Goal: Task Accomplishment & Management: Complete application form

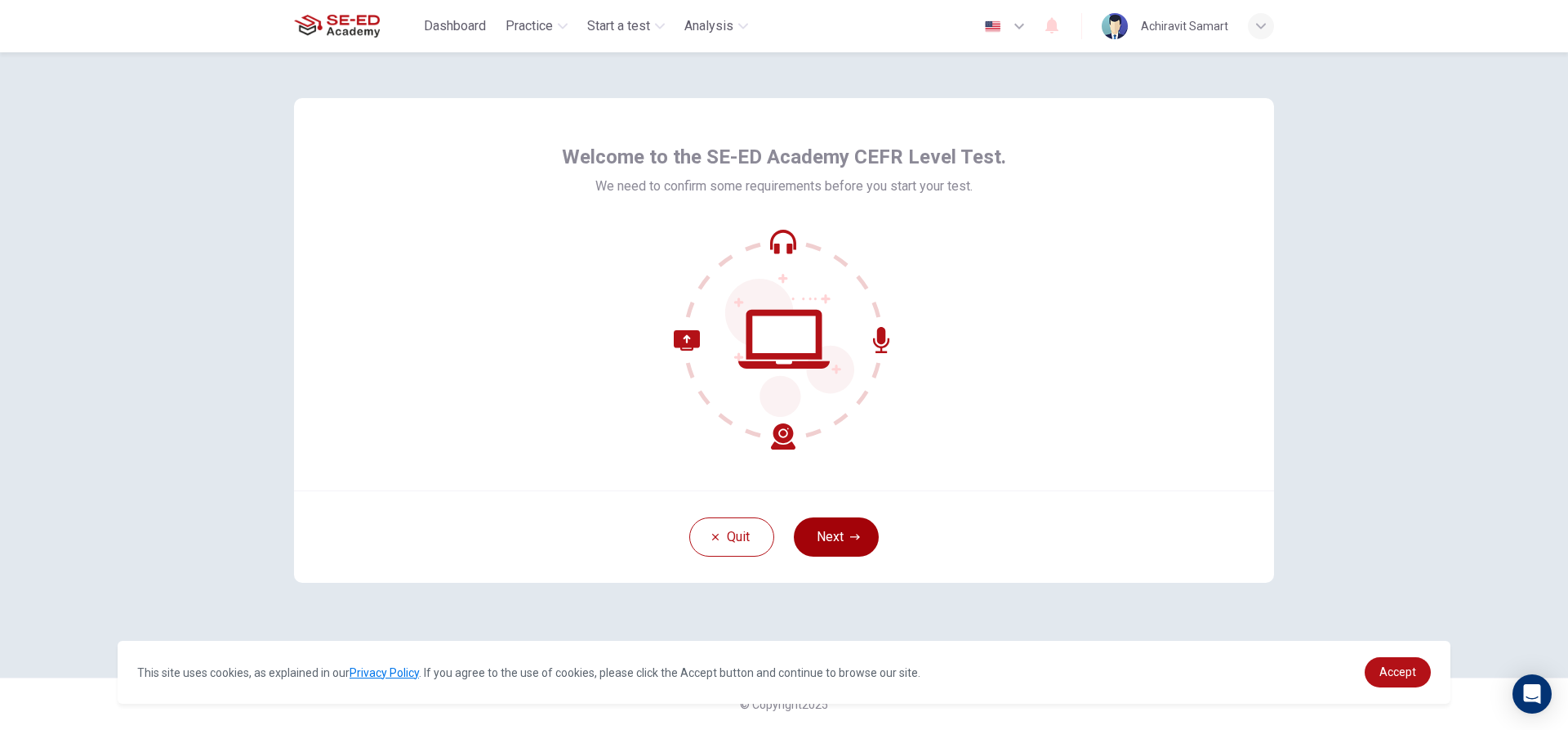
click at [856, 532] on icon "button" at bounding box center [855, 537] width 10 height 10
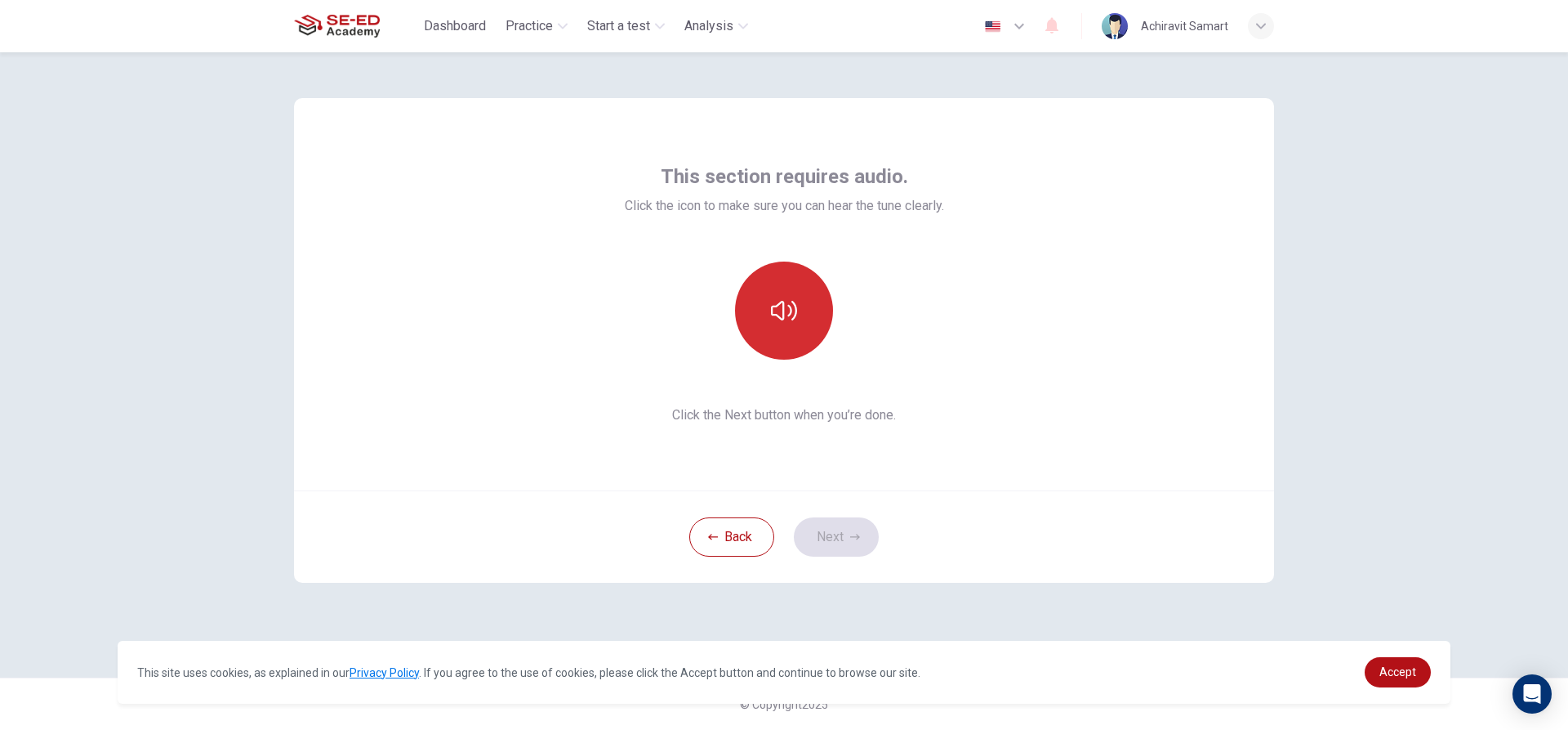
click at [775, 318] on icon "button" at bounding box center [784, 310] width 26 height 26
click at [837, 538] on button "Next" at bounding box center [836, 537] width 85 height 40
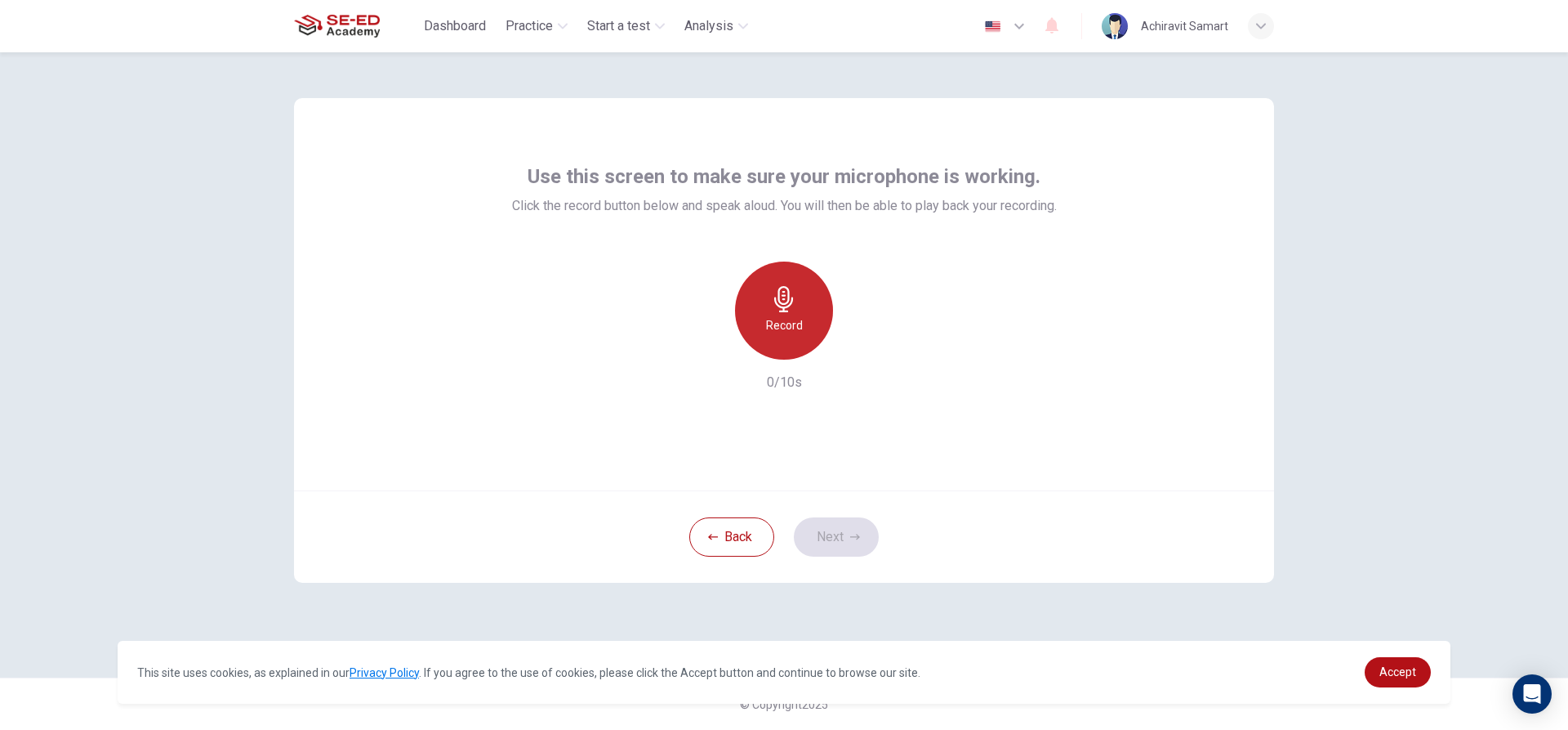
click at [799, 325] on h6 "Record" at bounding box center [784, 325] width 37 height 19
click at [798, 267] on div "Stop" at bounding box center [784, 310] width 98 height 98
click at [716, 342] on div "button" at bounding box center [709, 346] width 26 height 26
click at [787, 342] on div "Record" at bounding box center [784, 310] width 98 height 98
click at [845, 551] on button "Next" at bounding box center [836, 537] width 85 height 40
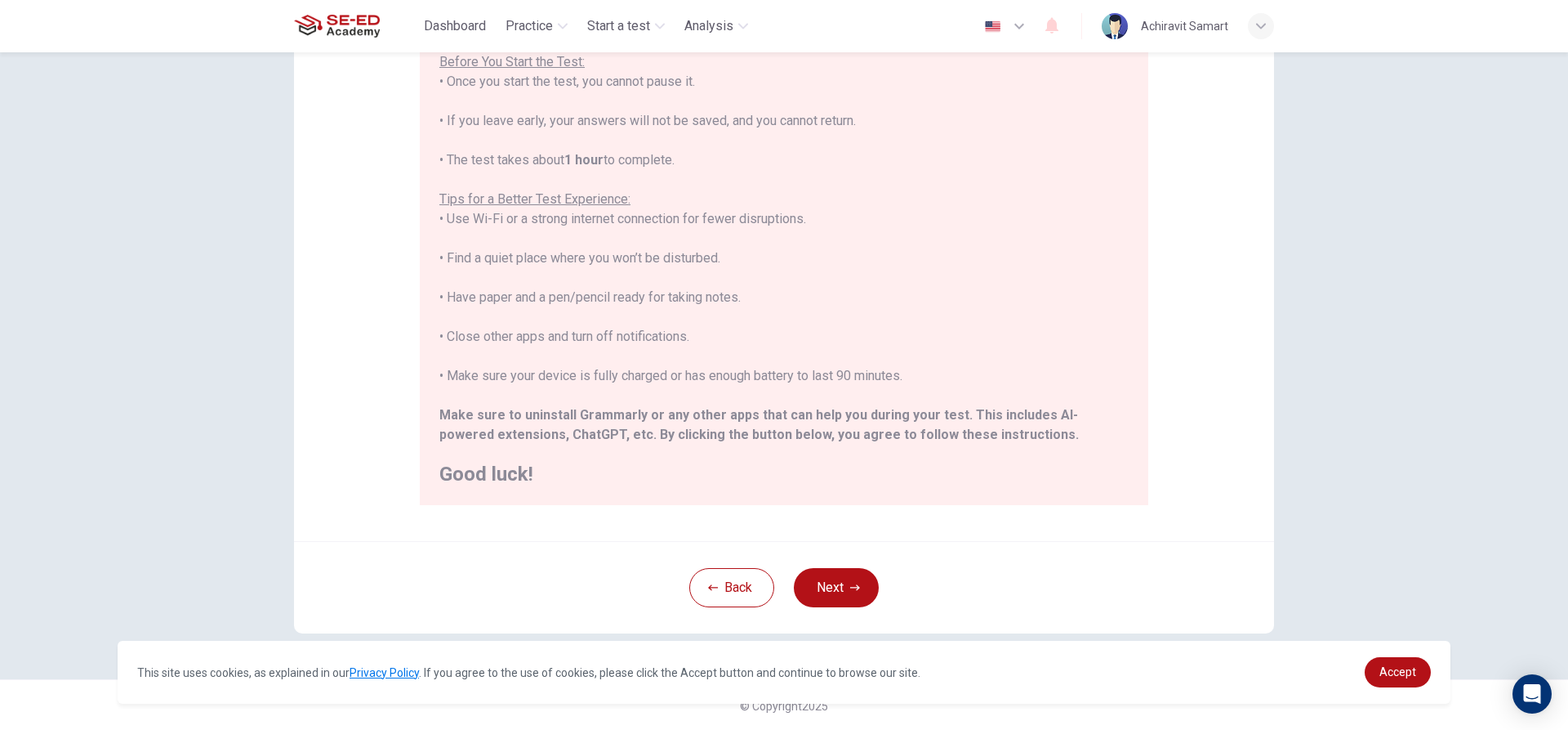
scroll to position [179, 0]
click at [741, 575] on button "Back" at bounding box center [731, 585] width 85 height 40
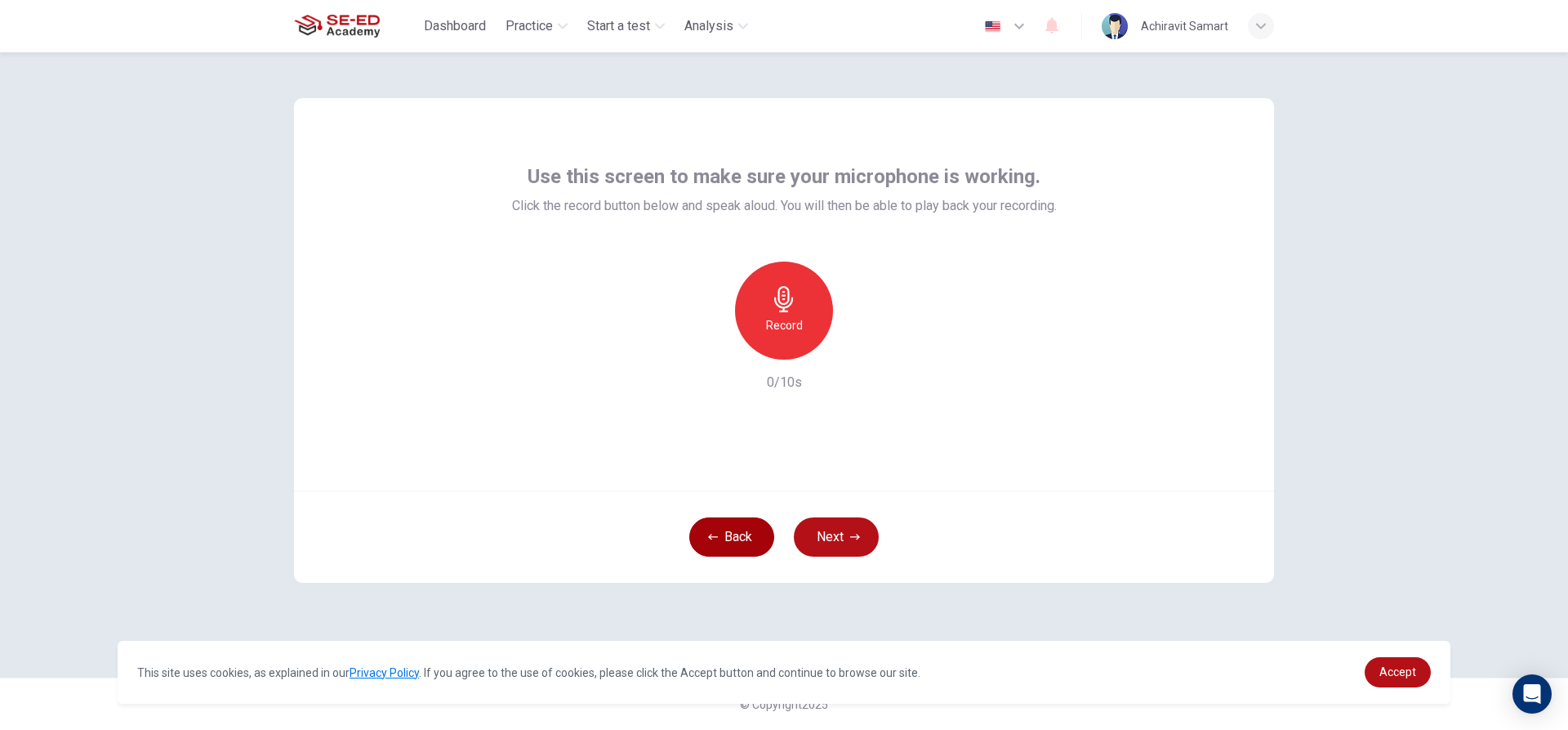
scroll to position [0, 0]
click at [783, 331] on h6 "Record" at bounding box center [784, 325] width 37 height 19
click at [873, 352] on div "Record 10/10s" at bounding box center [784, 326] width 545 height 130
click at [857, 345] on icon "button" at bounding box center [860, 346] width 8 height 10
click at [857, 345] on icon "button" at bounding box center [859, 346] width 12 height 13
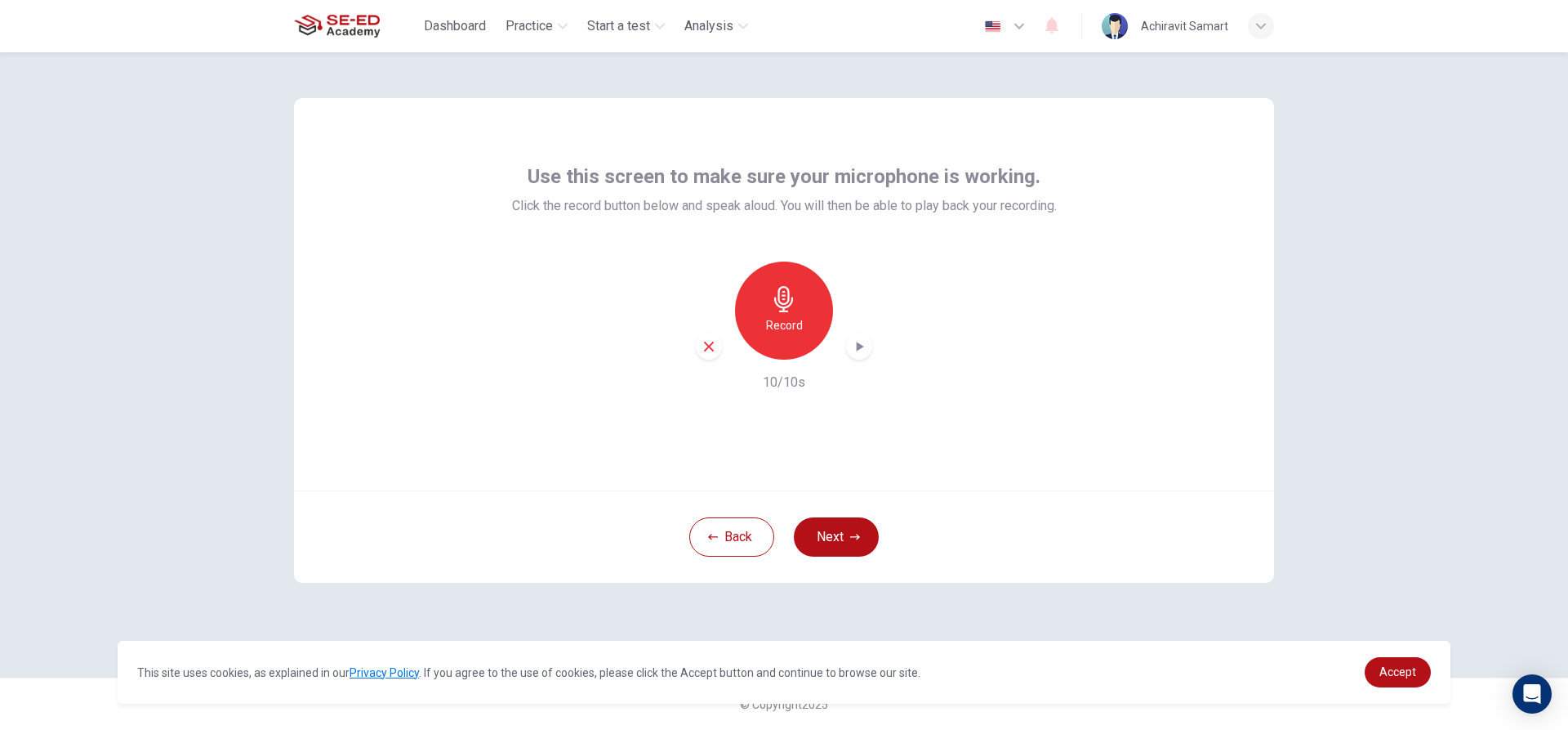
click at [723, 346] on div "Record" at bounding box center [784, 310] width 177 height 98
click at [709, 336] on div "button" at bounding box center [709, 346] width 26 height 26
click at [816, 319] on div "Record" at bounding box center [784, 310] width 98 height 98
click at [863, 346] on icon "button" at bounding box center [858, 346] width 16 height 16
click at [865, 346] on icon "button" at bounding box center [858, 346] width 16 height 16
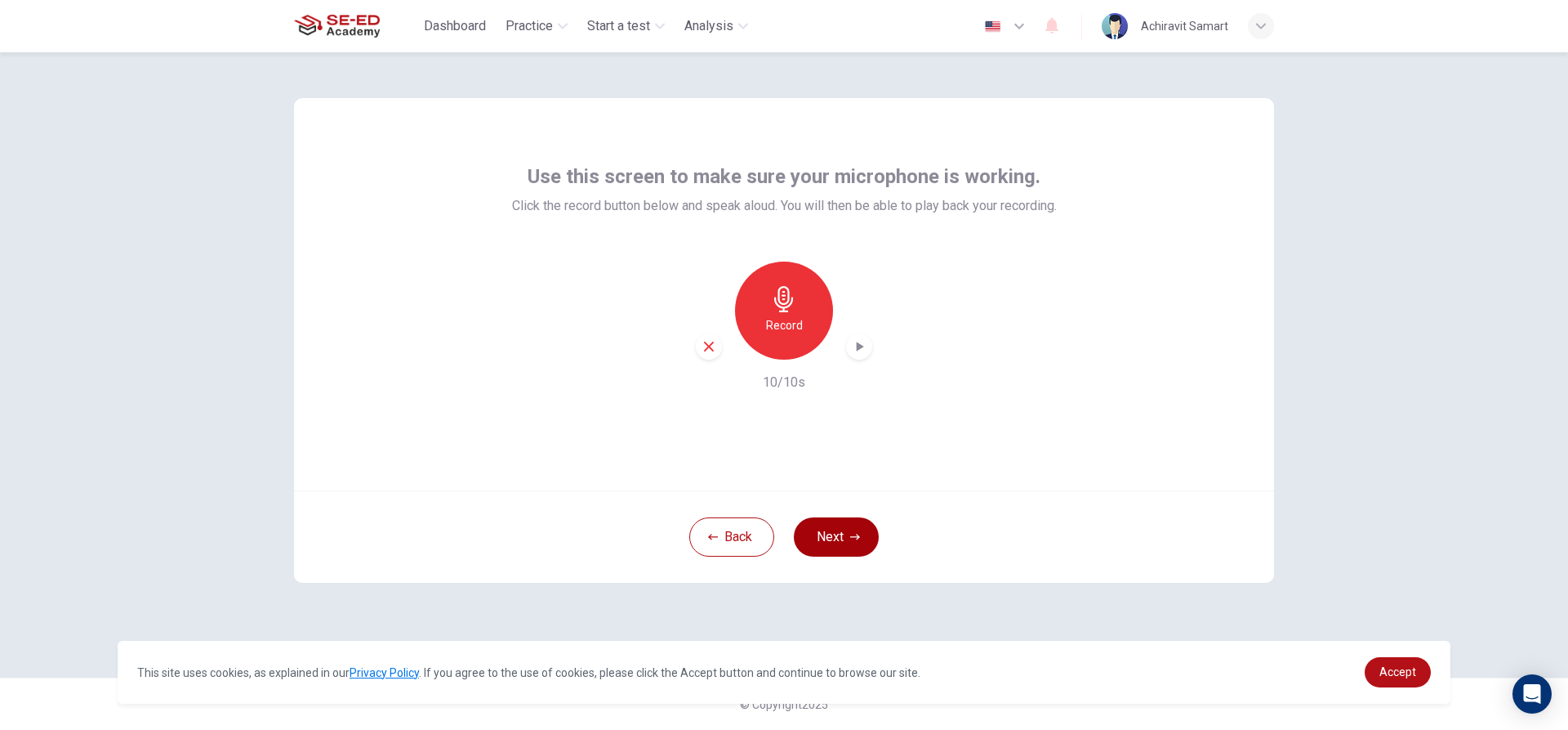
click at [853, 527] on button "Next" at bounding box center [836, 537] width 85 height 40
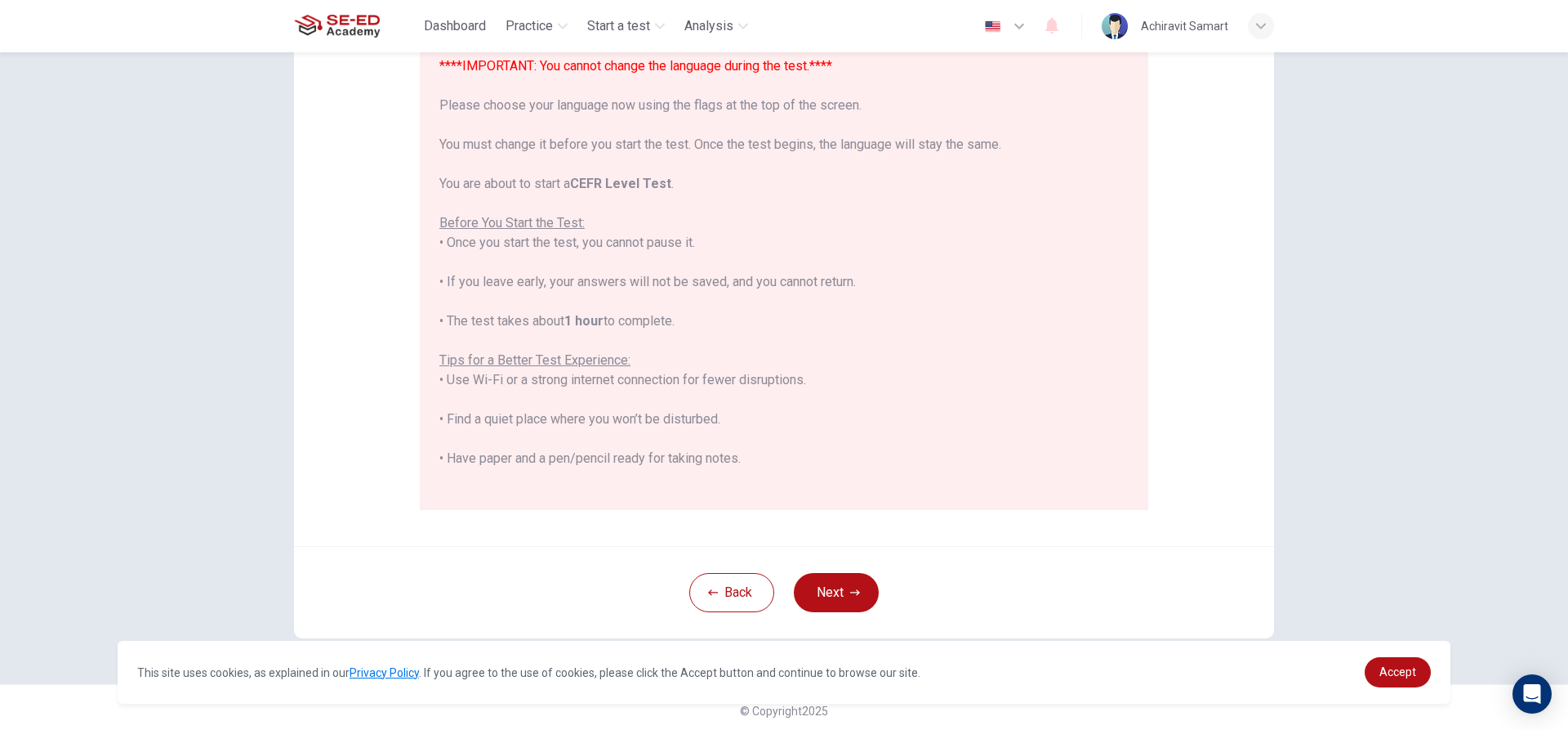
scroll to position [179, 0]
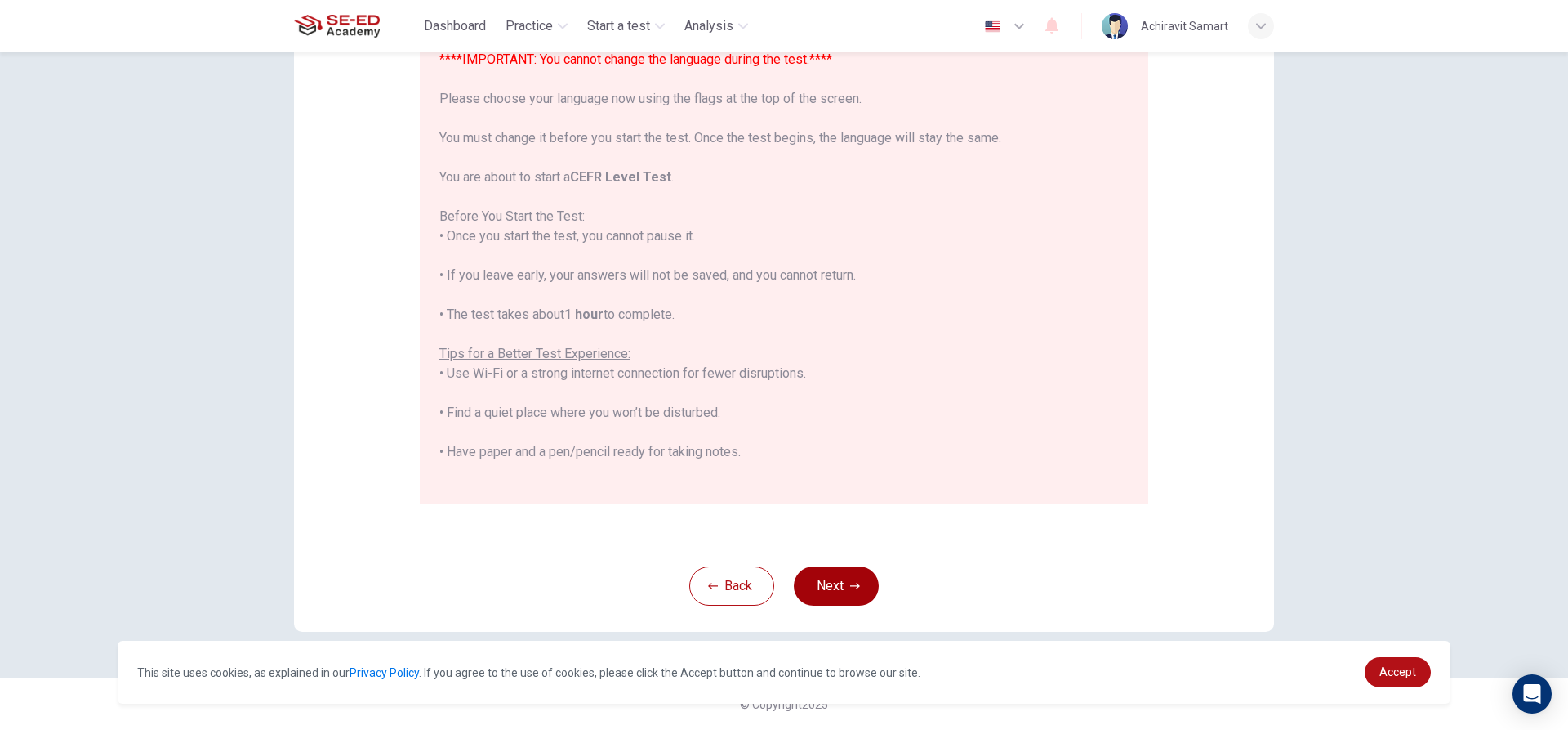
click at [842, 574] on button "Next" at bounding box center [836, 585] width 85 height 40
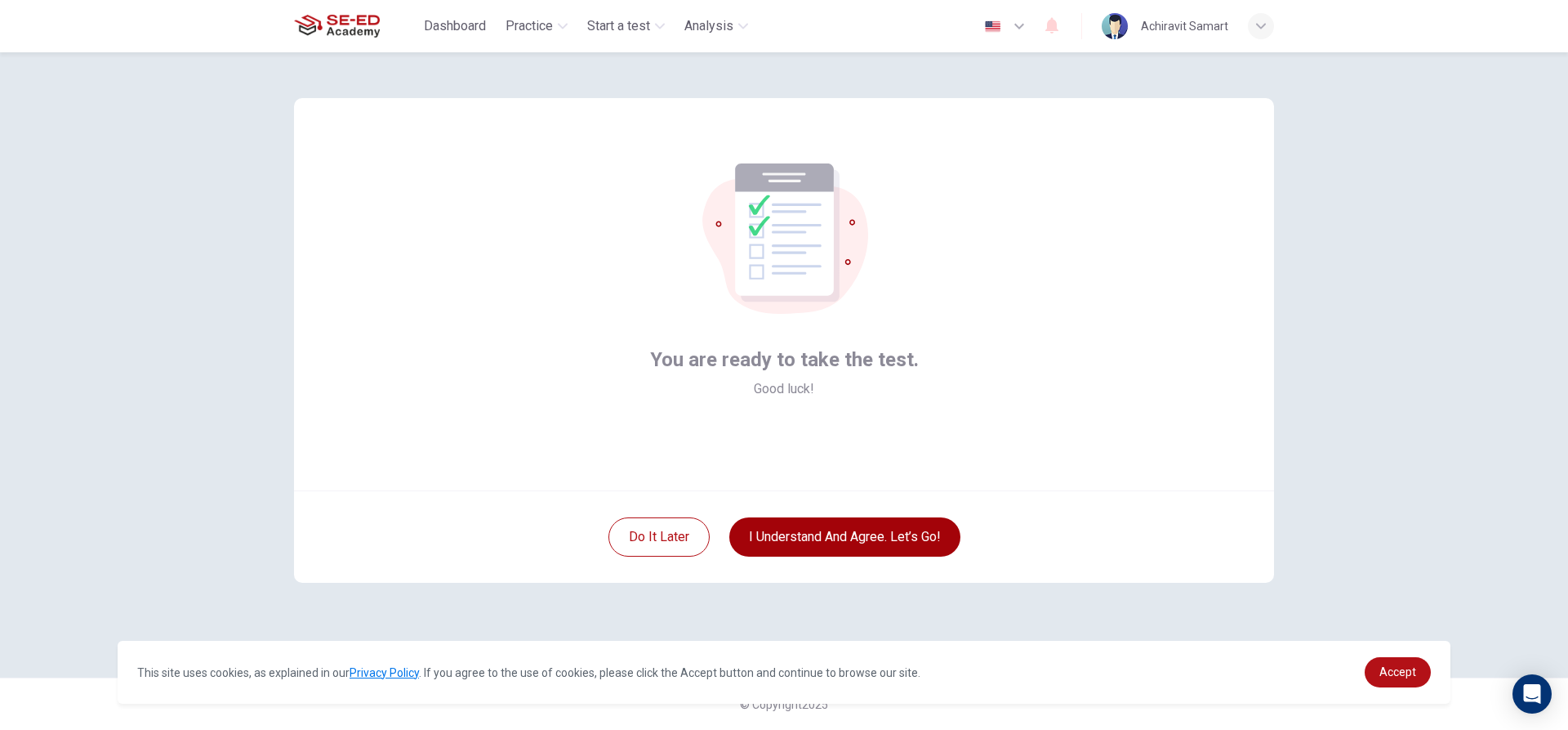
scroll to position [0, 0]
click at [824, 533] on button "I understand and agree. Let’s go!" at bounding box center [845, 537] width 231 height 40
click at [836, 530] on button "I understand and agree. Let’s go!" at bounding box center [845, 537] width 231 height 40
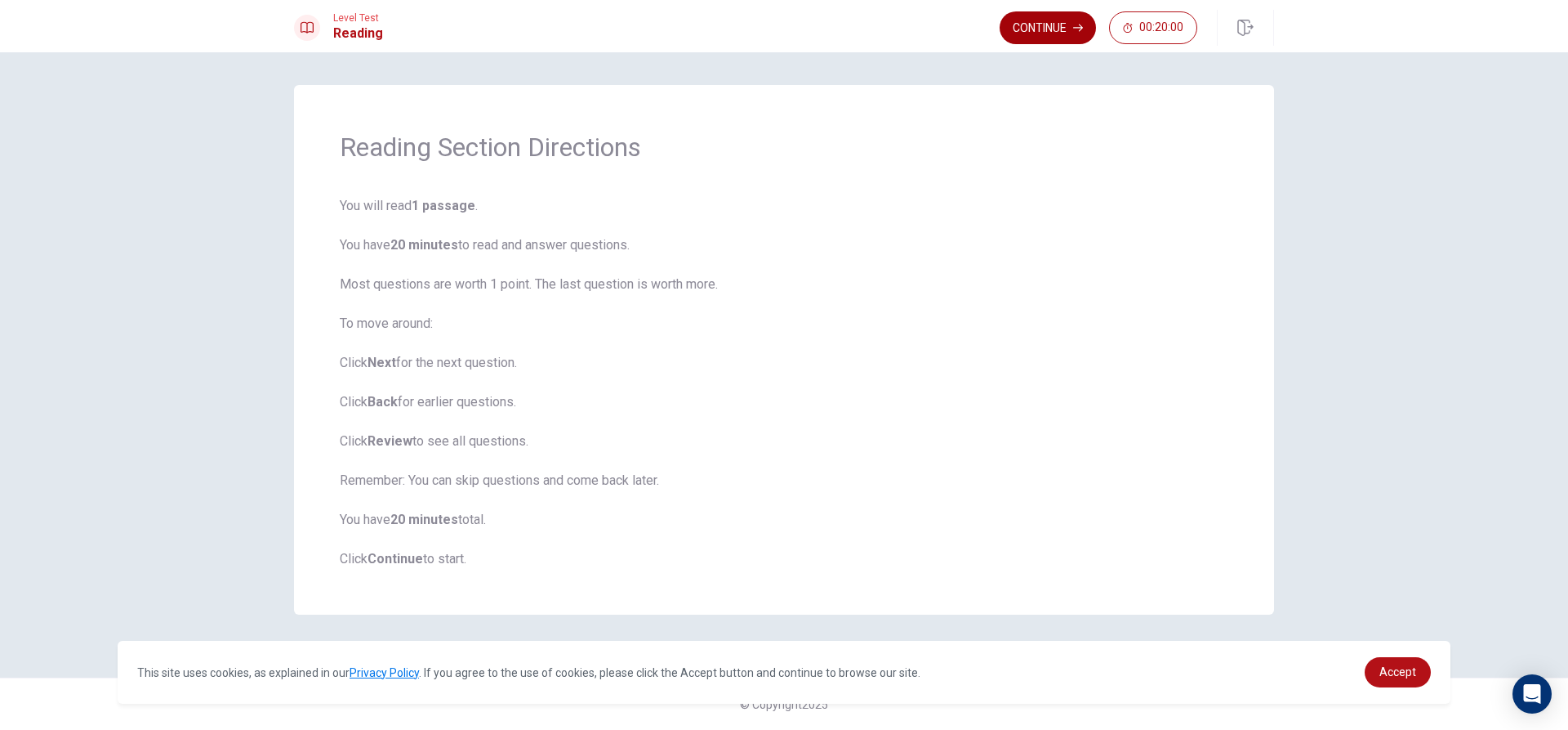
click at [1041, 26] on button "Continue" at bounding box center [1048, 28] width 97 height 33
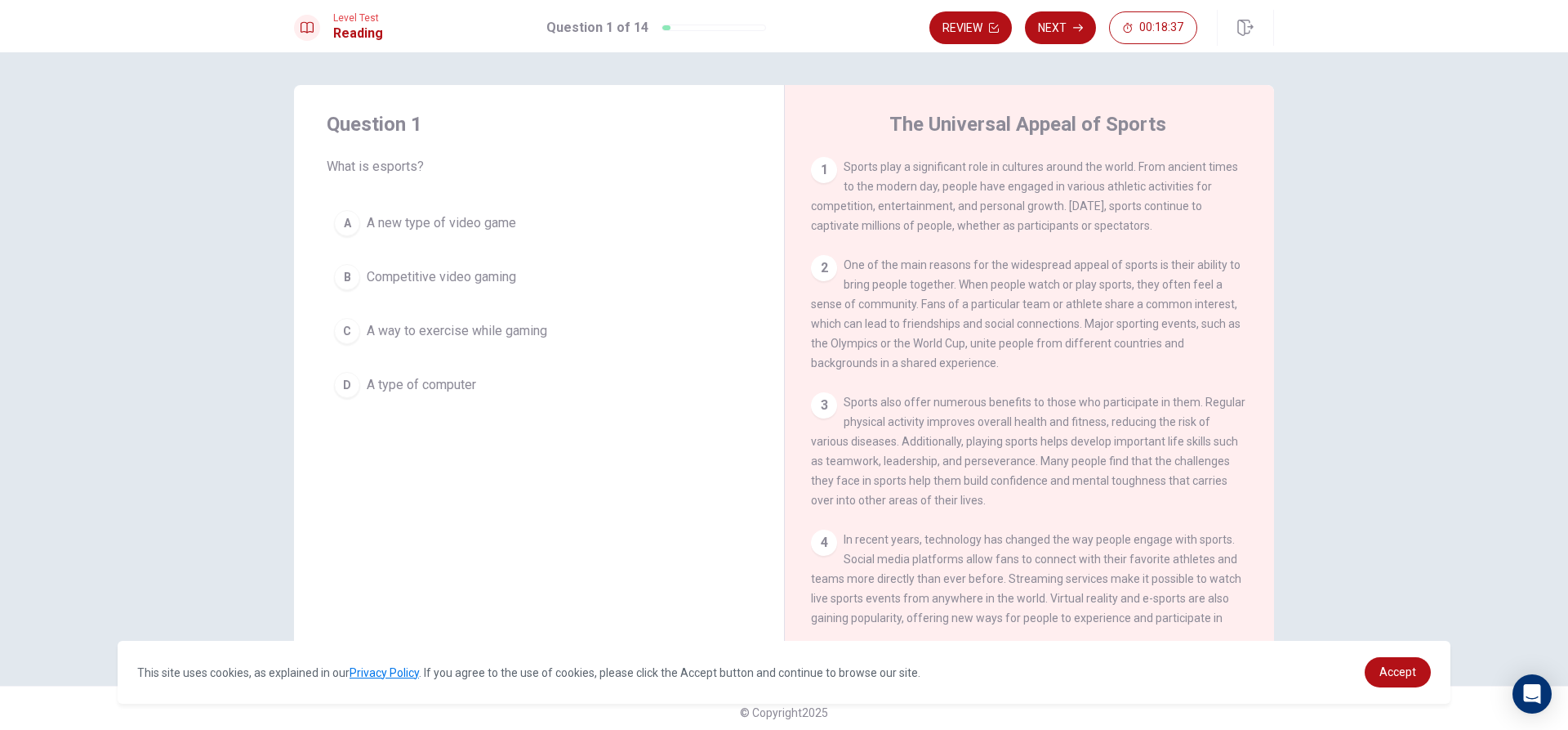
click at [357, 281] on button "B Competitive video gaming" at bounding box center [539, 277] width 425 height 41
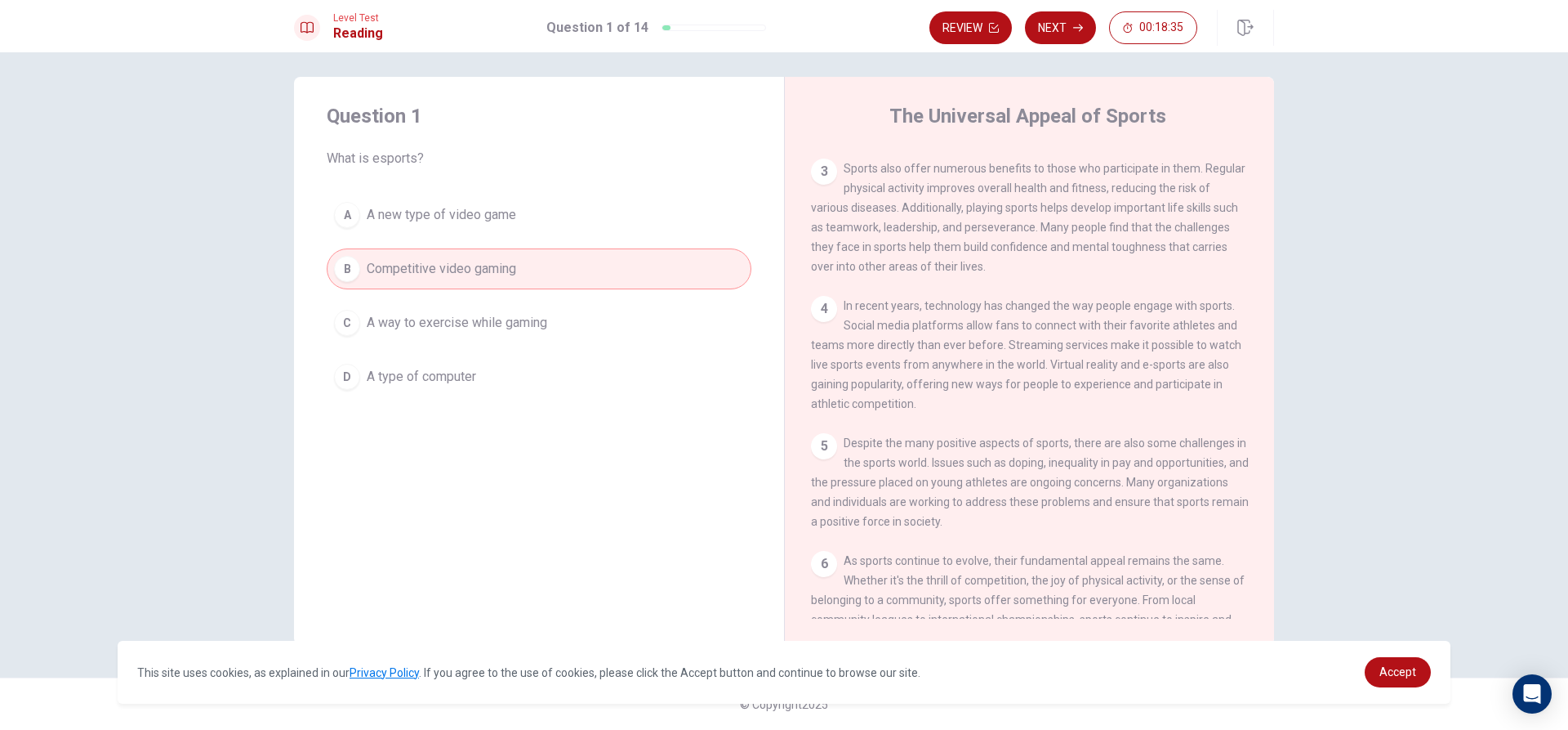
scroll to position [301, 0]
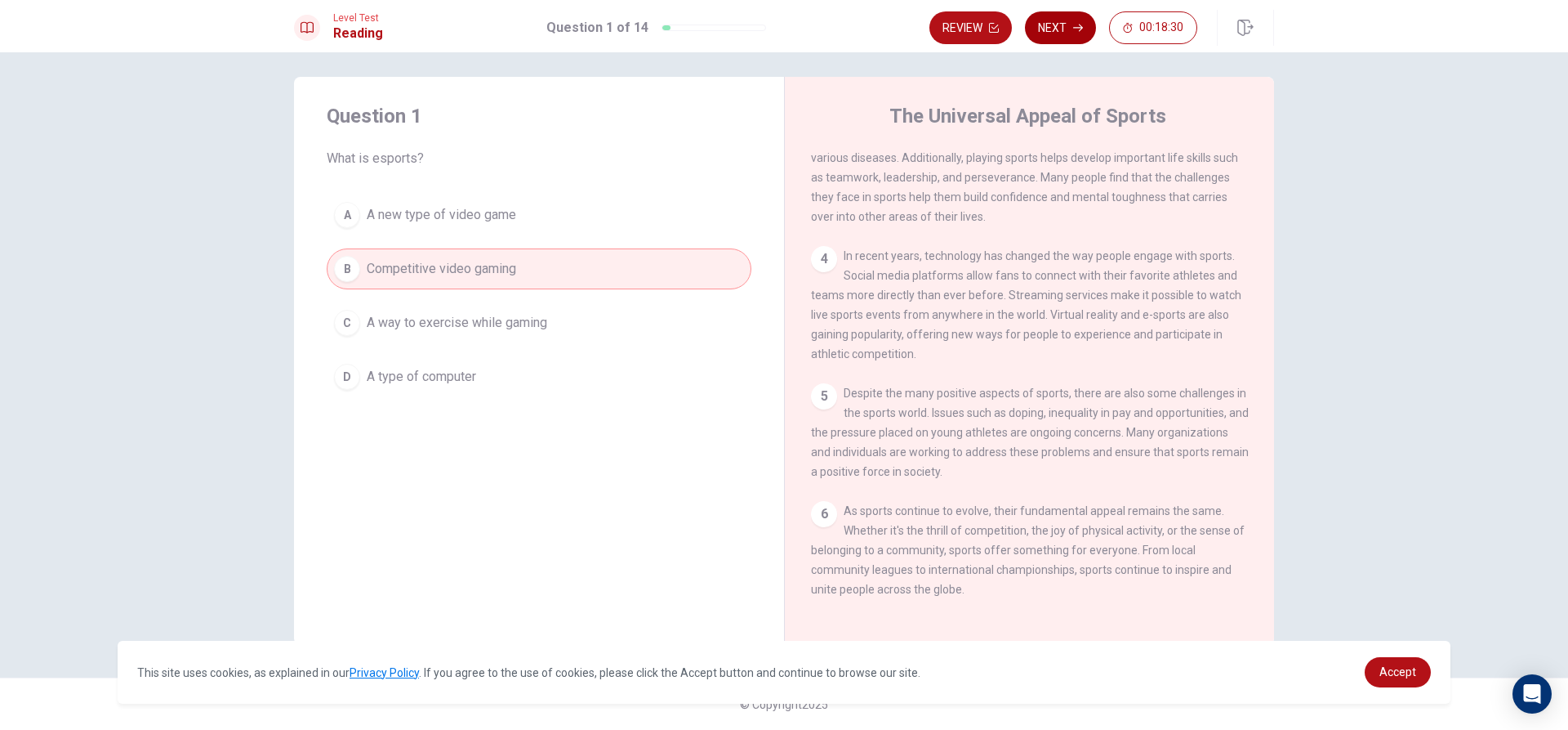
click at [1074, 33] on button "Next" at bounding box center [1060, 28] width 71 height 33
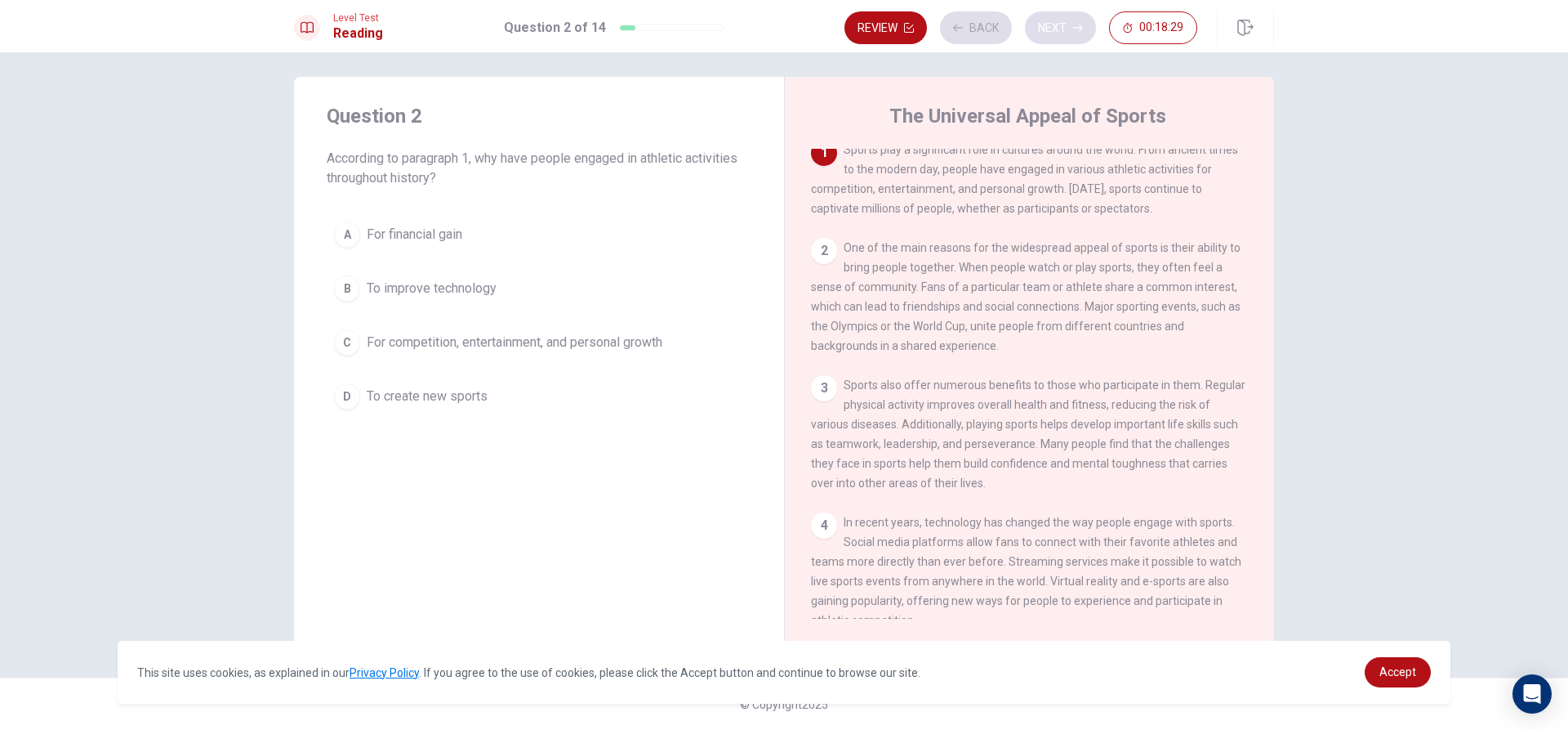
scroll to position [0, 0]
click at [538, 336] on span "For competition, entertainment, and personal growth" at bounding box center [515, 341] width 296 height 19
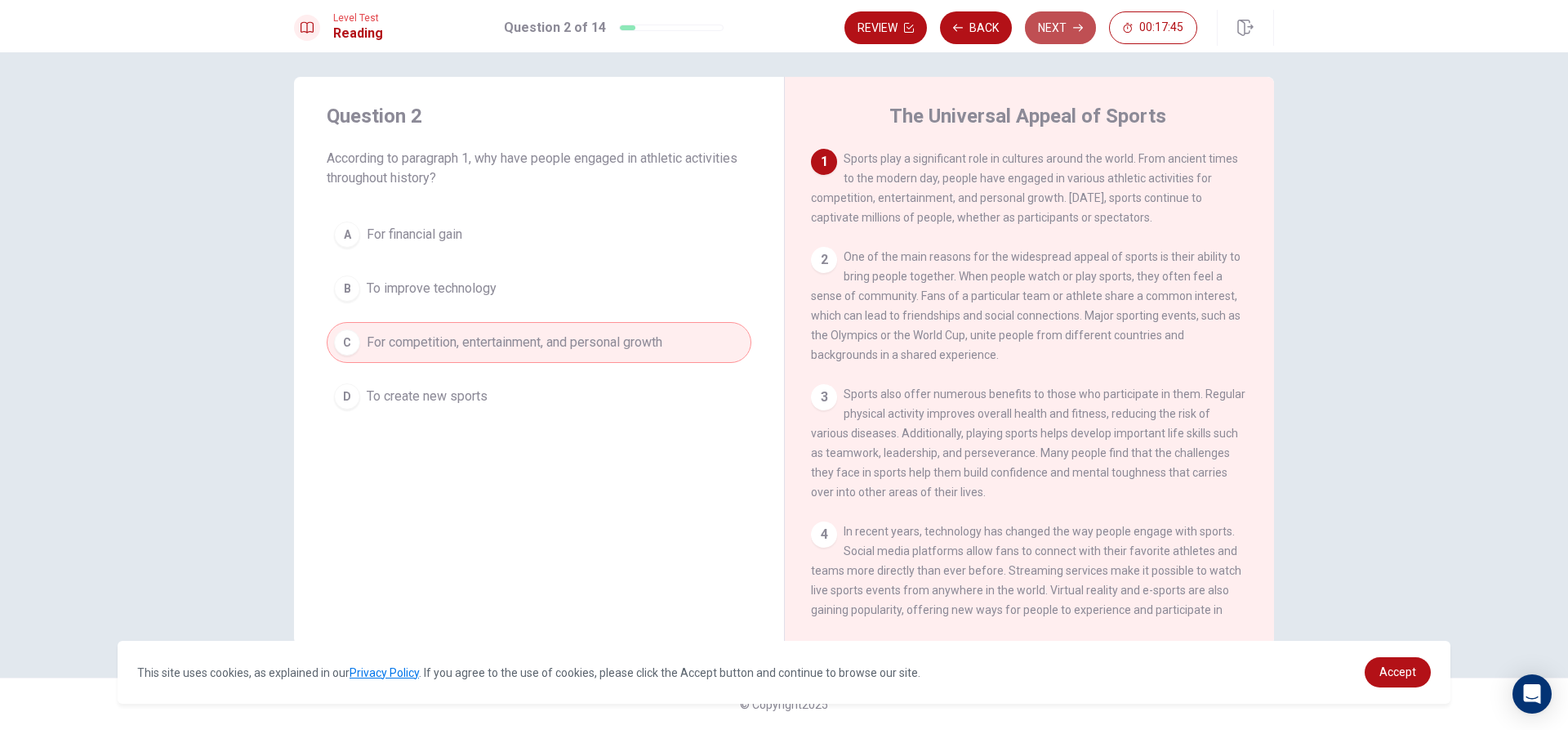
click at [1047, 21] on button "Next" at bounding box center [1060, 28] width 71 height 33
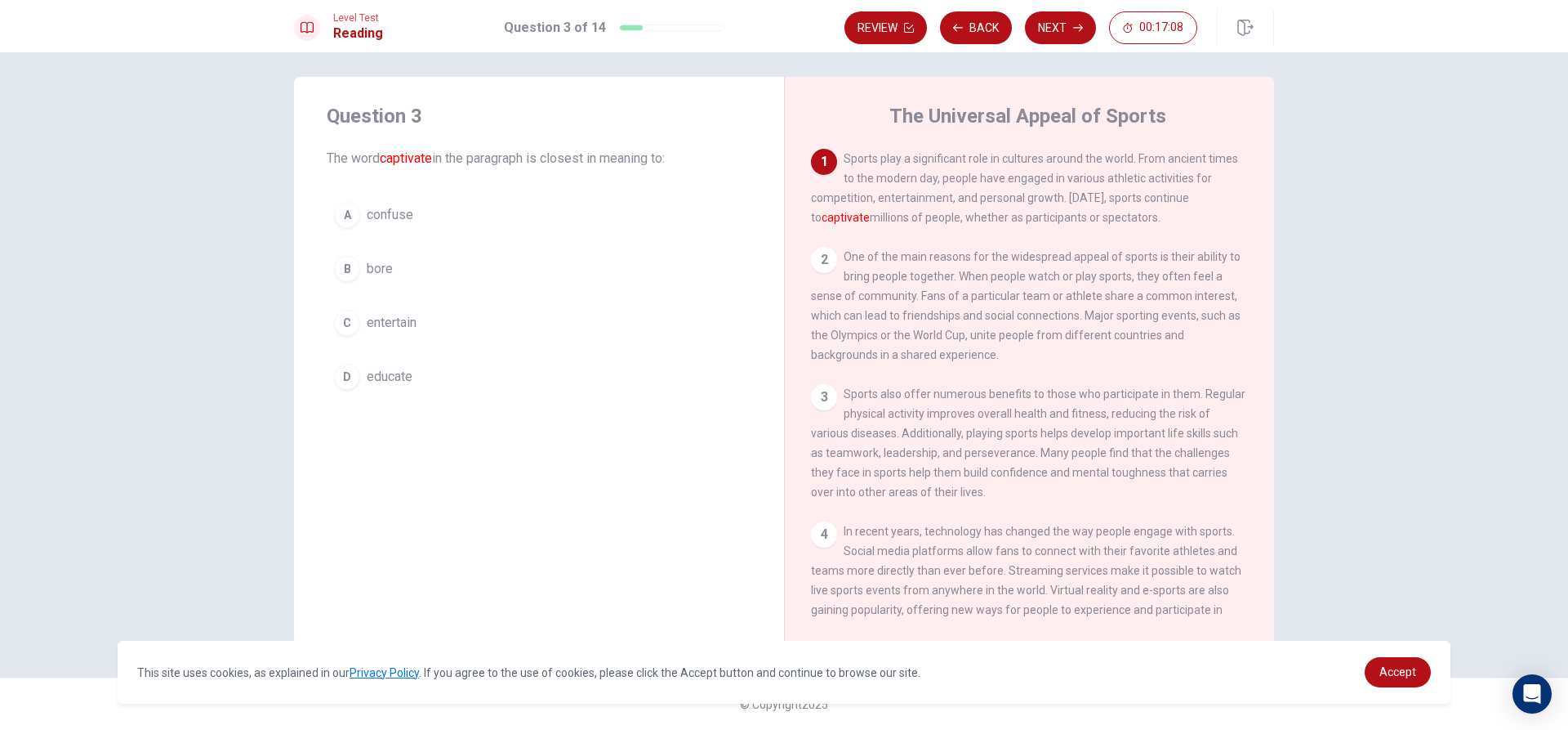
click at [367, 316] on span "entertain" at bounding box center [391, 322] width 50 height 19
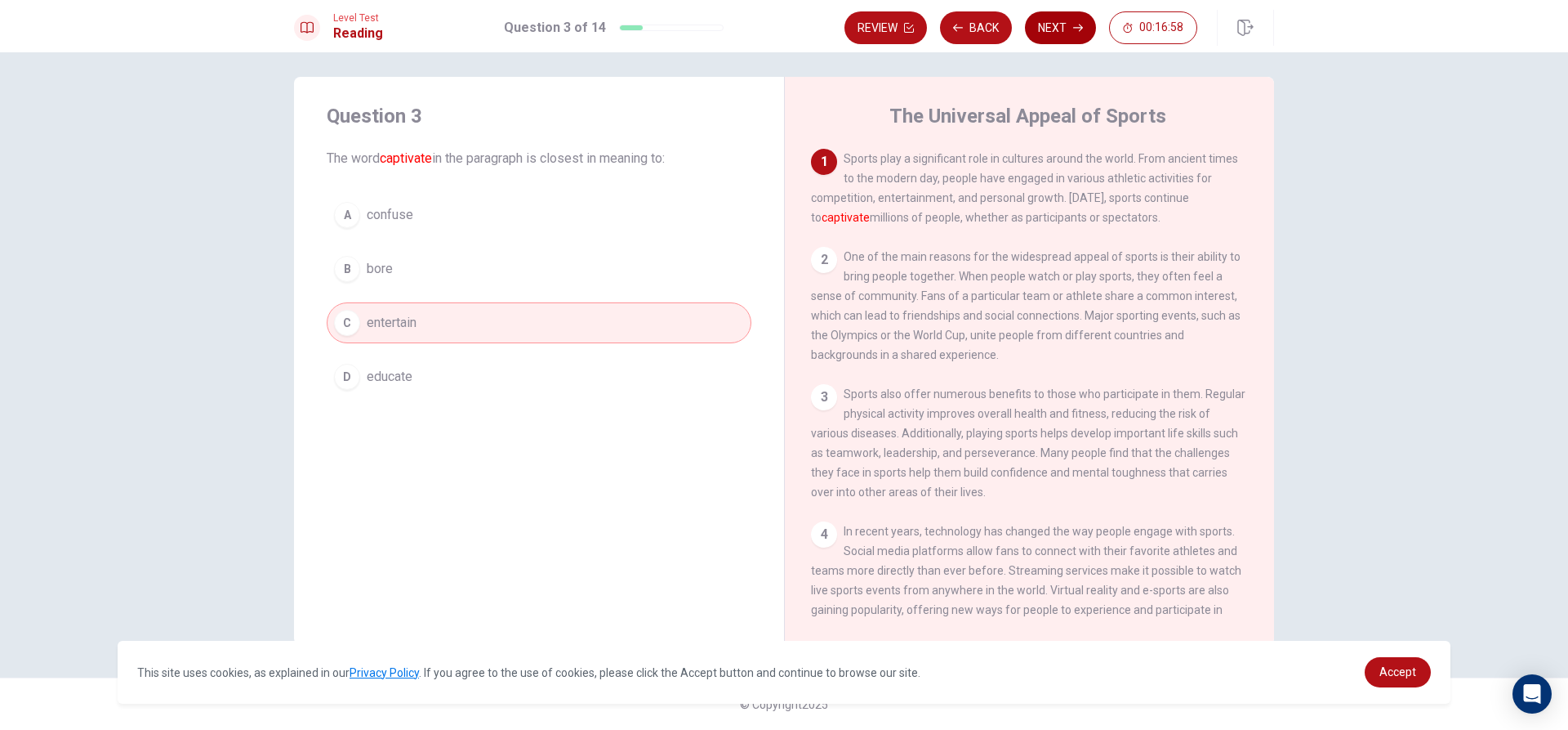
click at [1079, 25] on icon "button" at bounding box center [1079, 28] width 10 height 10
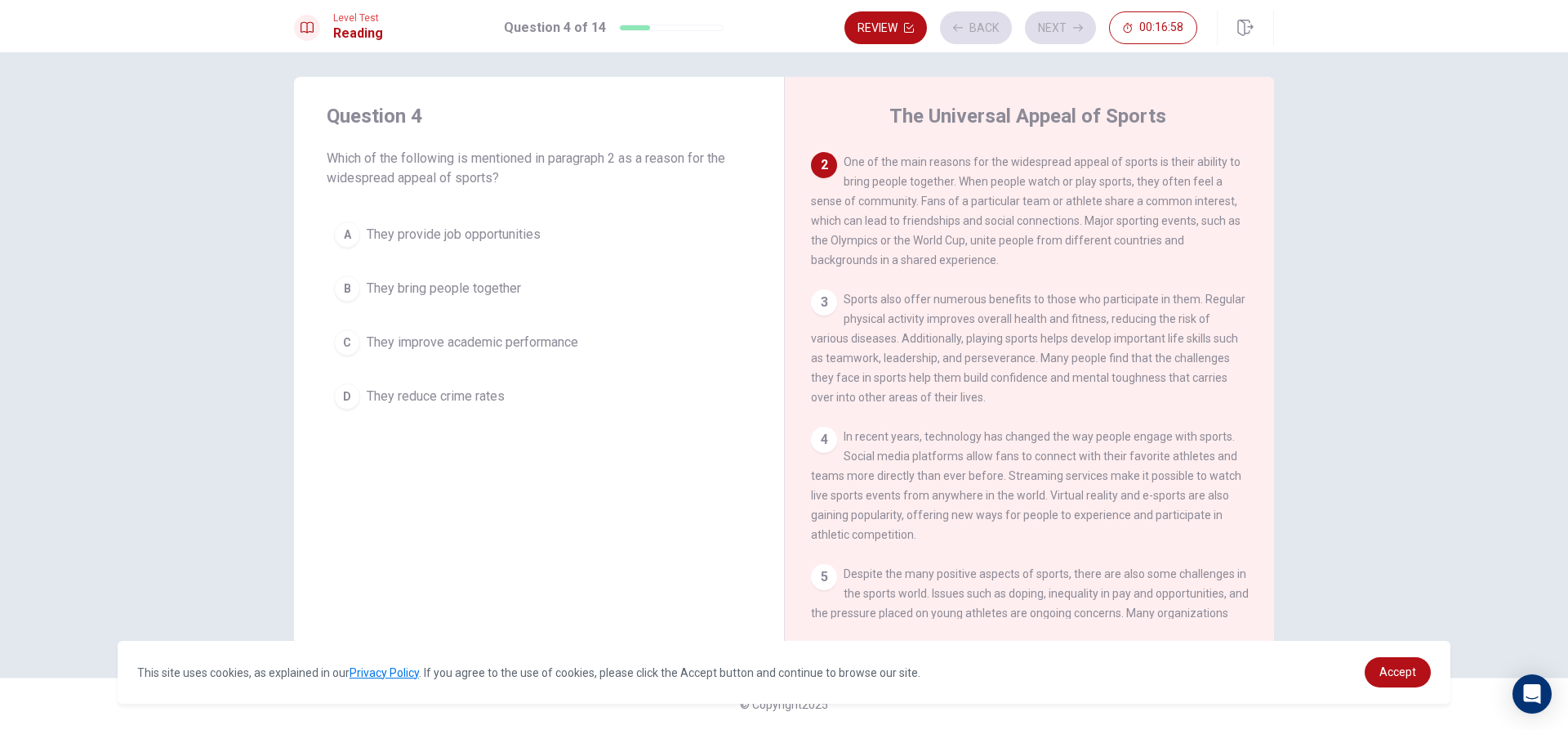
scroll to position [101, 0]
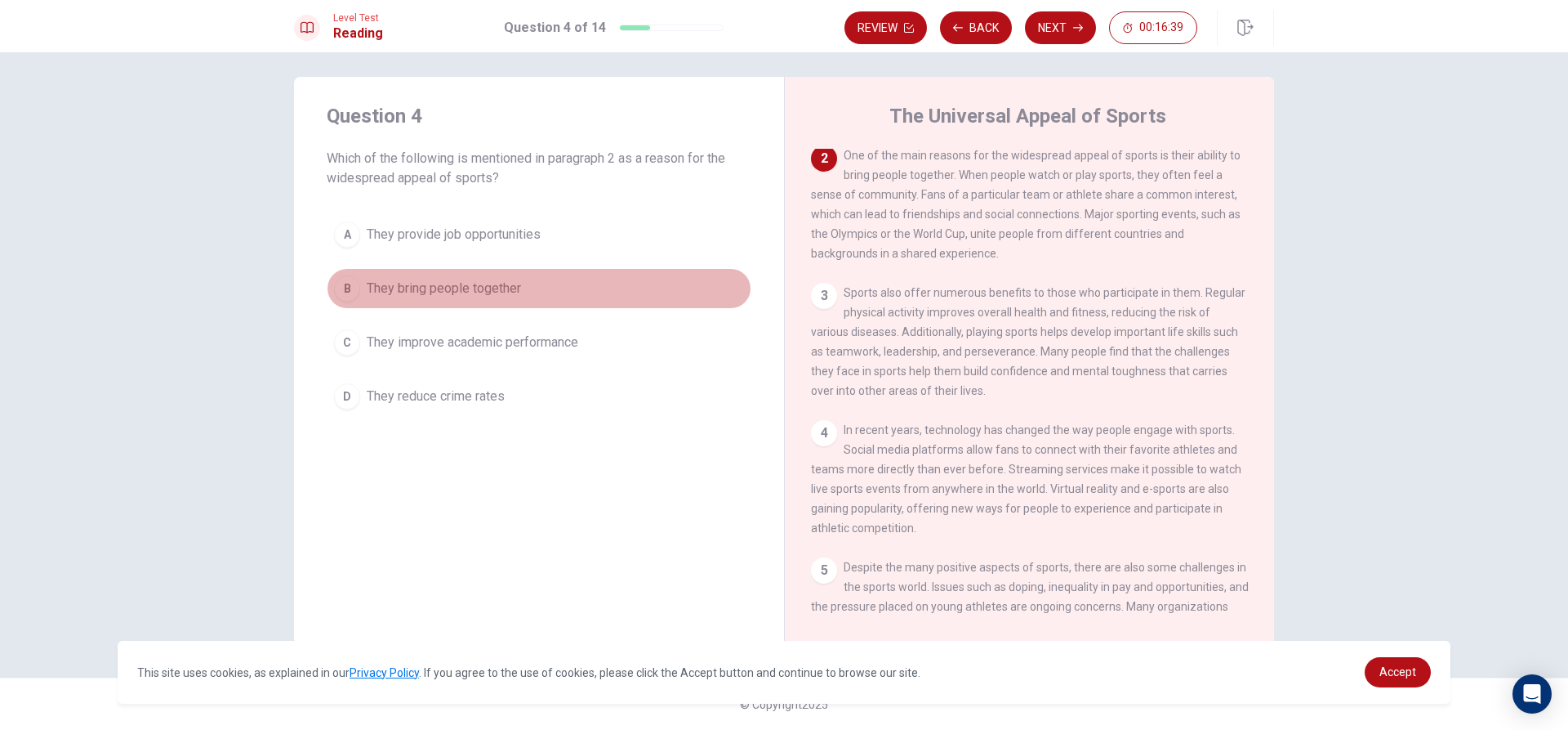
click at [417, 294] on span "They bring people together" at bounding box center [444, 288] width 155 height 19
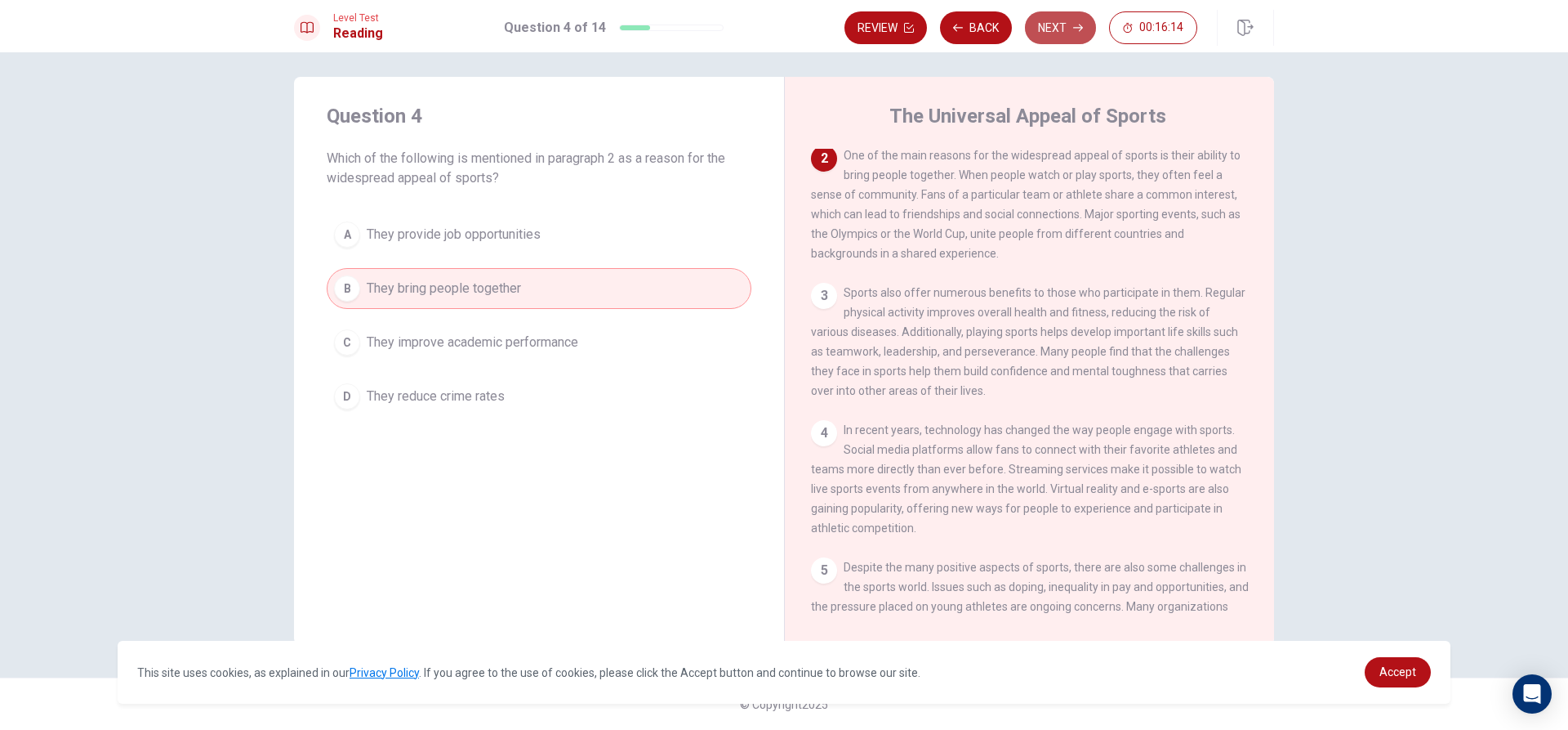
click at [1074, 34] on button "Next" at bounding box center [1060, 28] width 71 height 33
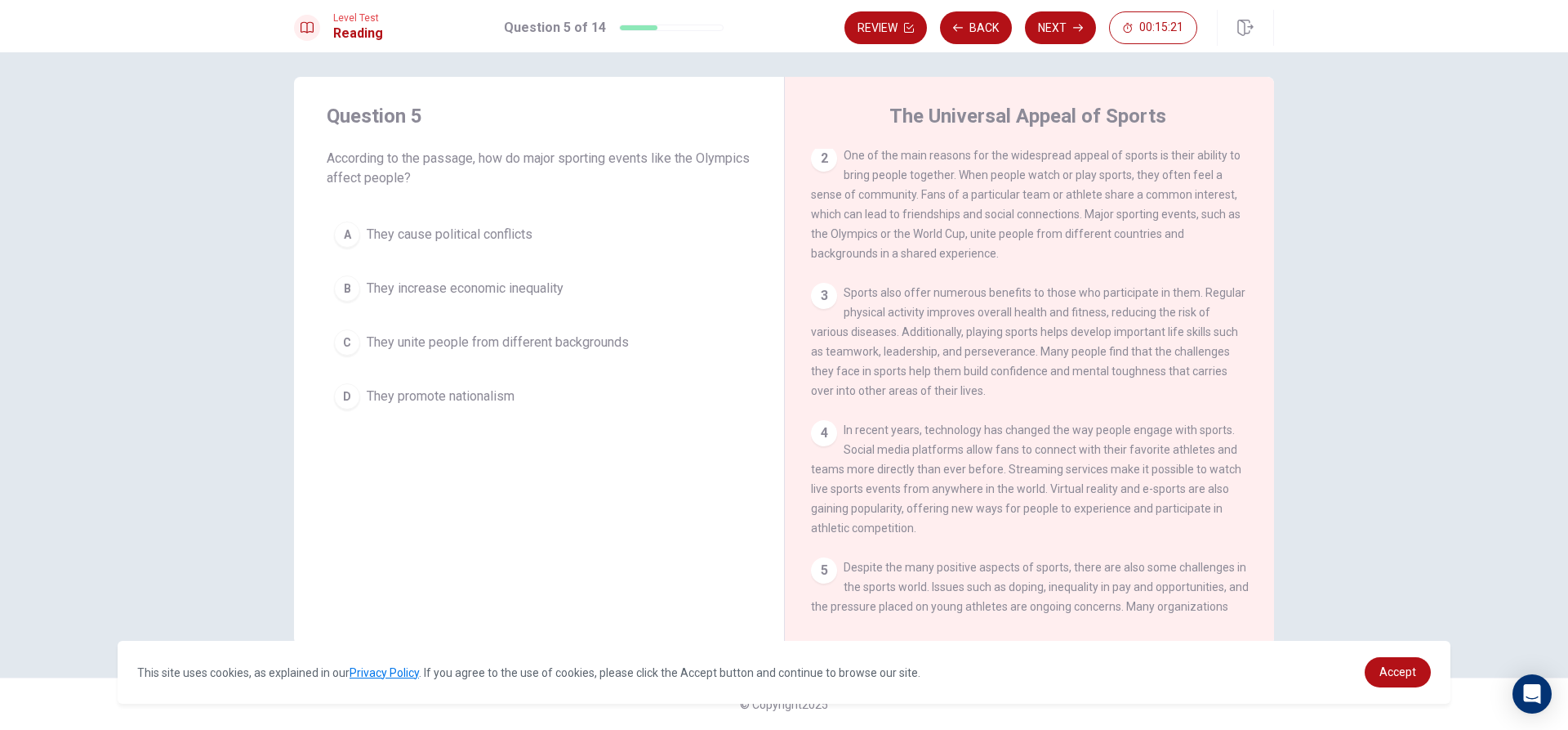
click at [549, 342] on span "They unite people from different backgrounds" at bounding box center [498, 341] width 262 height 19
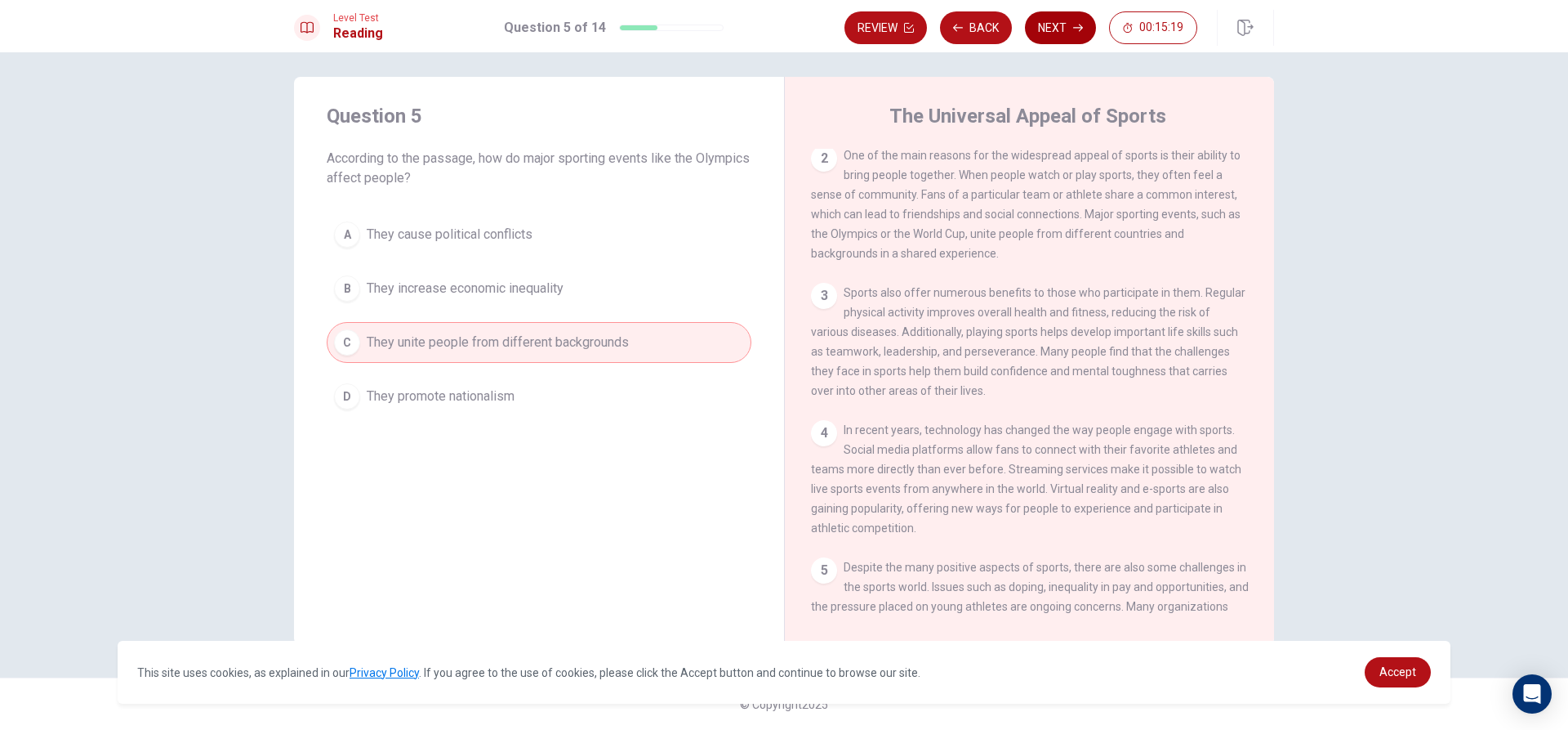
click at [1084, 29] on button "Next" at bounding box center [1060, 28] width 71 height 33
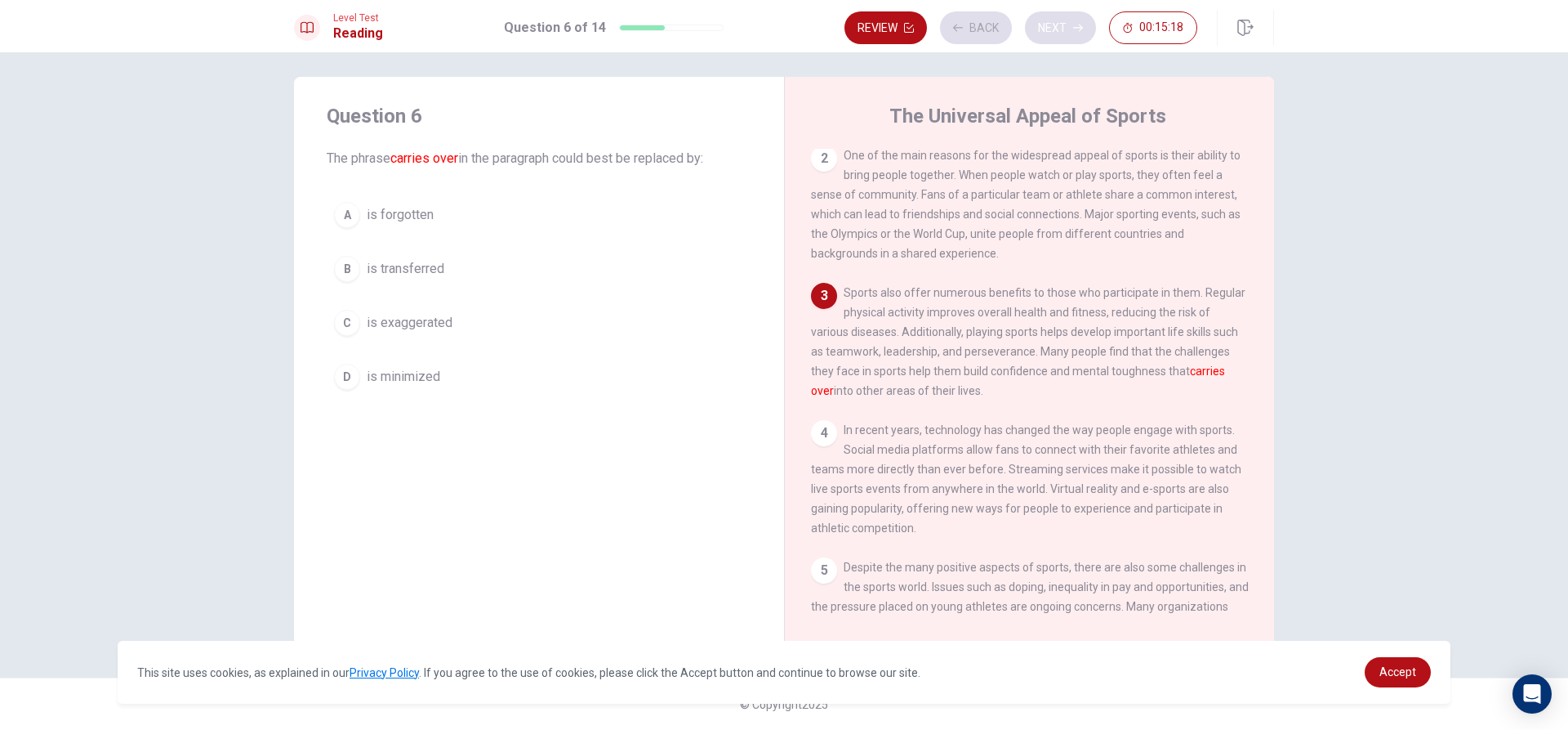
scroll to position [243, 0]
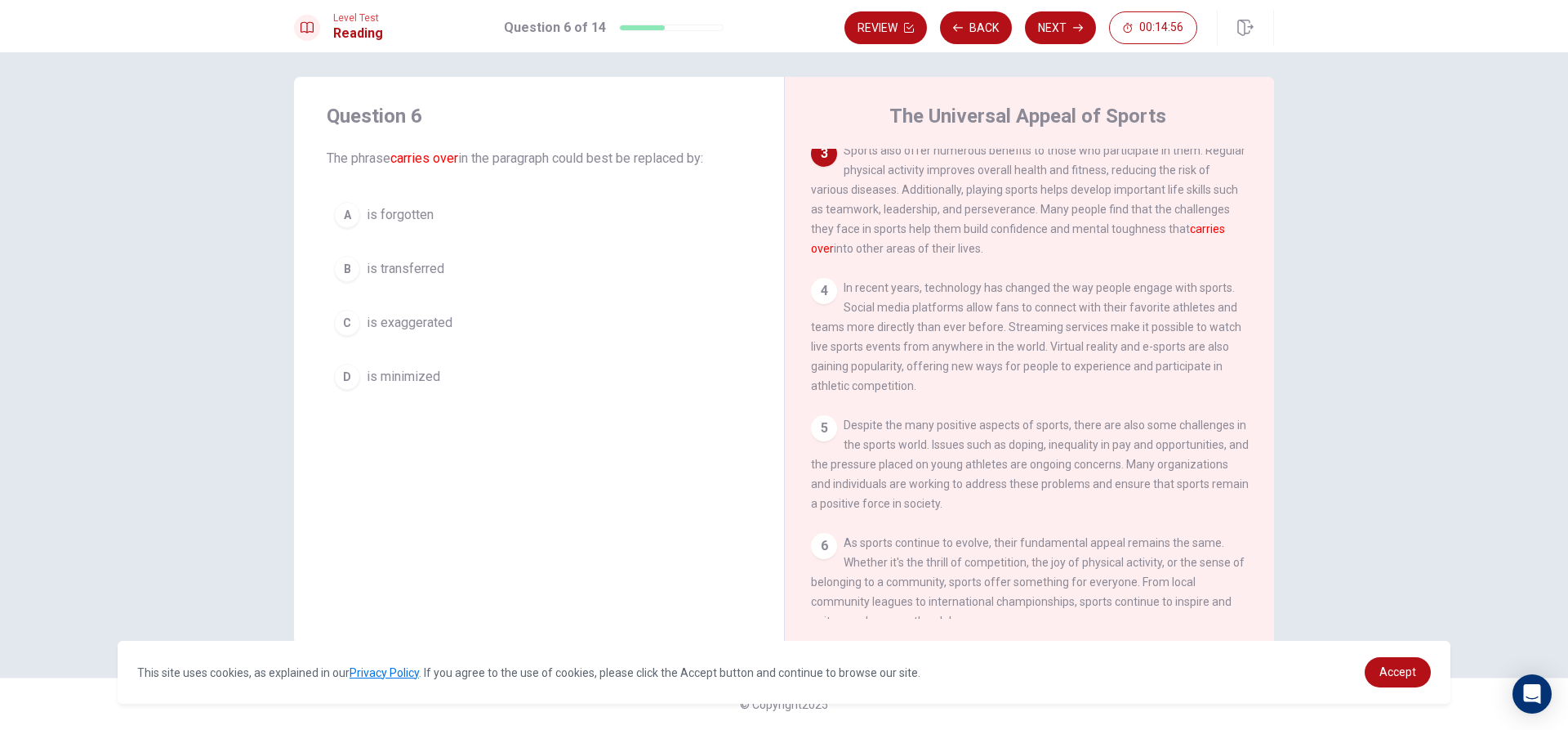
click at [409, 276] on span "is transferred" at bounding box center [405, 268] width 77 height 19
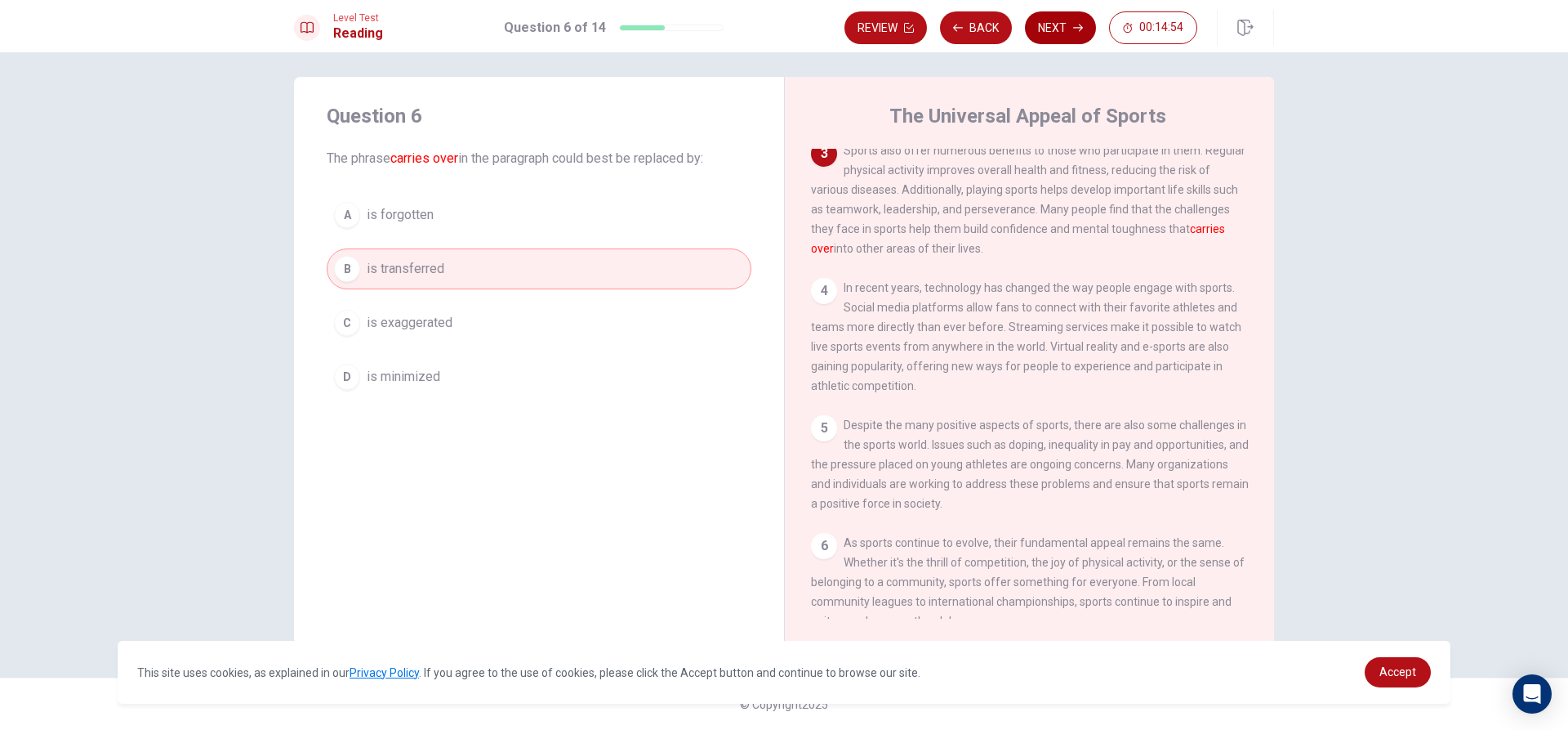
click at [1041, 24] on button "Next" at bounding box center [1060, 28] width 71 height 33
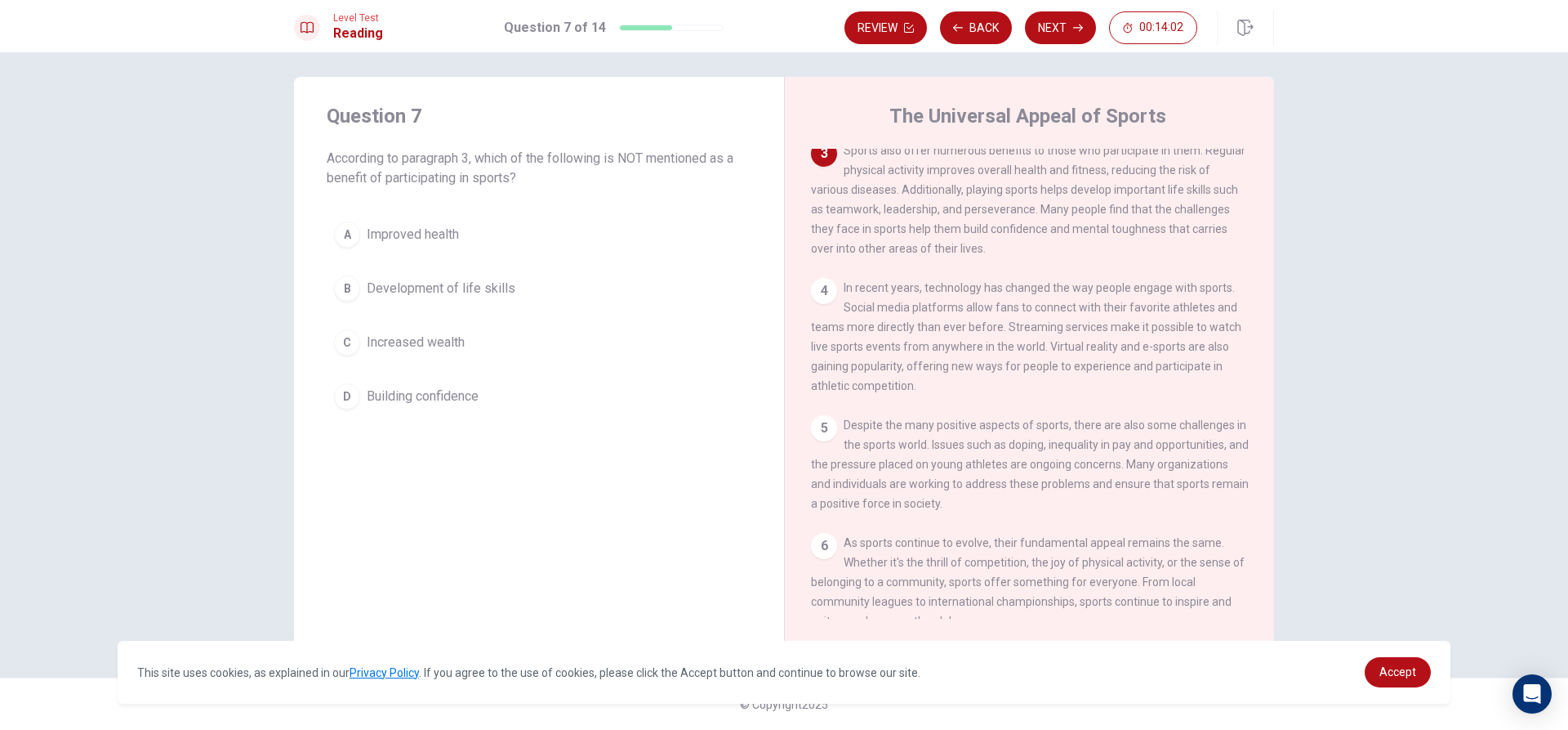
click at [499, 341] on button "C Increased wealth" at bounding box center [539, 342] width 425 height 41
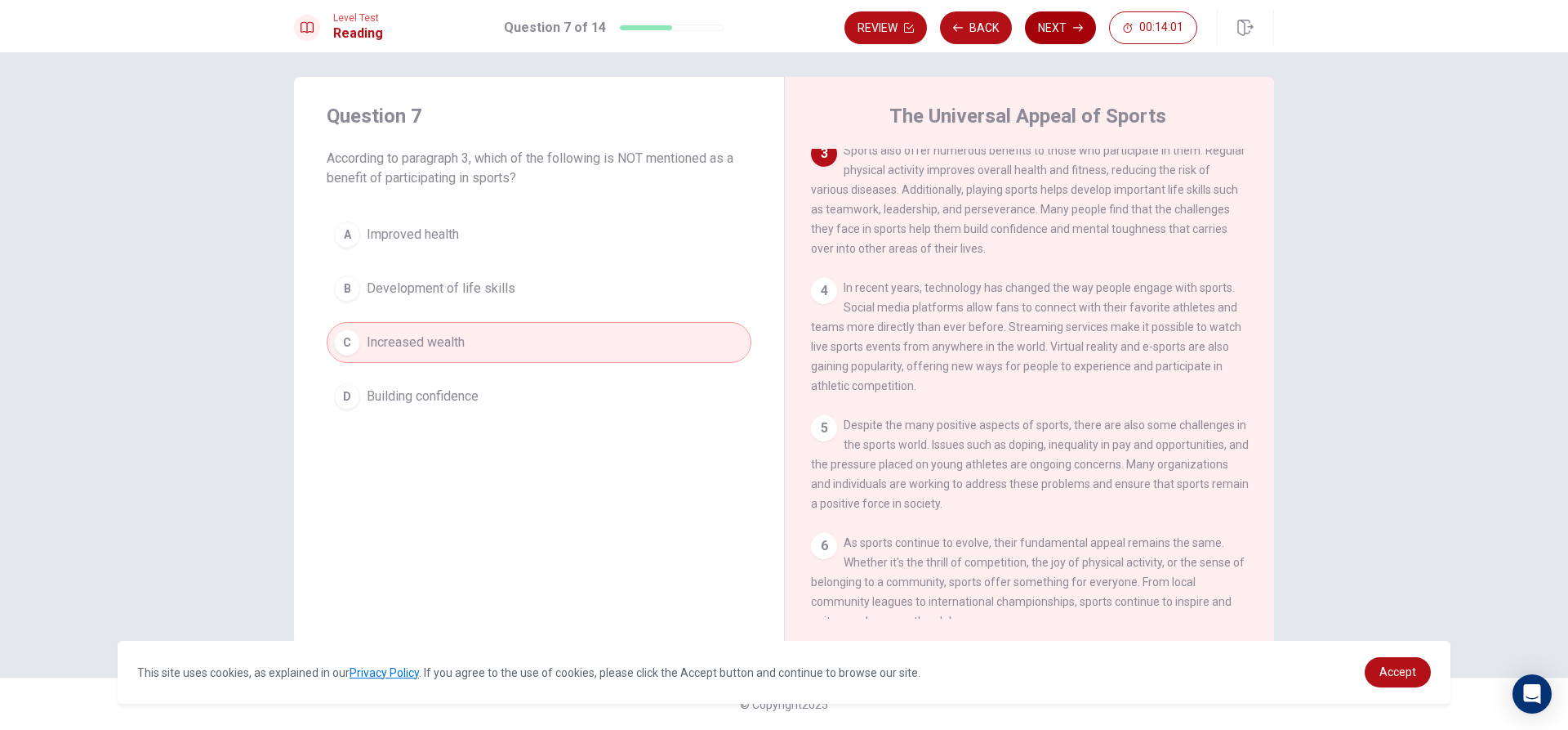
click at [1060, 33] on button "Next" at bounding box center [1060, 28] width 71 height 33
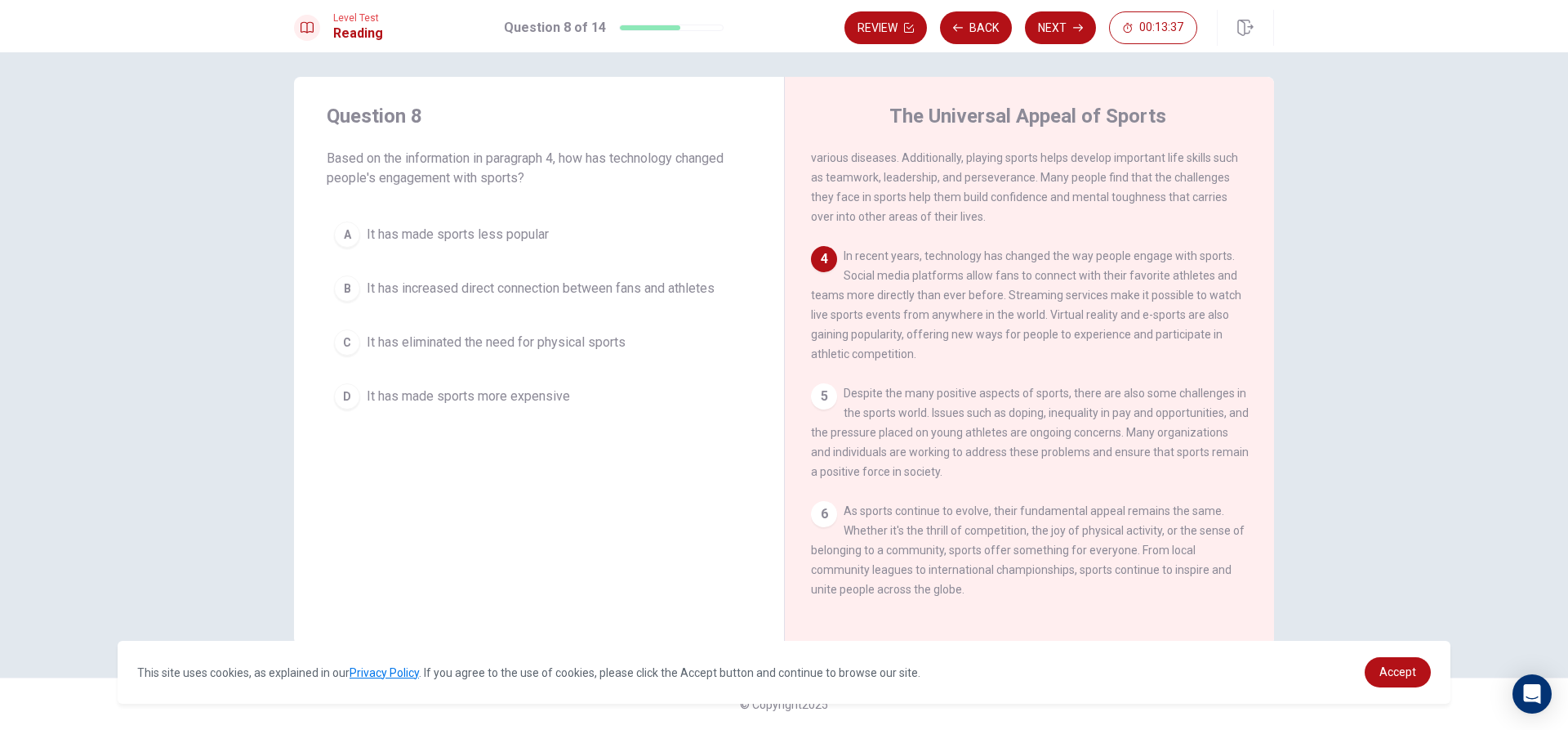
click at [705, 279] on span "It has increased direct connection between fans and athletes" at bounding box center [541, 288] width 348 height 19
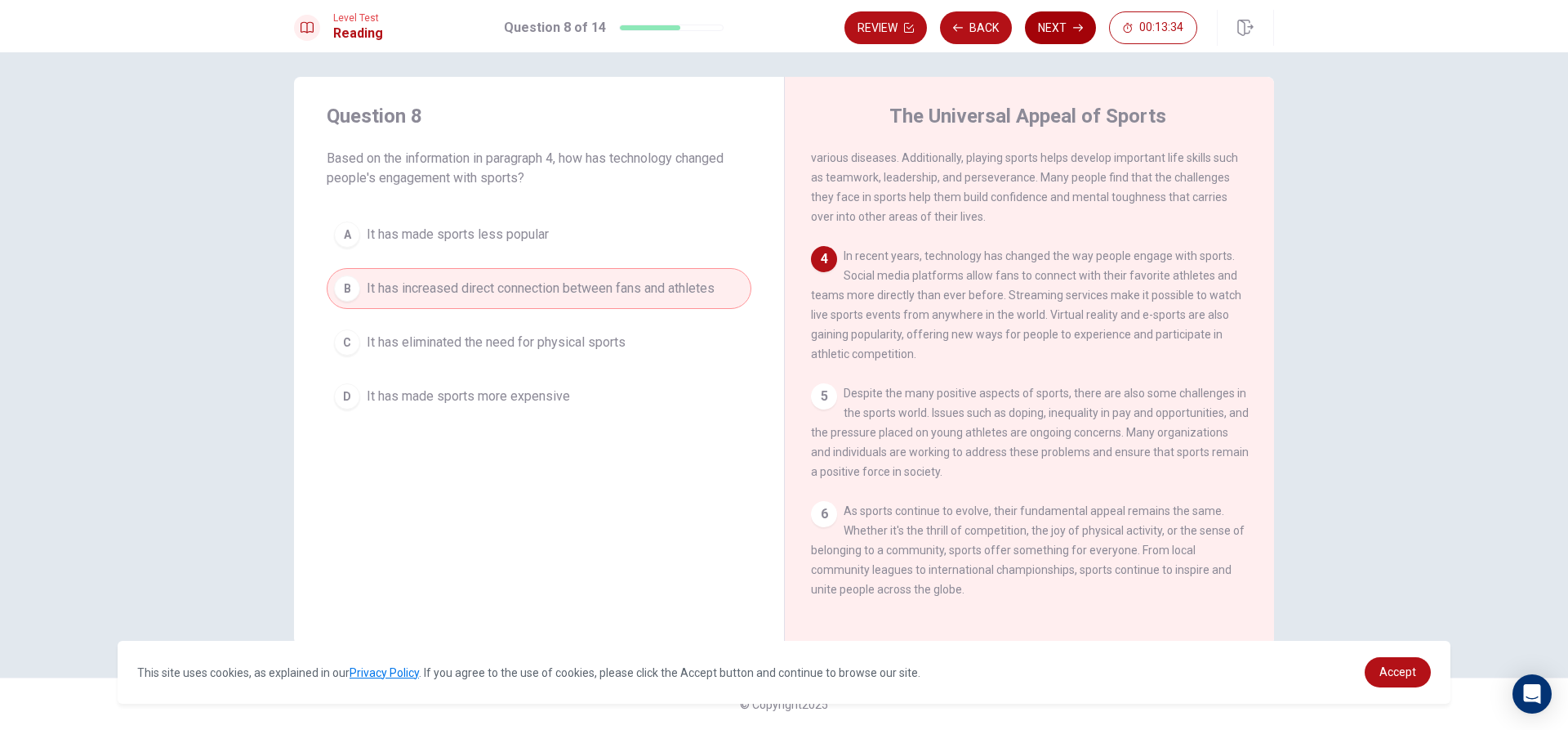
click at [1074, 29] on icon "button" at bounding box center [1079, 28] width 10 height 10
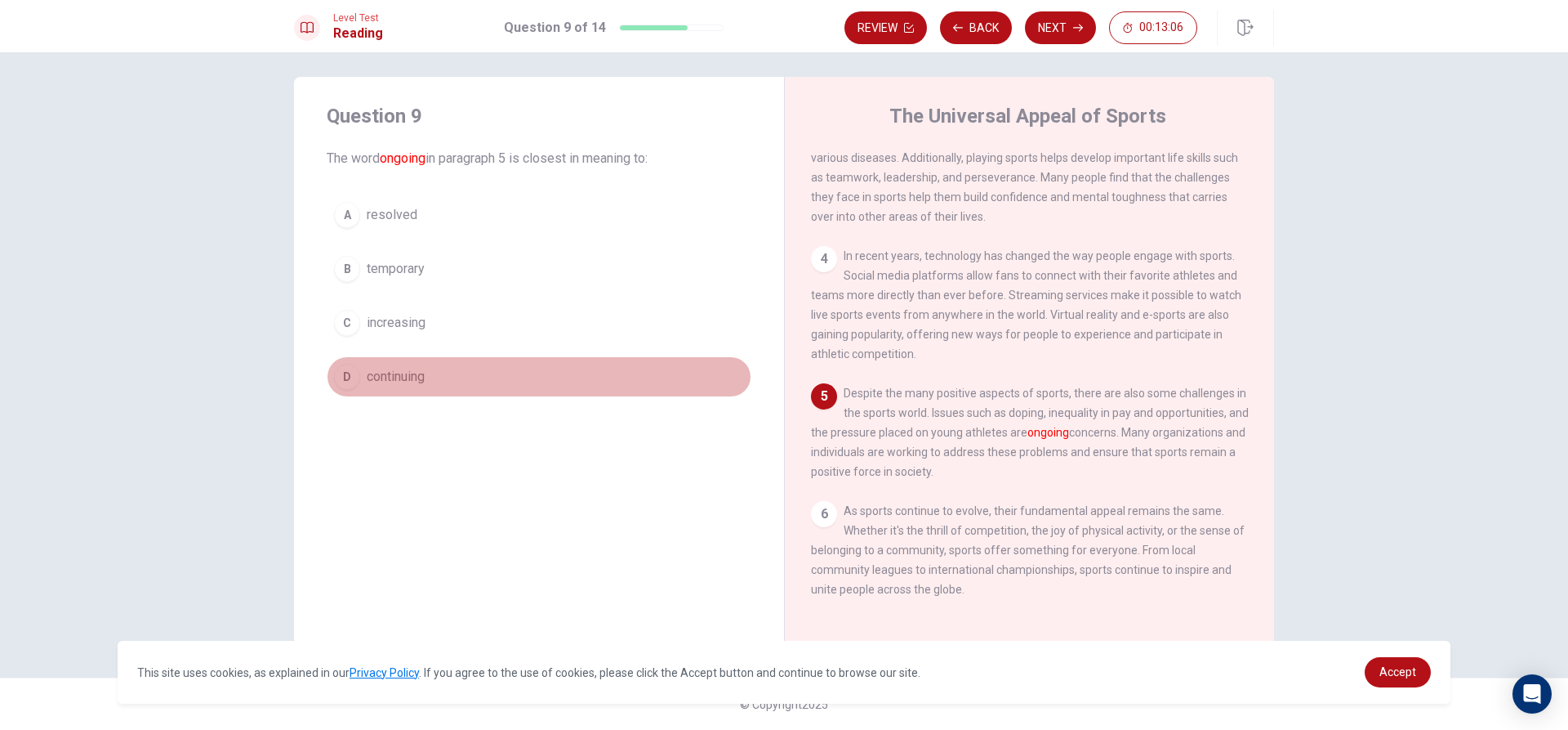
click at [495, 365] on button "D continuing" at bounding box center [539, 377] width 425 height 41
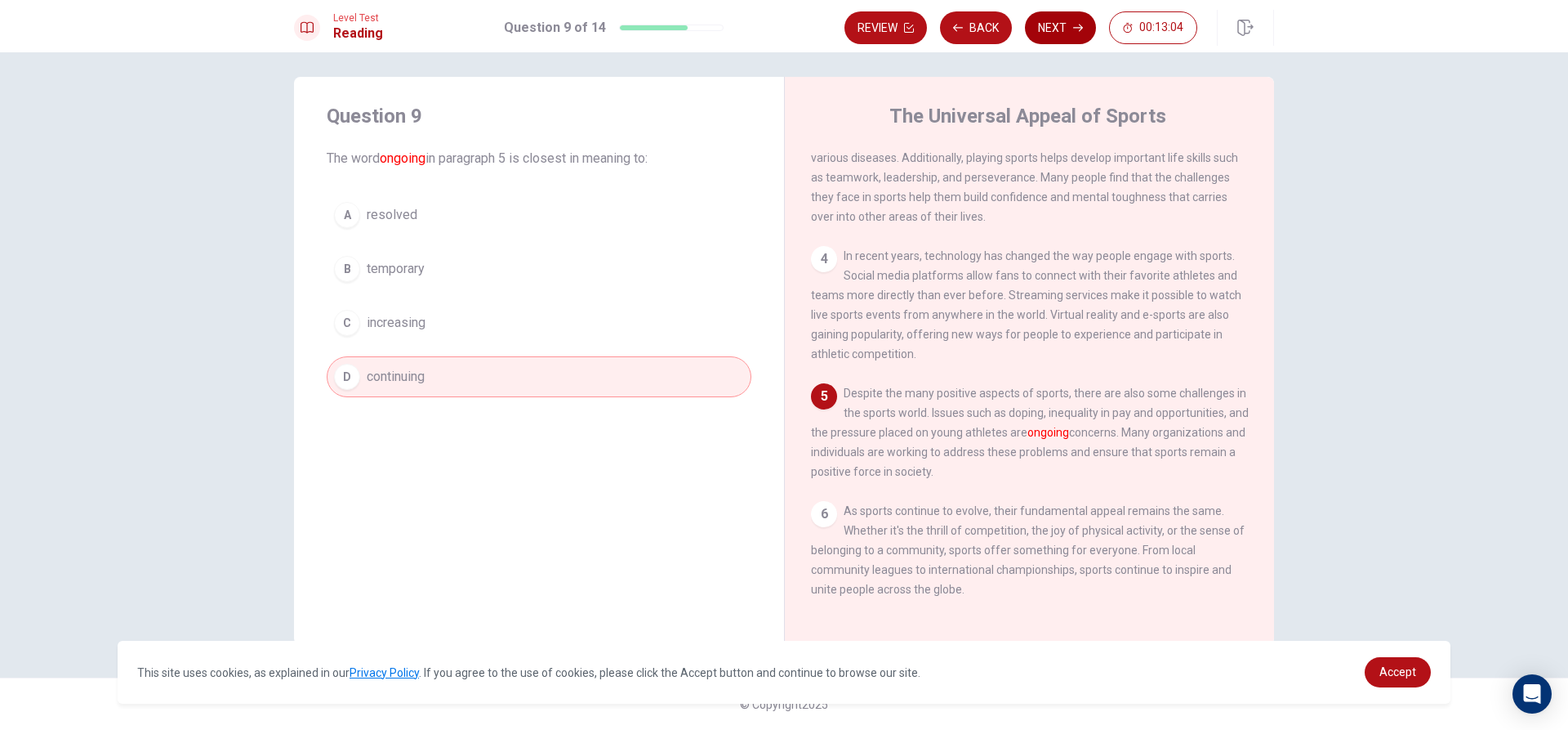
click at [1073, 23] on button "Next" at bounding box center [1060, 28] width 71 height 33
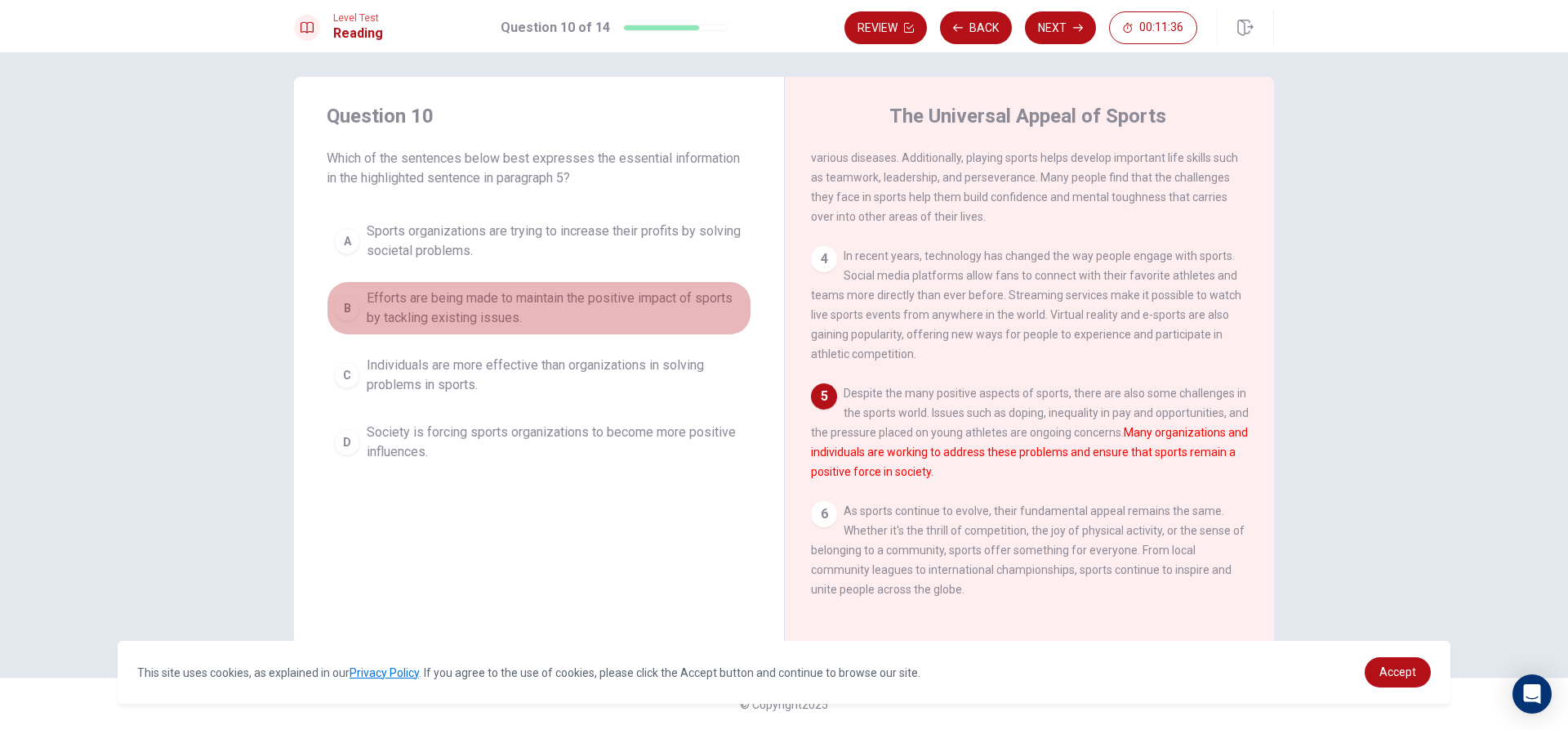
click at [582, 319] on span "Efforts are being made to maintain the positive impact of sports by tackling ex…" at bounding box center [555, 308] width 377 height 40
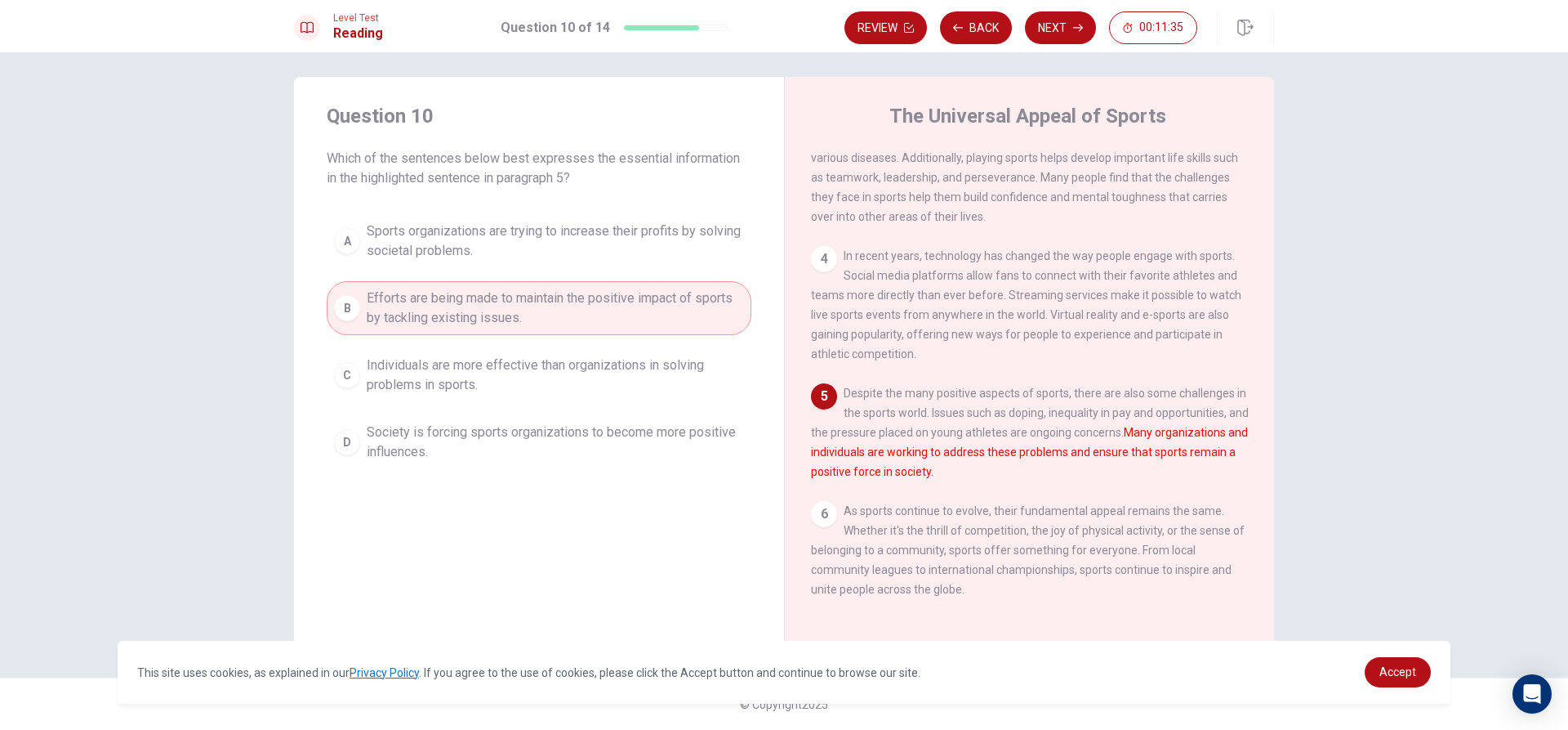
click at [1053, 10] on div "Review Back Next 00:11:35" at bounding box center [1059, 28] width 430 height 36
click at [1045, 33] on button "Next" at bounding box center [1060, 28] width 71 height 33
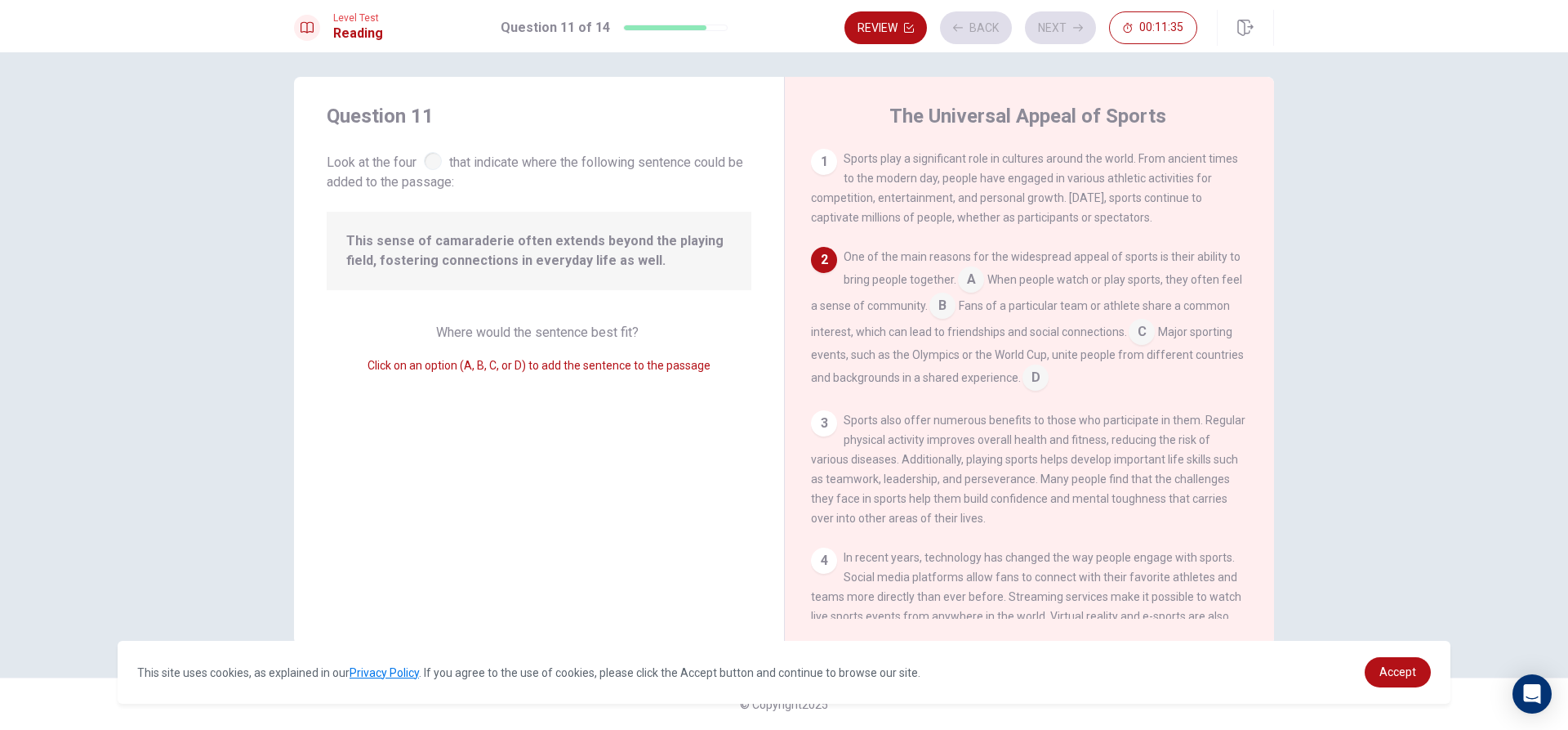
scroll to position [101, 0]
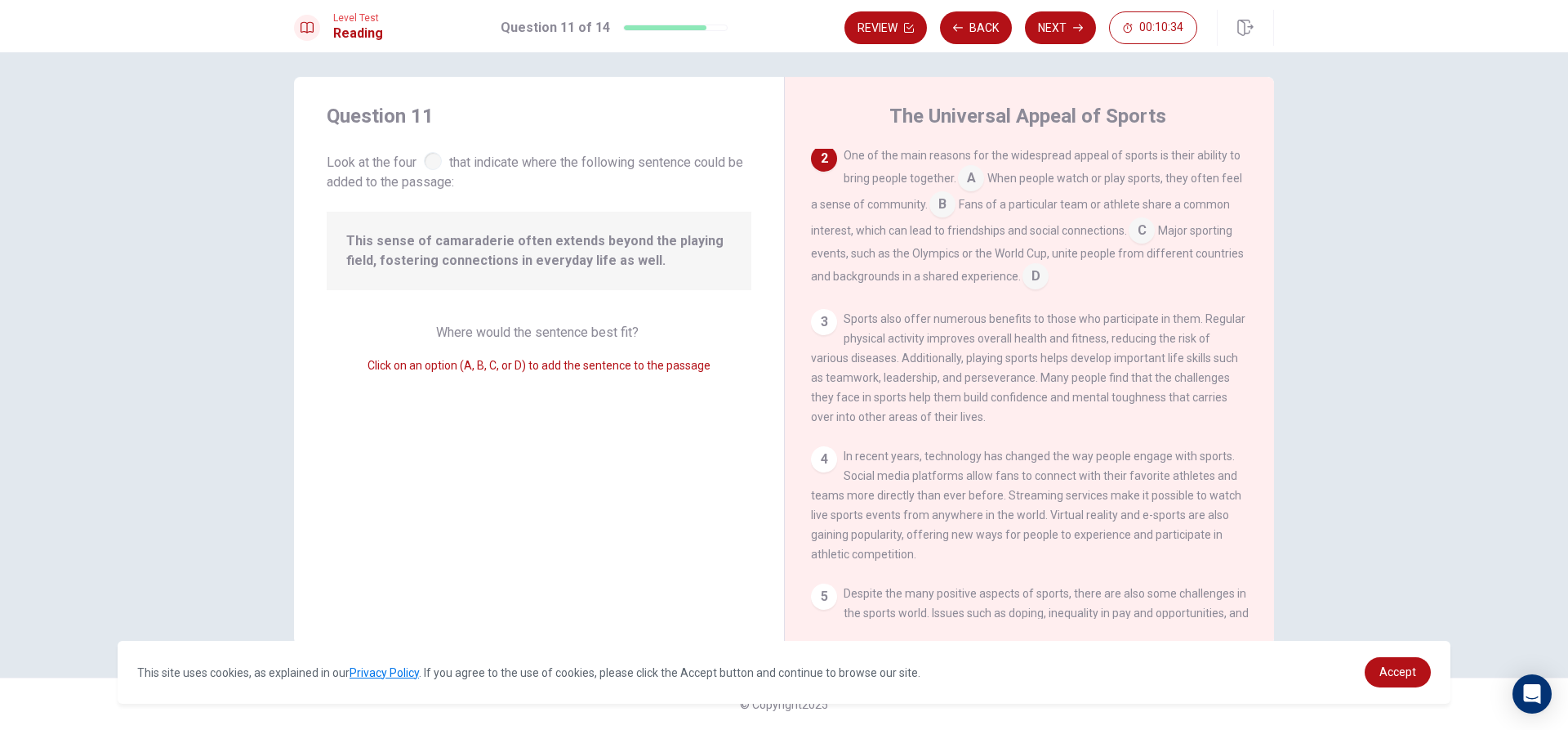
click at [941, 210] on input at bounding box center [942, 205] width 26 height 26
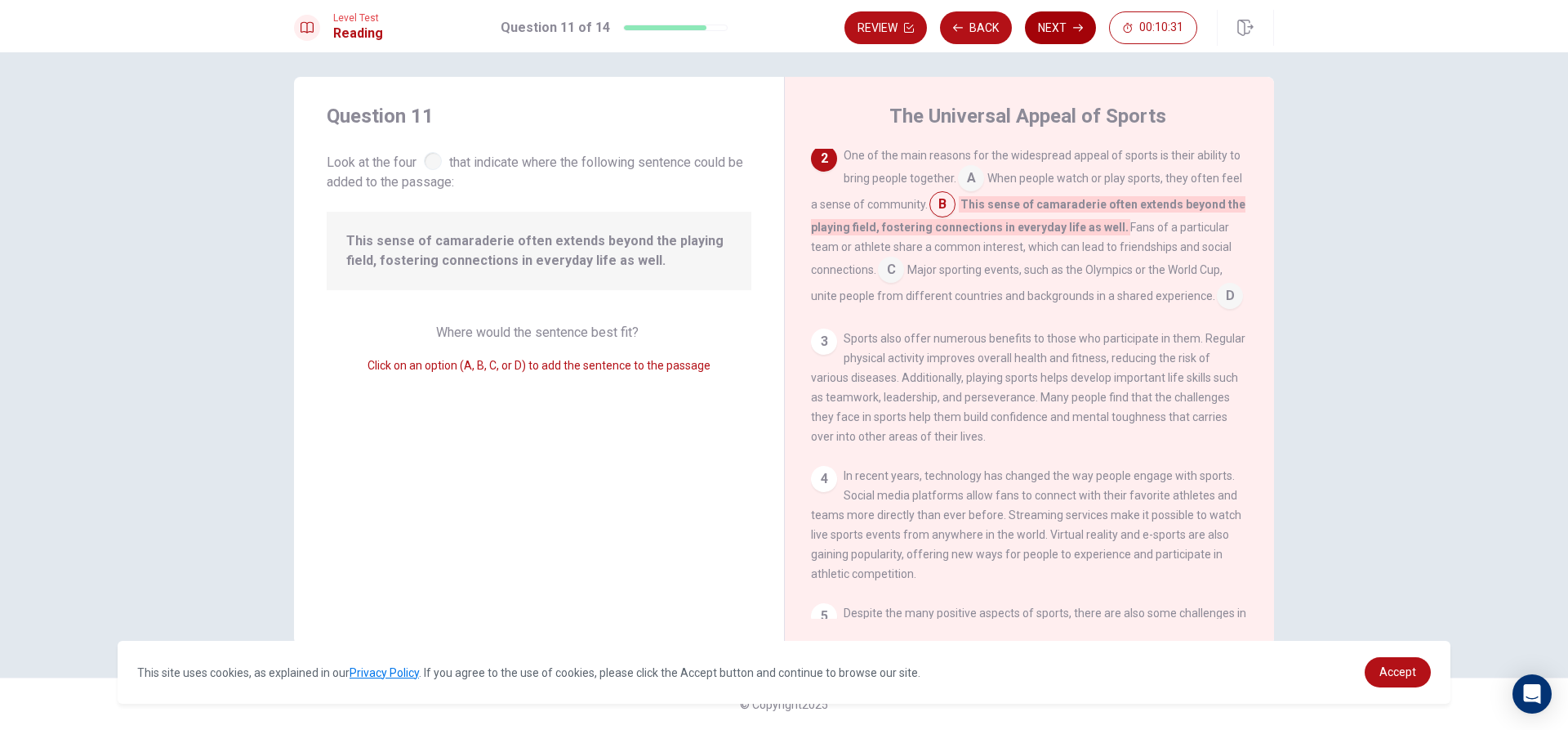
click at [1030, 27] on button "Next" at bounding box center [1060, 28] width 71 height 33
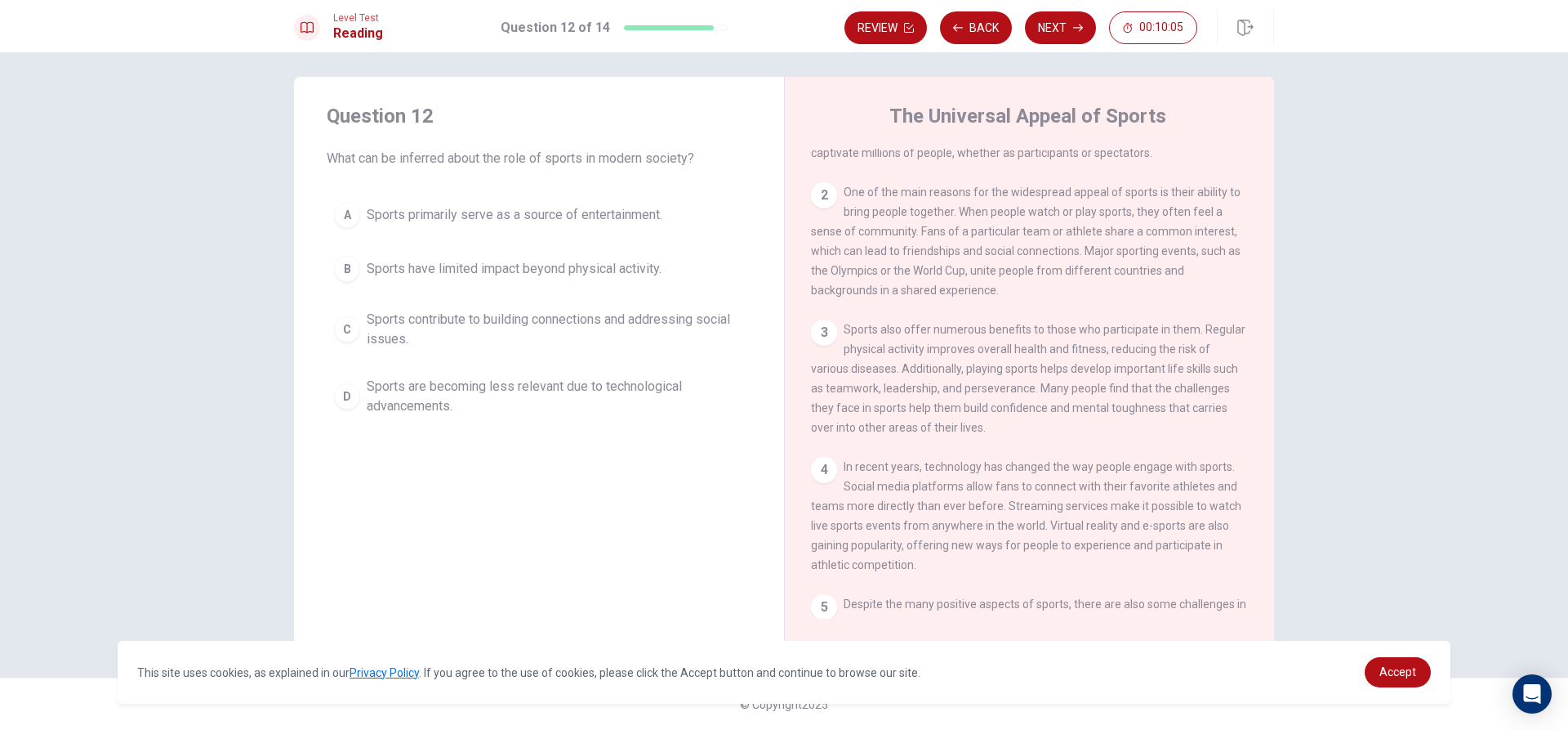
scroll to position [163, 0]
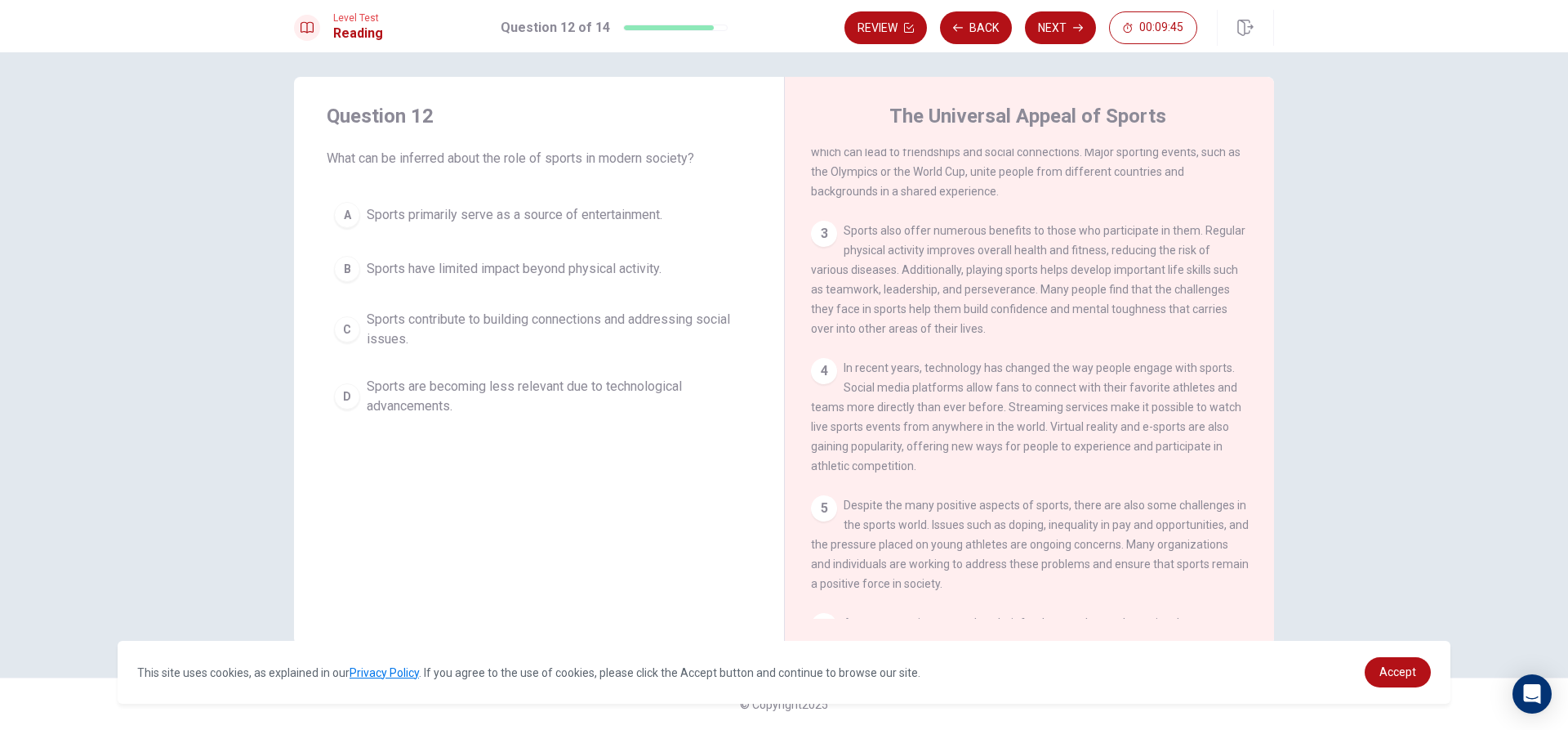
click at [341, 321] on div "C" at bounding box center [346, 329] width 26 height 26
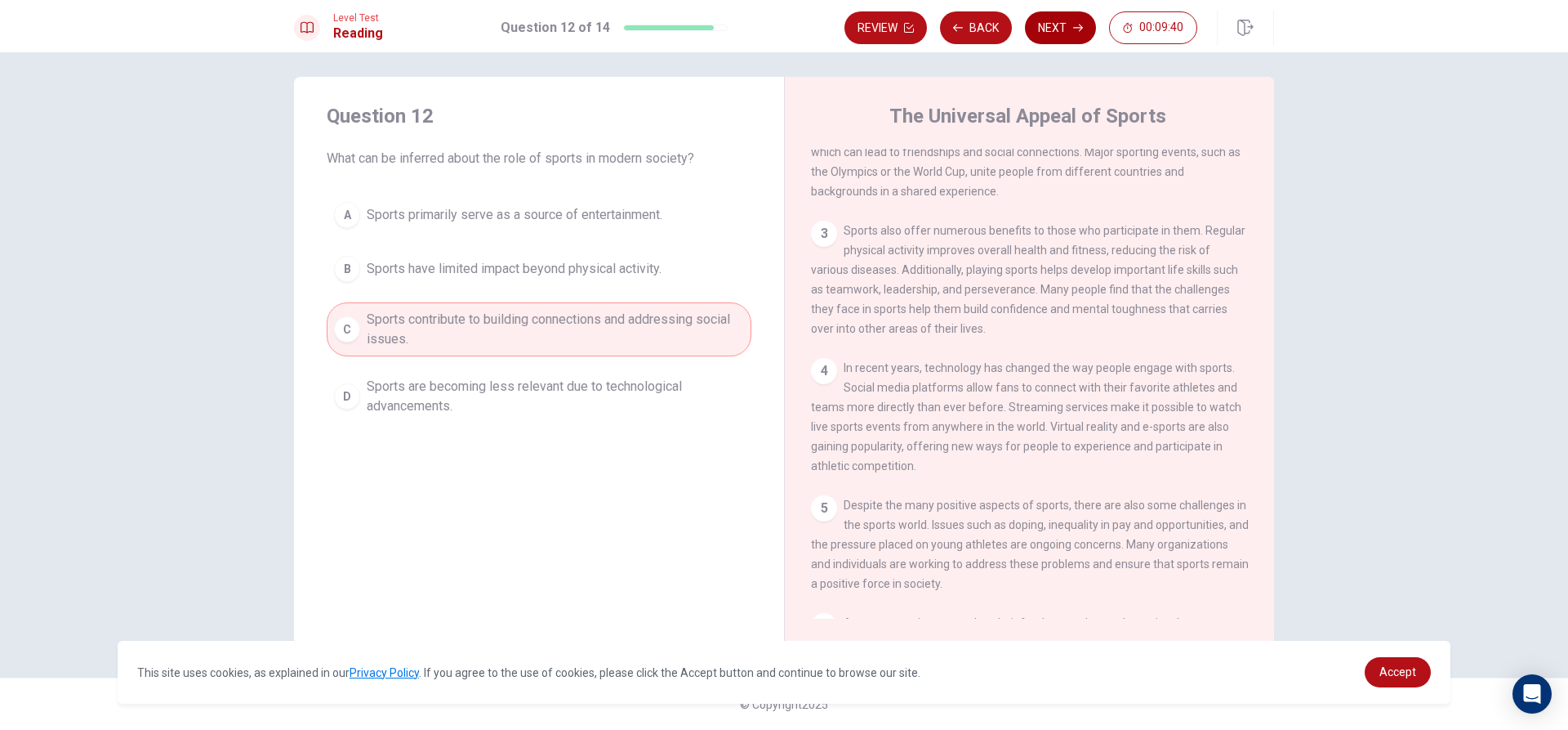
click at [1050, 37] on button "Next" at bounding box center [1060, 28] width 71 height 33
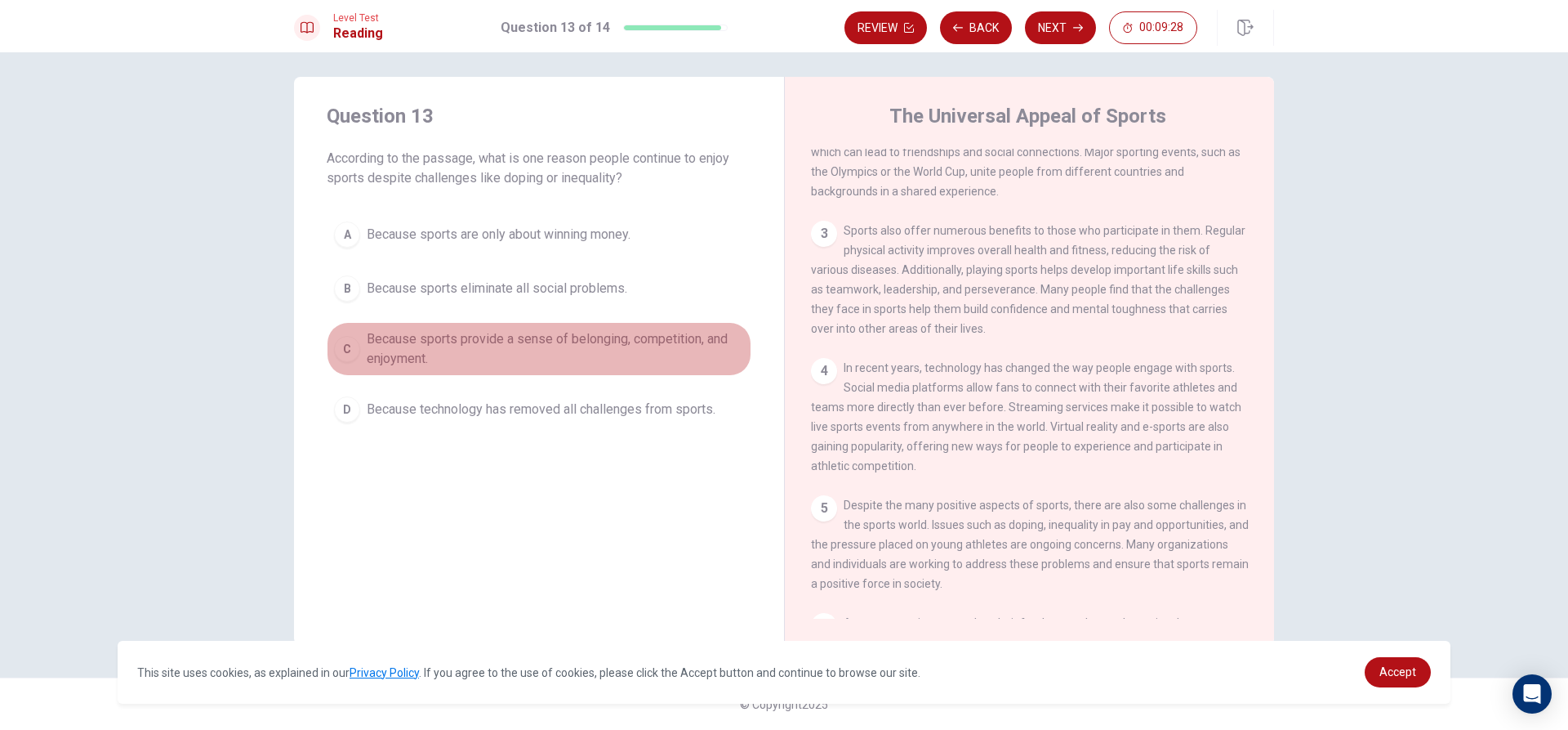
click at [398, 351] on span "Because sports provide a sense of belonging, competition, and enjoyment." at bounding box center [555, 349] width 377 height 40
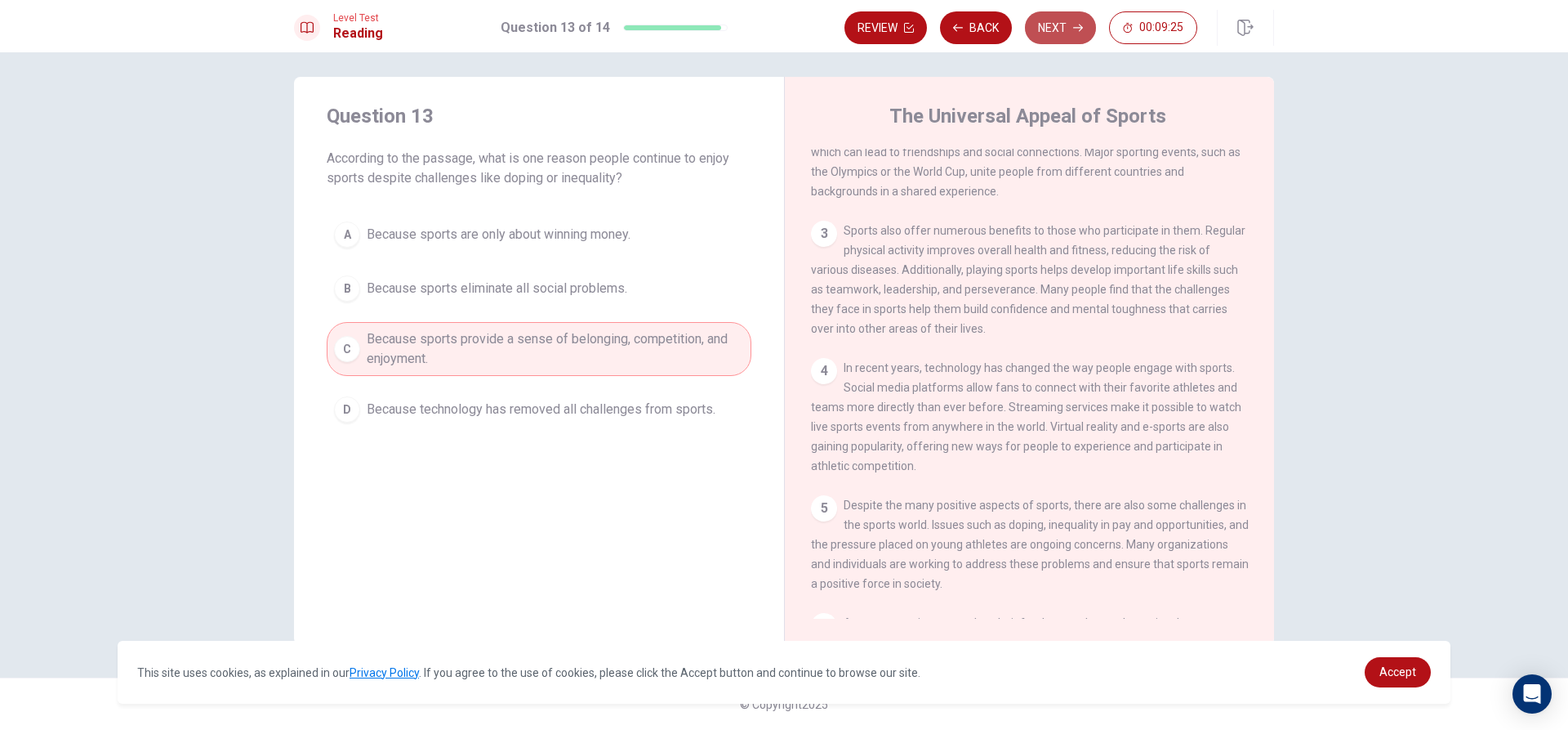
click at [1030, 23] on button "Next" at bounding box center [1060, 28] width 71 height 33
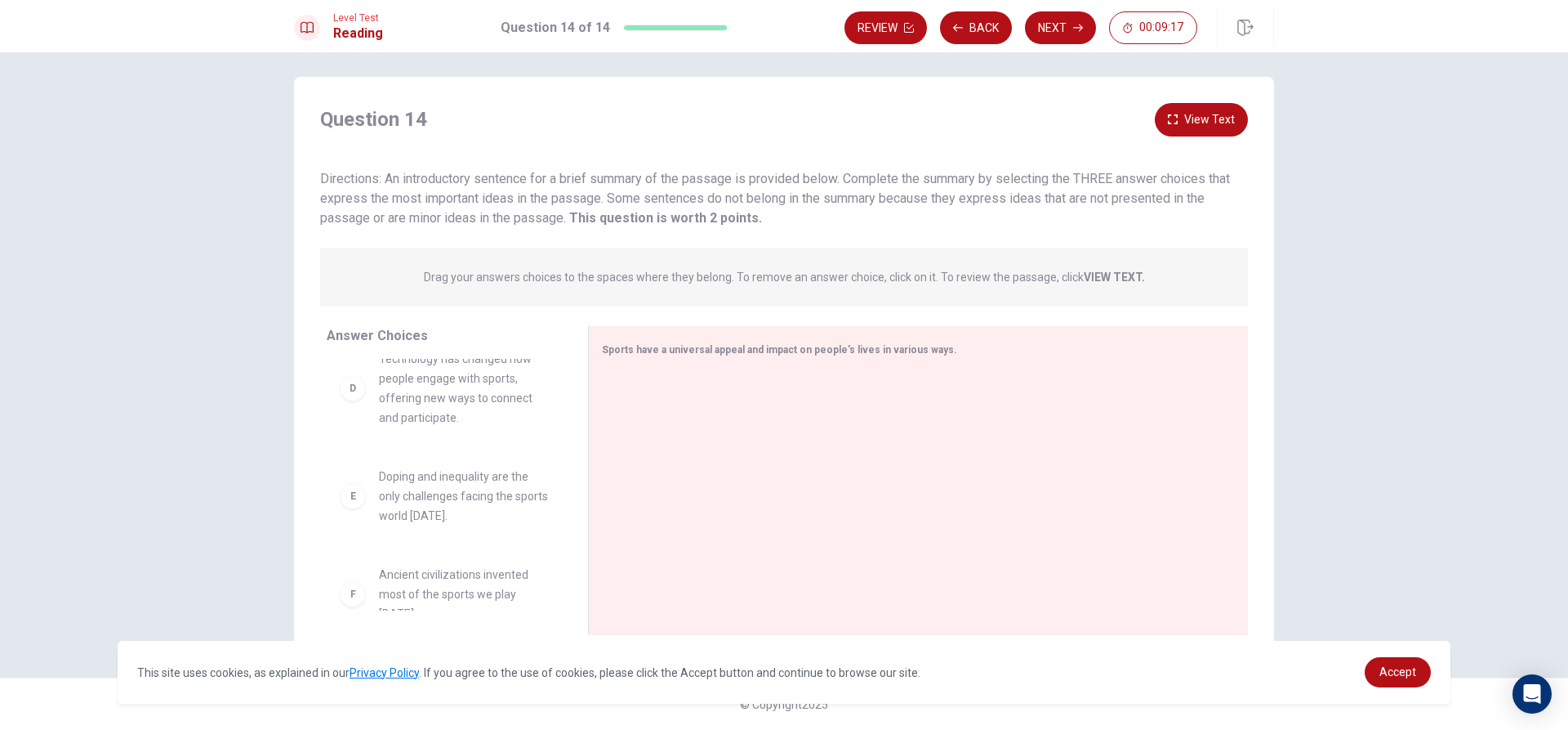
scroll to position [343, 0]
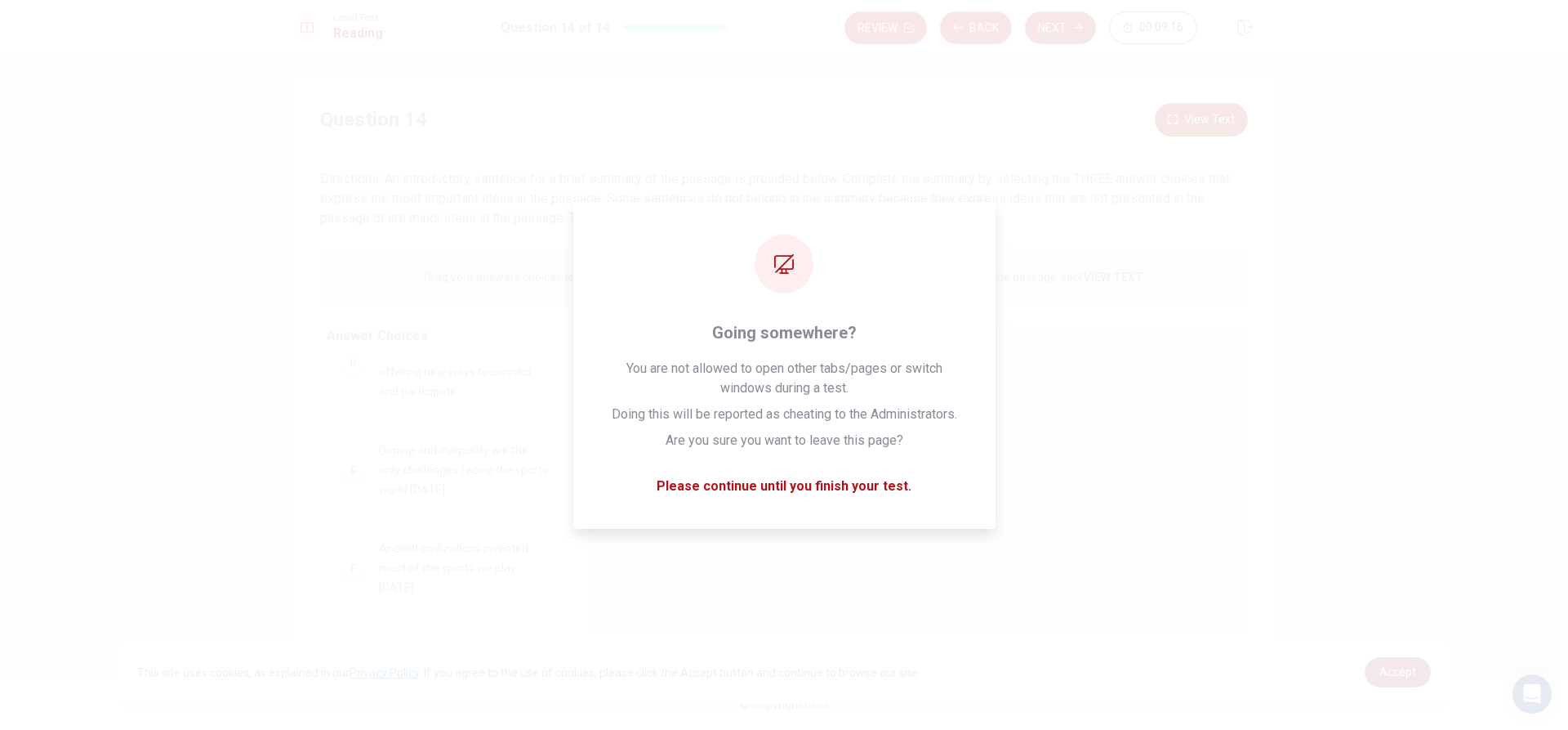
click at [1406, 663] on link "Accept" at bounding box center [1397, 672] width 66 height 30
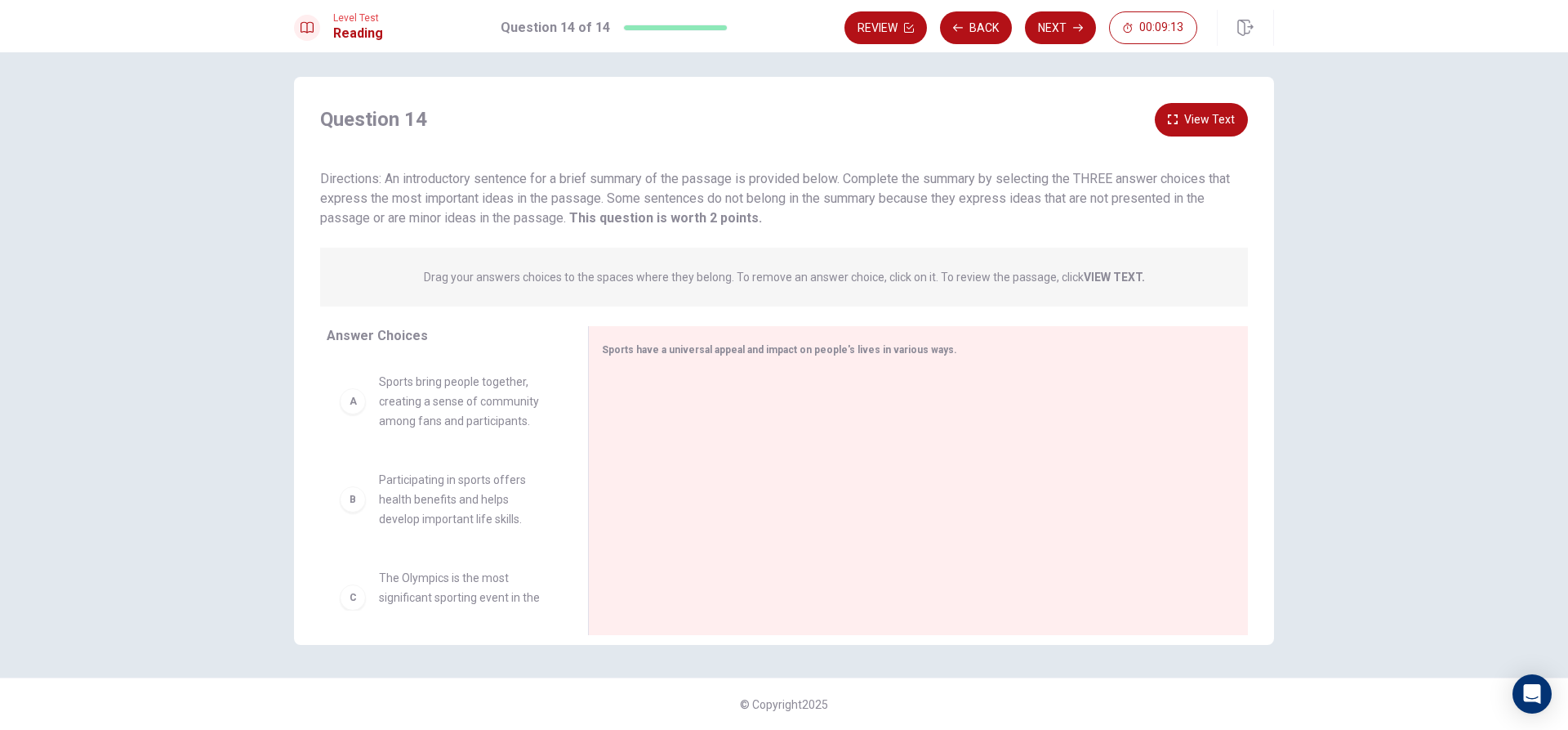
scroll to position [0, 0]
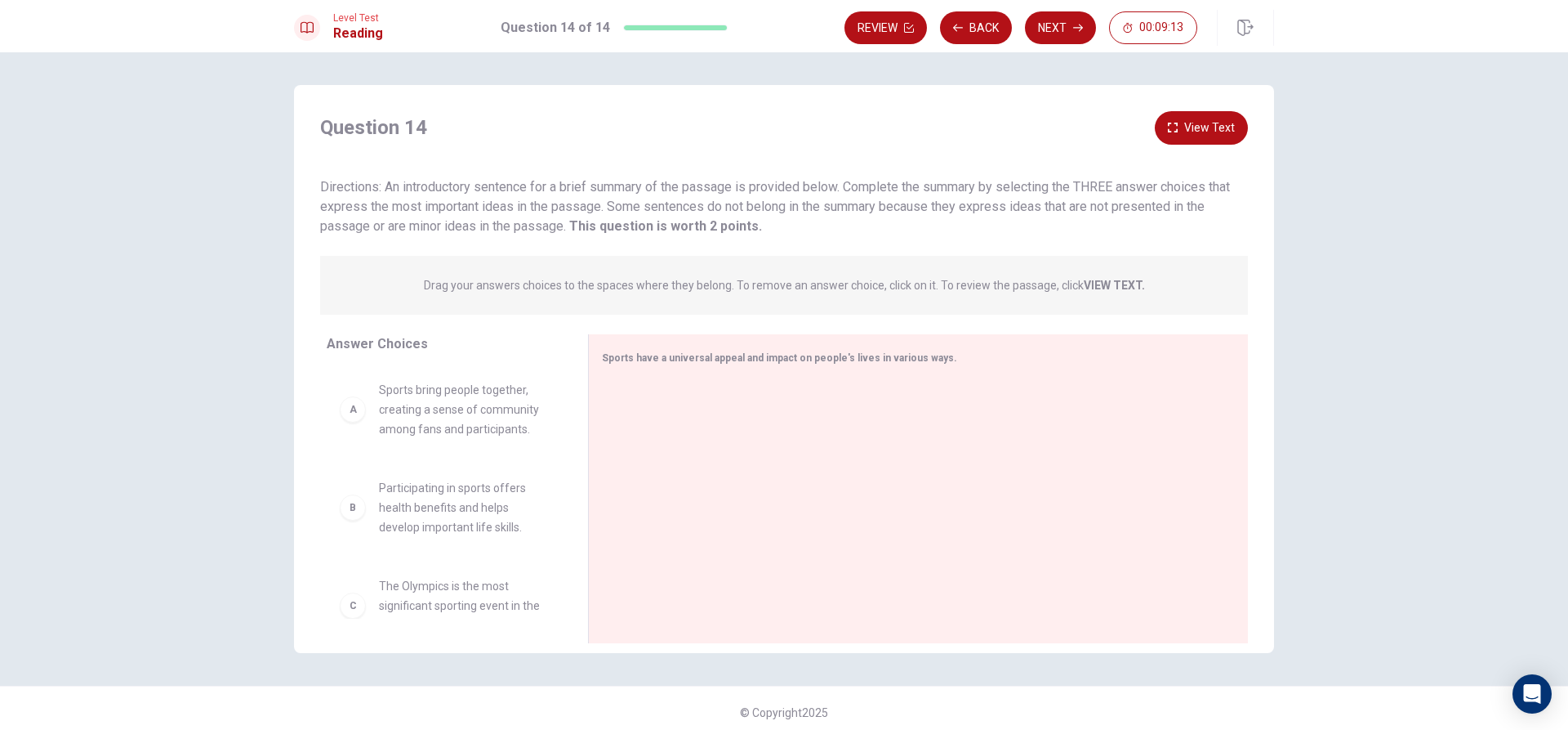
click at [351, 421] on div "A" at bounding box center [352, 409] width 26 height 26
click at [369, 415] on div "A Sports bring people together, creating a sense of community among fans and pa…" at bounding box center [444, 410] width 209 height 59
drag, startPoint x: 358, startPoint y: 416, endPoint x: 341, endPoint y: 408, distance: 18.8
drag, startPoint x: 448, startPoint y: 427, endPoint x: 1024, endPoint y: 387, distance: 577.4
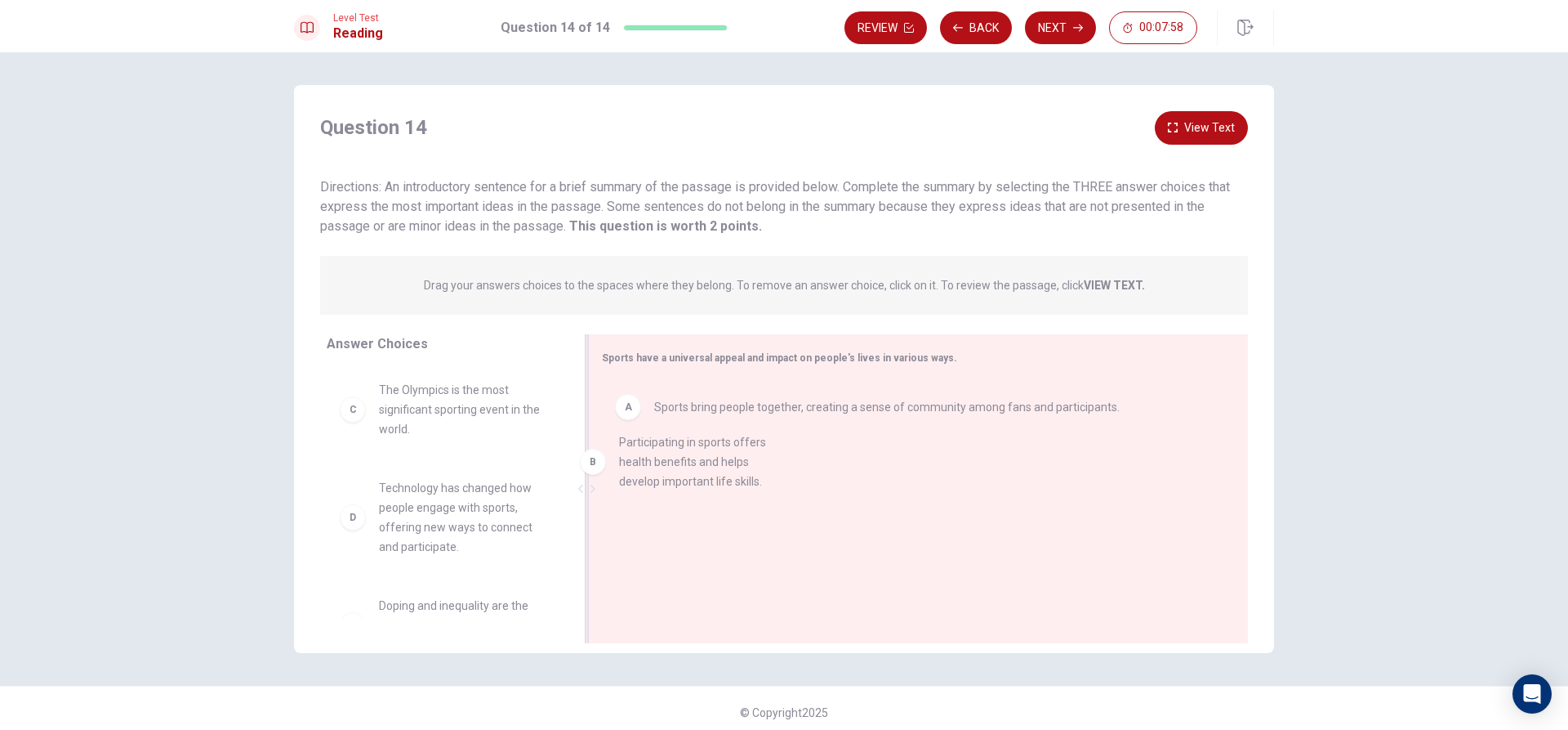
drag, startPoint x: 491, startPoint y: 421, endPoint x: 745, endPoint y: 477, distance: 260.1
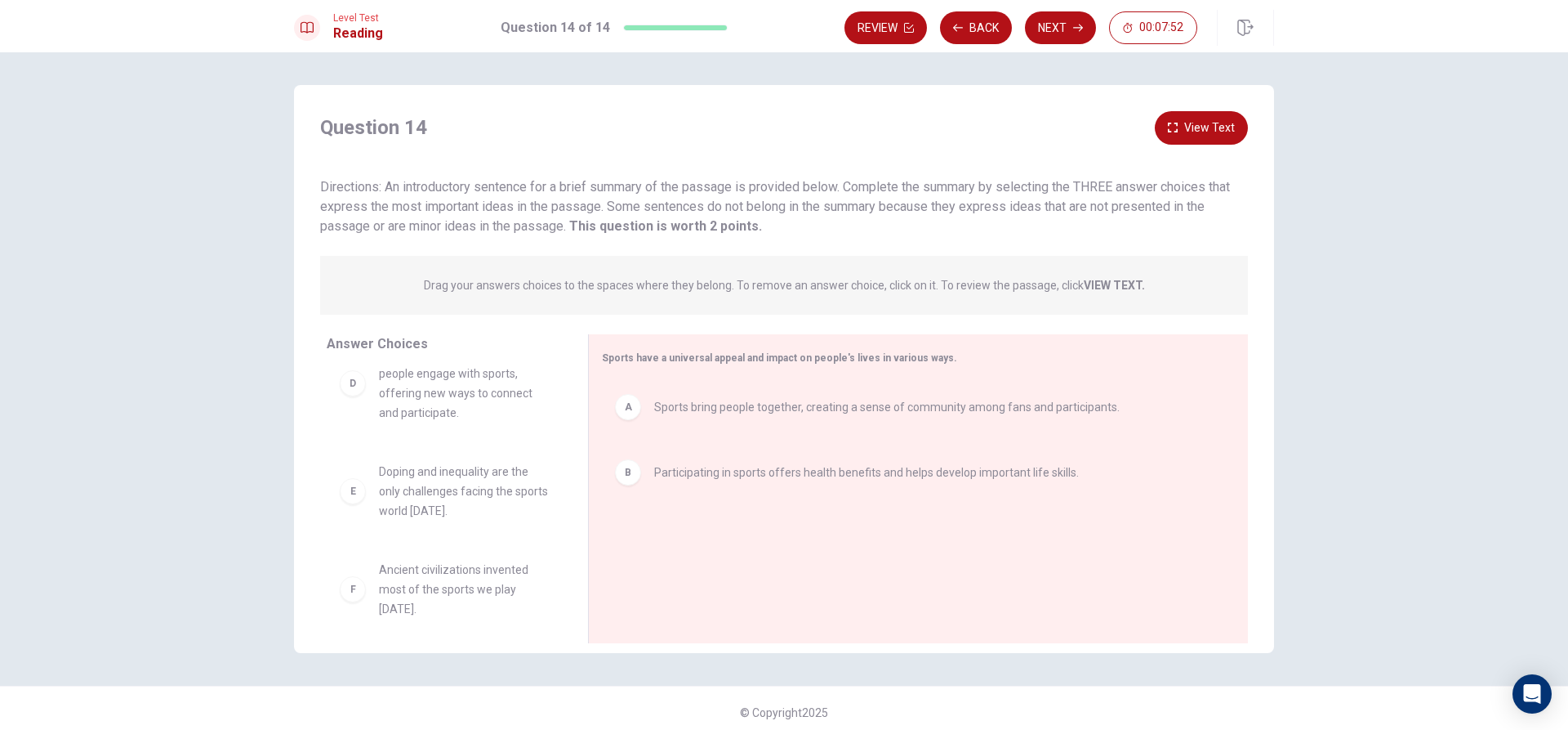
scroll to position [147, 0]
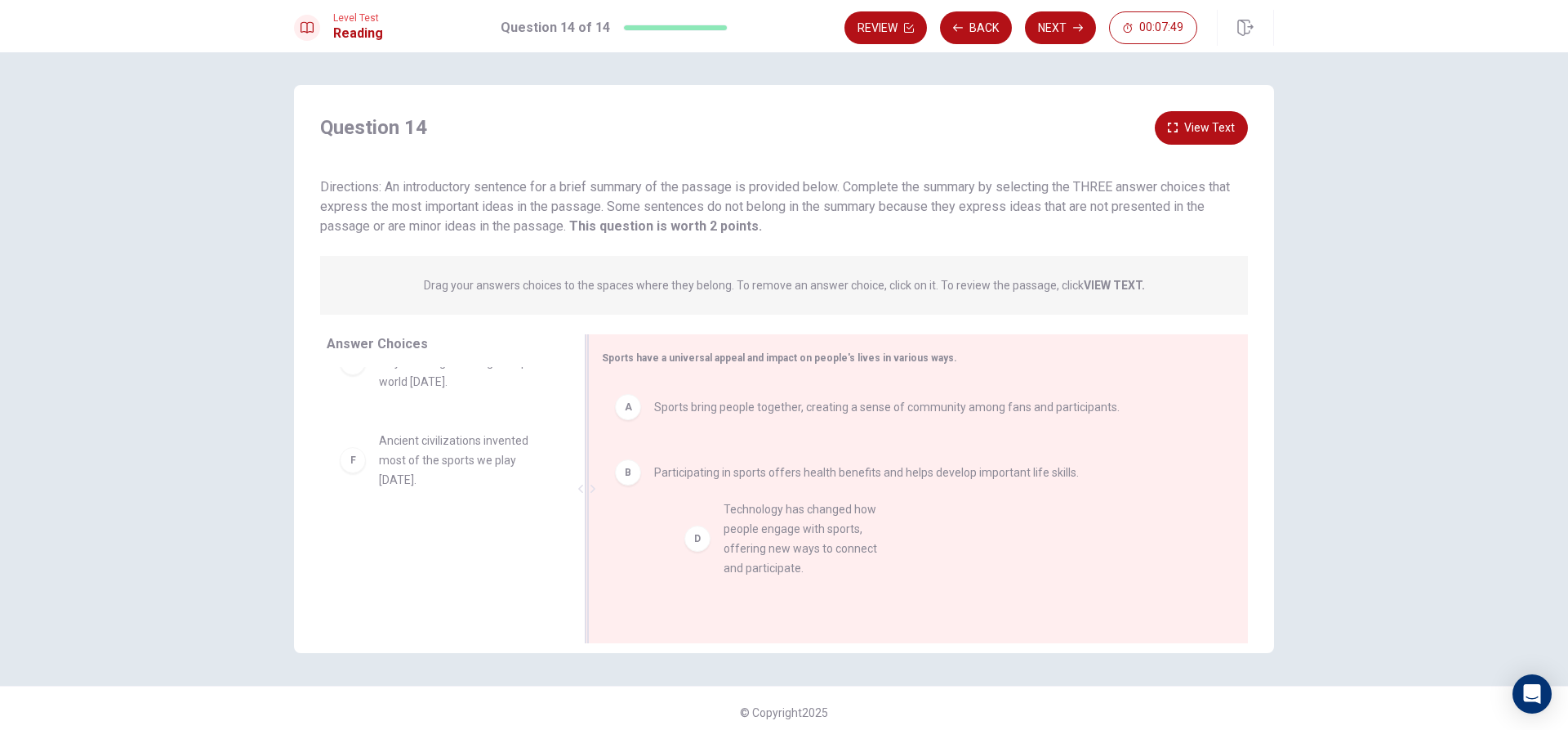
drag, startPoint x: 462, startPoint y: 405, endPoint x: 821, endPoint y: 574, distance: 396.8
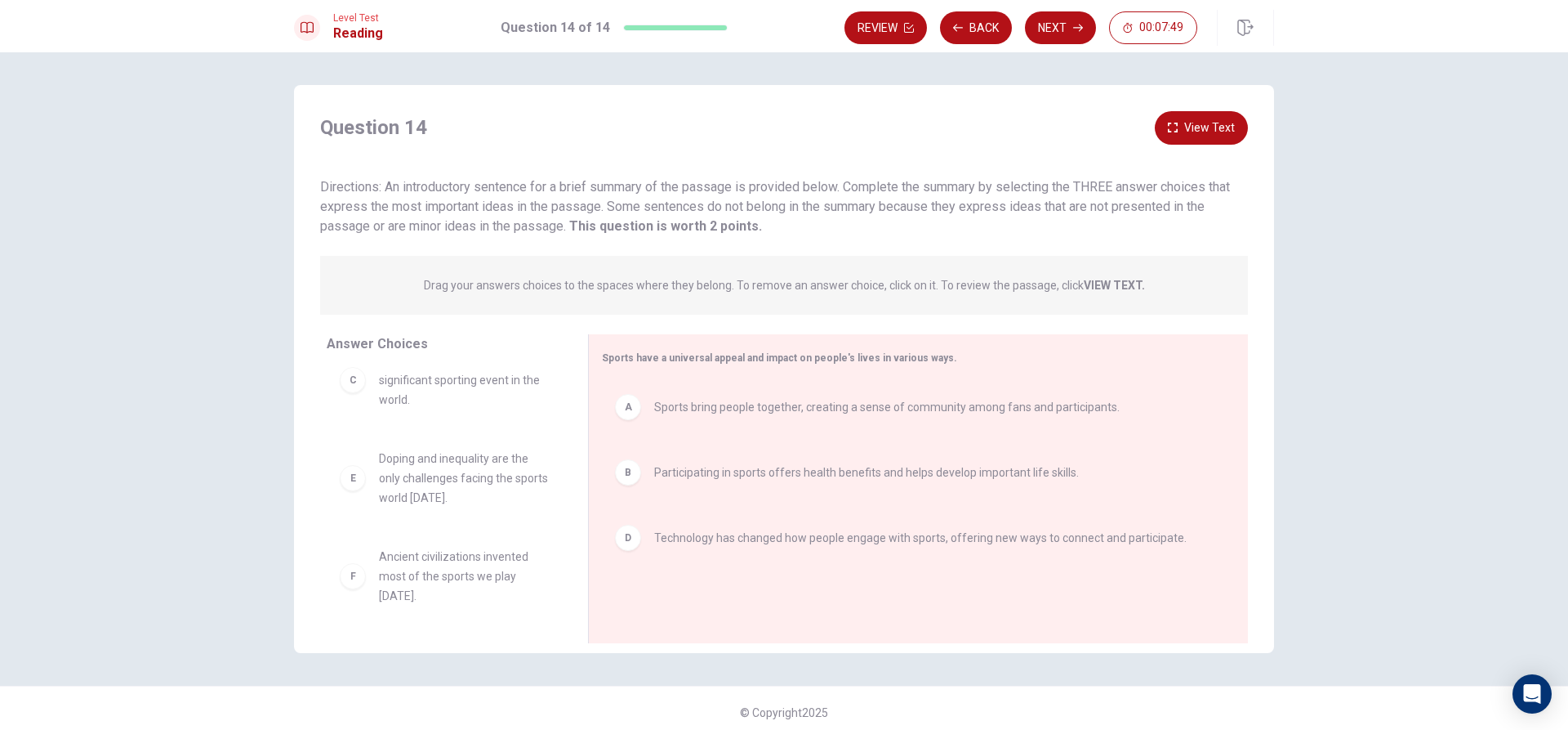
scroll to position [29, 0]
click at [1188, 114] on button "View Text" at bounding box center [1201, 128] width 93 height 34
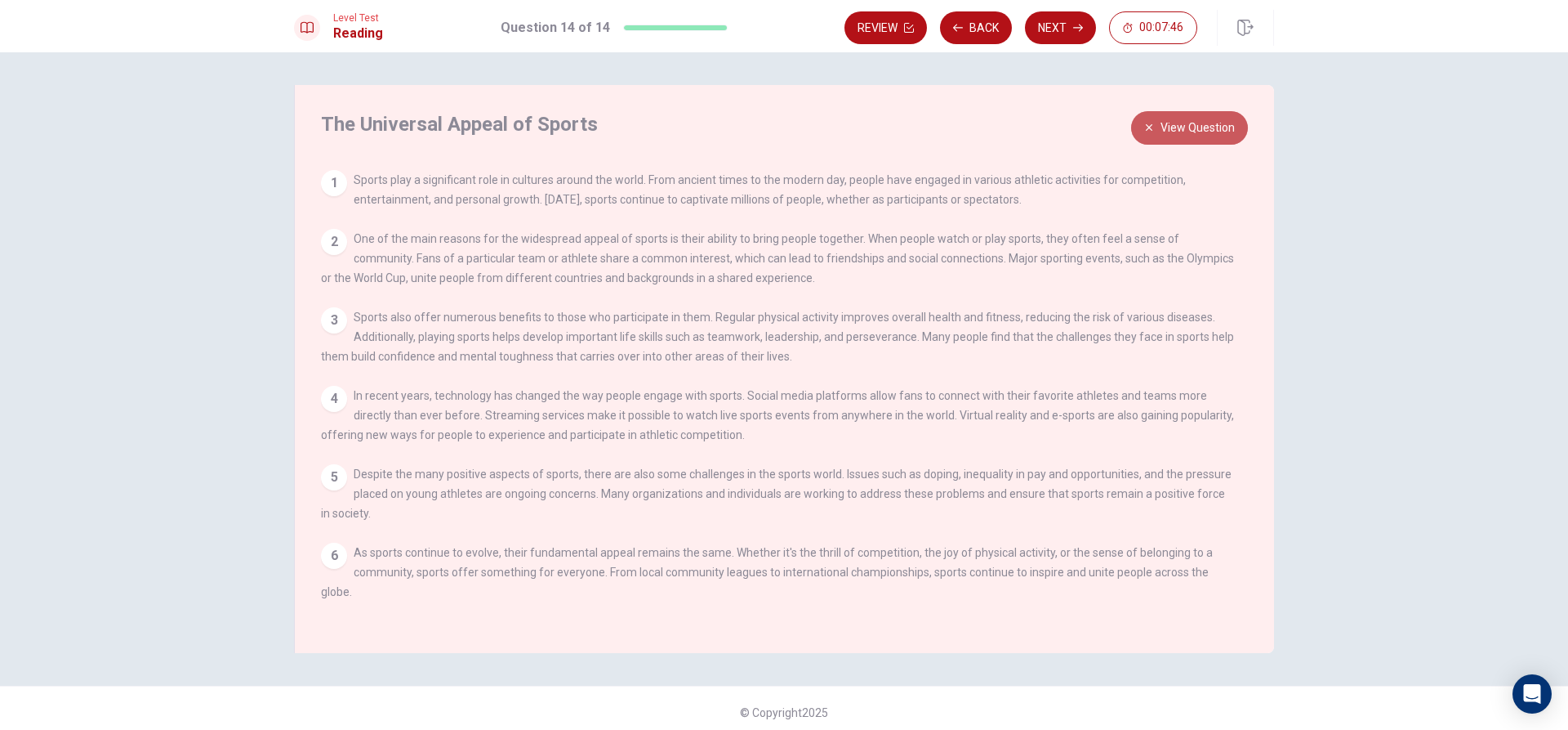
click at [1188, 114] on button "View Question" at bounding box center [1189, 128] width 117 height 34
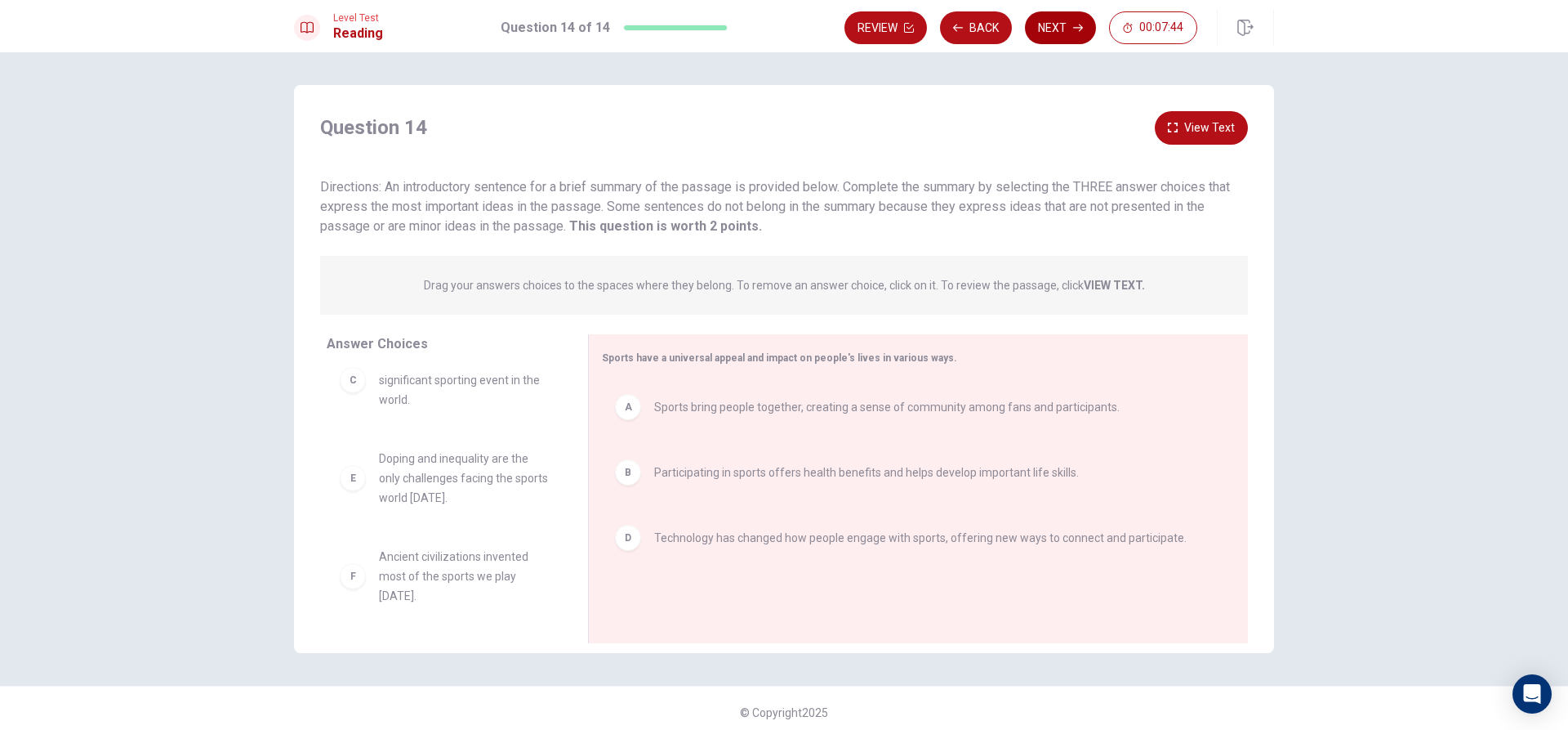
click at [1040, 21] on button "Next" at bounding box center [1060, 28] width 71 height 33
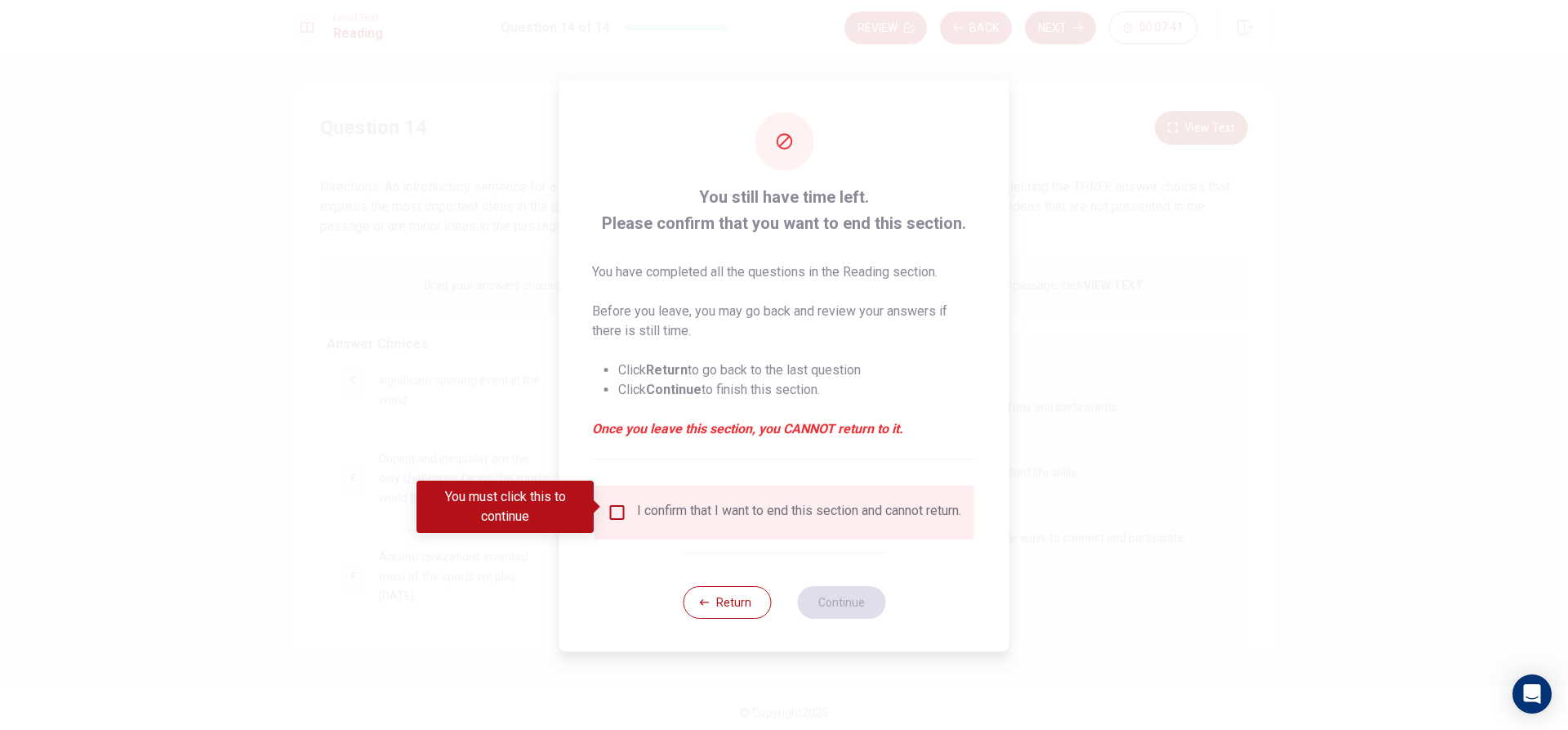
click at [625, 502] on div "I confirm that I want to end this section and cannot return." at bounding box center [784, 511] width 354 height 19
click at [618, 505] on input "You must click this to continue" at bounding box center [617, 511] width 19 height 19
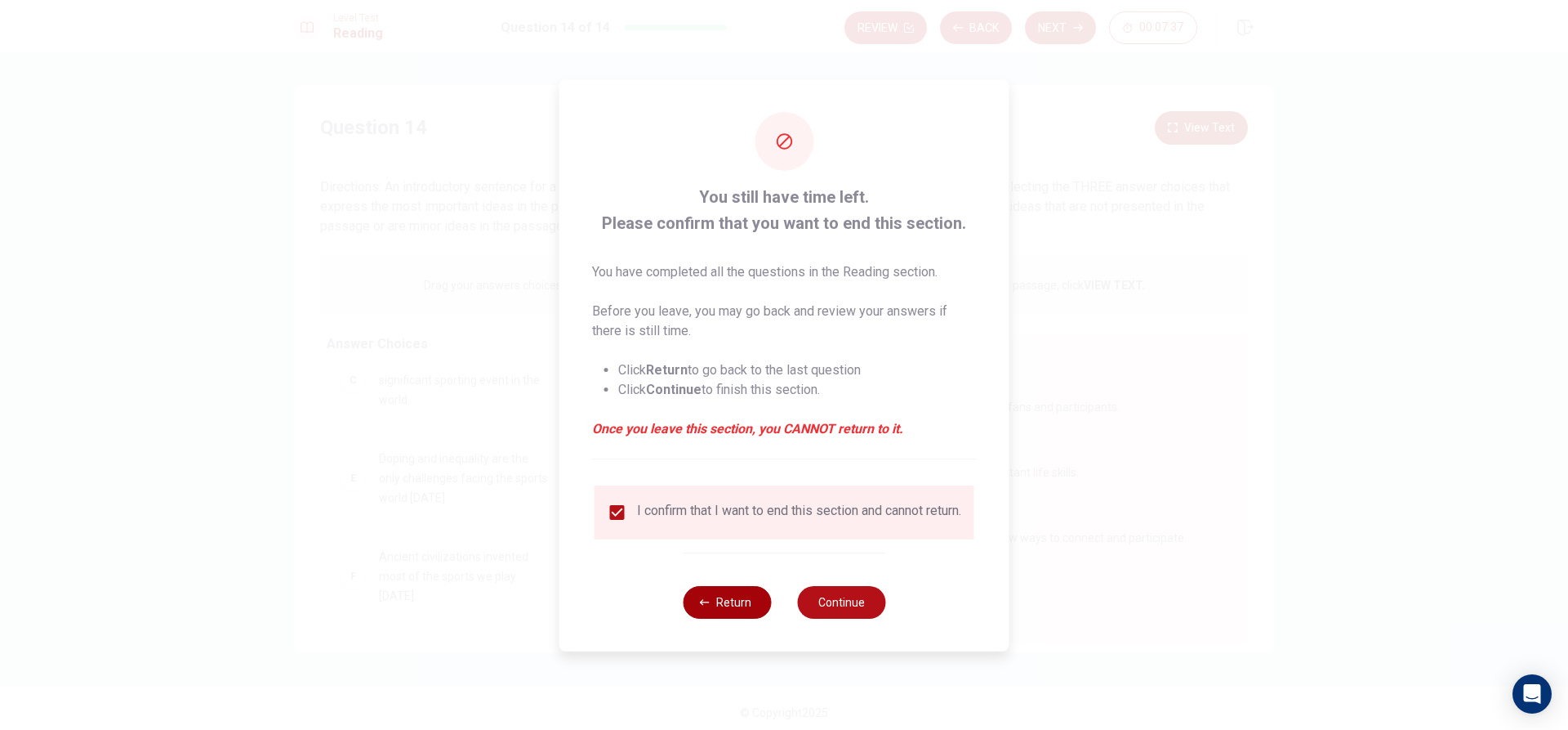
click at [750, 616] on button "Return" at bounding box center [726, 602] width 88 height 33
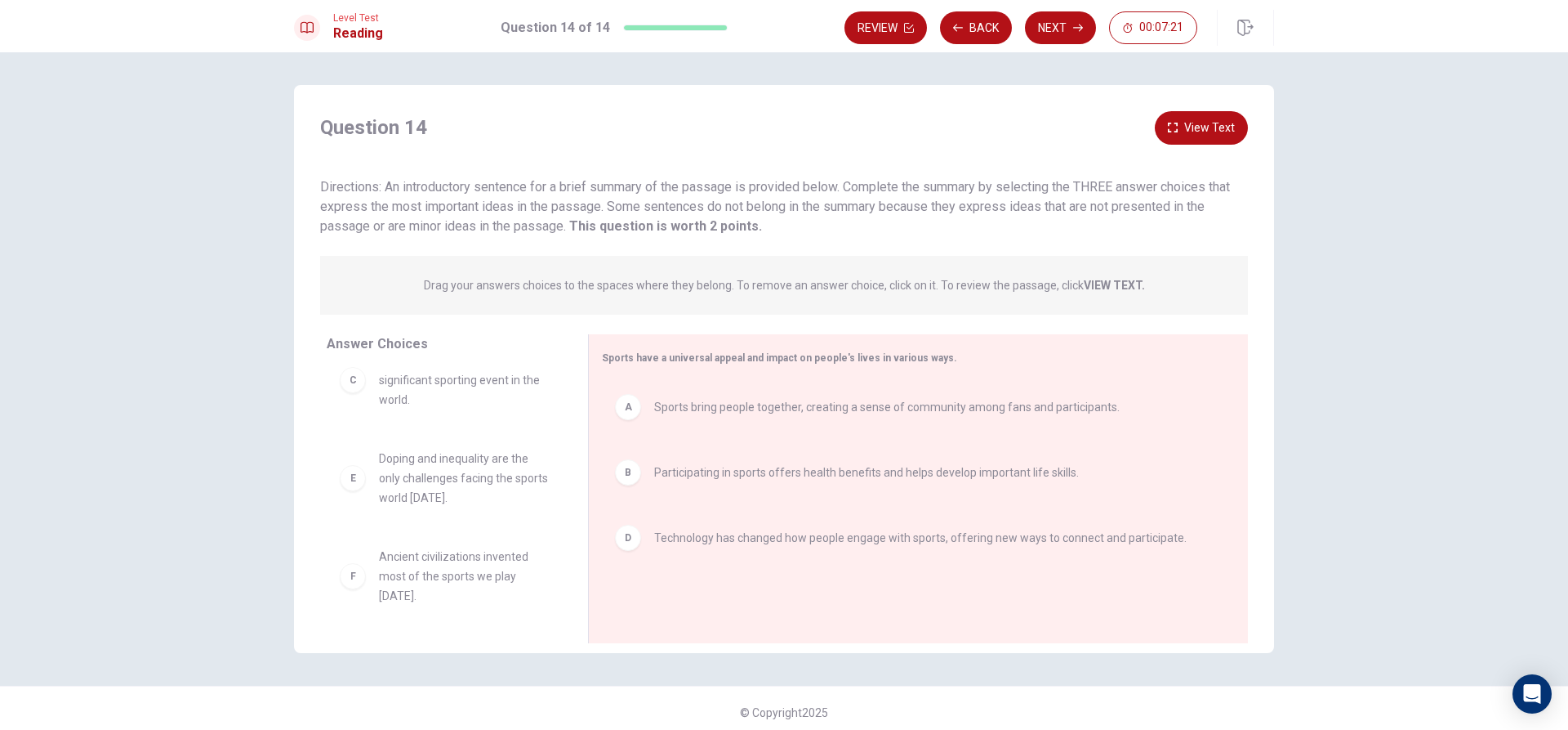
click at [1194, 129] on button "View Text" at bounding box center [1201, 128] width 93 height 34
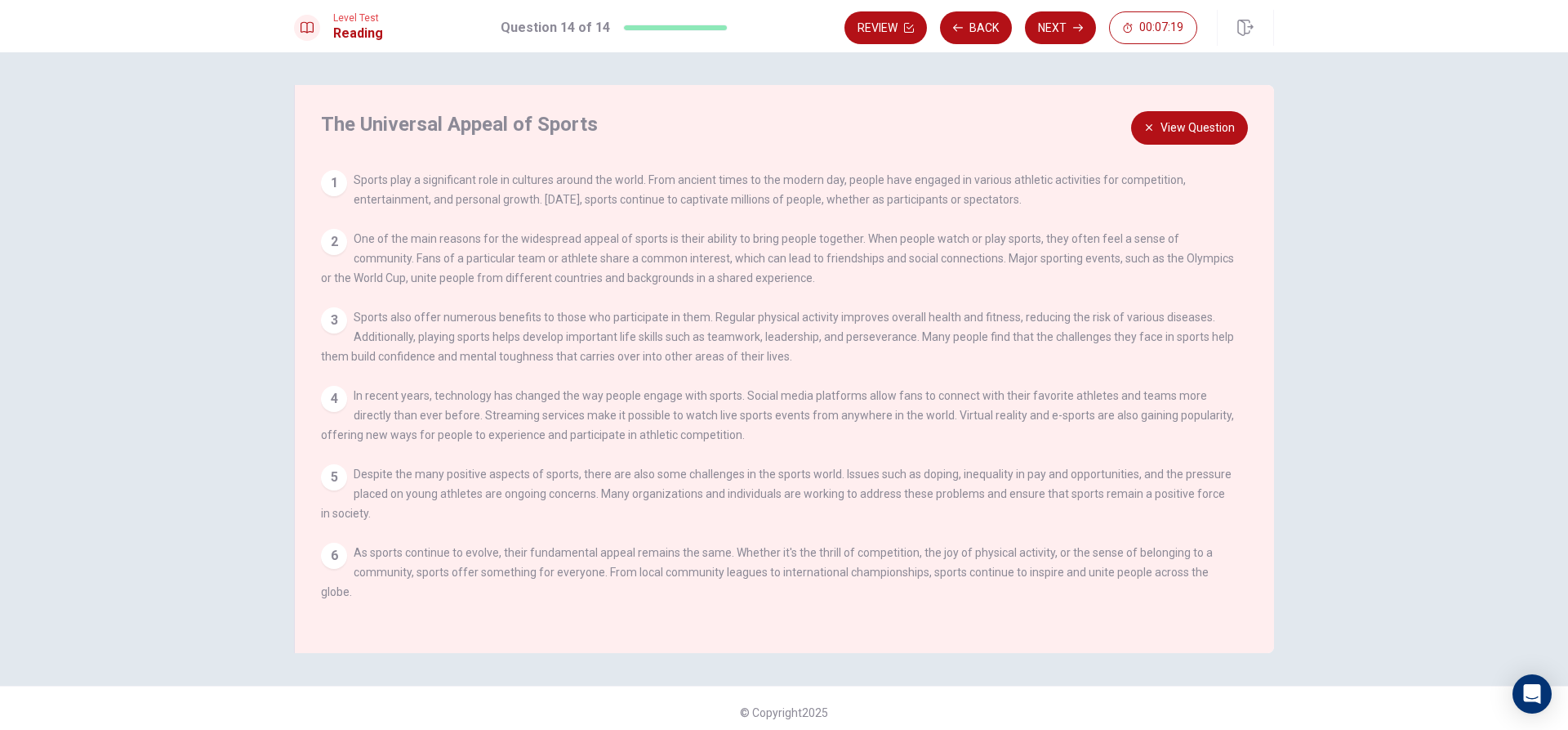
click at [1195, 129] on button "View Question" at bounding box center [1189, 128] width 117 height 34
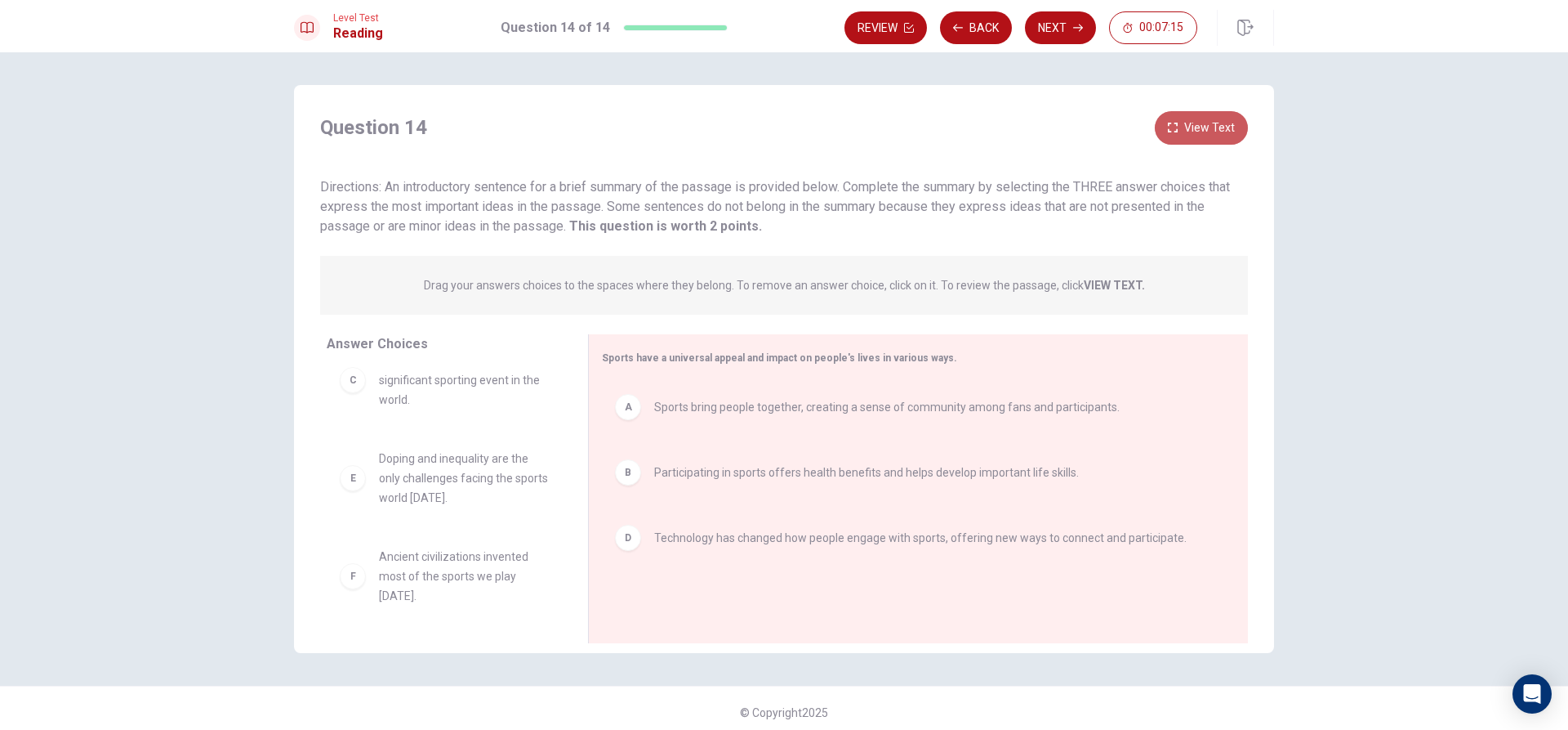
click at [1181, 128] on button "View Text" at bounding box center [1201, 128] width 93 height 34
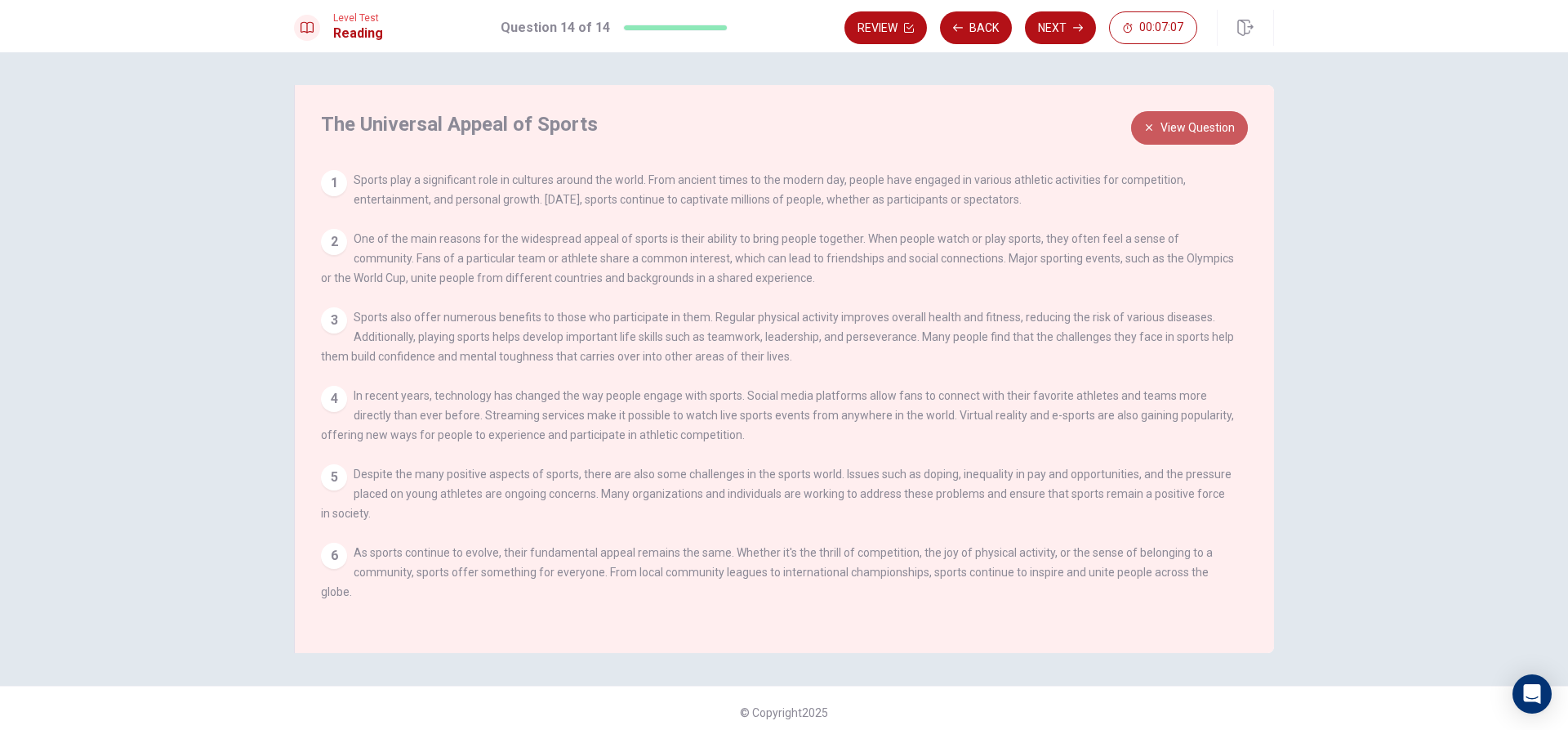
click at [1181, 128] on button "View Question" at bounding box center [1189, 128] width 117 height 34
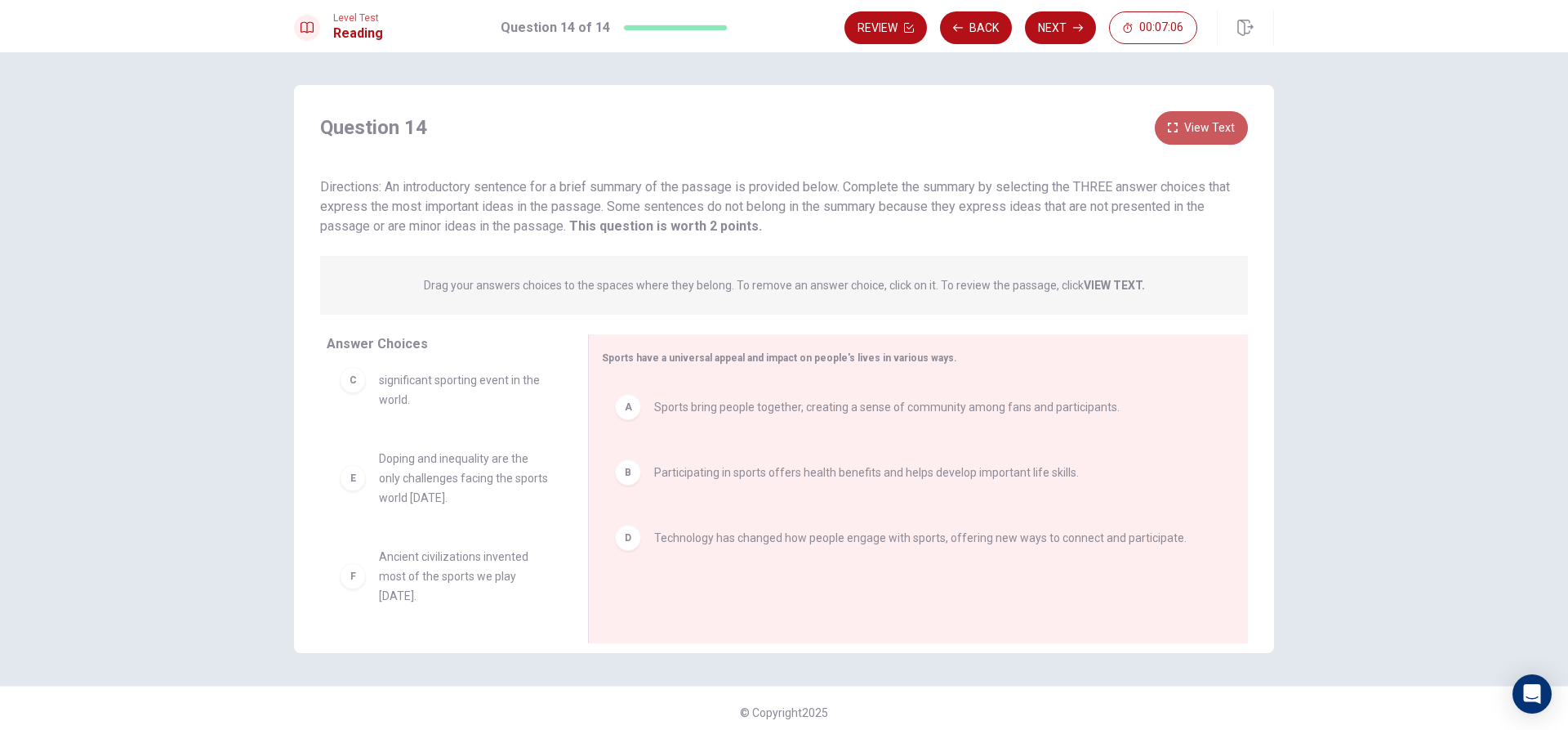
click at [1181, 128] on button "View Text" at bounding box center [1201, 128] width 93 height 34
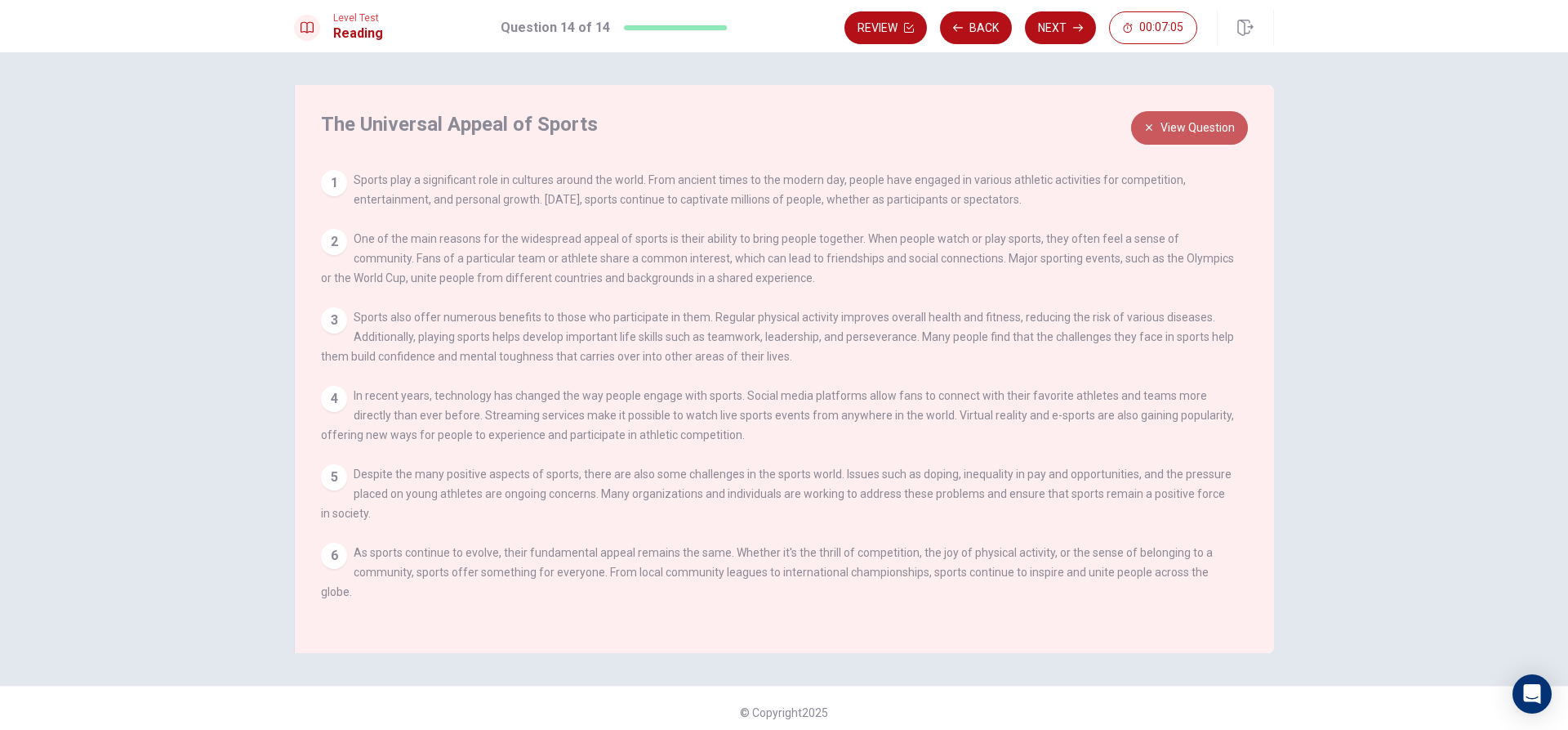
click at [1181, 128] on button "View Question" at bounding box center [1189, 128] width 117 height 34
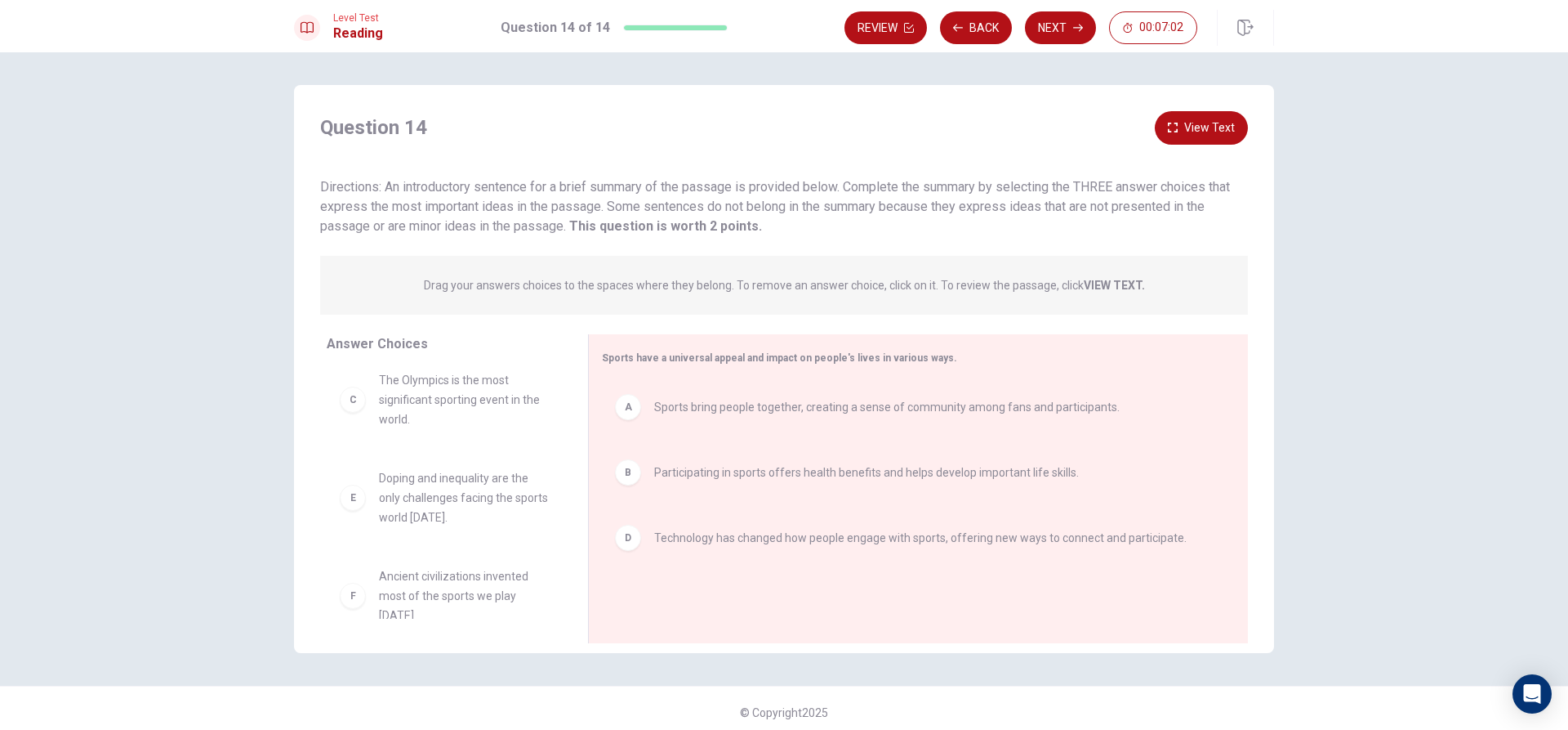
scroll to position [0, 0]
click at [1179, 129] on button "View Text" at bounding box center [1201, 128] width 93 height 34
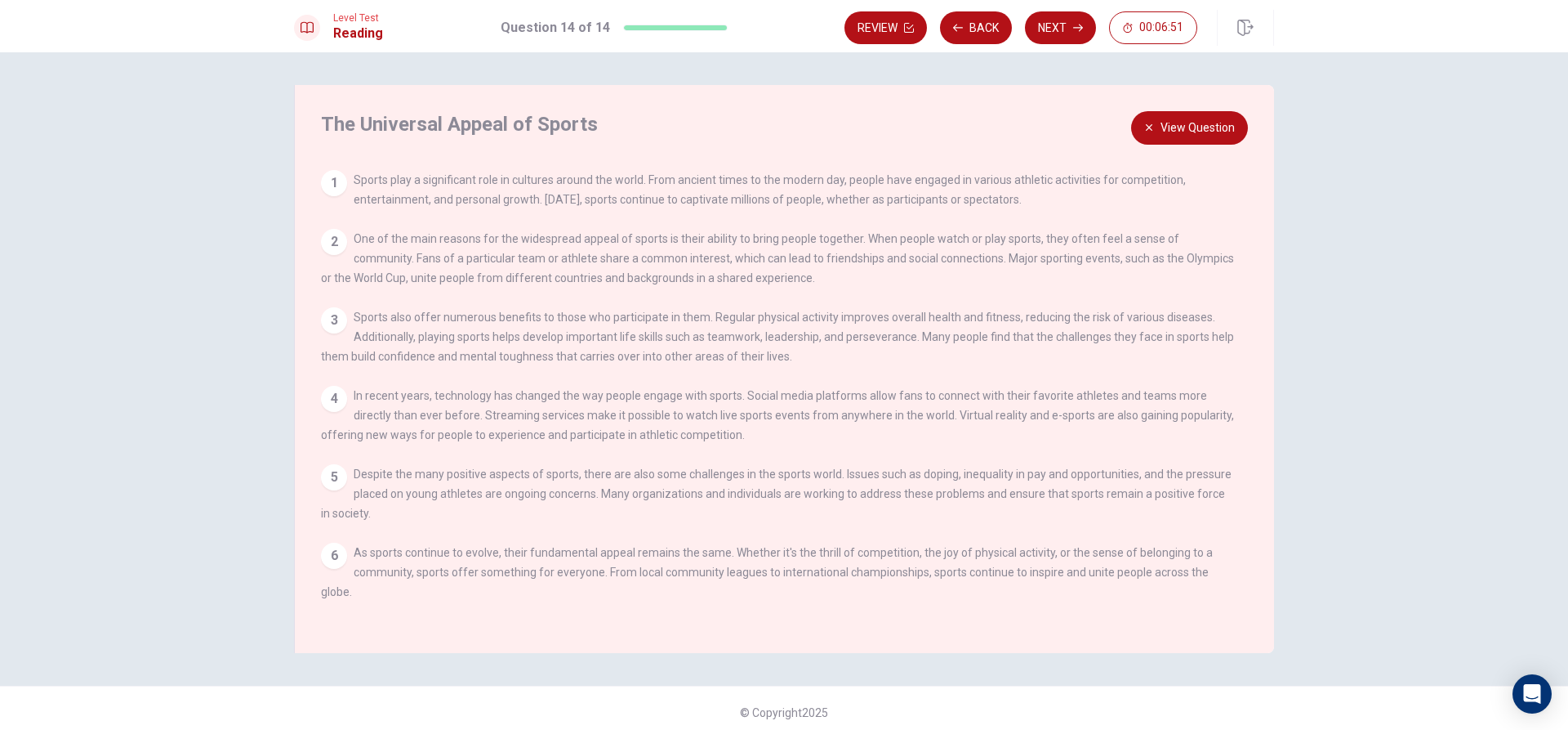
click at [1179, 129] on button "View Question" at bounding box center [1189, 128] width 117 height 34
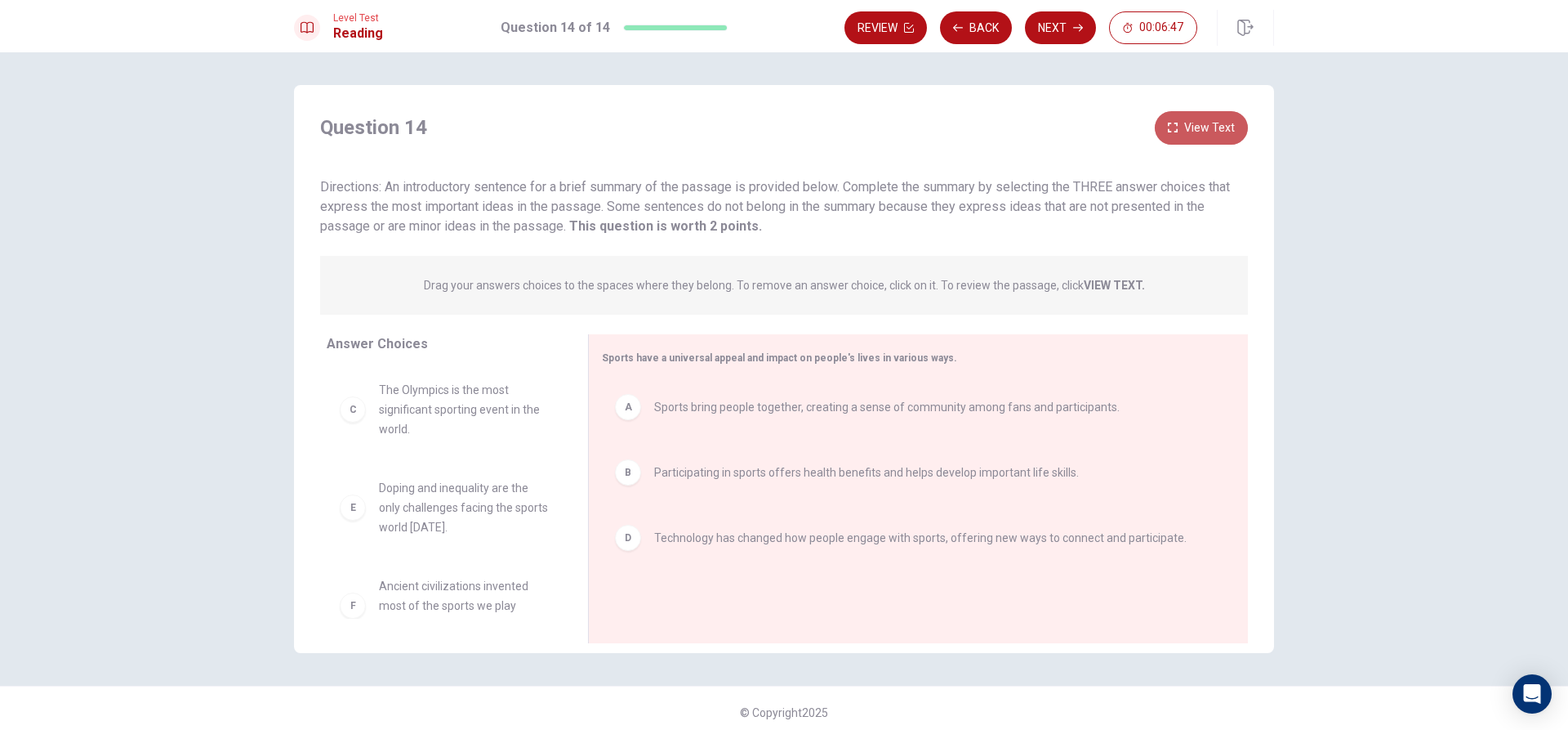
click at [1230, 135] on button "View Text" at bounding box center [1201, 128] width 93 height 34
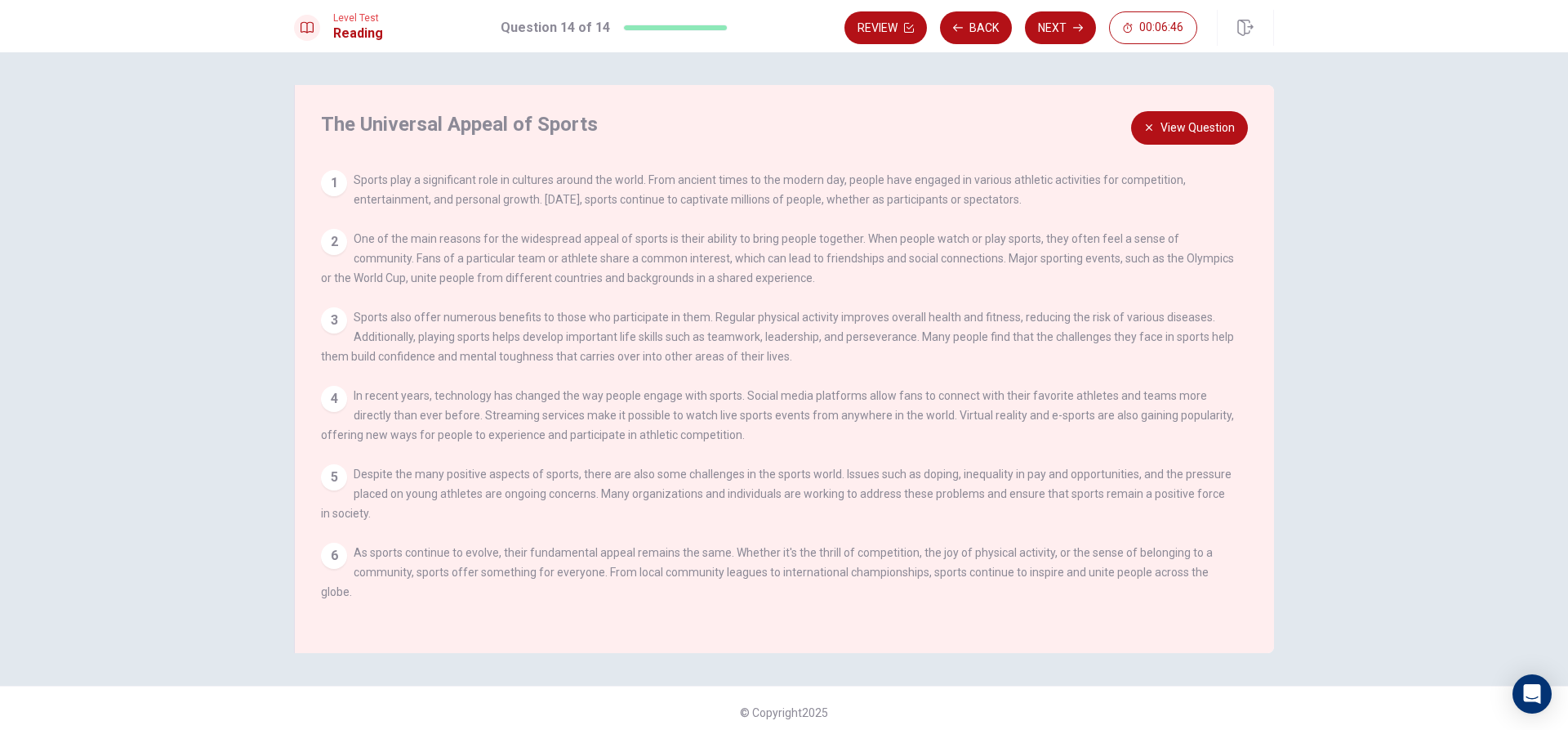
click at [1230, 135] on button "View Question" at bounding box center [1189, 128] width 117 height 34
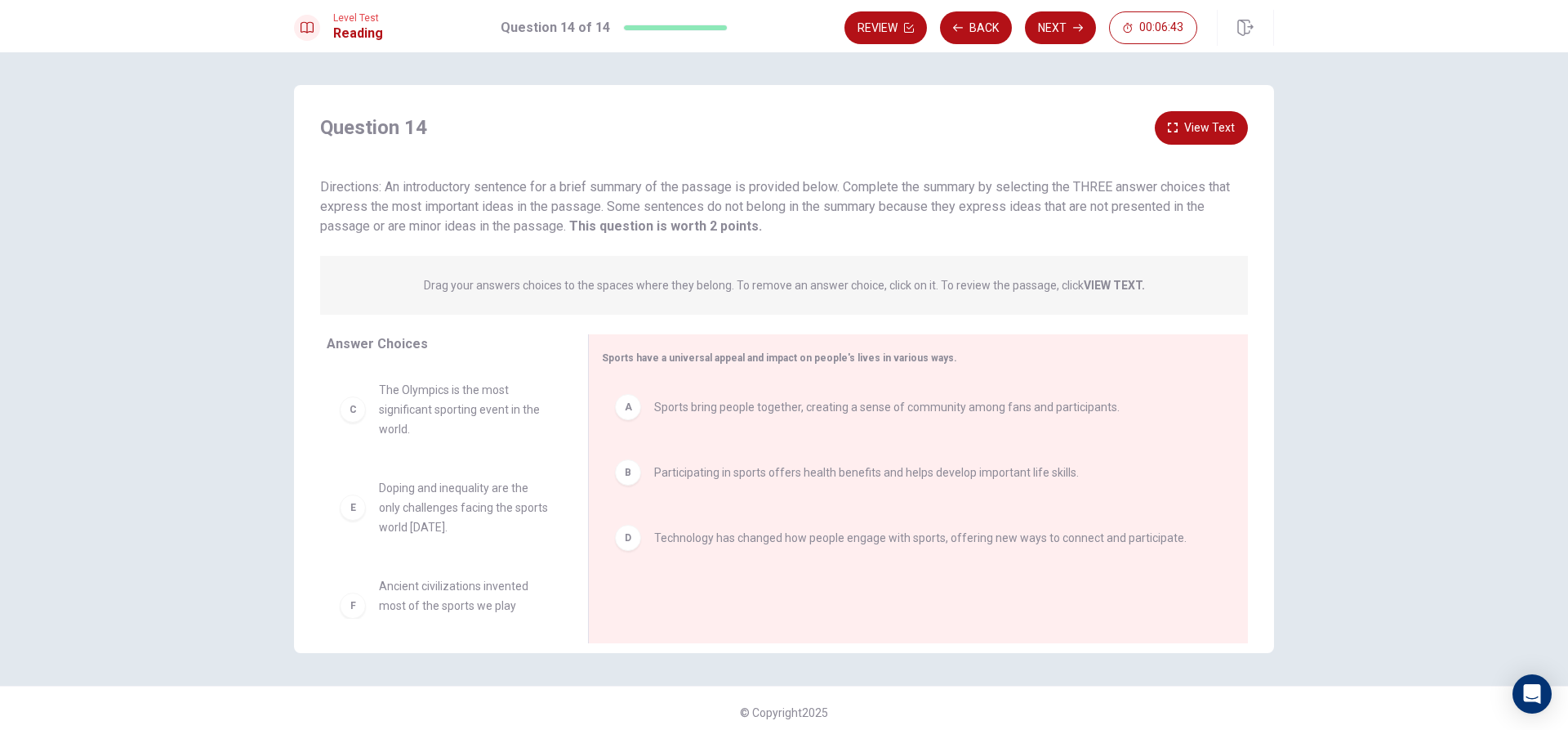
scroll to position [29, 0]
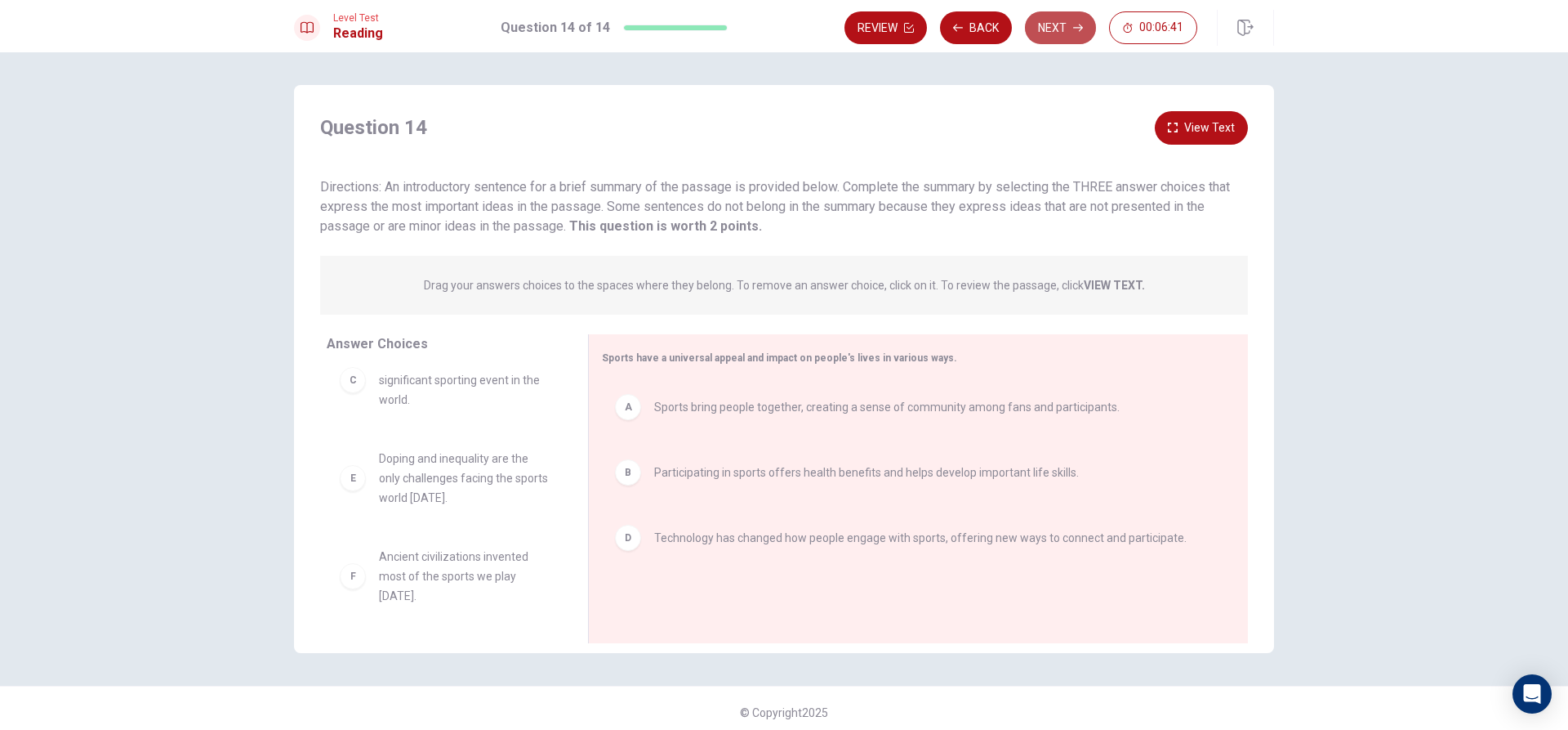
click at [1081, 40] on button "Next" at bounding box center [1060, 28] width 71 height 33
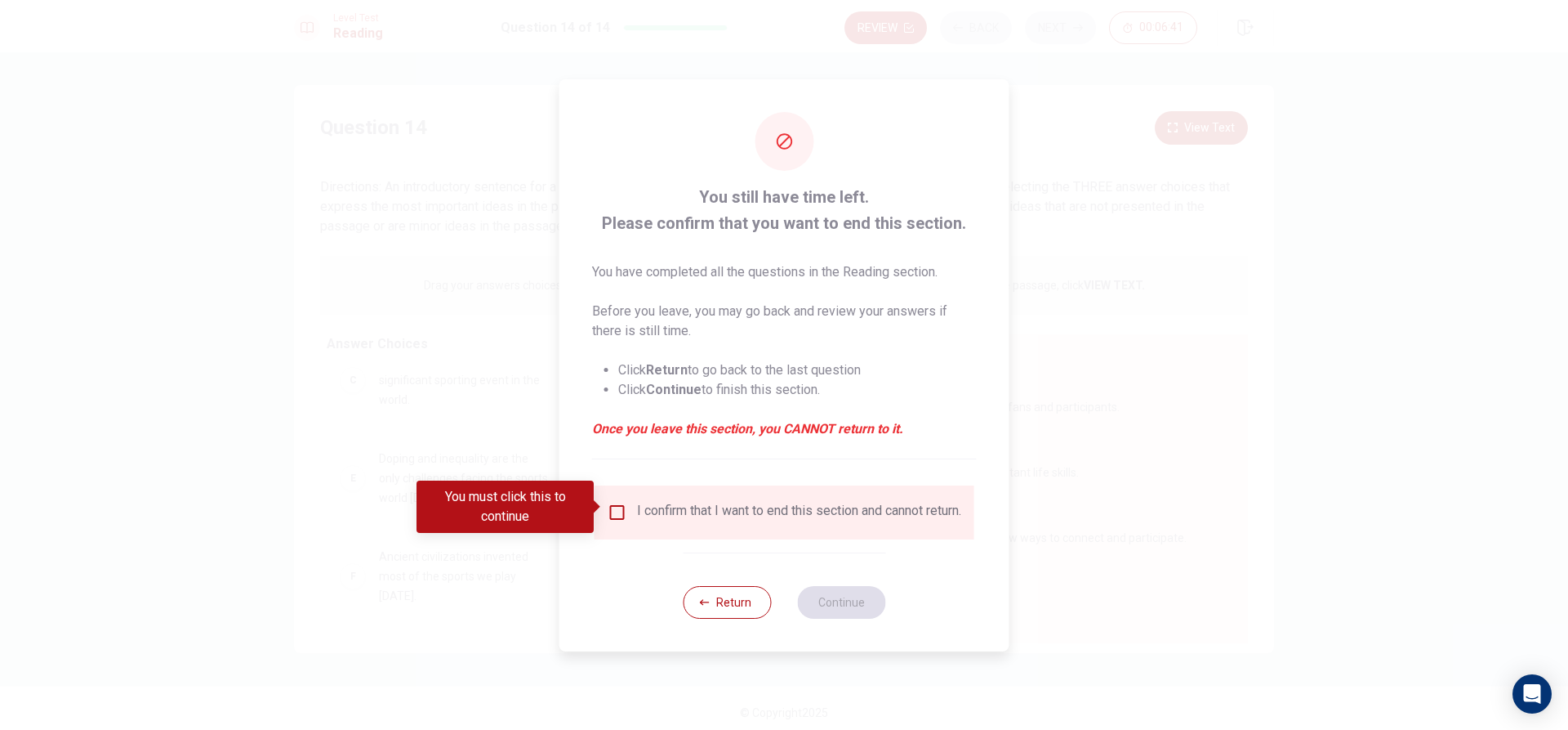
click at [619, 521] on div "I confirm that I want to end this section and cannot return." at bounding box center [784, 511] width 354 height 19
click at [624, 502] on input "You must click this to continue" at bounding box center [617, 511] width 19 height 19
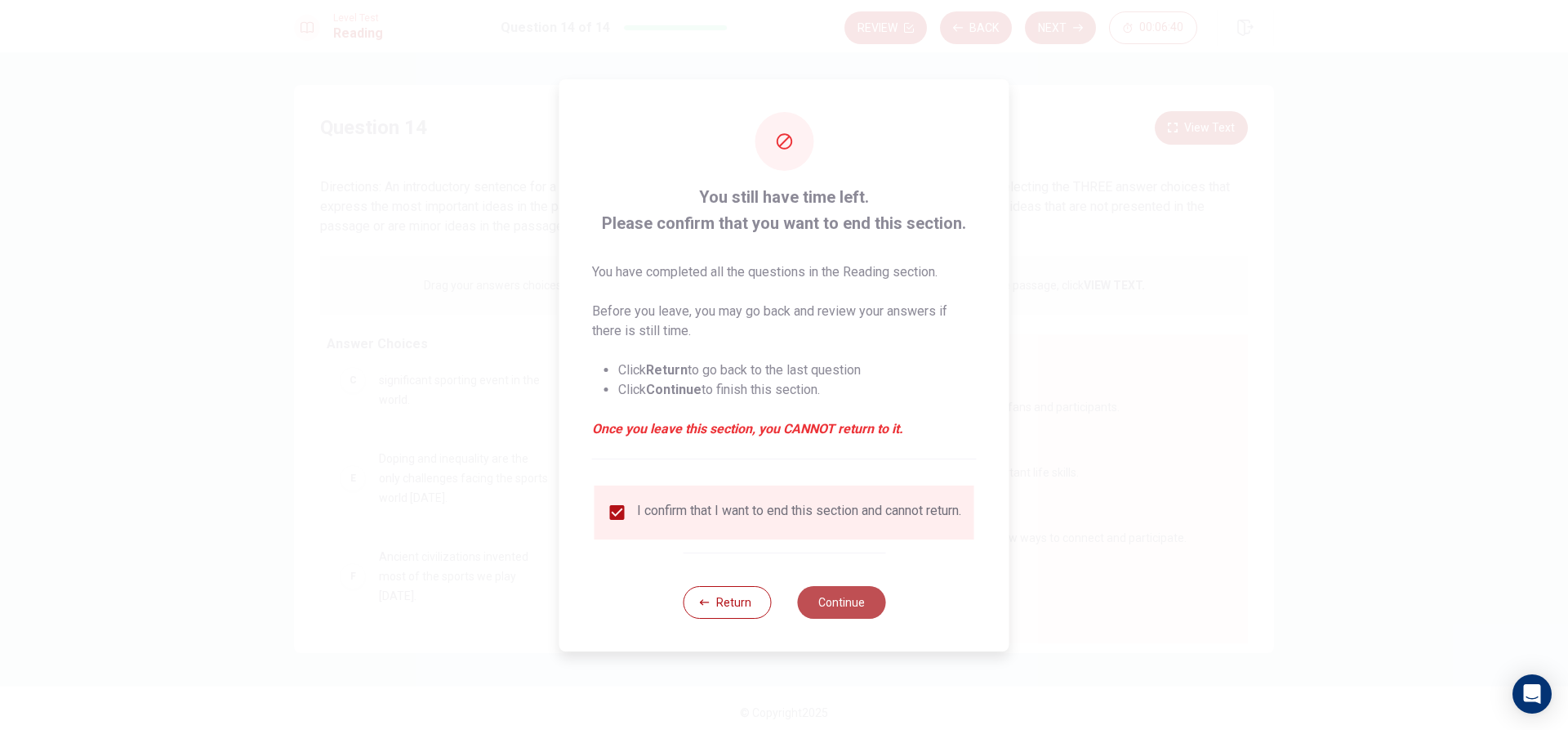
click at [841, 604] on button "Continue" at bounding box center [841, 602] width 88 height 33
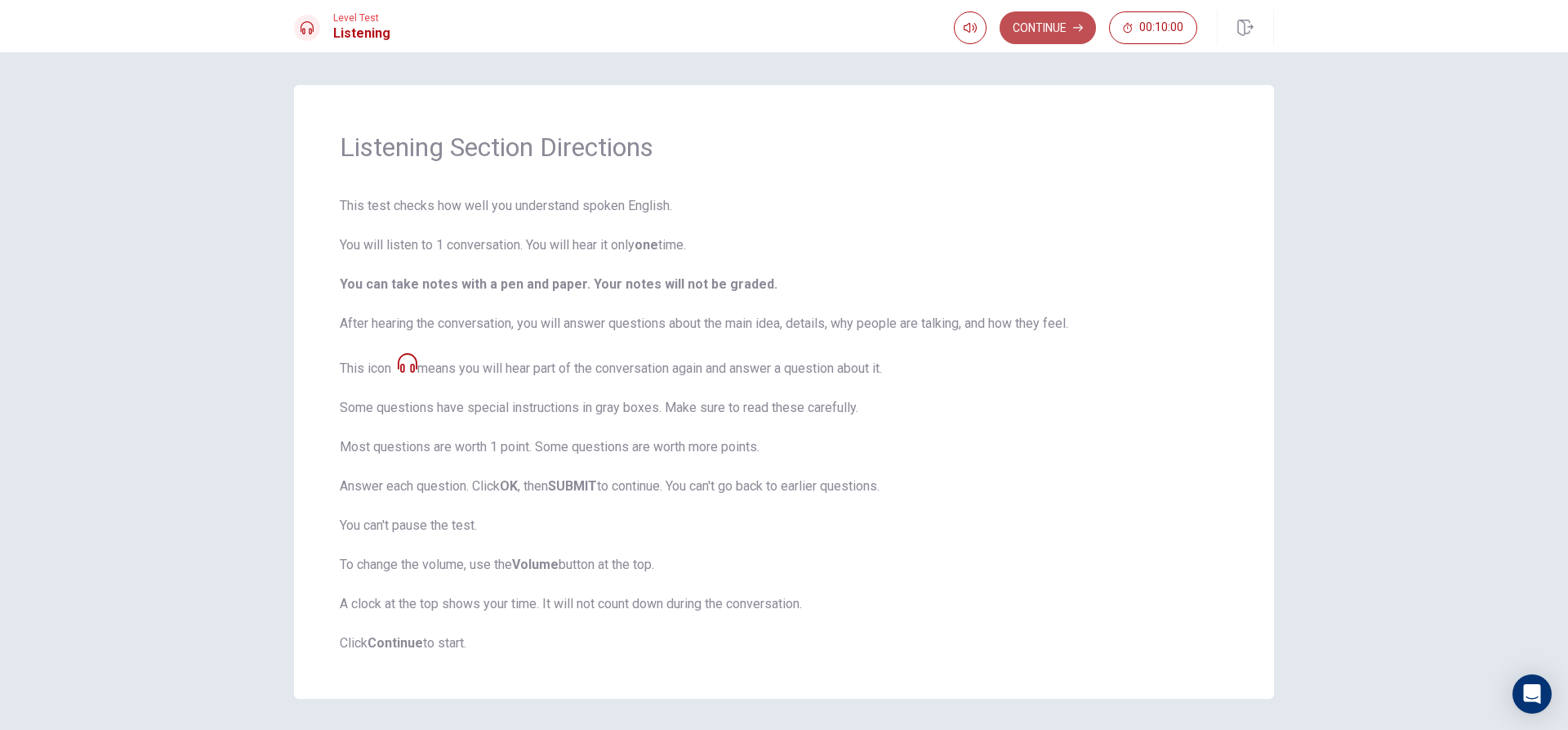
click at [1074, 23] on button "Continue" at bounding box center [1048, 28] width 97 height 33
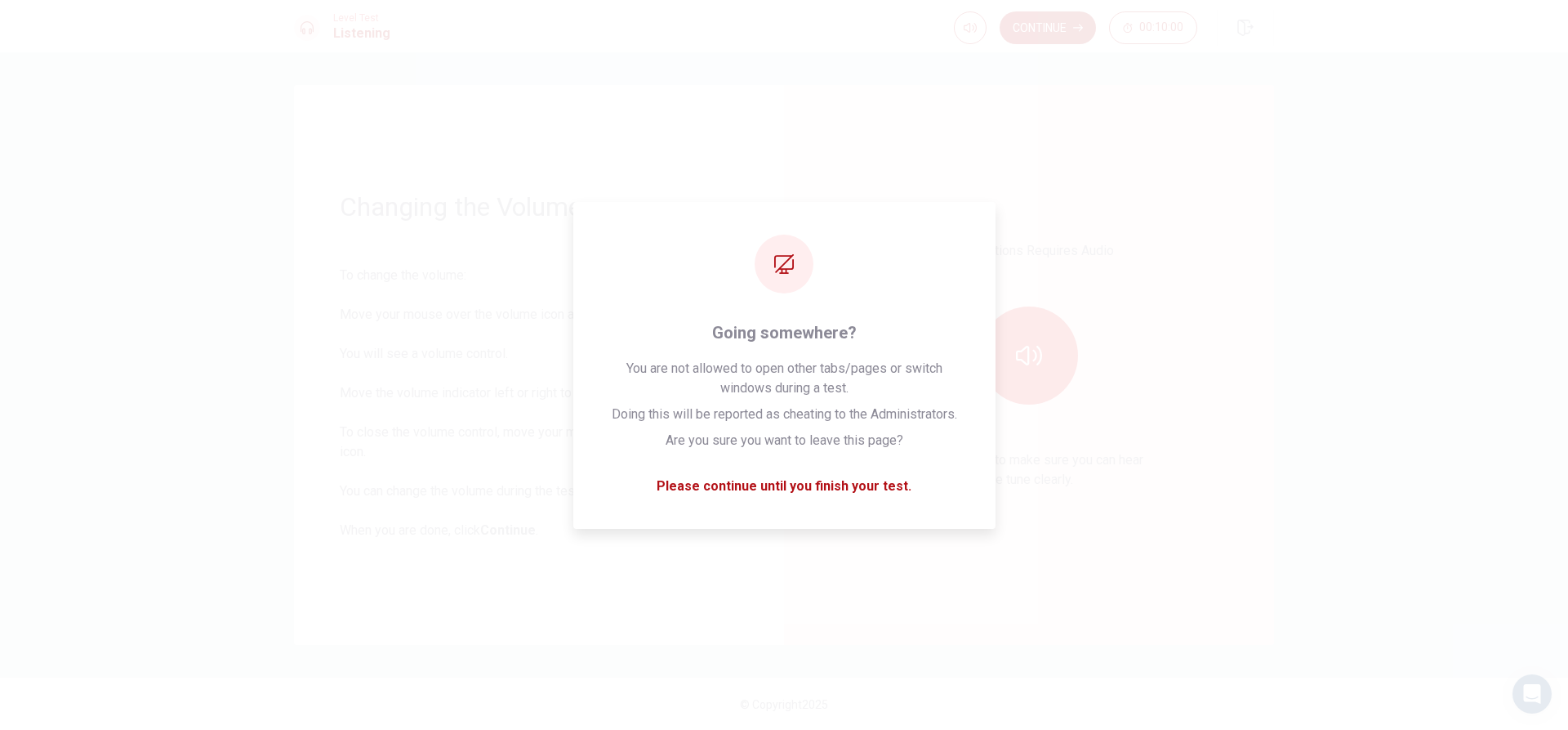
click at [1025, 521] on div "This Sections Requires Audio Click the icon to make sure you can hear the tune …" at bounding box center [1029, 364] width 399 height 468
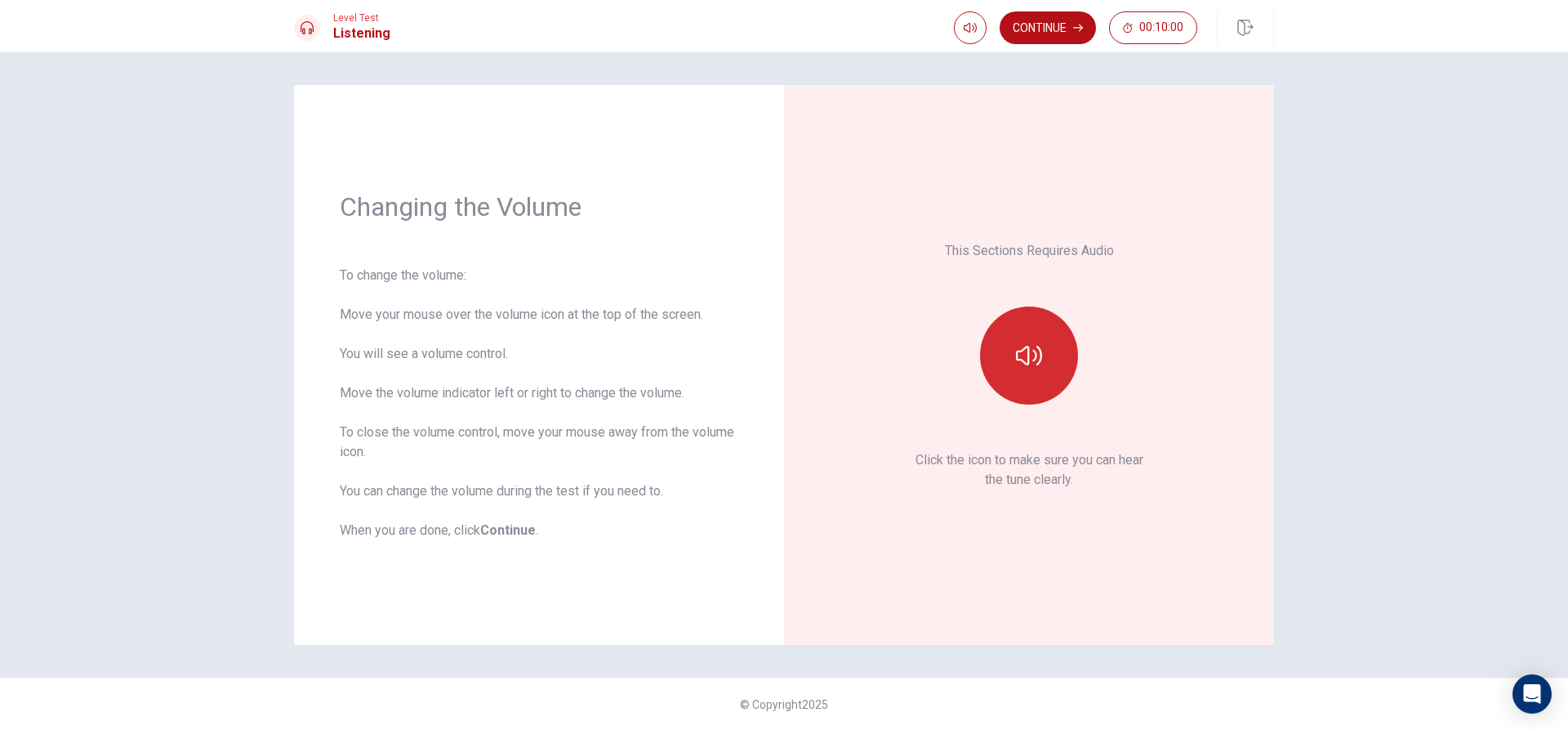
click at [1037, 366] on icon "button" at bounding box center [1029, 355] width 26 height 26
click at [1068, 35] on button "Continue" at bounding box center [1048, 28] width 97 height 33
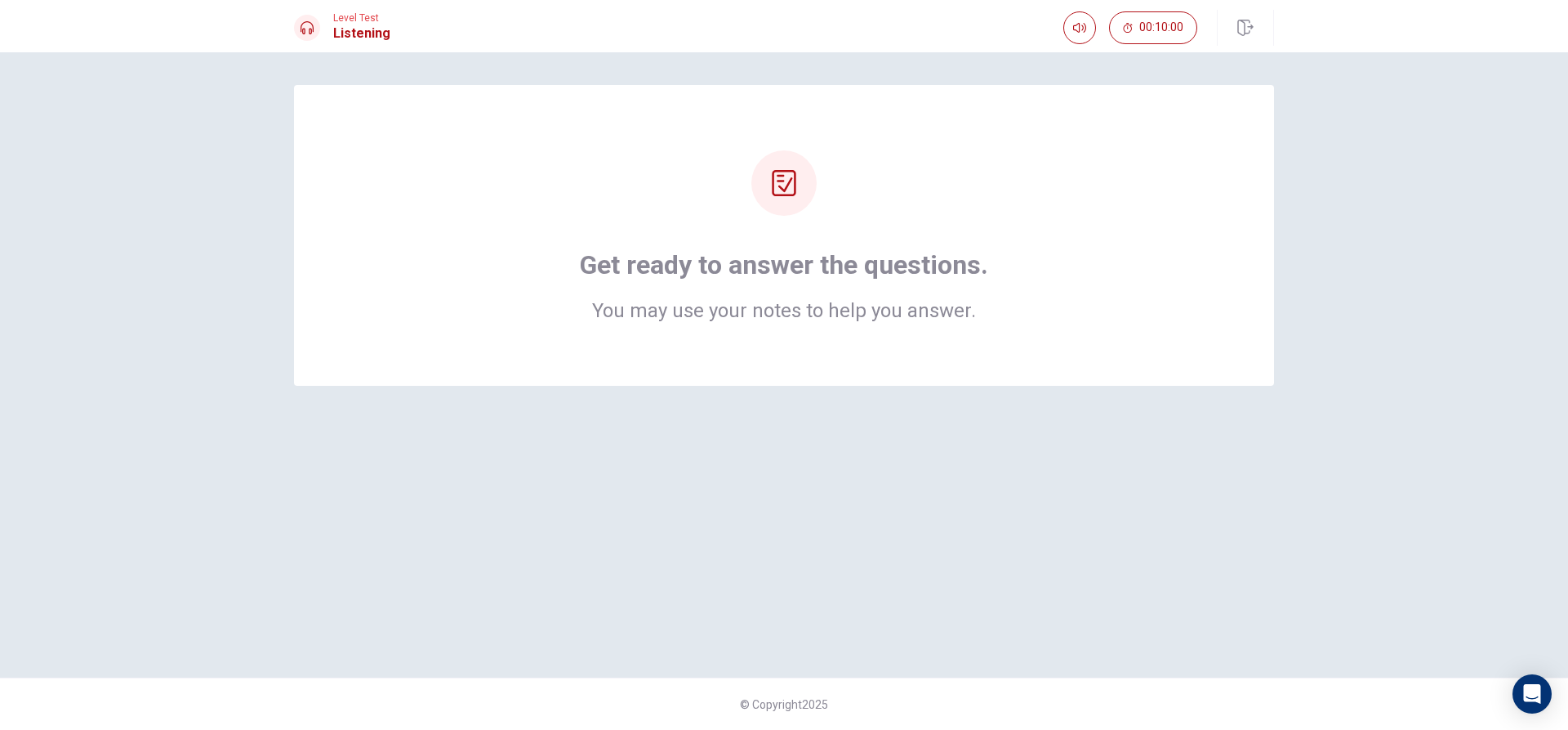
click at [831, 274] on h1 "Get ready to answer the questions." at bounding box center [784, 264] width 409 height 33
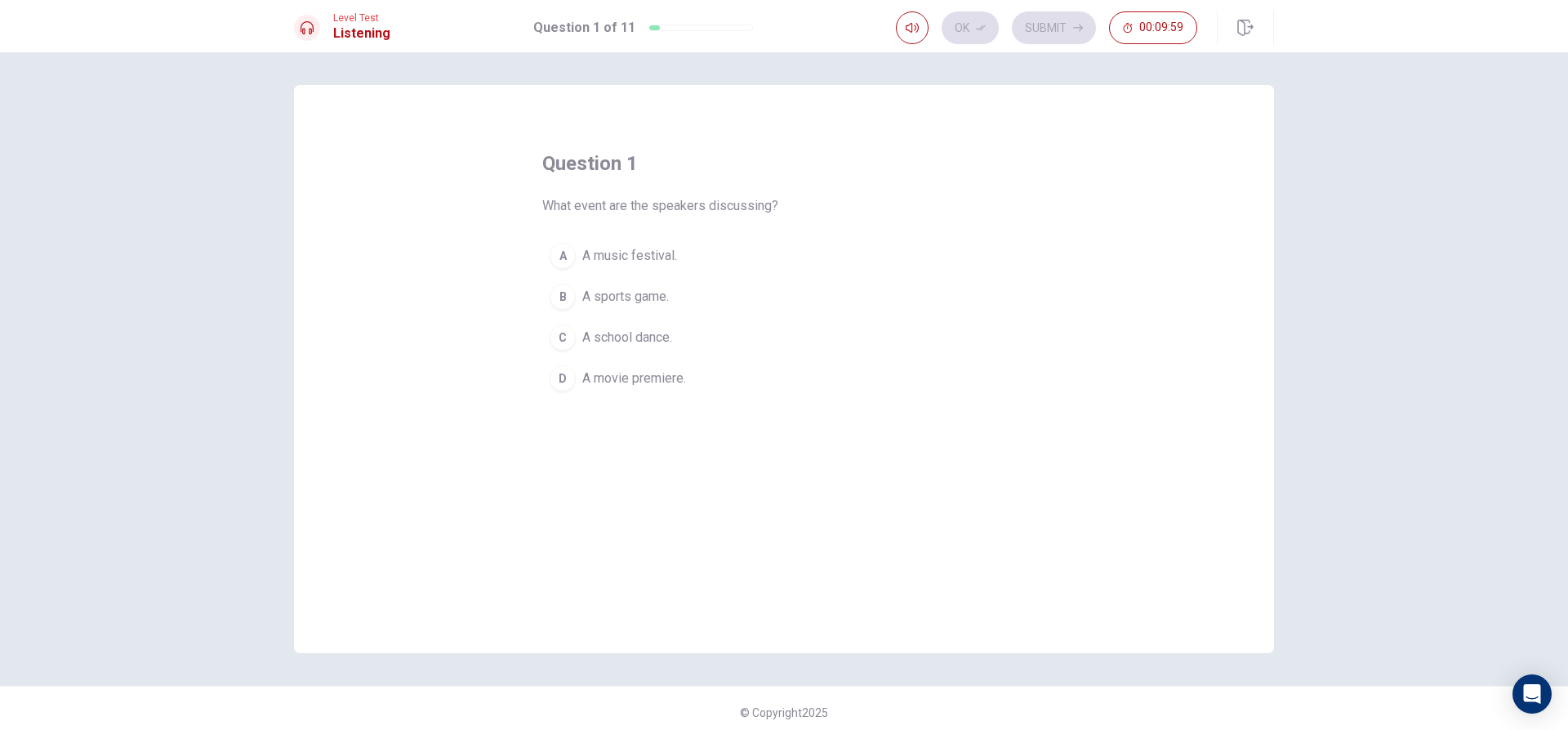
click at [560, 258] on div "A" at bounding box center [562, 256] width 26 height 26
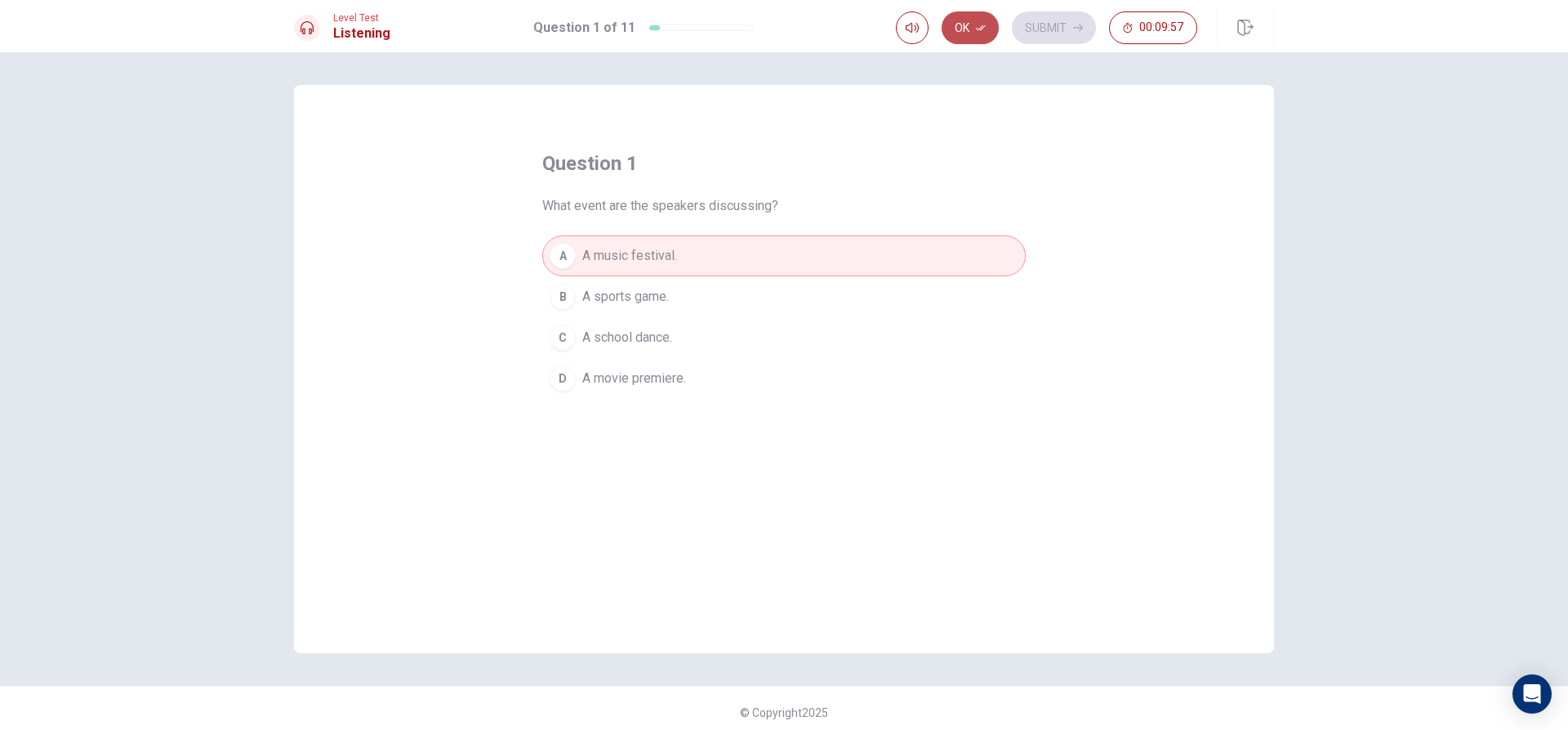
click at [972, 31] on button "Ok" at bounding box center [970, 28] width 57 height 33
click at [1050, 31] on button "Submit" at bounding box center [1054, 28] width 84 height 33
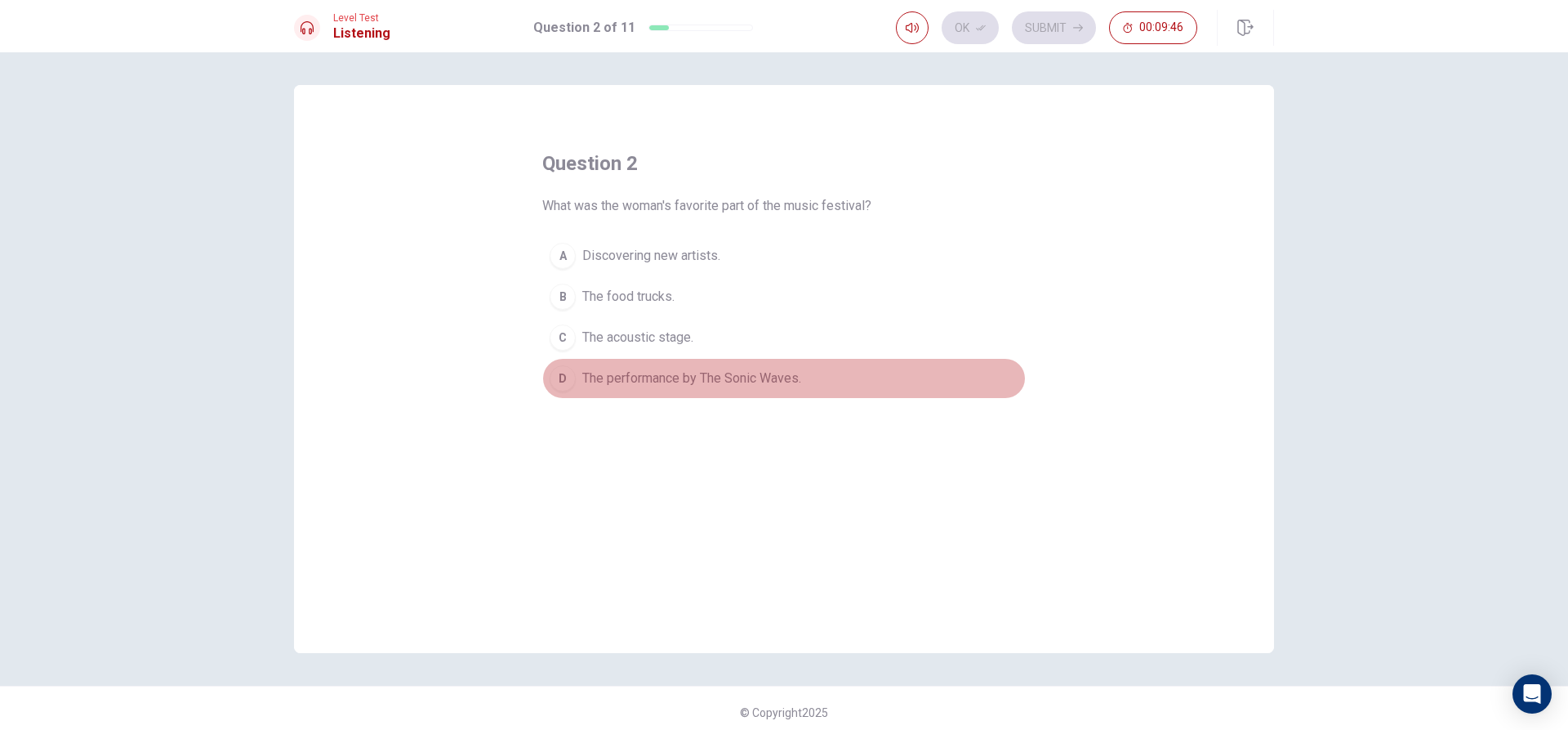
click at [736, 383] on span "The performance by The Sonic Waves." at bounding box center [692, 378] width 219 height 19
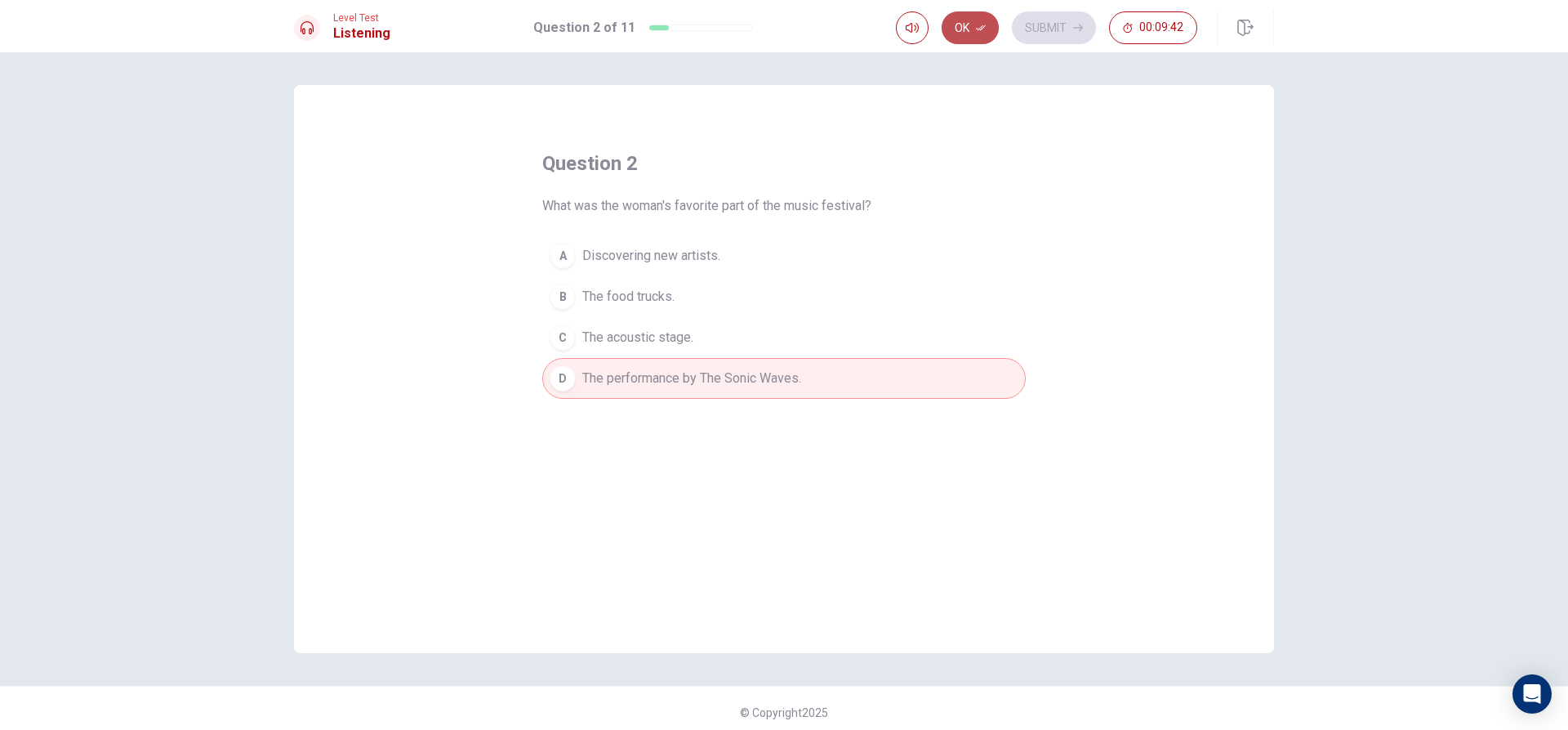
click at [993, 28] on button "Ok" at bounding box center [970, 28] width 57 height 33
click at [1048, 20] on button "Submit" at bounding box center [1054, 28] width 84 height 33
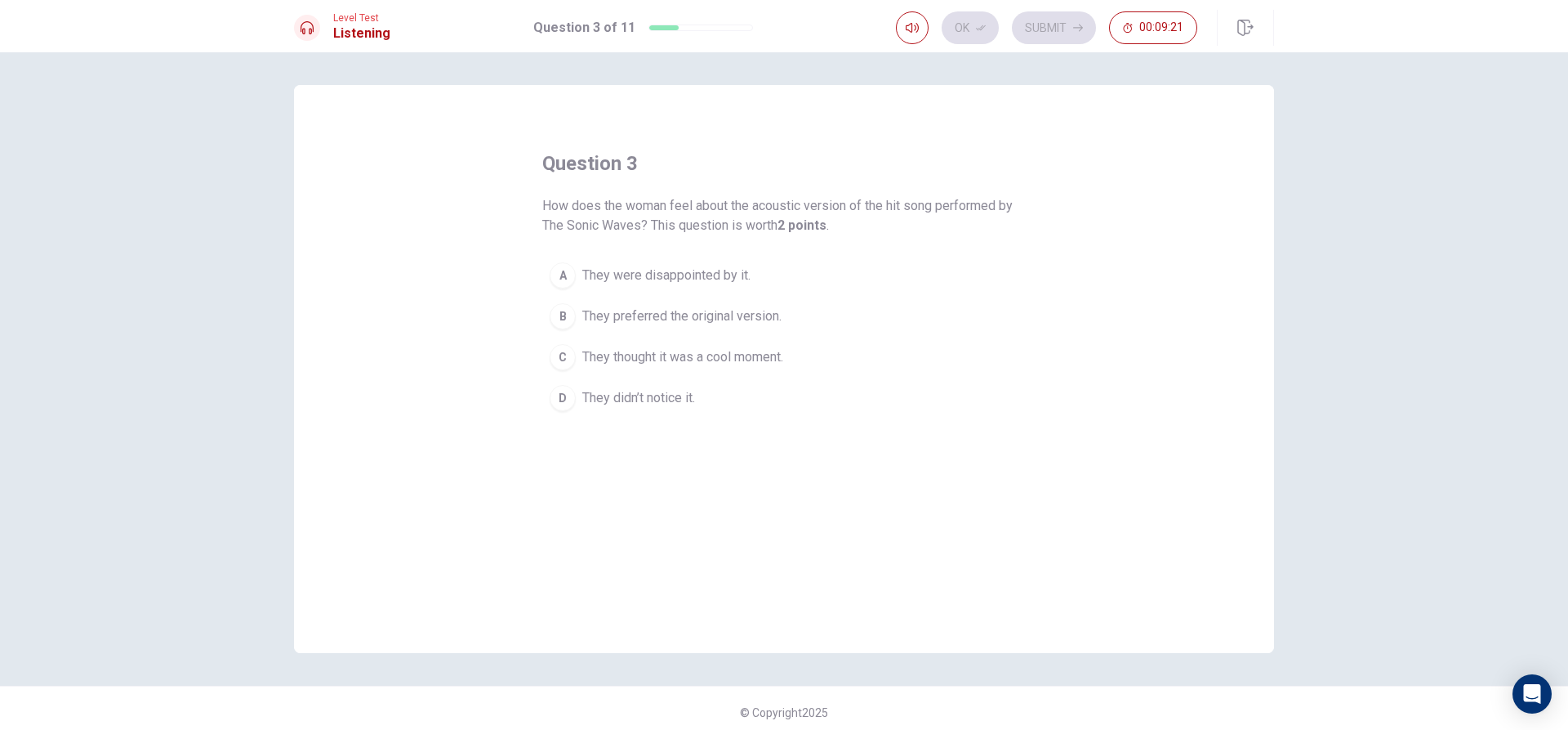
click at [720, 362] on span "They thought it was a cool moment." at bounding box center [683, 357] width 201 height 19
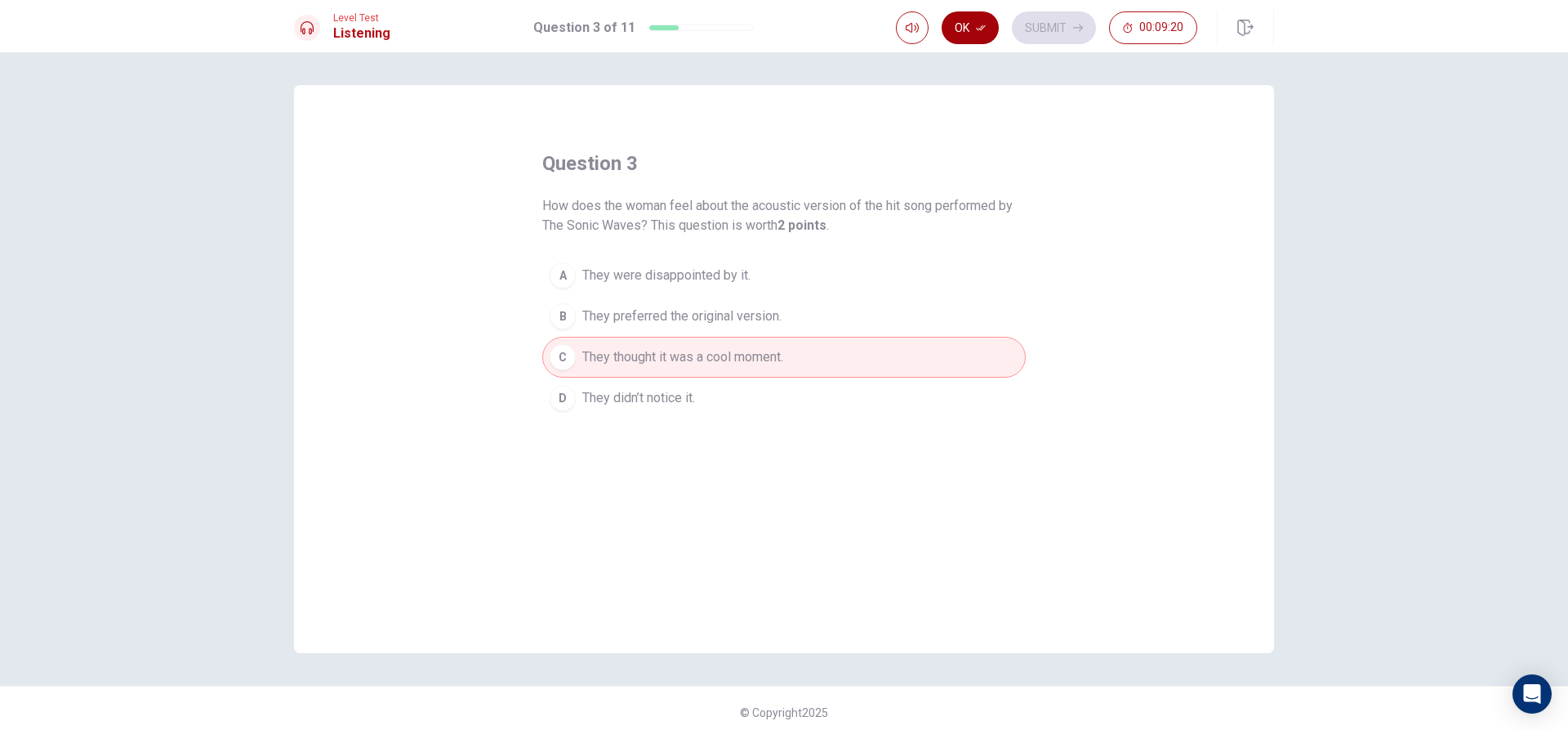
click at [991, 24] on button "Ok" at bounding box center [970, 28] width 57 height 33
click at [1056, 32] on button "Submit" at bounding box center [1054, 28] width 84 height 33
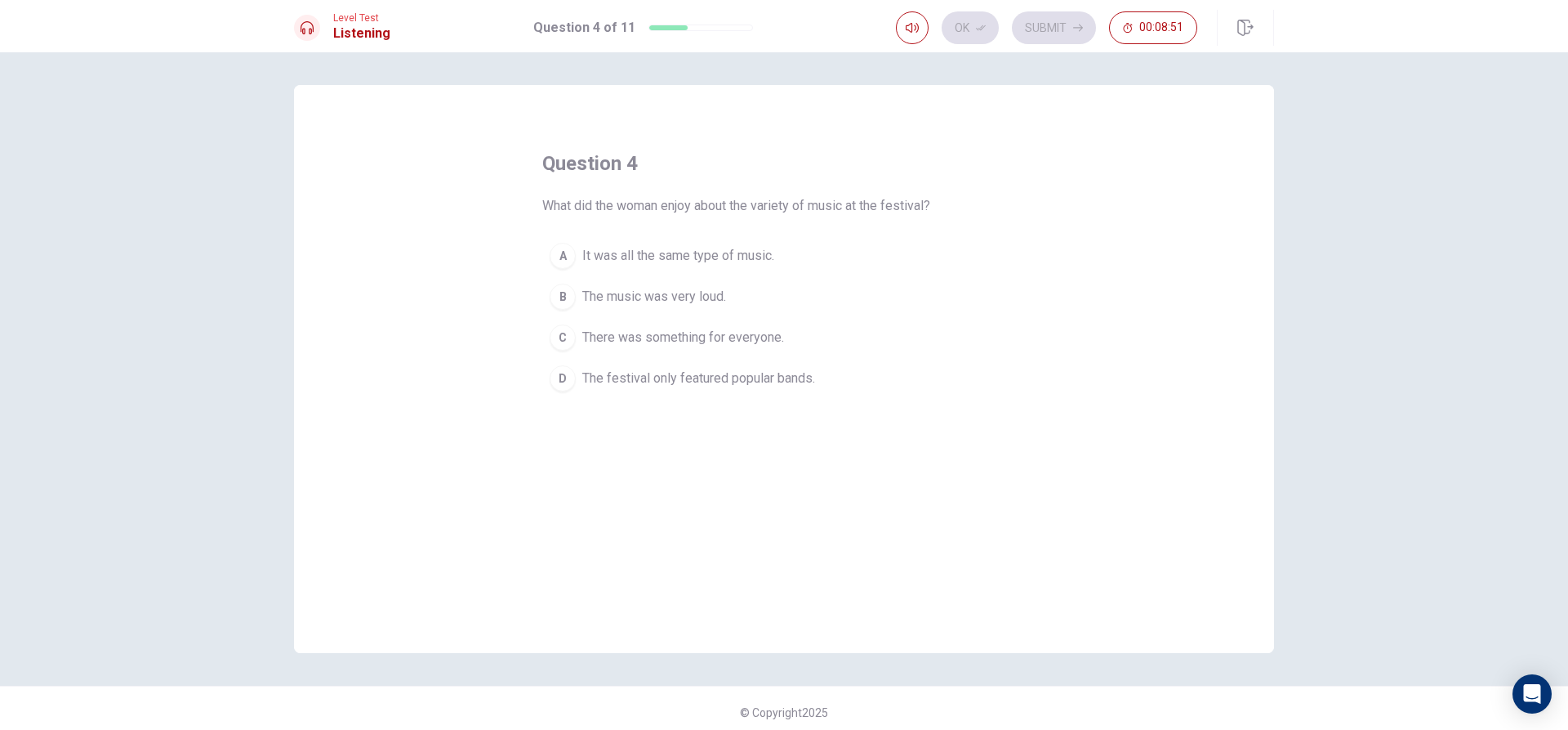
click at [766, 258] on span "It was all the same type of music." at bounding box center [678, 255] width 192 height 19
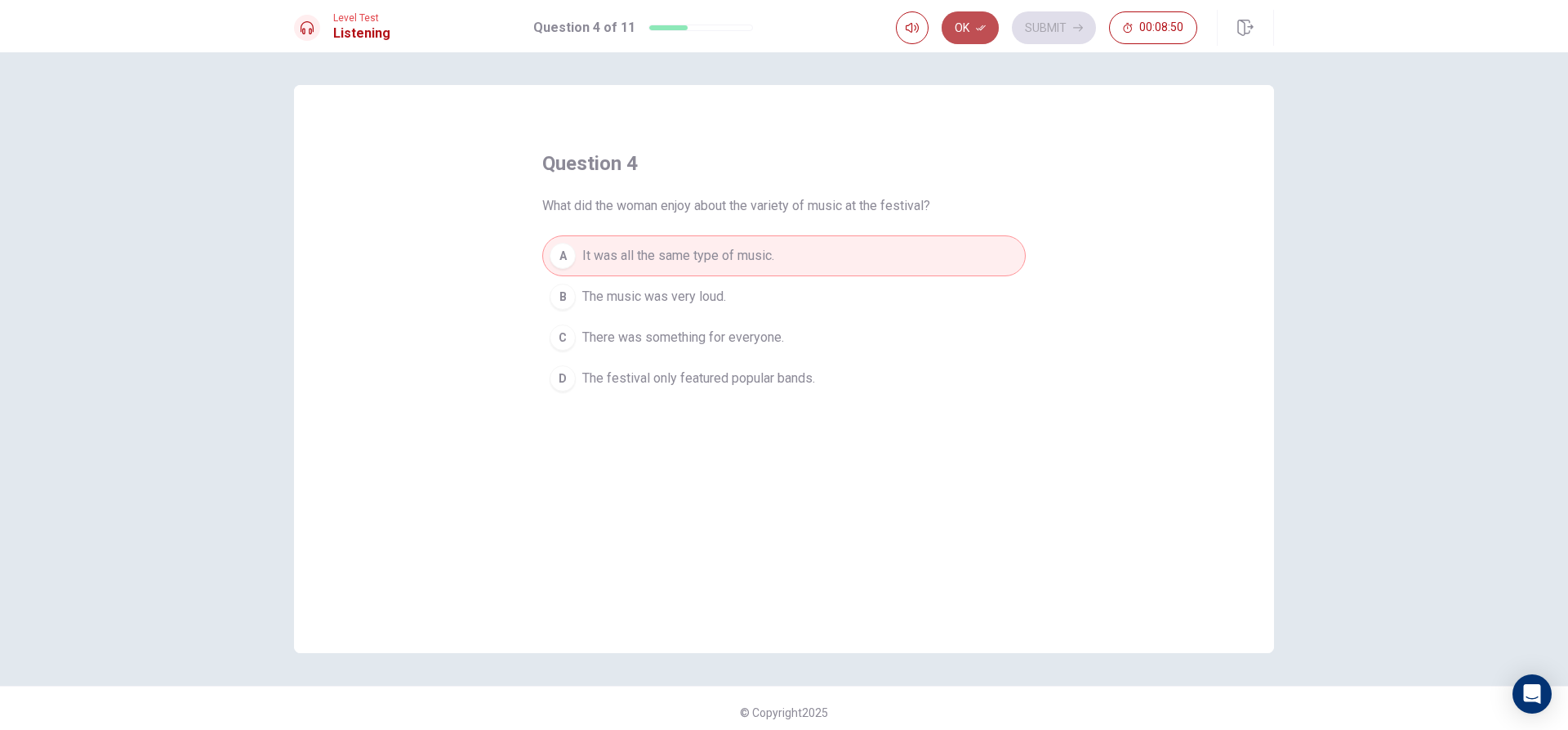
click at [959, 19] on button "Ok" at bounding box center [970, 28] width 57 height 33
click at [1045, 20] on button "Submit" at bounding box center [1054, 28] width 84 height 33
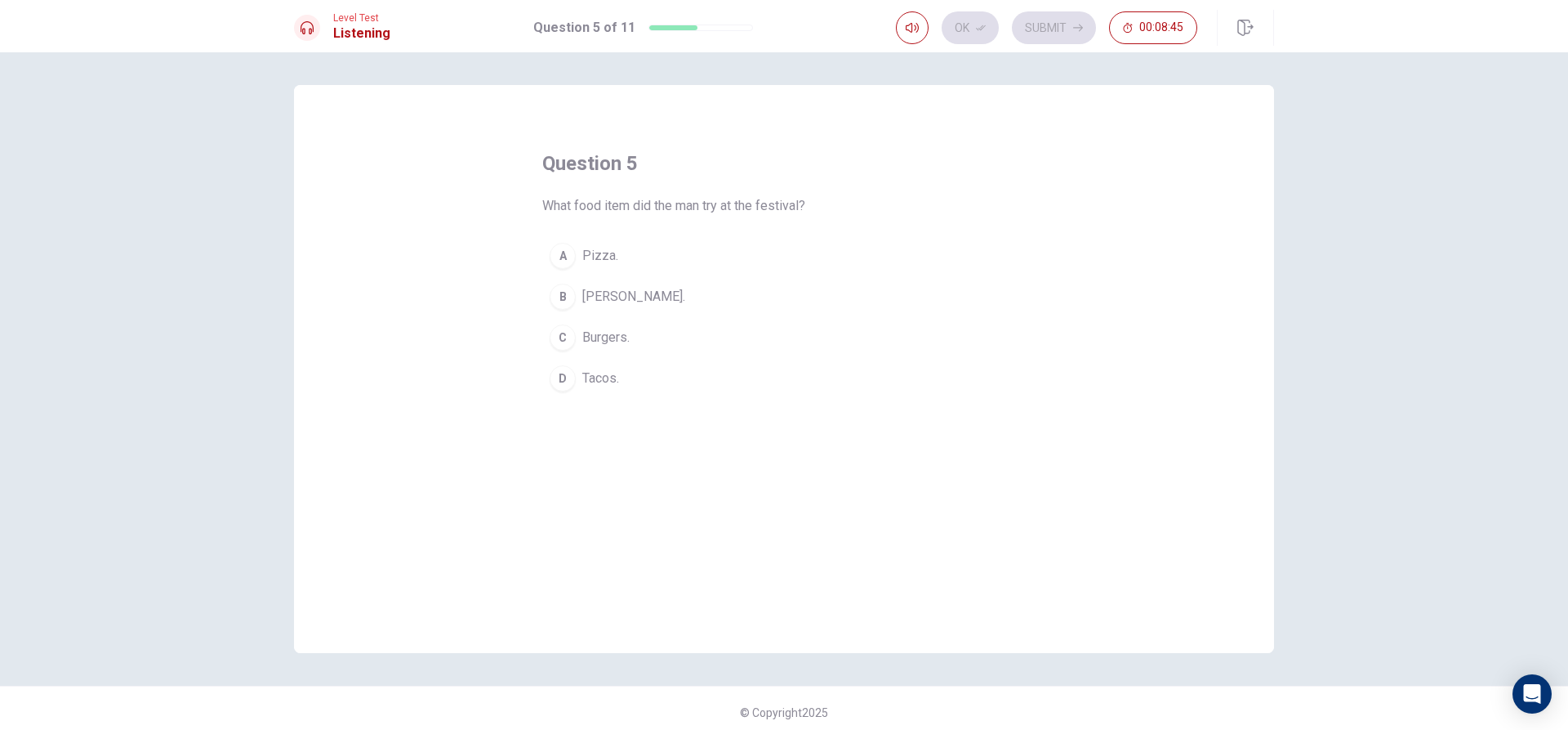
click at [639, 304] on span "[PERSON_NAME]." at bounding box center [634, 296] width 103 height 19
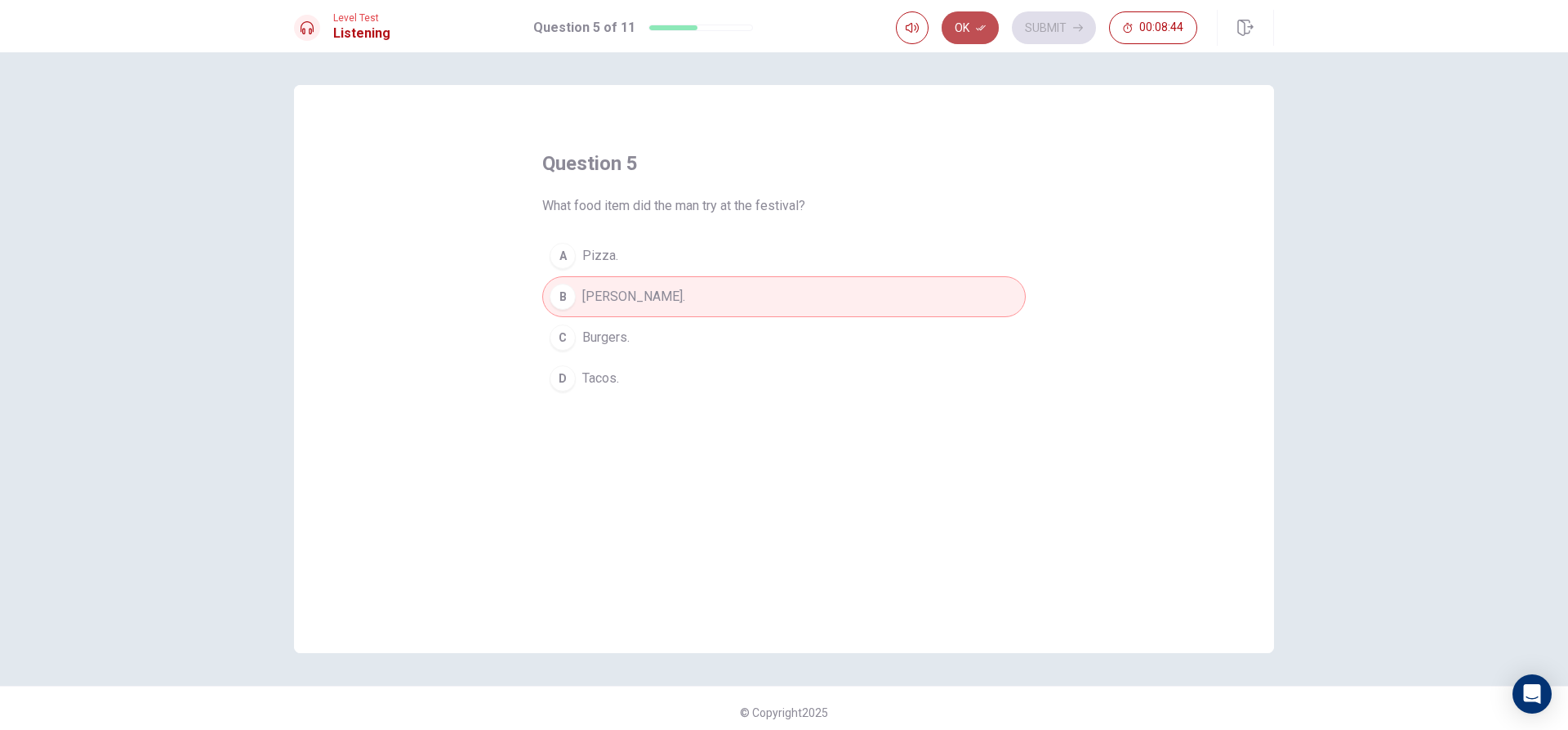
click at [976, 17] on button "Ok" at bounding box center [970, 28] width 57 height 33
click at [1034, 27] on button "Submit" at bounding box center [1054, 28] width 84 height 33
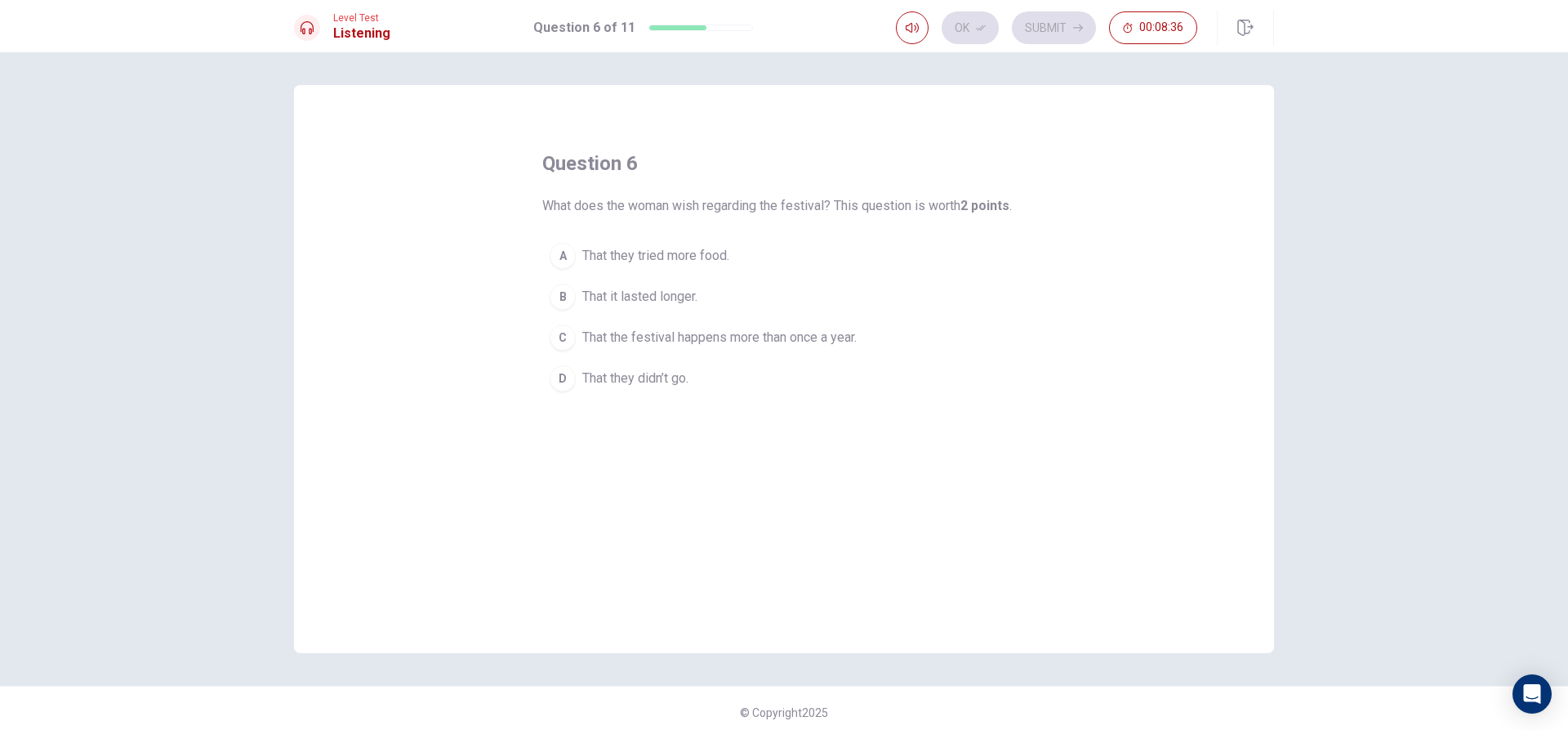
click at [790, 336] on span "That the festival happens more than once a year." at bounding box center [720, 337] width 274 height 19
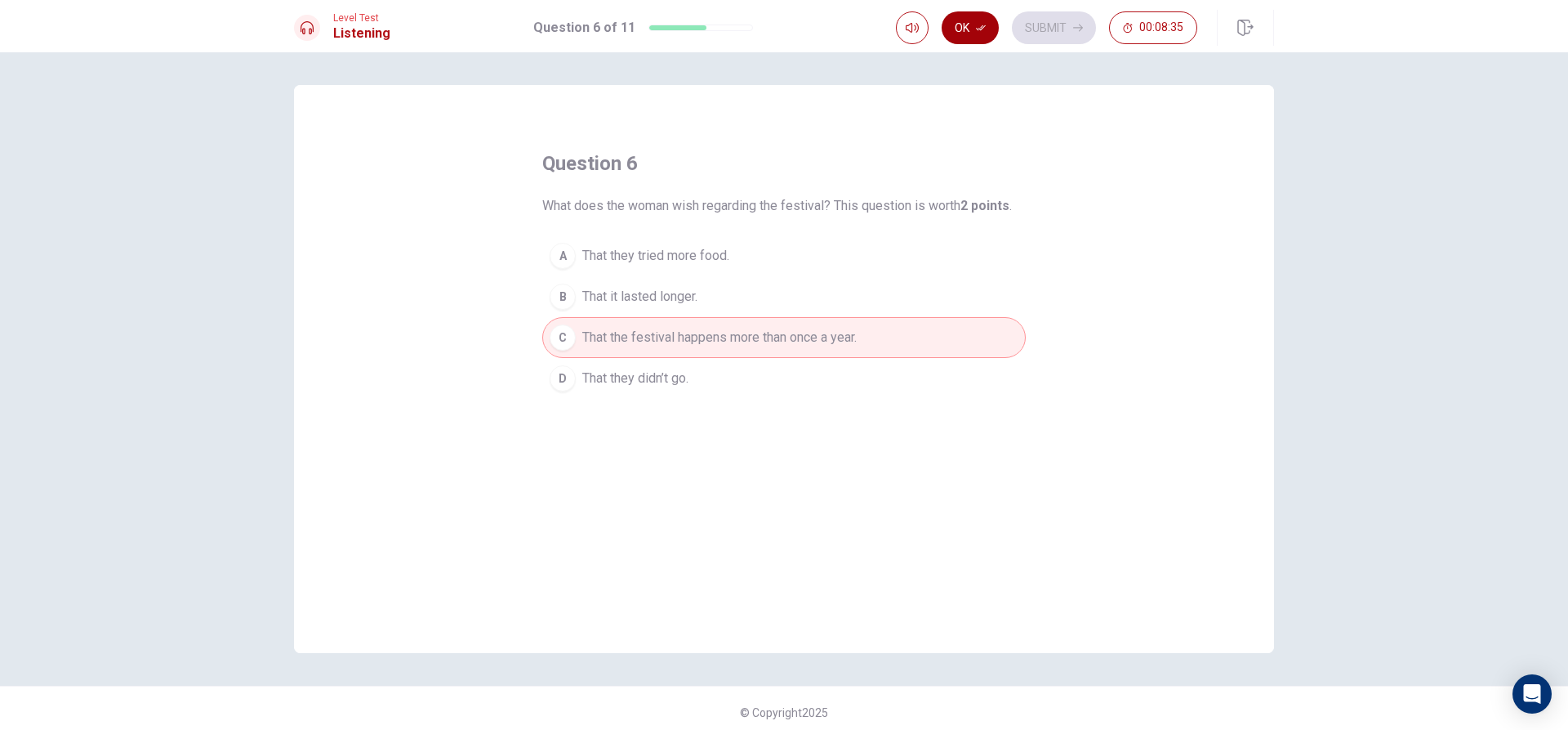
click at [967, 27] on button "Ok" at bounding box center [970, 28] width 57 height 33
click at [1031, 27] on button "Submit" at bounding box center [1054, 28] width 84 height 33
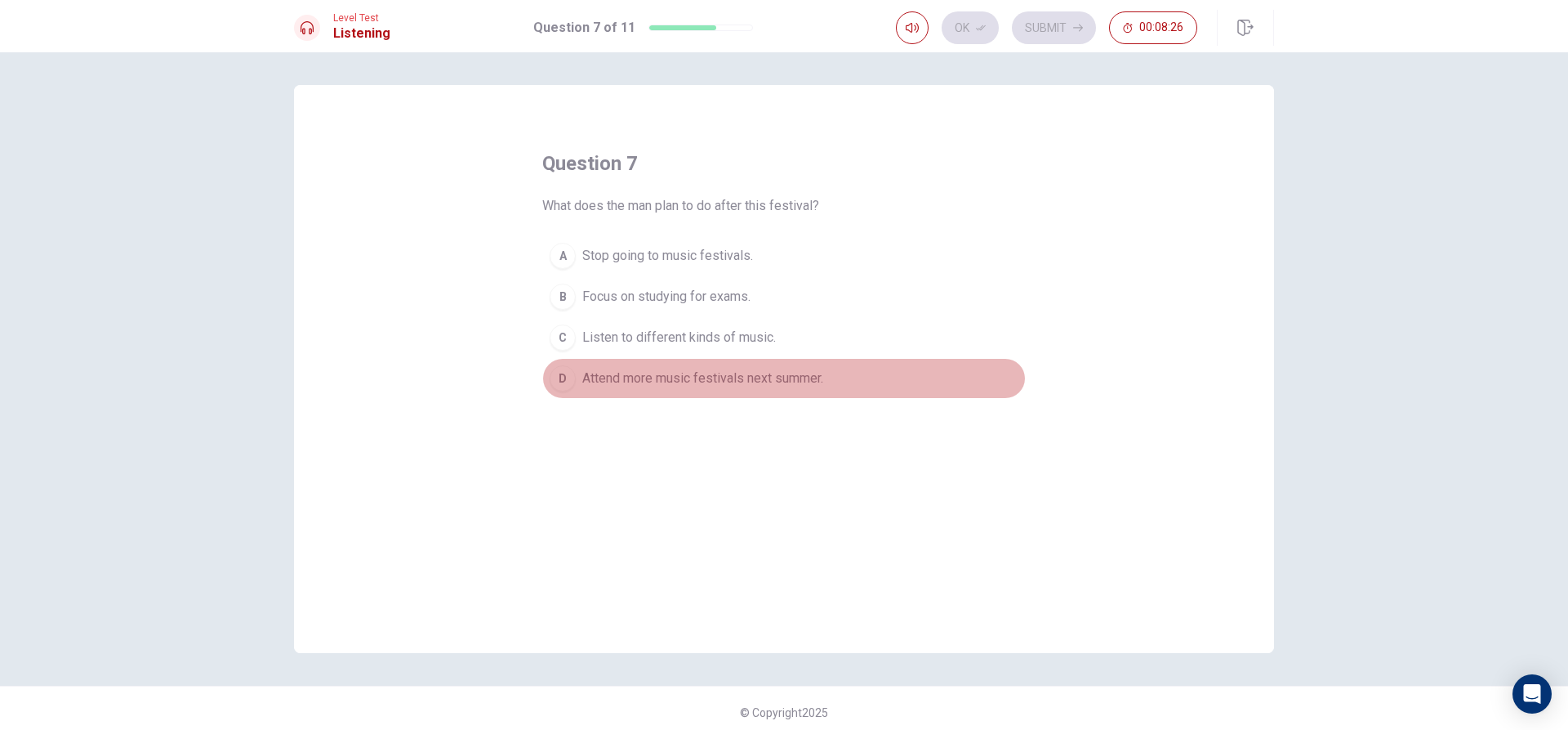
click at [796, 375] on span "Attend more music festivals next summer." at bounding box center [703, 378] width 241 height 19
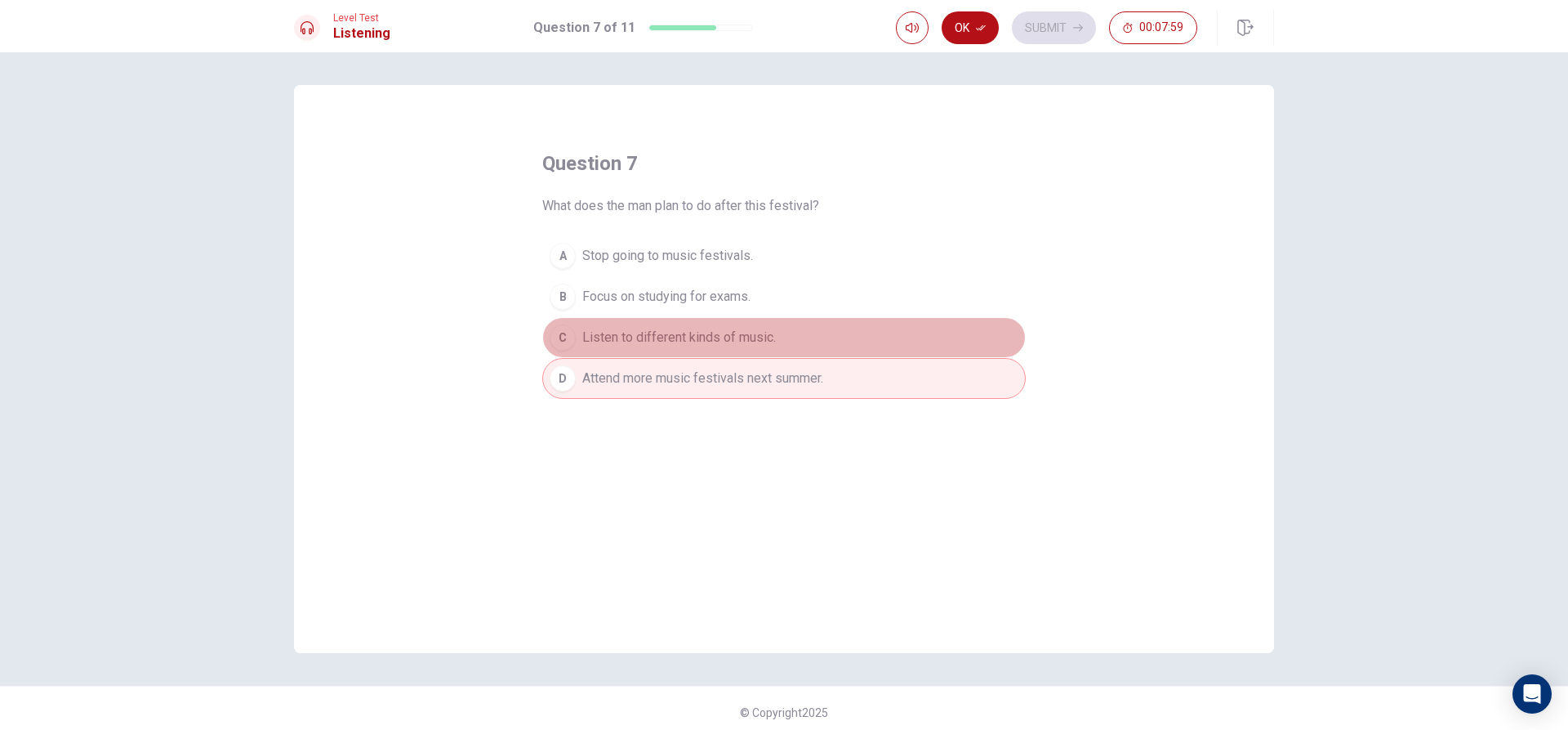
click at [731, 342] on span "Listen to different kinds of music." at bounding box center [679, 337] width 193 height 19
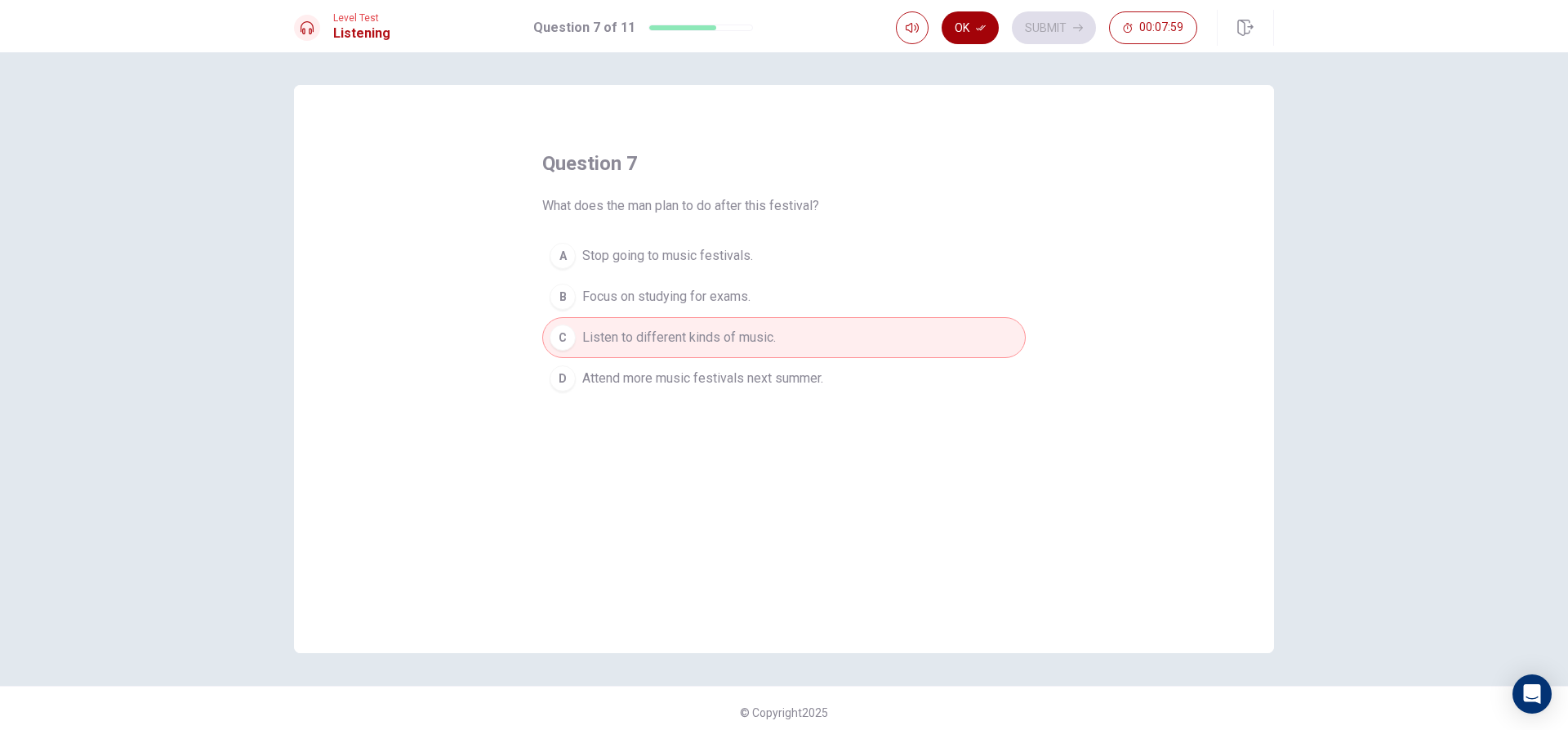
click at [975, 34] on button "Ok" at bounding box center [970, 28] width 57 height 33
click at [1067, 33] on button "Submit" at bounding box center [1054, 28] width 84 height 33
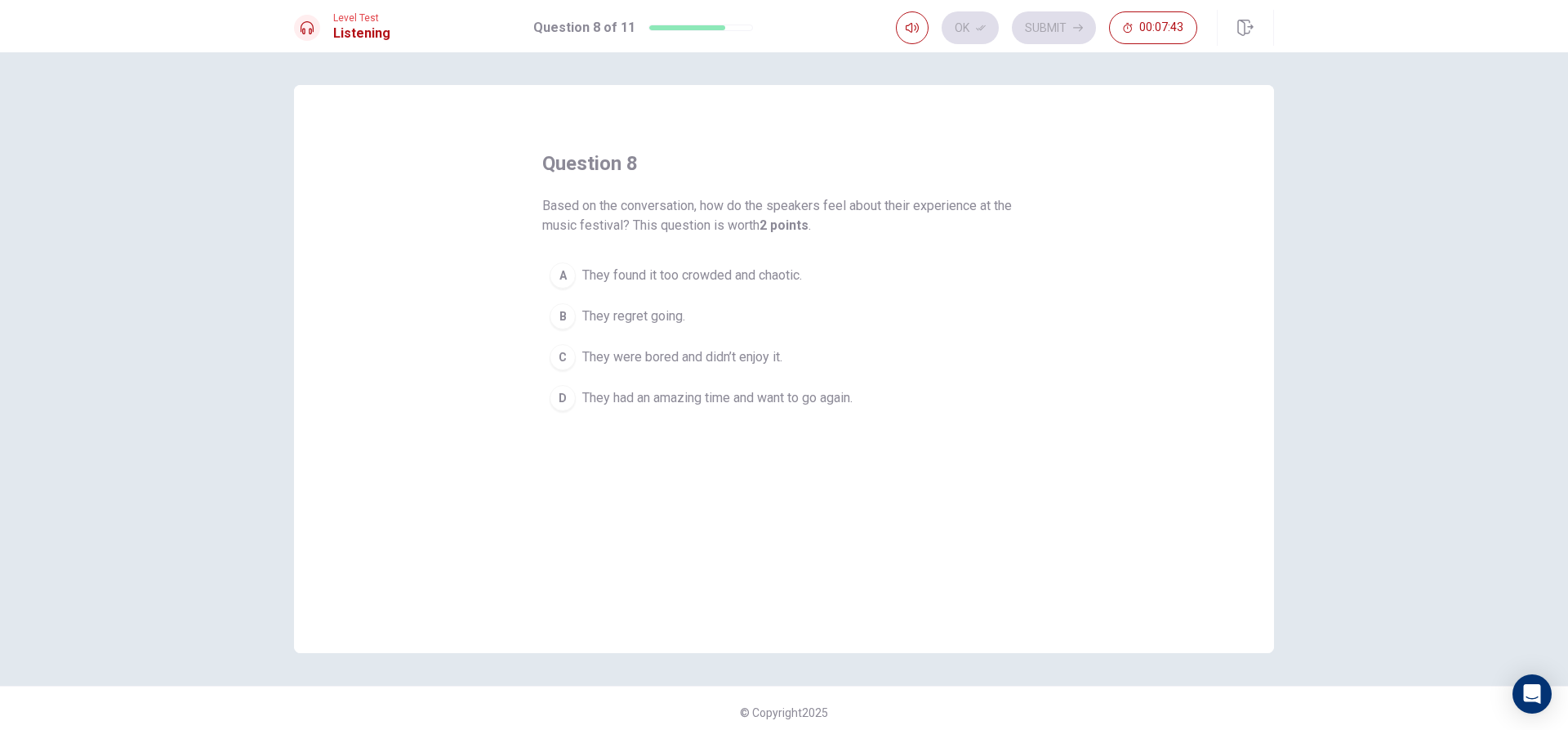
click at [796, 272] on span "They found it too crowded and chaotic." at bounding box center [692, 275] width 219 height 19
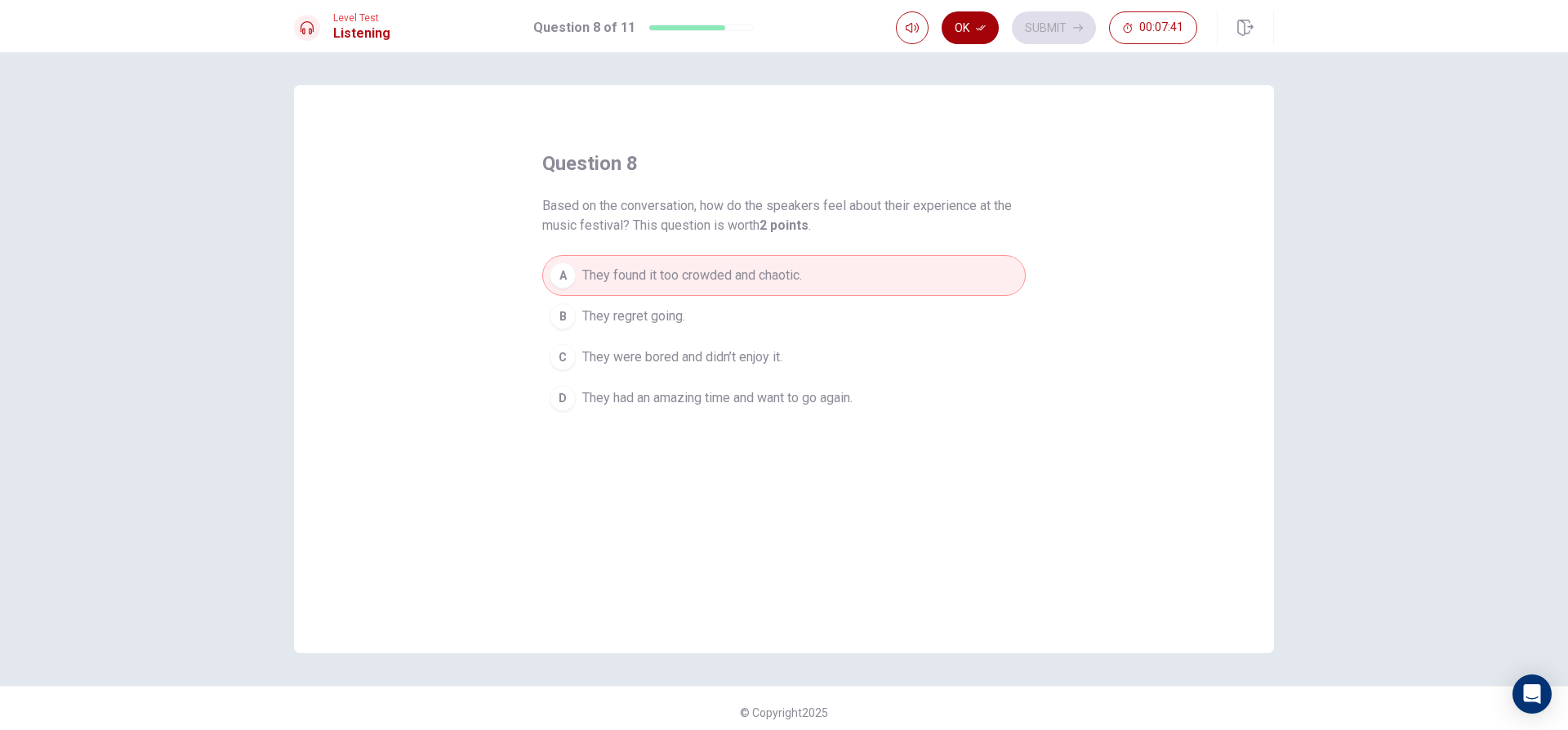
click at [979, 24] on icon "button" at bounding box center [981, 28] width 10 height 10
click at [1074, 36] on button "Submit" at bounding box center [1054, 28] width 84 height 33
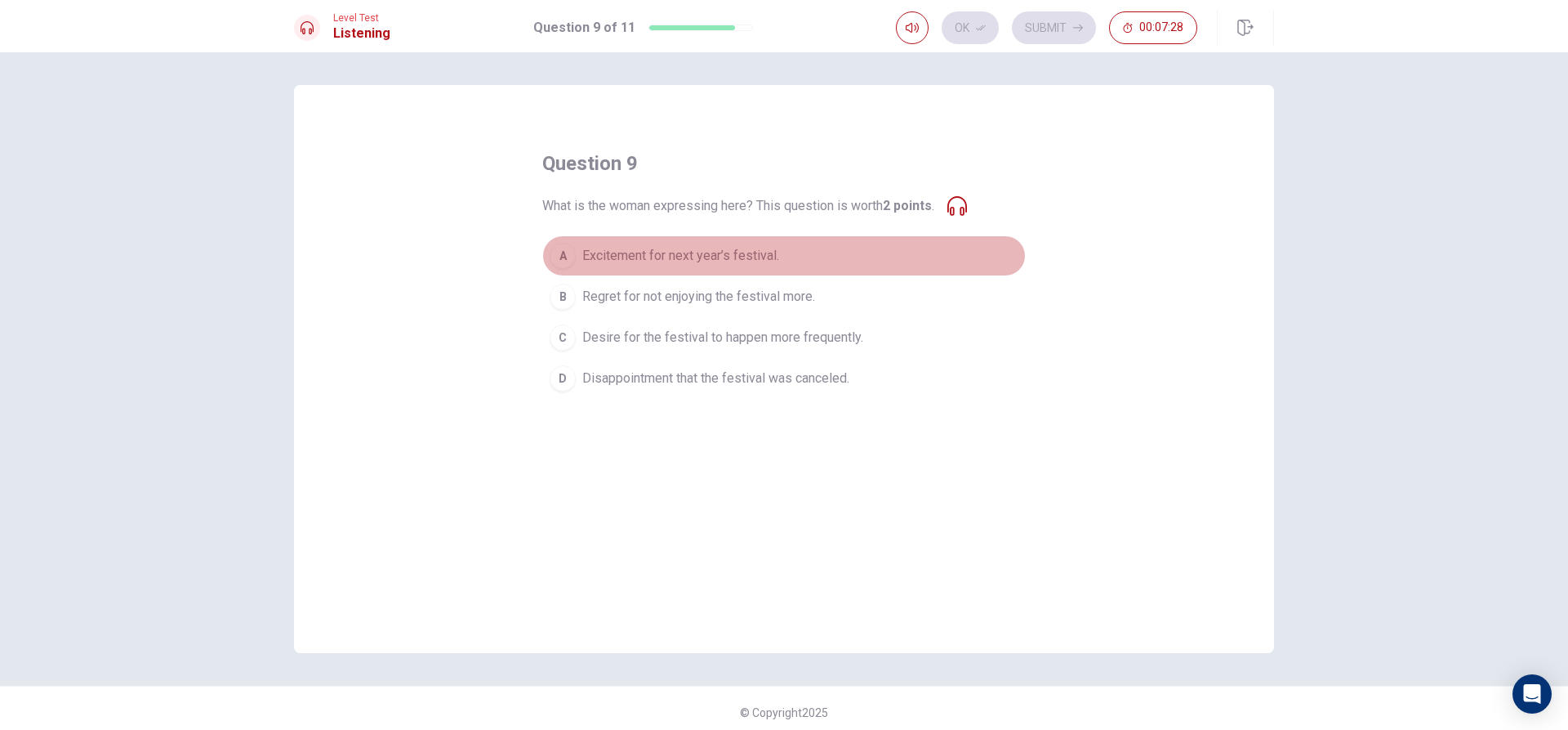
click at [826, 253] on button "A Excitement for next year’s festival." at bounding box center [784, 256] width 483 height 41
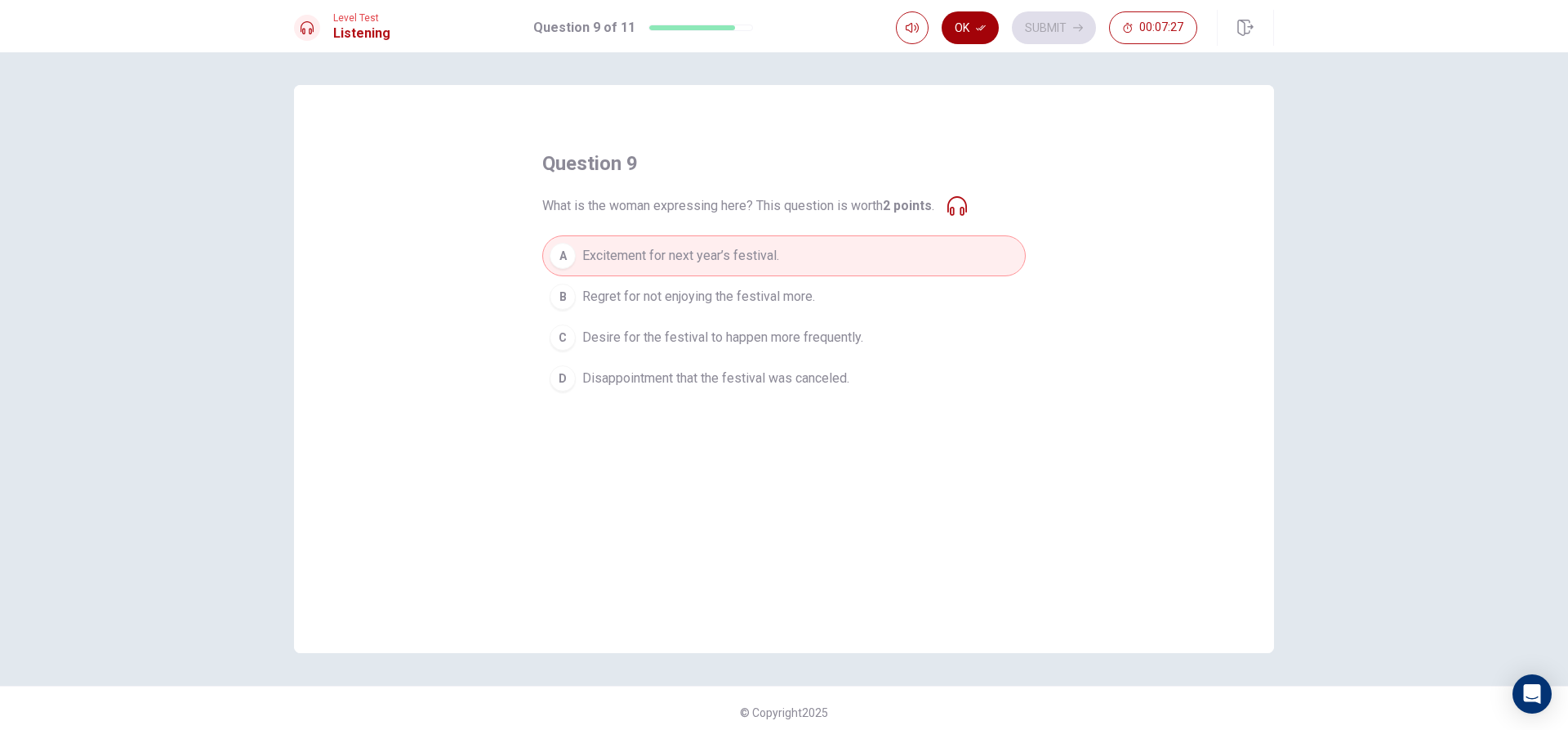
click at [986, 19] on button "Ok" at bounding box center [970, 28] width 57 height 33
click at [1036, 19] on button "Submit" at bounding box center [1054, 28] width 84 height 33
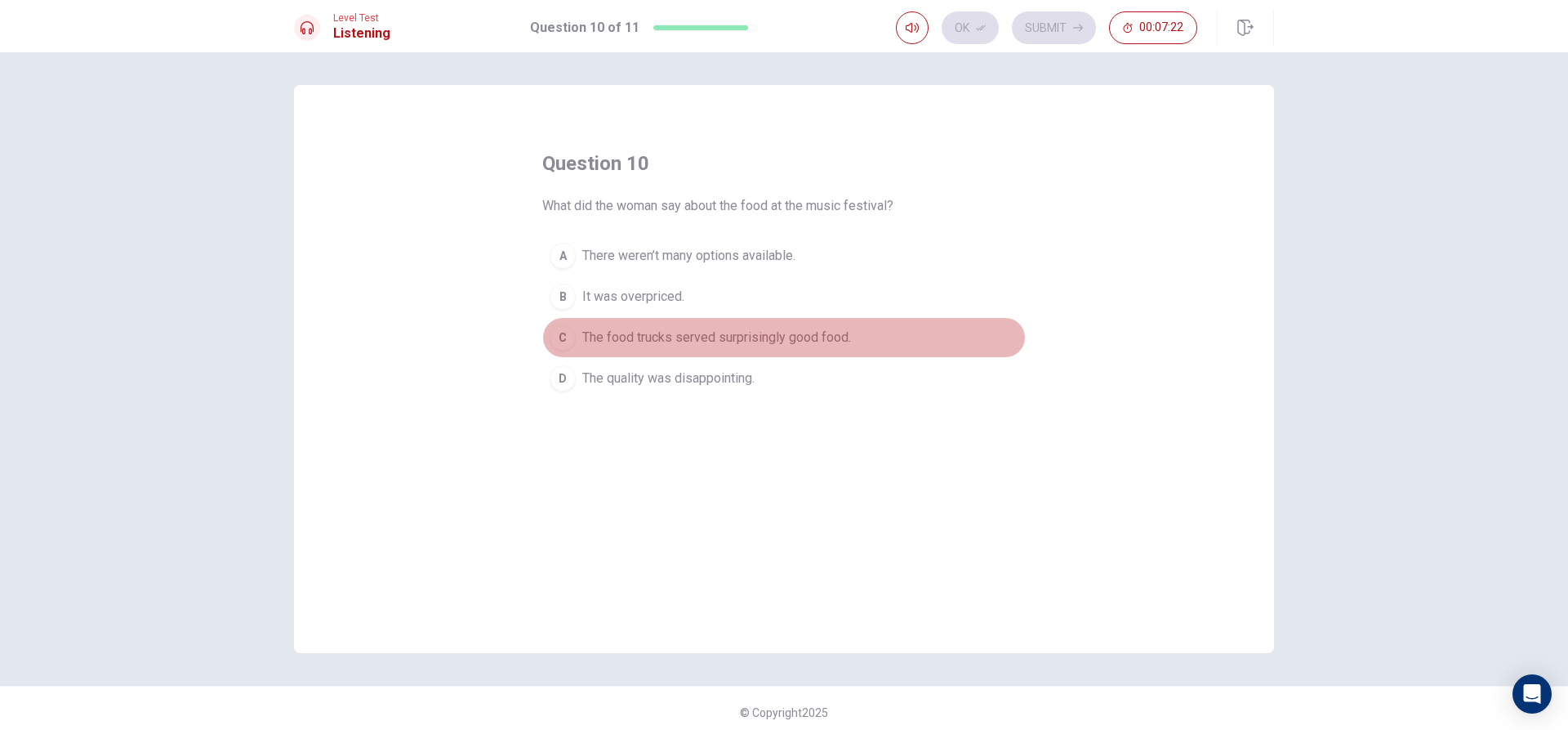
click at [826, 336] on span "The food trucks served surprisingly good food." at bounding box center [717, 337] width 269 height 19
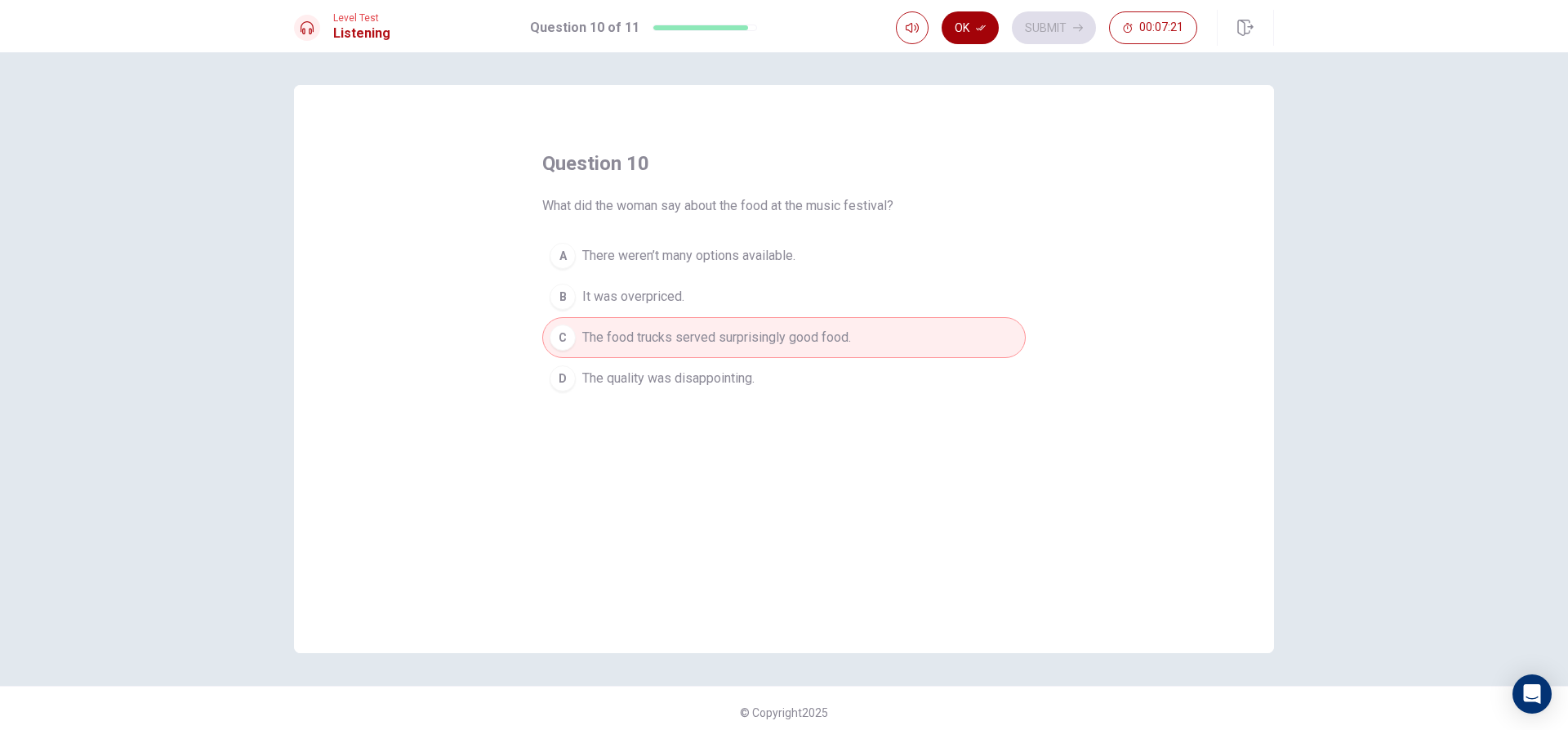
click at [979, 12] on button "Ok" at bounding box center [970, 28] width 57 height 33
click at [1065, 26] on button "Submit" at bounding box center [1054, 28] width 84 height 33
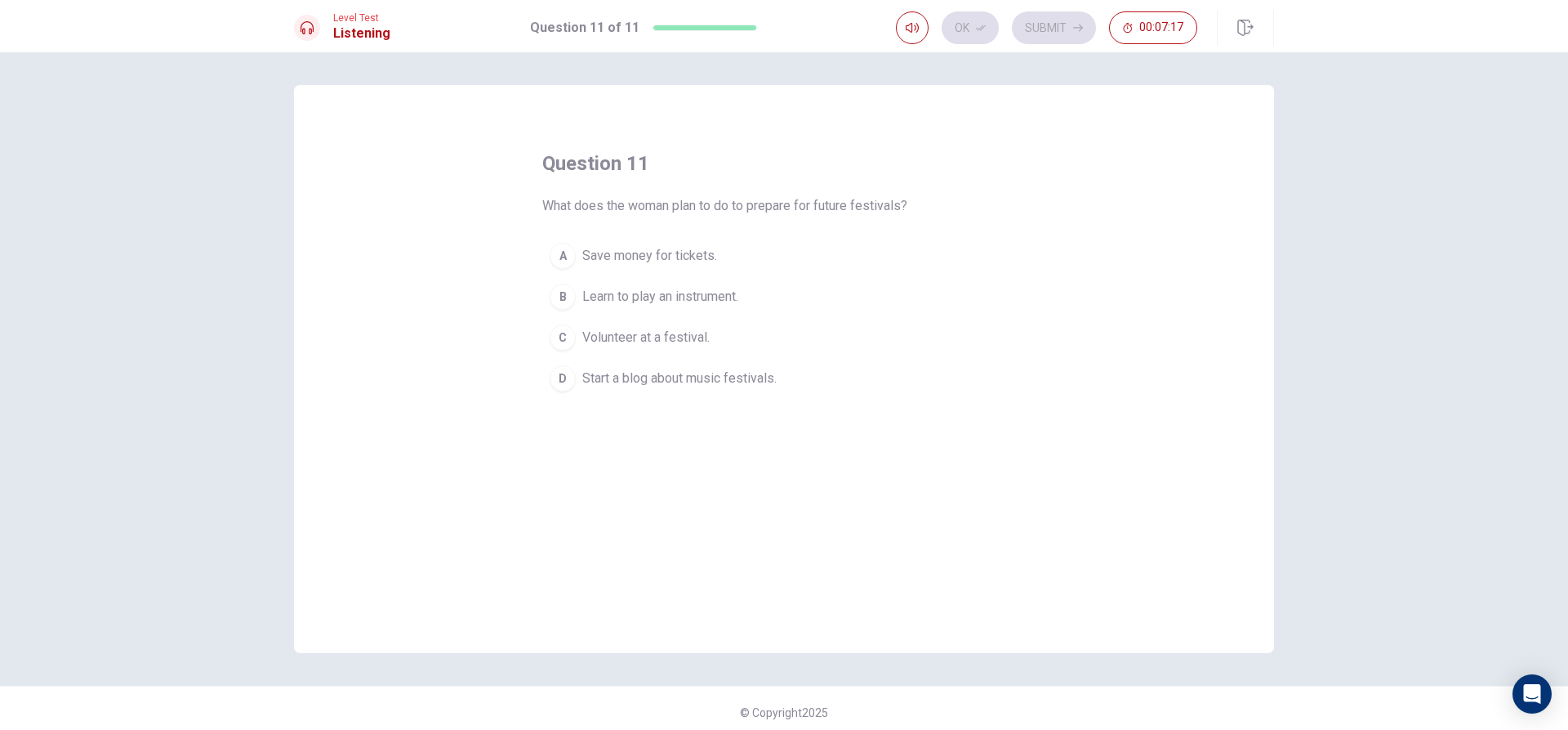
click at [636, 247] on span "Save money for tickets." at bounding box center [650, 255] width 135 height 19
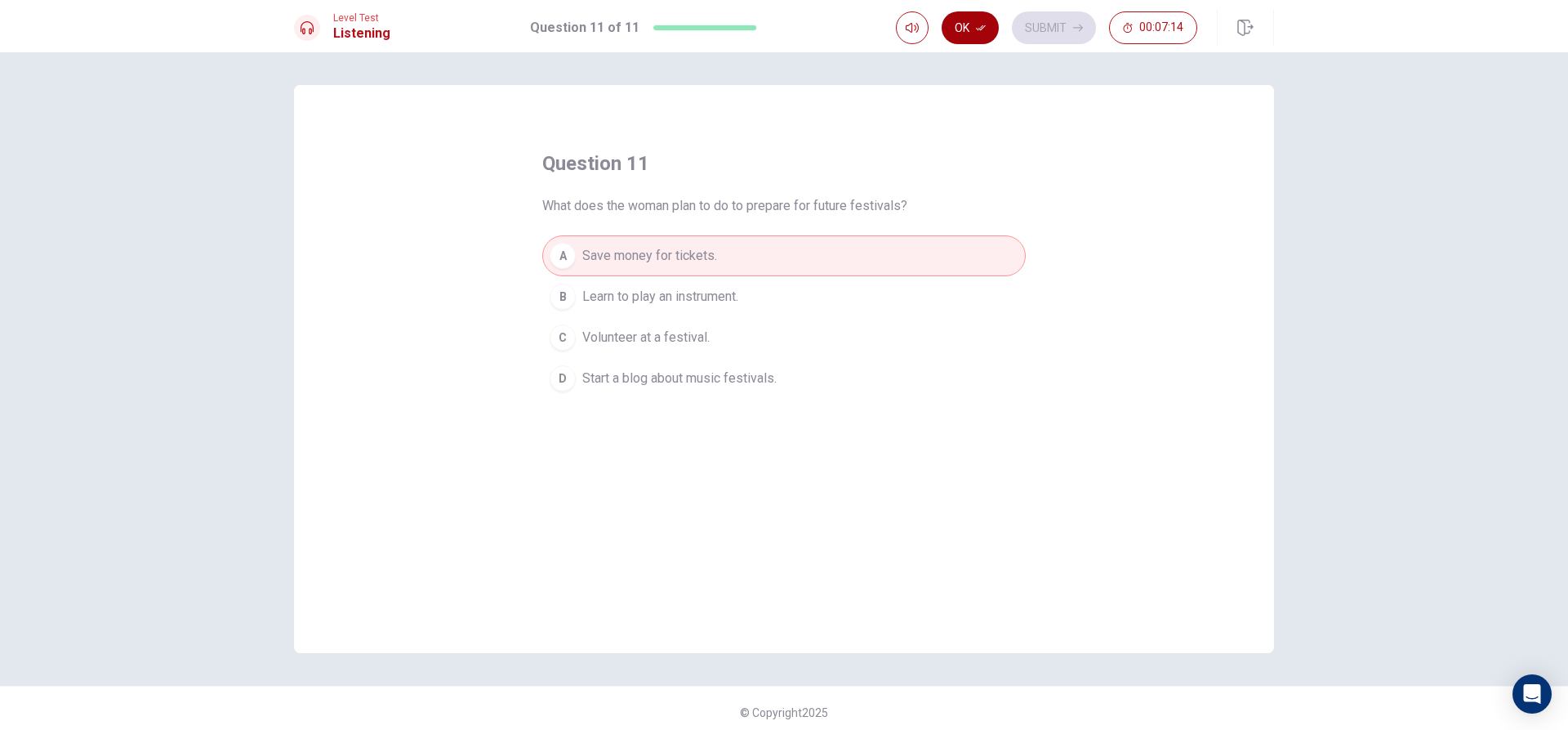
click at [991, 36] on button "Ok" at bounding box center [970, 28] width 57 height 33
click at [1033, 29] on button "Submit" at bounding box center [1054, 28] width 84 height 33
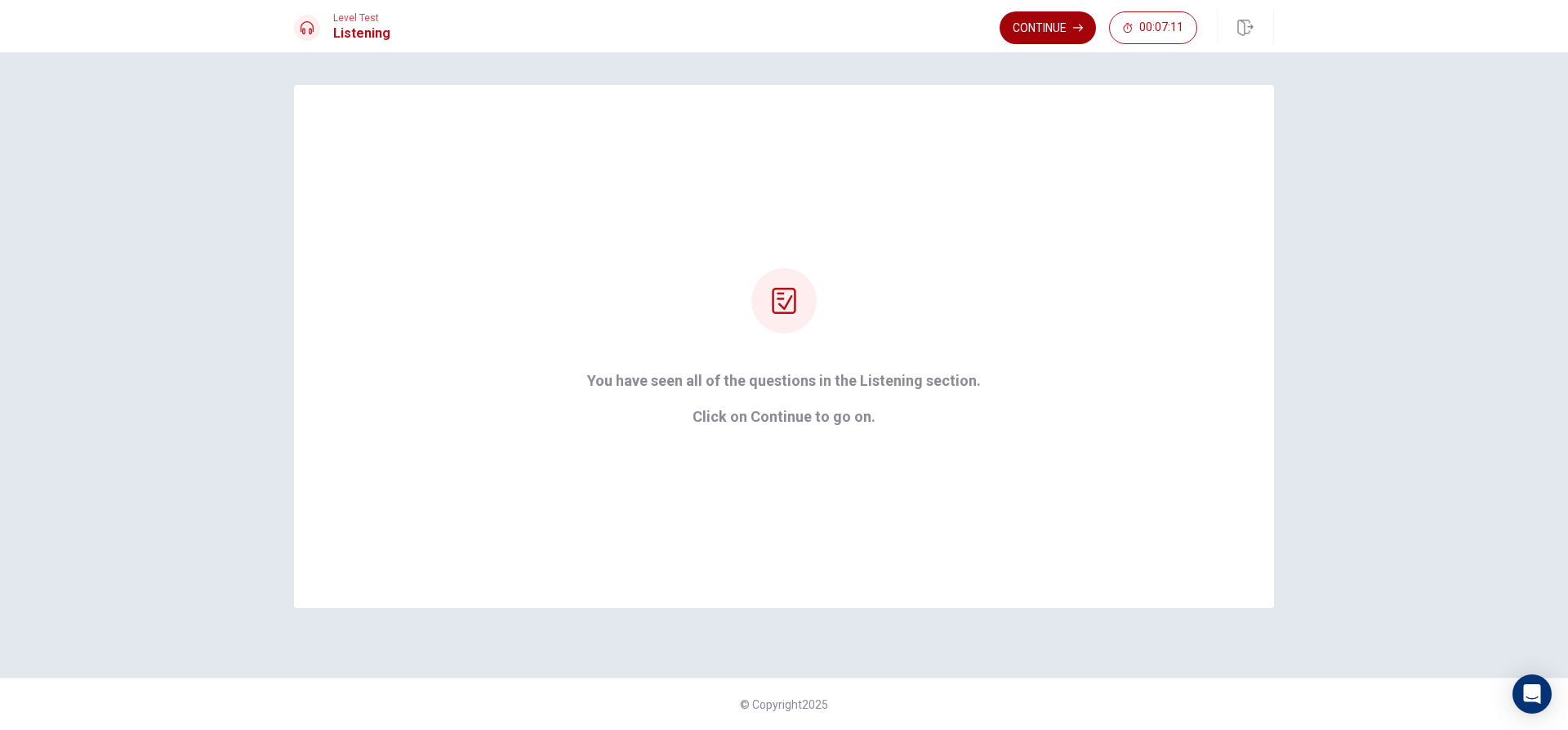
click at [1041, 40] on button "Continue" at bounding box center [1048, 28] width 97 height 33
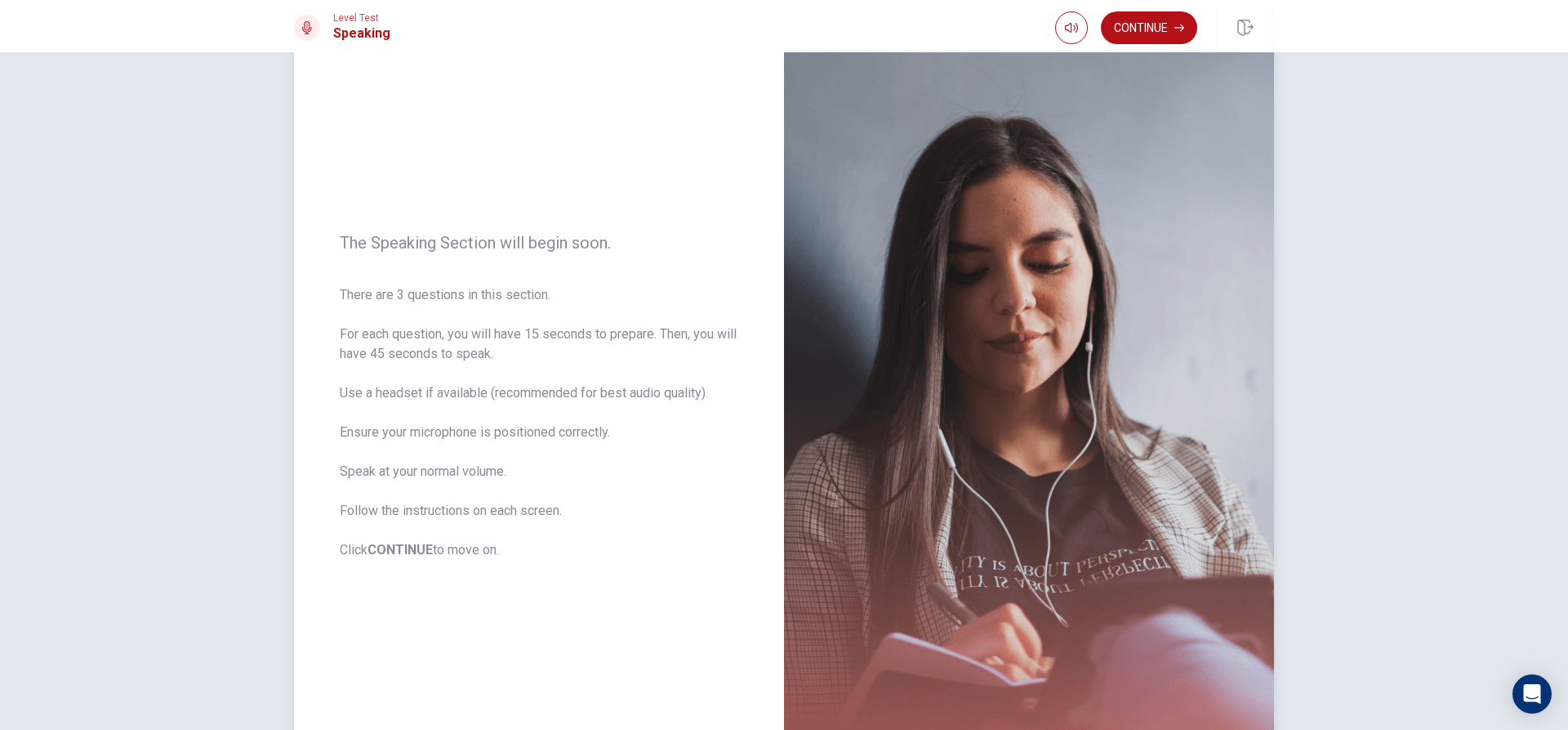
scroll to position [82, 0]
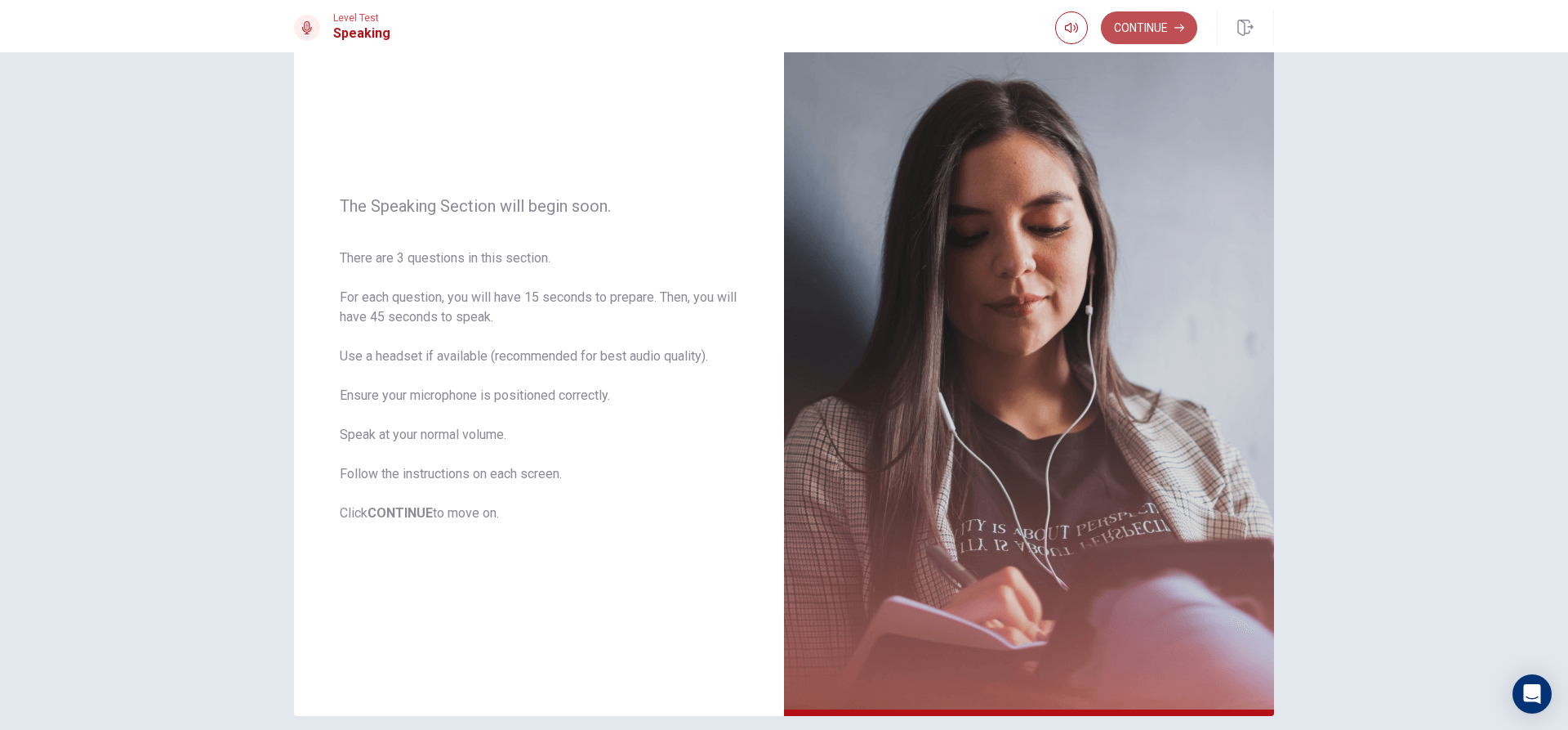
click at [1181, 30] on icon "button" at bounding box center [1180, 28] width 10 height 8
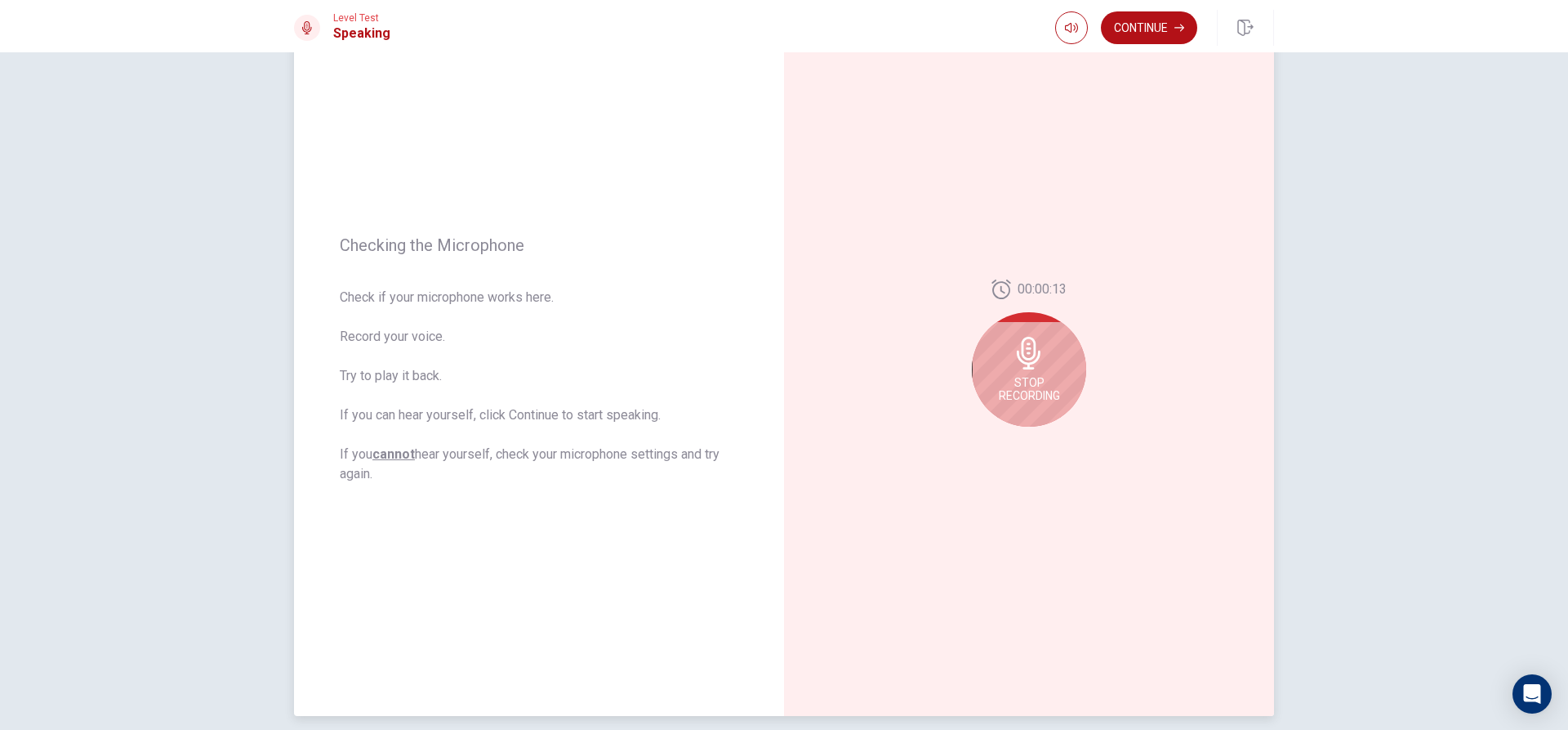
click at [1040, 368] on icon at bounding box center [1029, 352] width 33 height 33
click at [1000, 436] on button "Record Again" at bounding box center [1011, 439] width 23 height 23
click at [1032, 384] on span "Stop Recording" at bounding box center [1029, 389] width 61 height 26
click at [1043, 437] on icon "Play Audio" at bounding box center [1047, 440] width 8 height 10
click at [1011, 446] on button "Record Again" at bounding box center [1011, 439] width 23 height 23
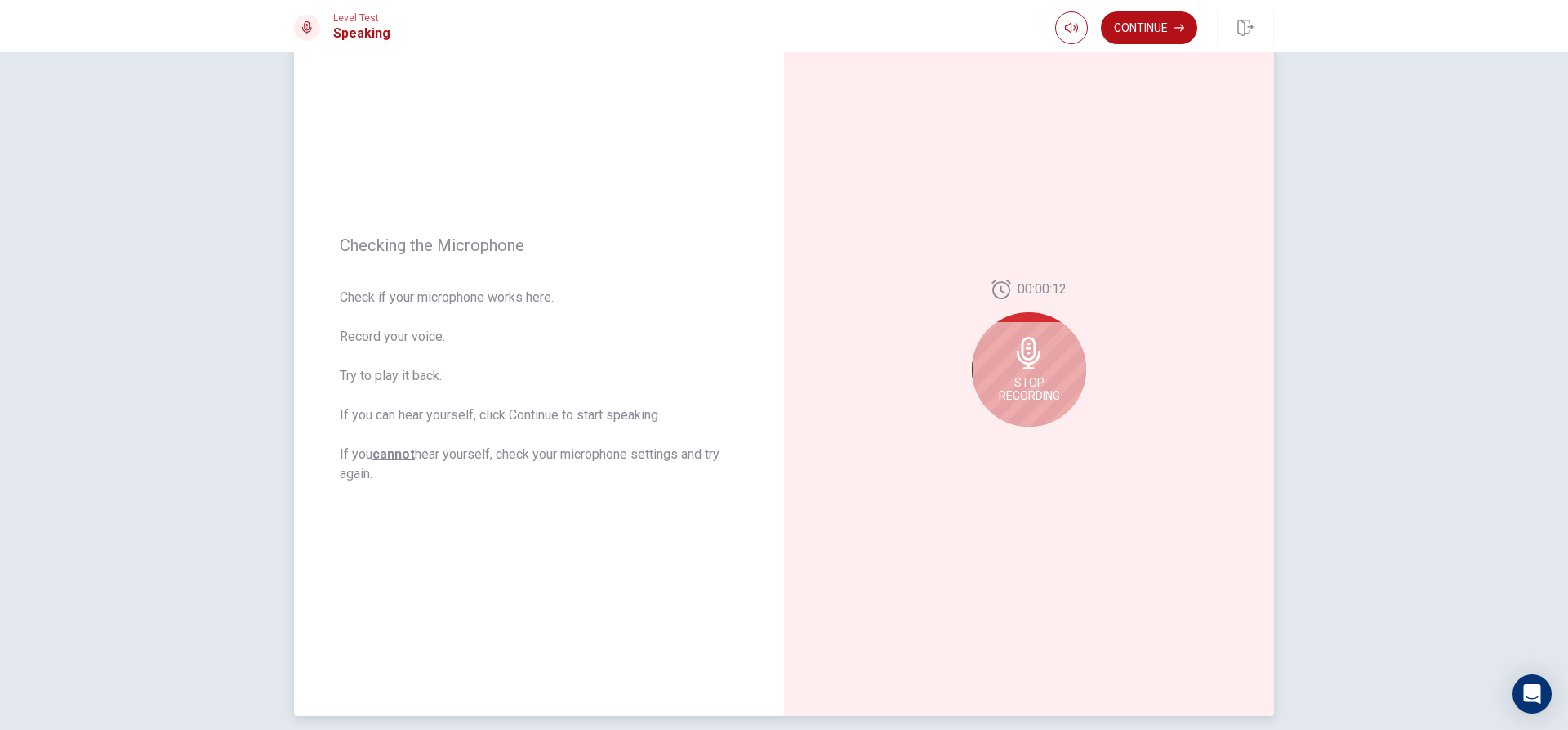
click at [1048, 388] on span "Stop Recording" at bounding box center [1029, 389] width 61 height 26
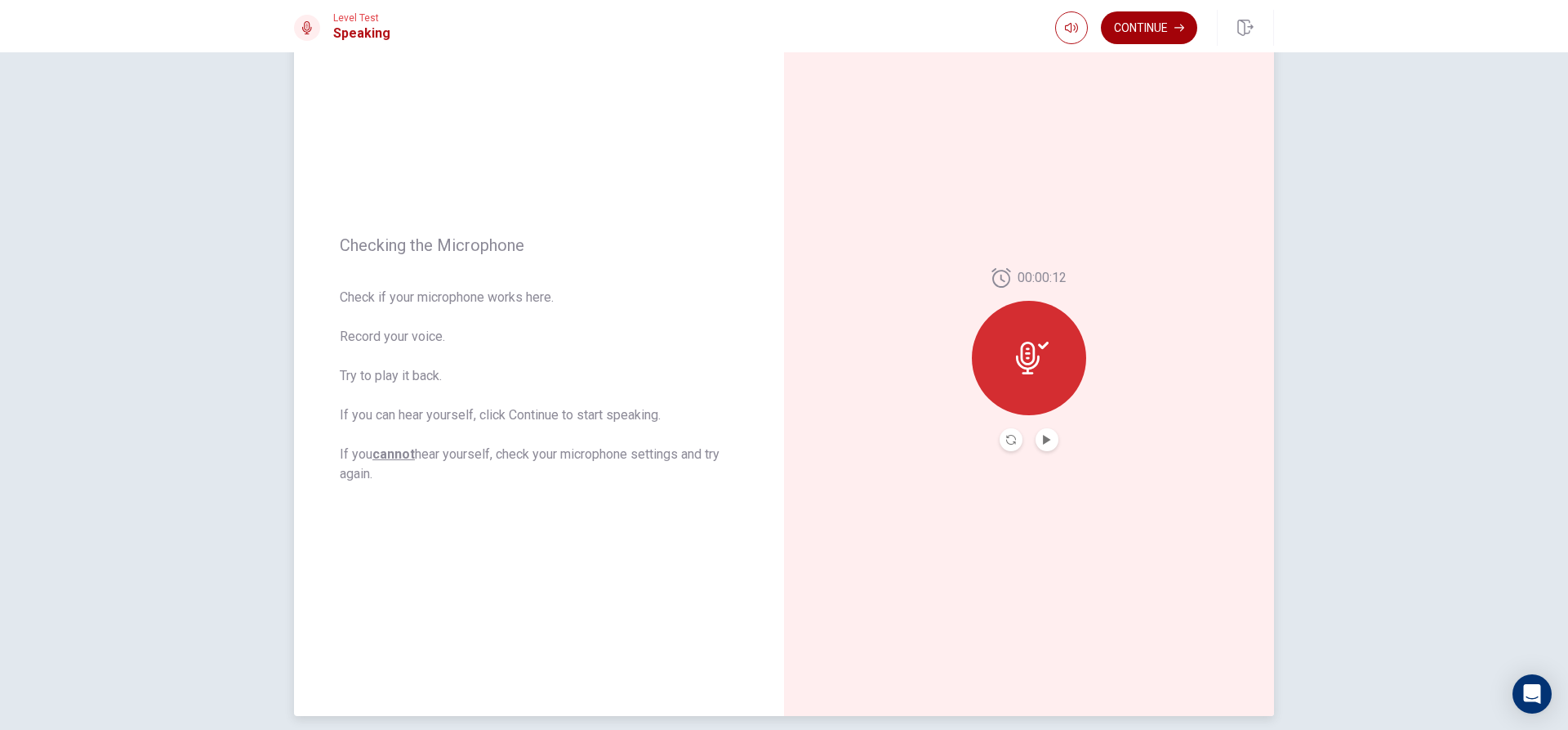
click at [1155, 30] on button "Continue" at bounding box center [1149, 28] width 97 height 33
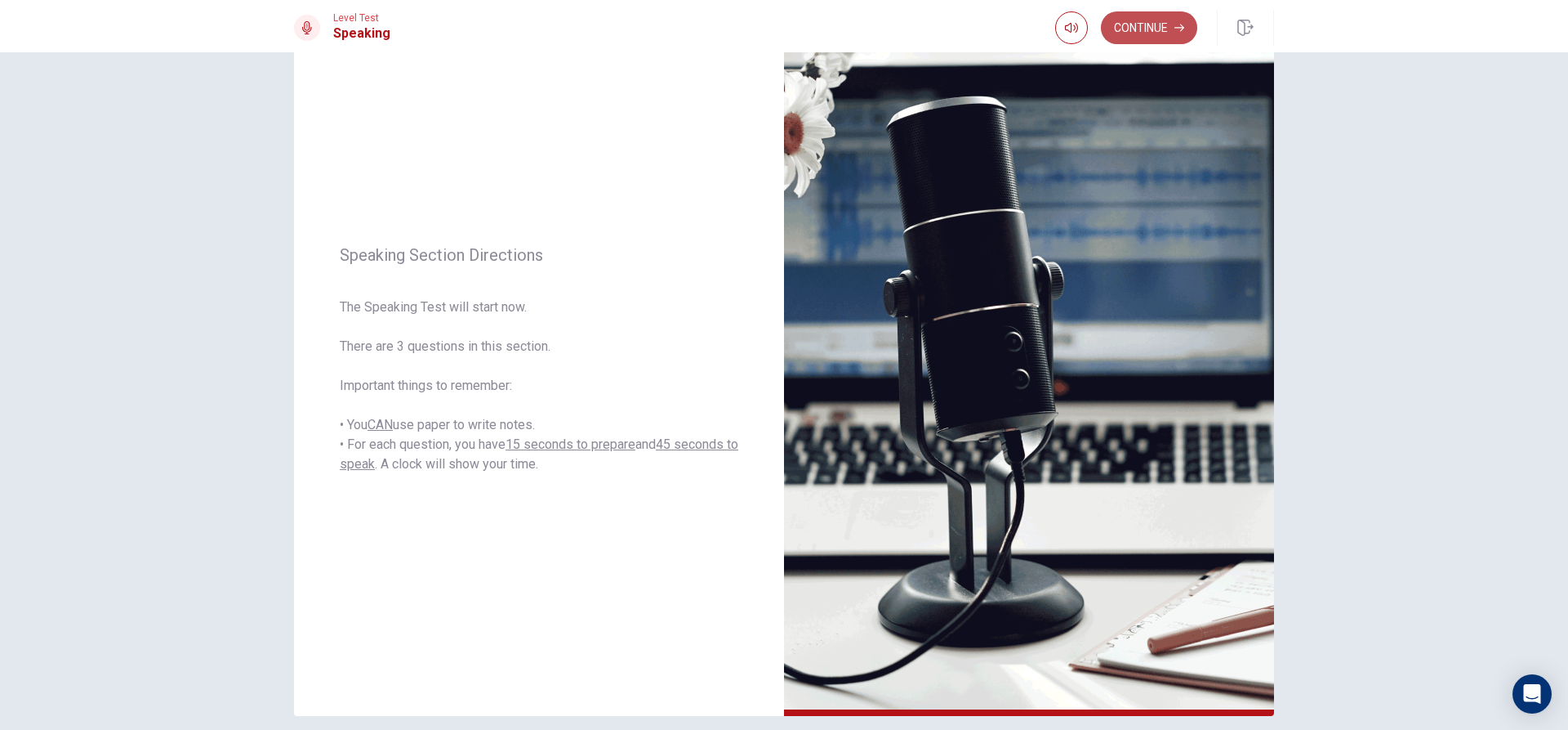
click at [1153, 34] on button "Continue" at bounding box center [1149, 28] width 97 height 33
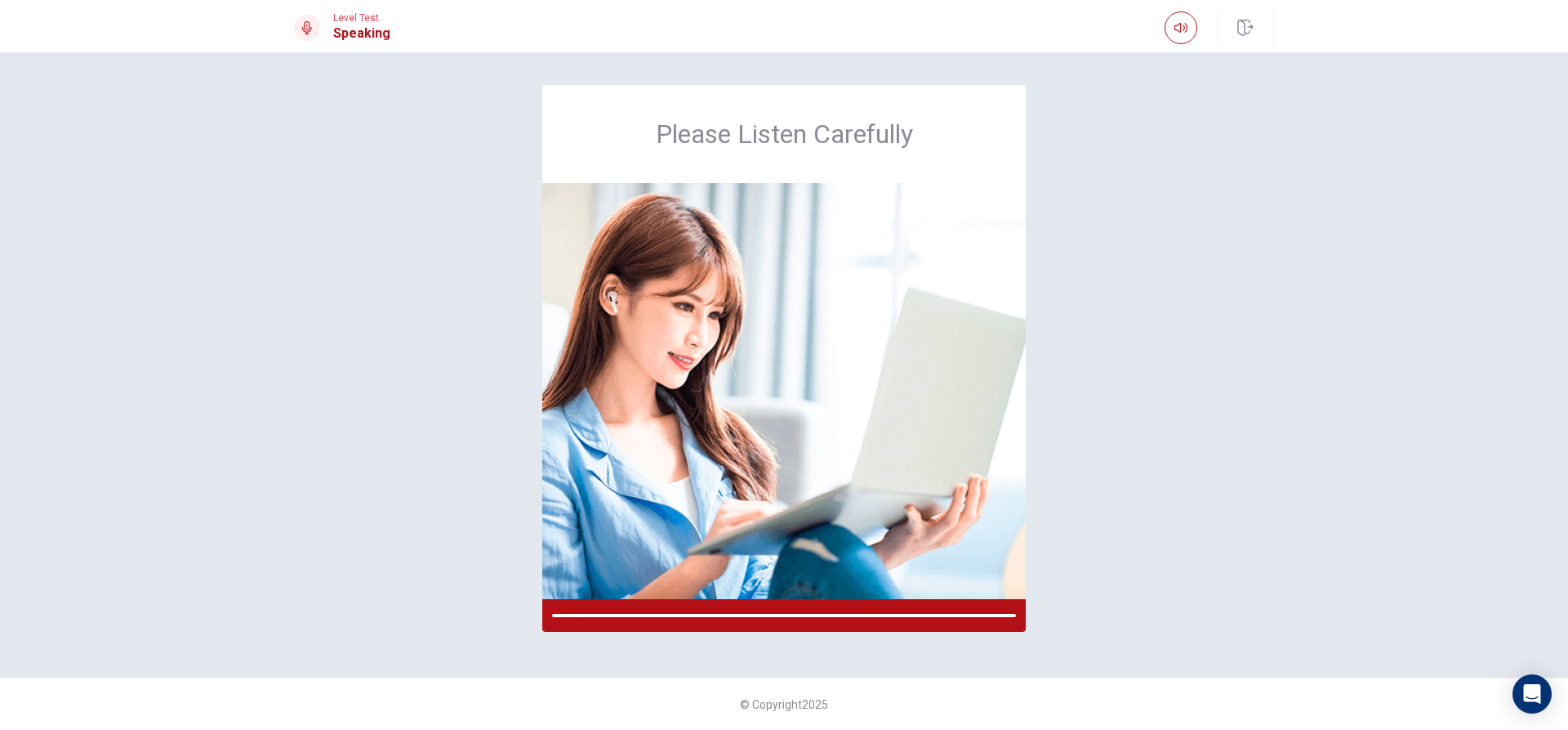
scroll to position [0, 0]
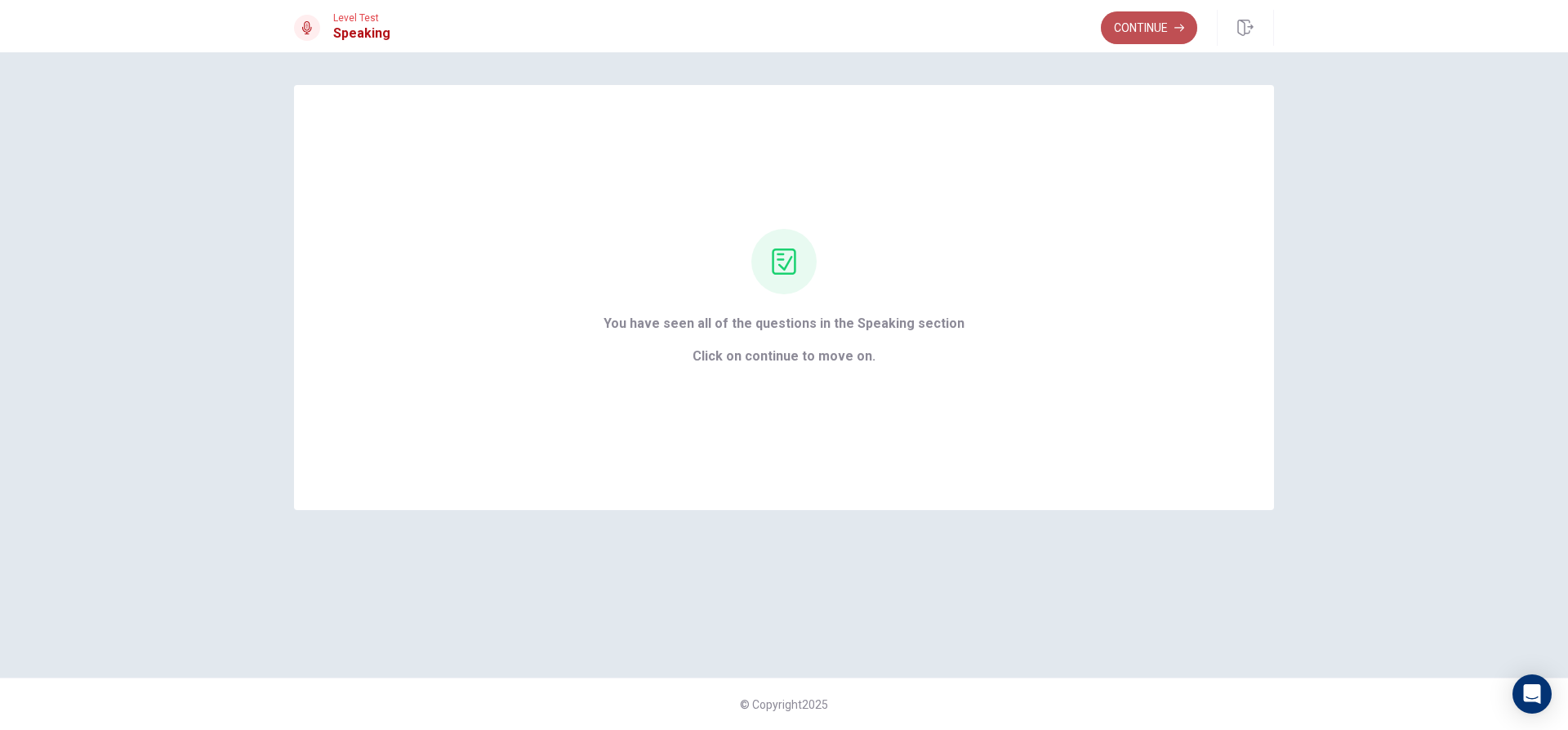
click at [1148, 31] on button "Continue" at bounding box center [1149, 28] width 97 height 33
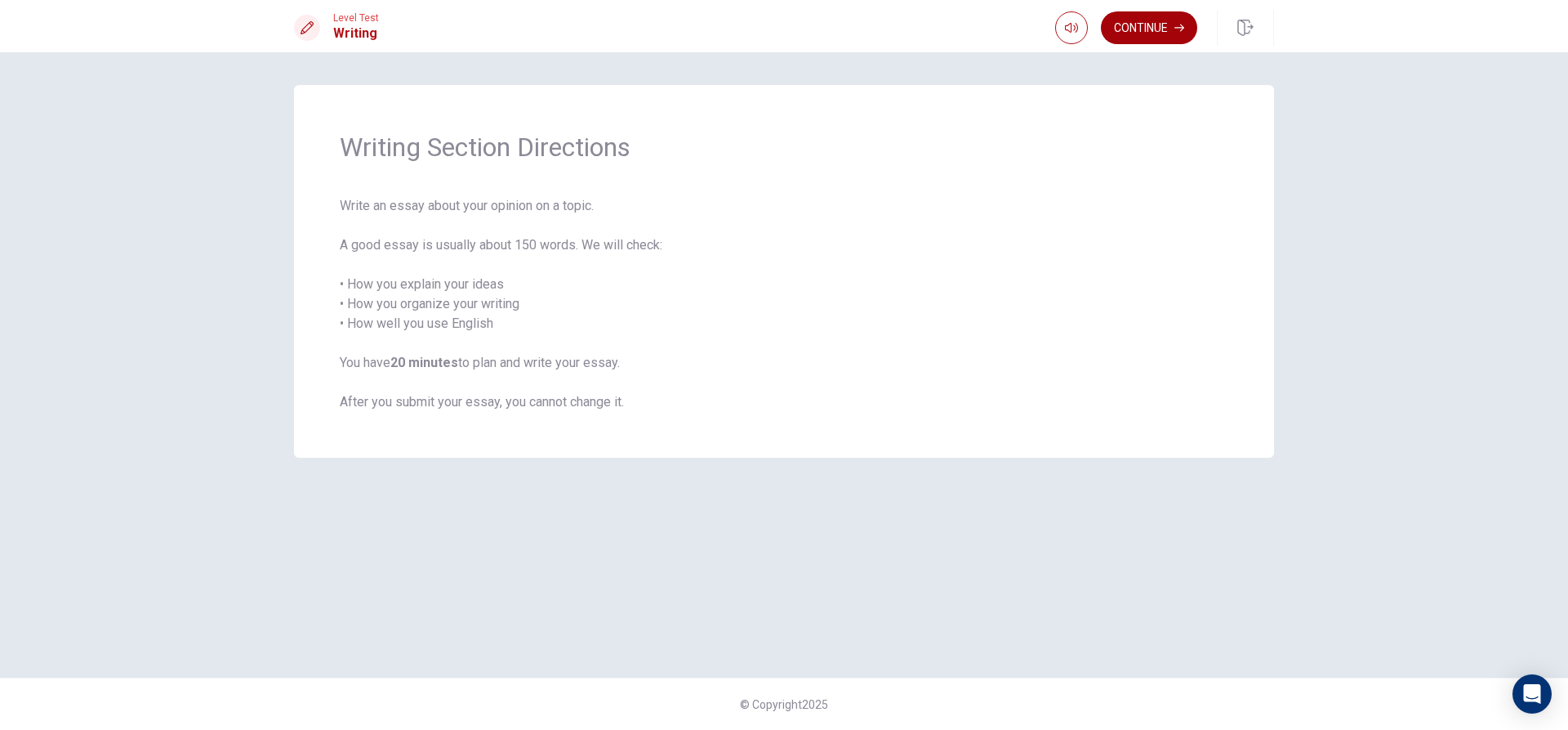
click at [1188, 34] on button "Continue" at bounding box center [1149, 28] width 97 height 33
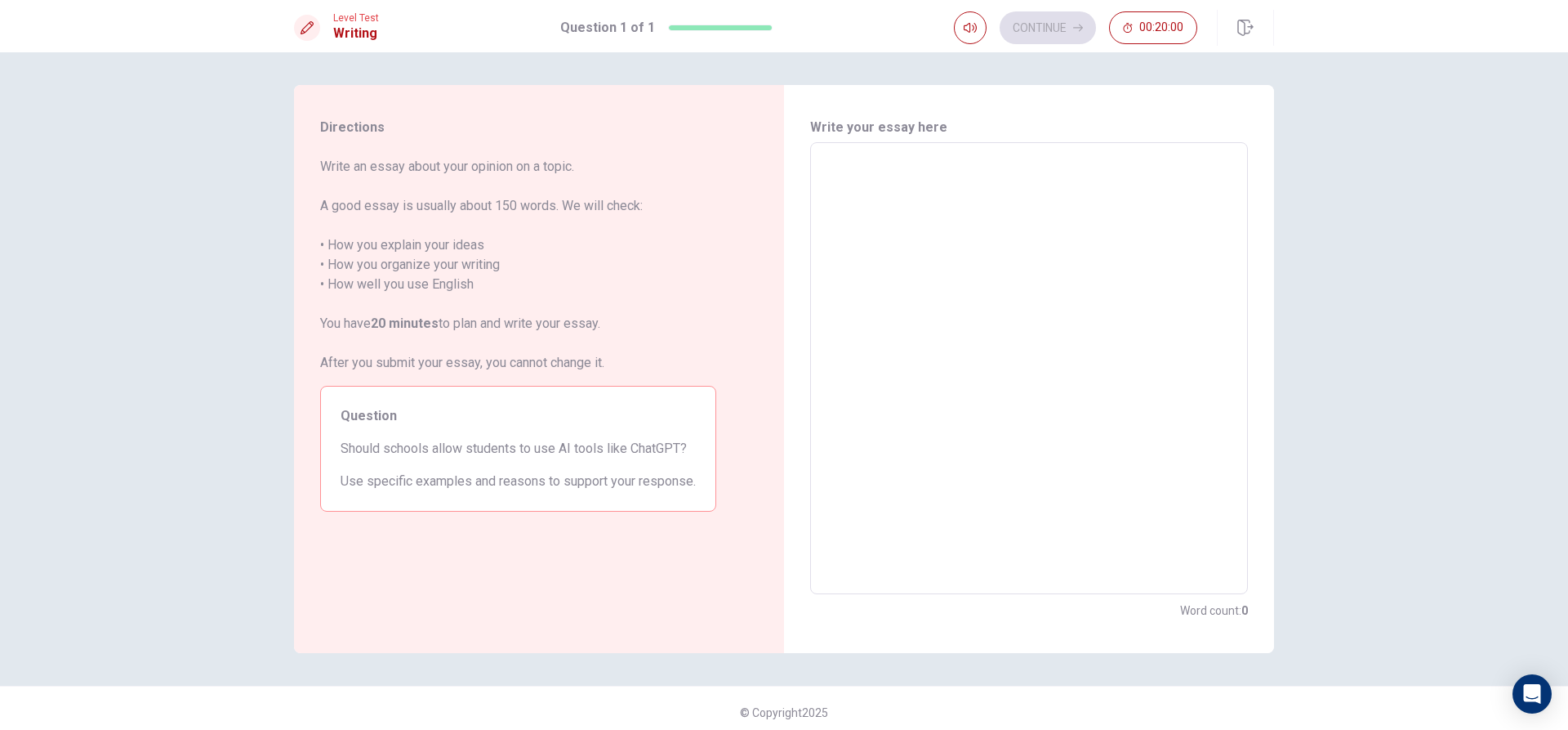
click at [1013, 175] on textarea at bounding box center [1029, 368] width 415 height 425
type textarea "D"
type textarea "x"
type textarea "F"
type textarea "x"
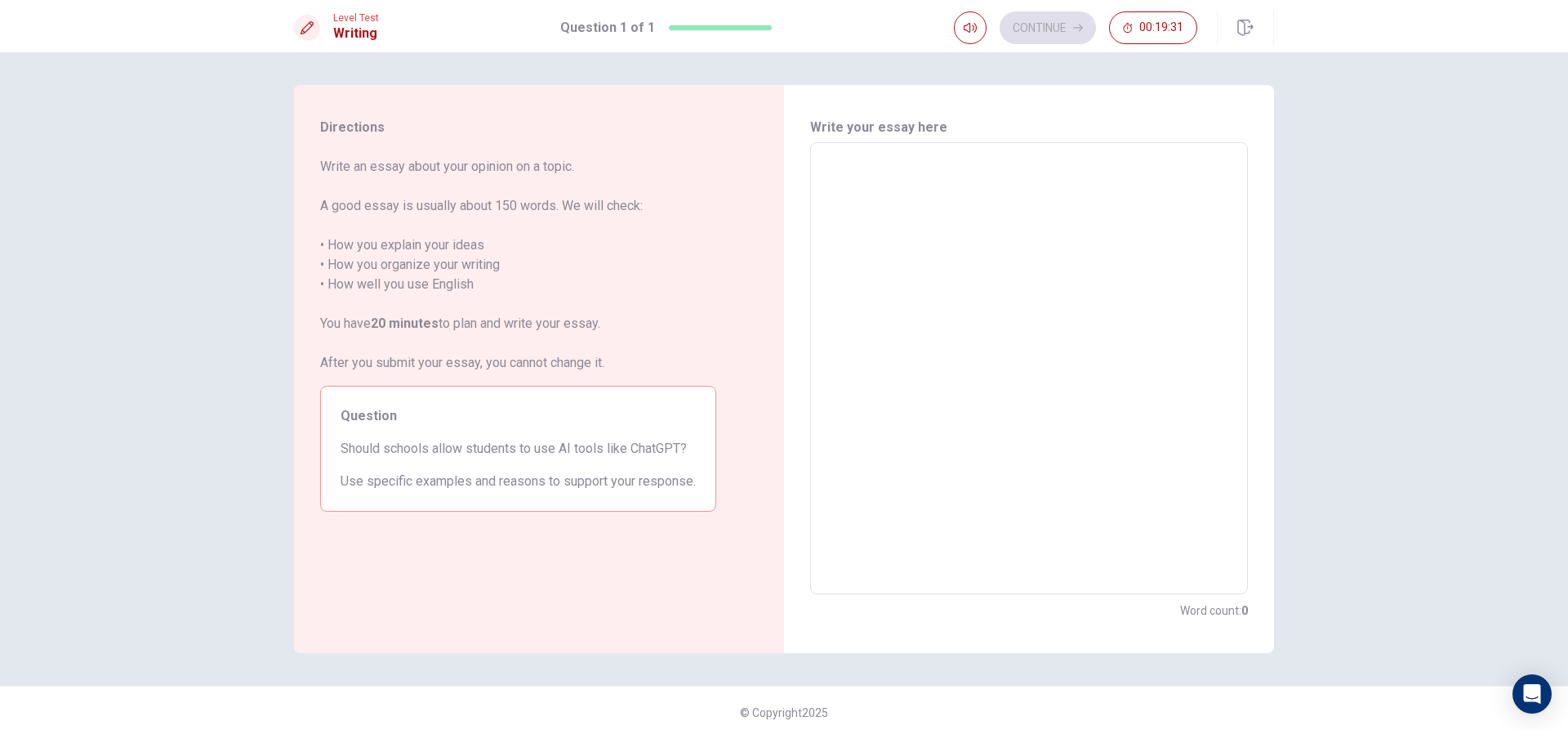
type textarea "I"
type textarea "x"
type textarea "Im"
type textarea "x"
type textarea "I"
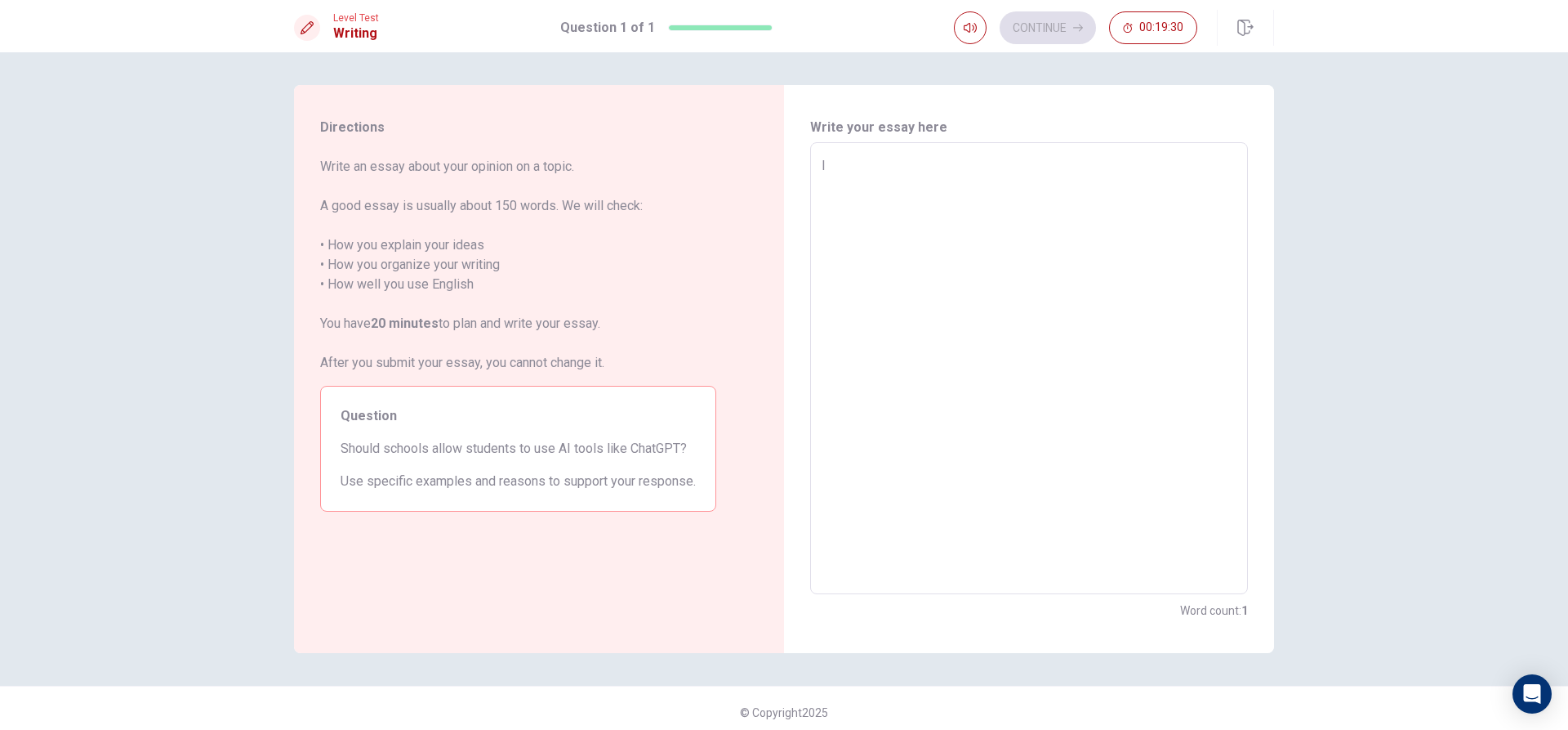
type textarea "x"
type textarea "In"
type textarea "x"
type textarea "In"
type textarea "x"
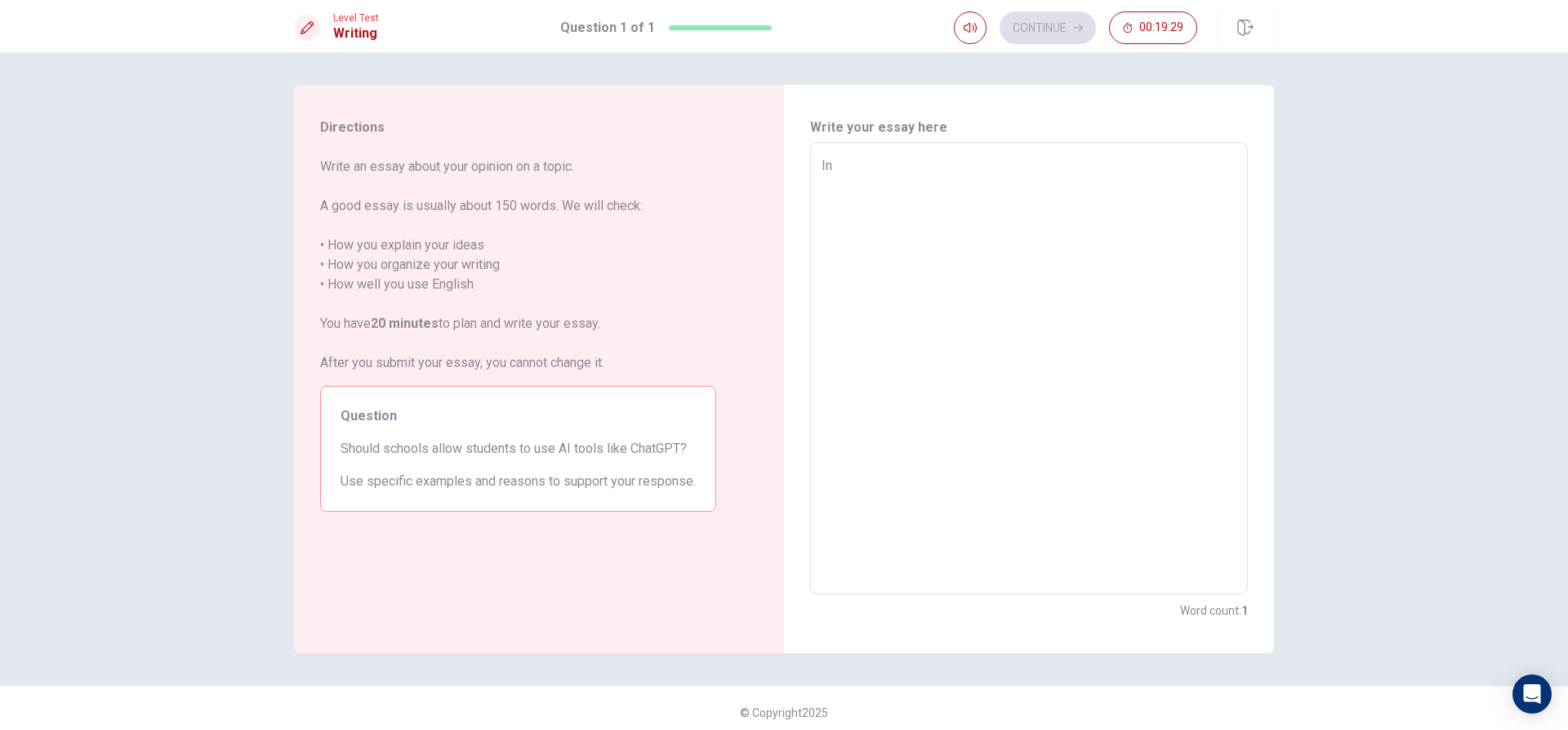
type textarea "In m"
type textarea "x"
type textarea "In my"
type textarea "x"
type textarea "In my"
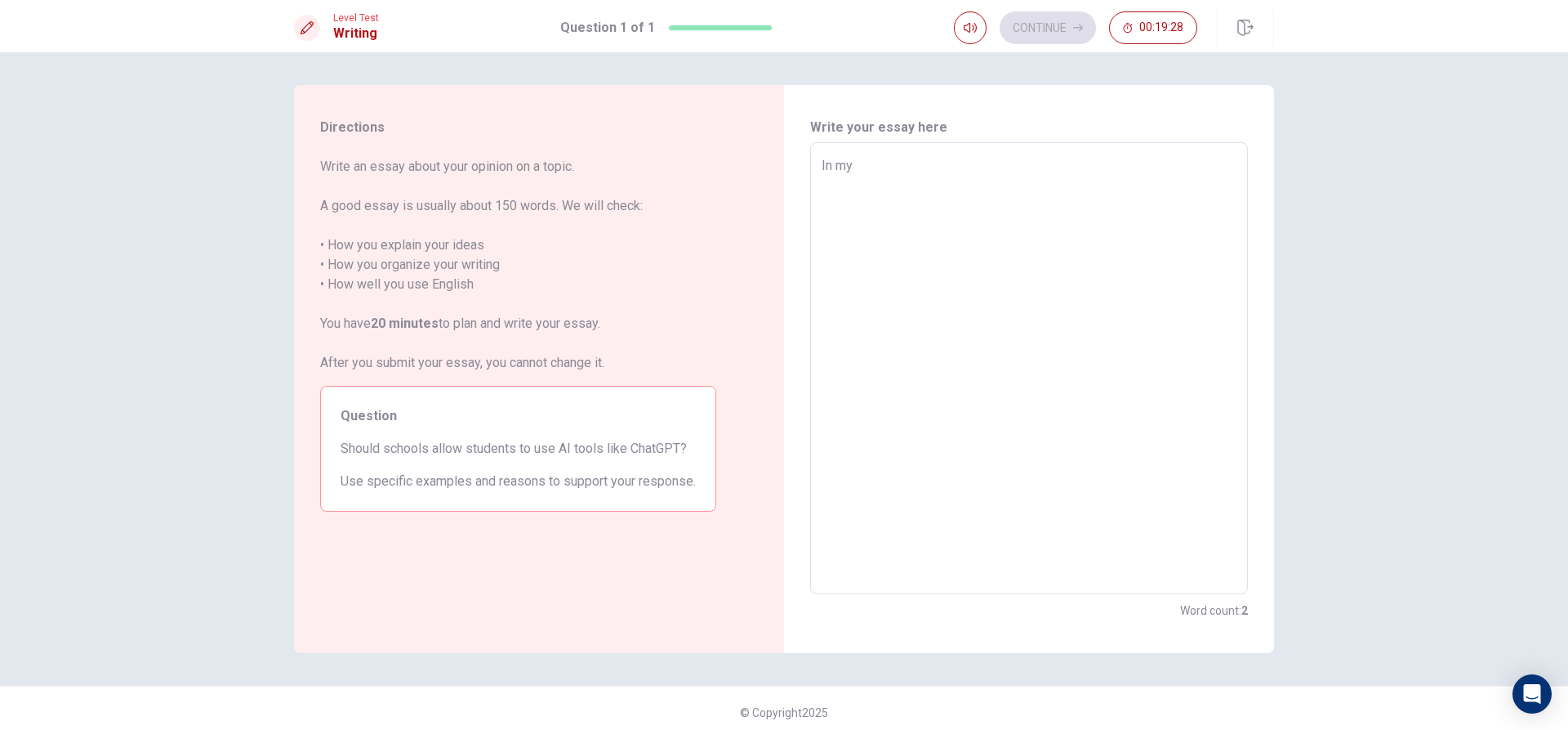
type textarea "x"
type textarea "In my o"
type textarea "x"
type textarea "In my op"
type textarea "x"
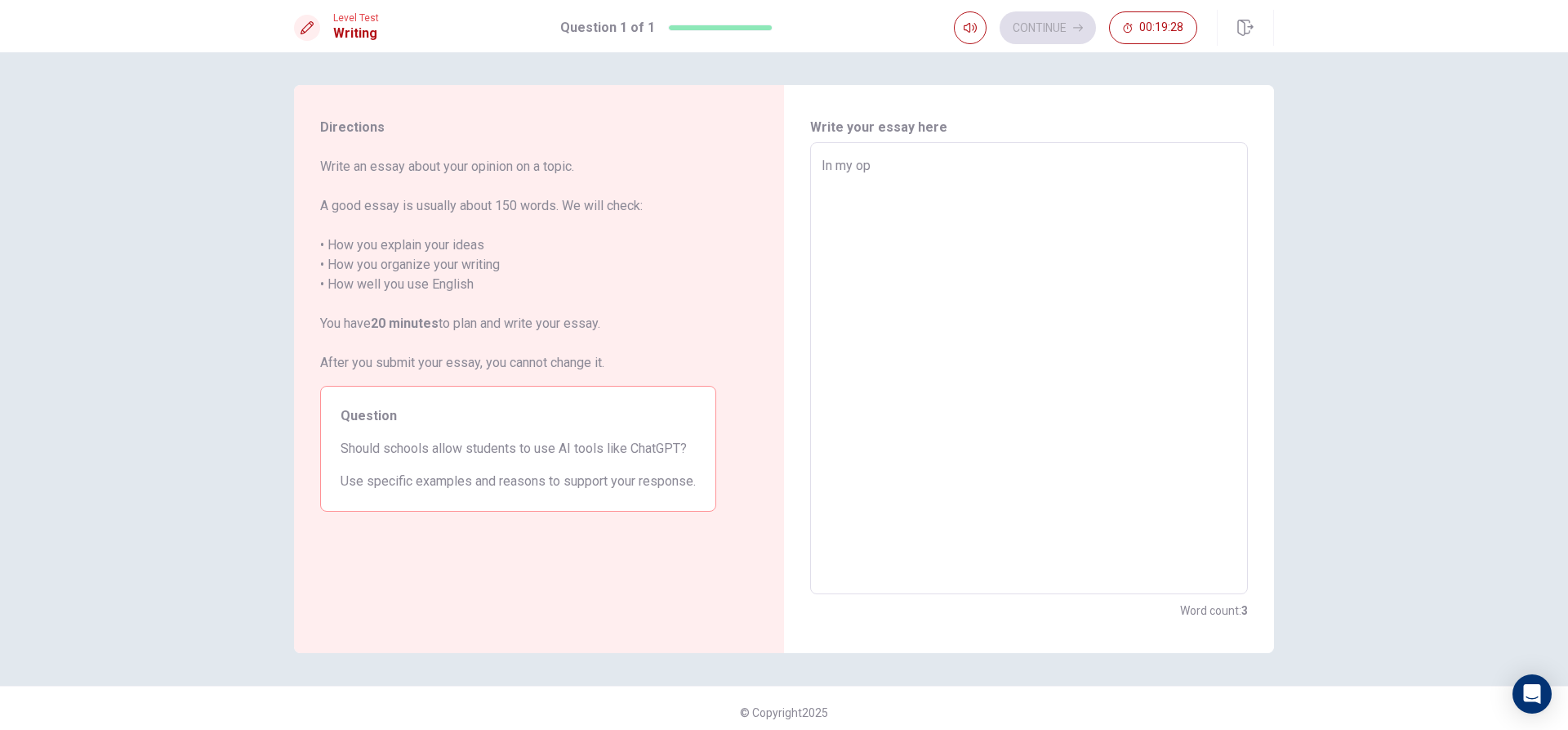
type textarea "In my opi"
type textarea "x"
type textarea "In my opin"
type textarea "x"
type textarea "In my opini"
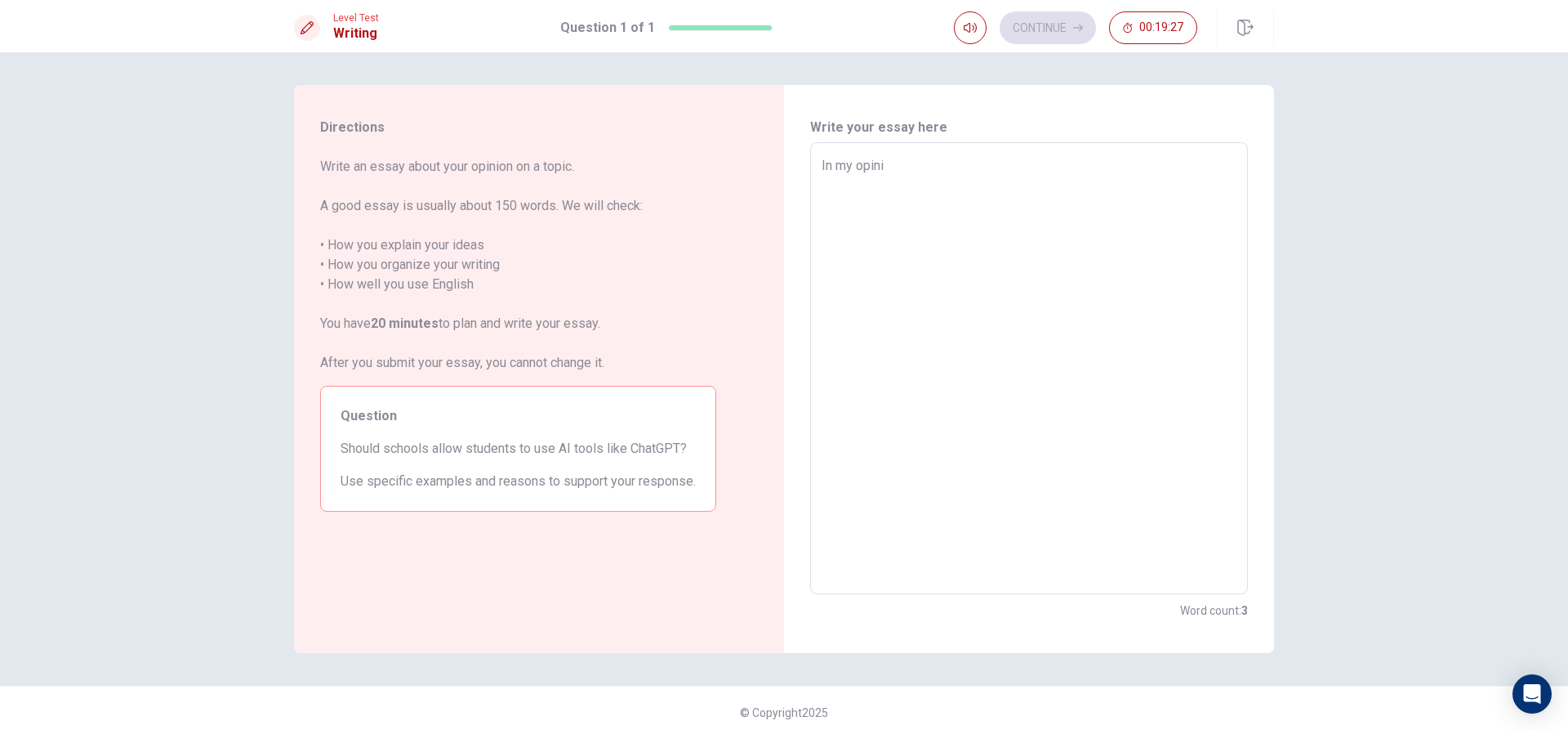
type textarea "x"
type textarea "In my opinio"
type textarea "x"
type textarea "In my opinion"
type textarea "x"
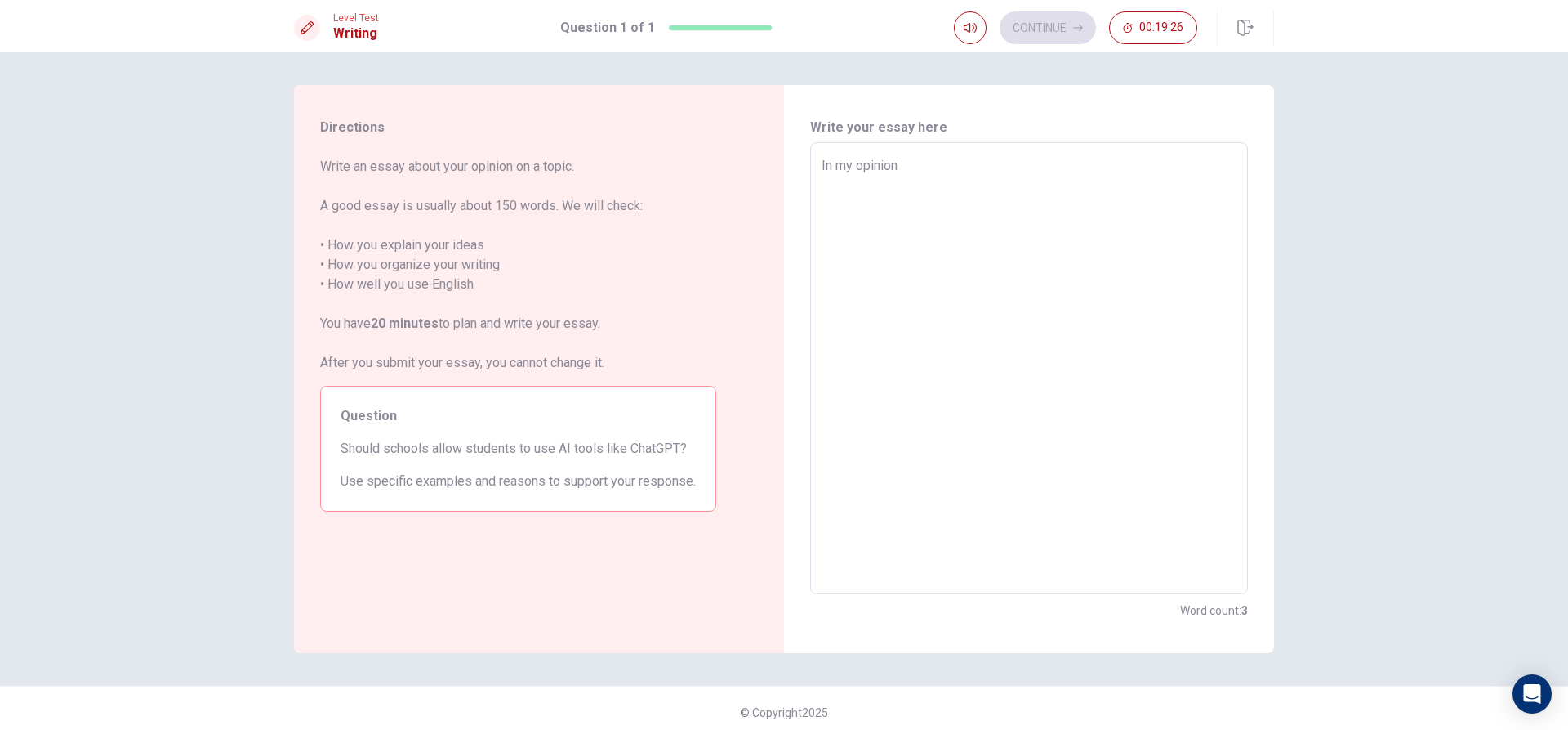
type textarea "In my opinions"
type textarea "x"
type textarea "In my opinions,"
type textarea "x"
type textarea "In my opinions,"
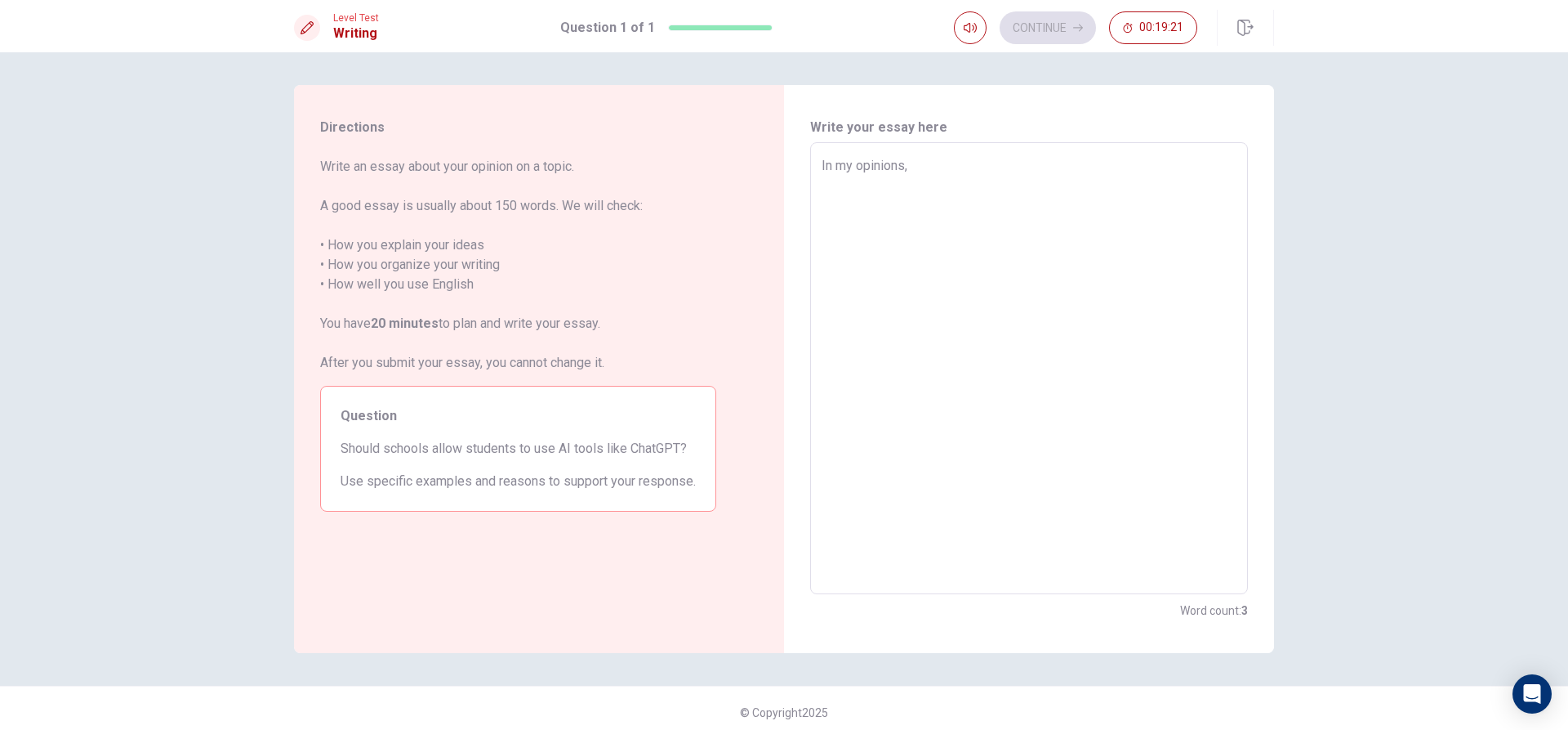
type textarea "x"
type textarea "In my opinions, E"
type textarea "x"
type textarea "In my opinions,"
type textarea "x"
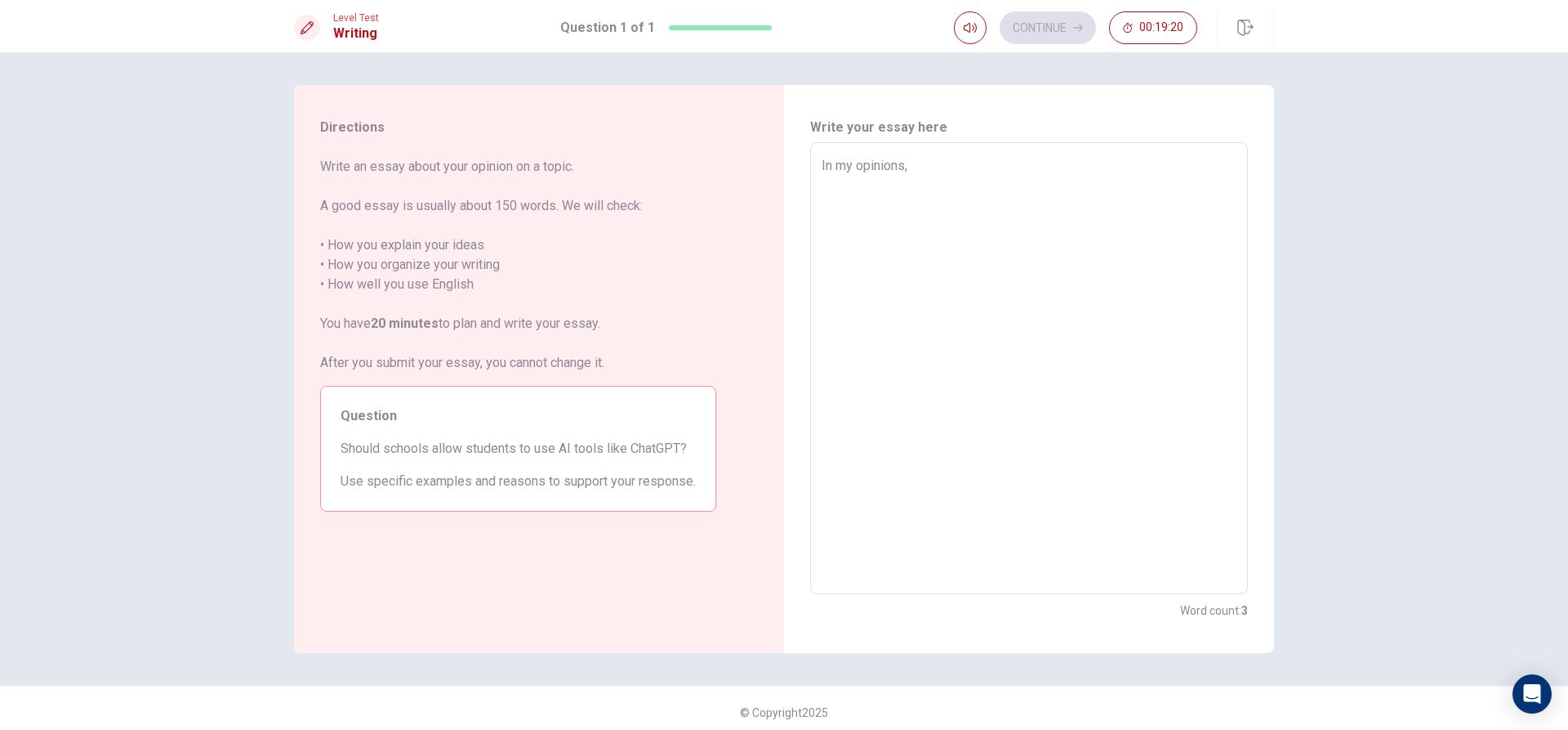
type textarea "In my opinions, e"
type textarea "x"
type textarea "In my opinions, ev"
type textarea "x"
type textarea "In my opinions, [PERSON_NAME]"
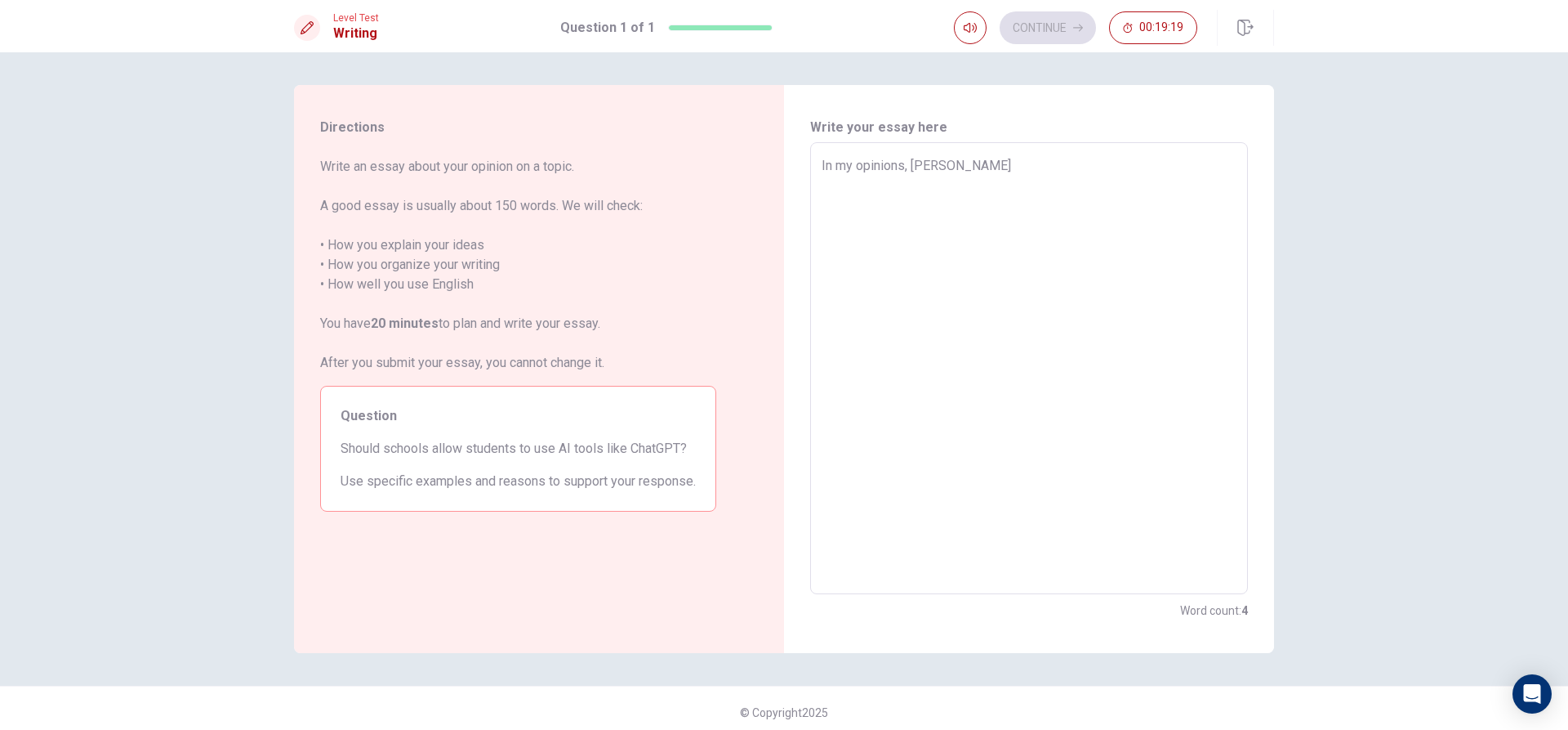
type textarea "x"
type textarea "In my opinions, ever"
type textarea "x"
type textarea "In my opinions, every"
type textarea "x"
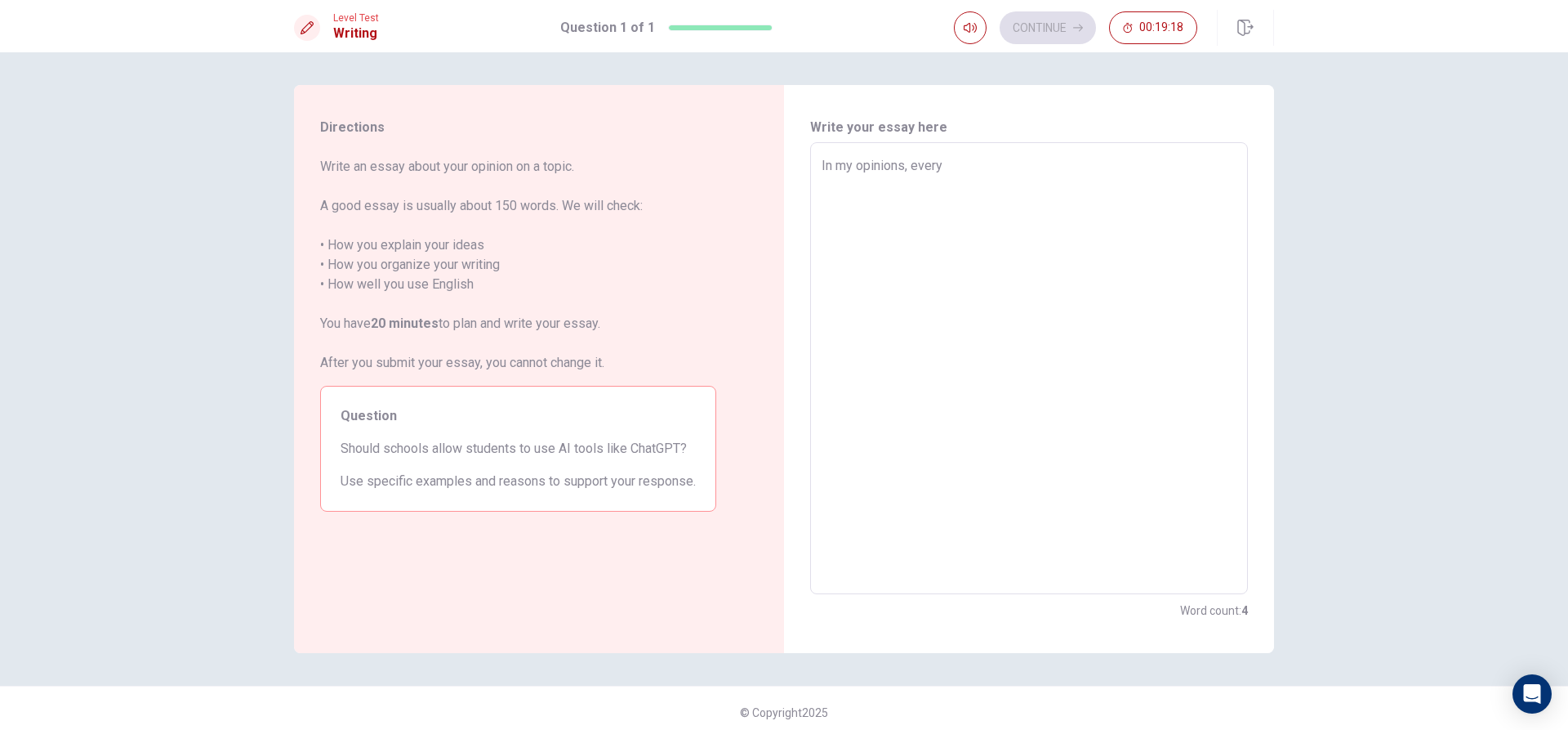
type textarea "In my opinions, every"
type textarea "x"
type textarea "In my opinions, every s"
type textarea "x"
type textarea "In my opinions, every sc"
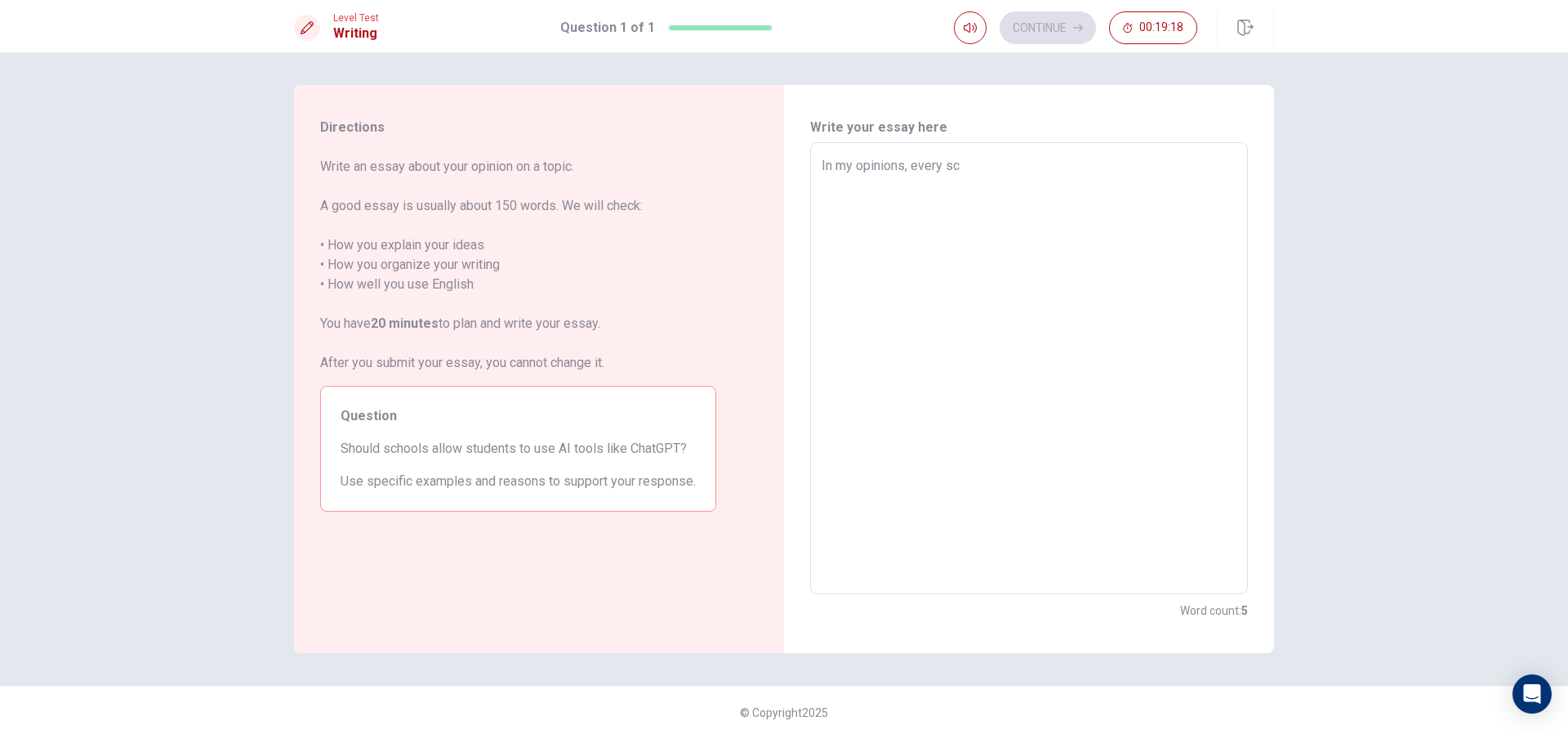
type textarea "x"
type textarea "In my opinions, every sch"
type textarea "x"
type textarea "In my opinions, every scho"
type textarea "x"
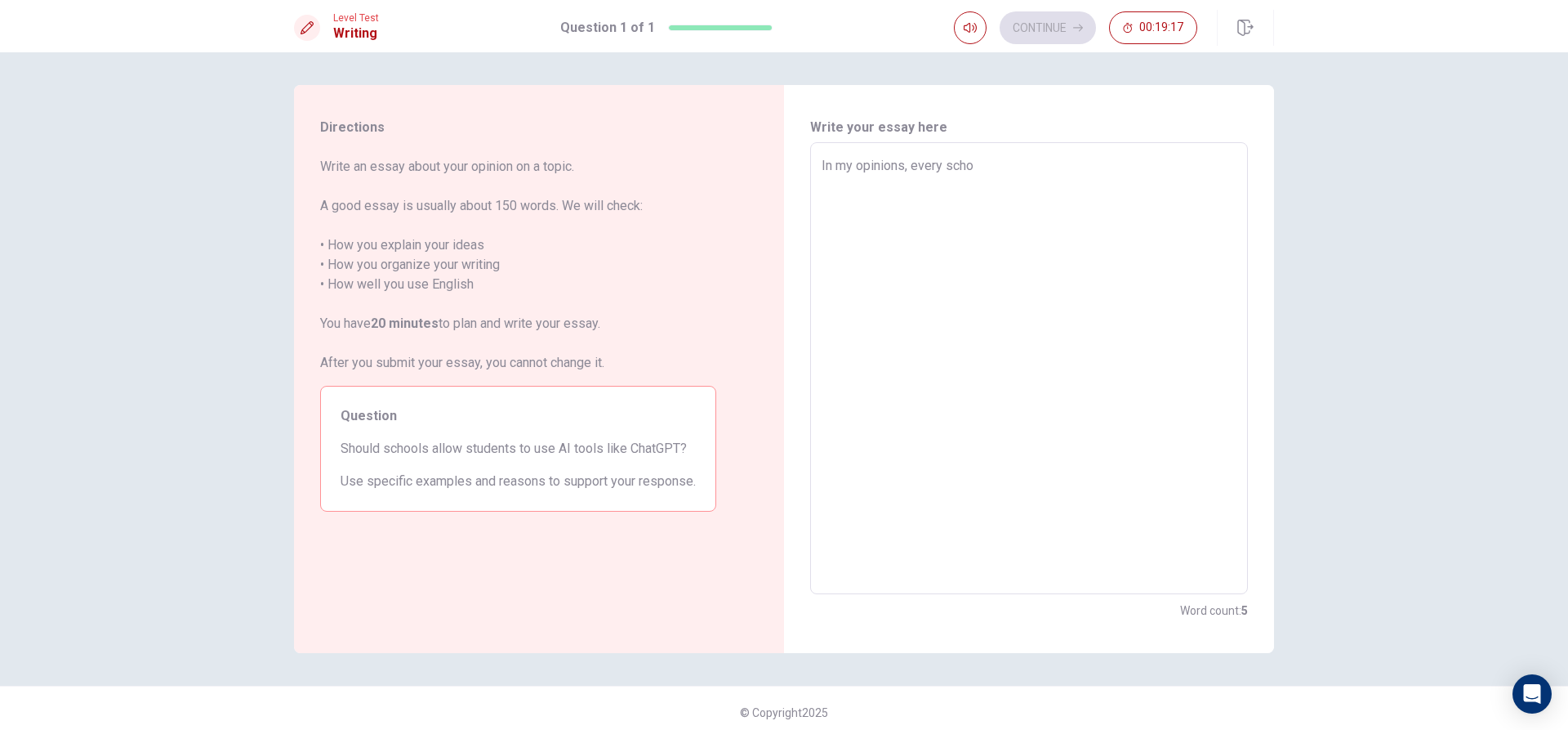
type textarea "In my opinions, every schoo"
type textarea "x"
type textarea "In my opinions, every school"
type textarea "x"
type textarea "In my opinions, every schools"
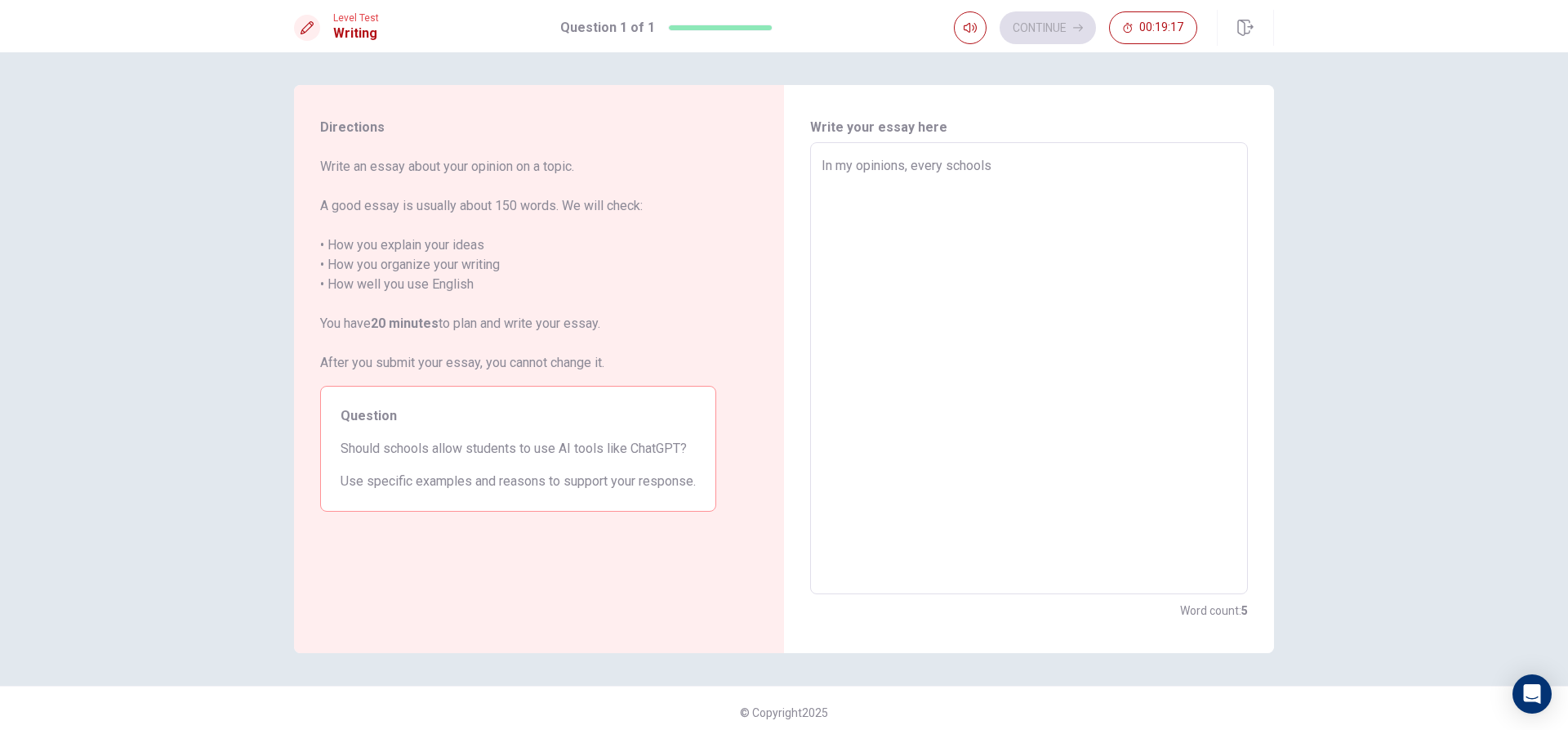
type textarea "x"
type textarea "In my opinions, every schools"
type textarea "x"
type textarea "In my opinions, every schools s"
type textarea "x"
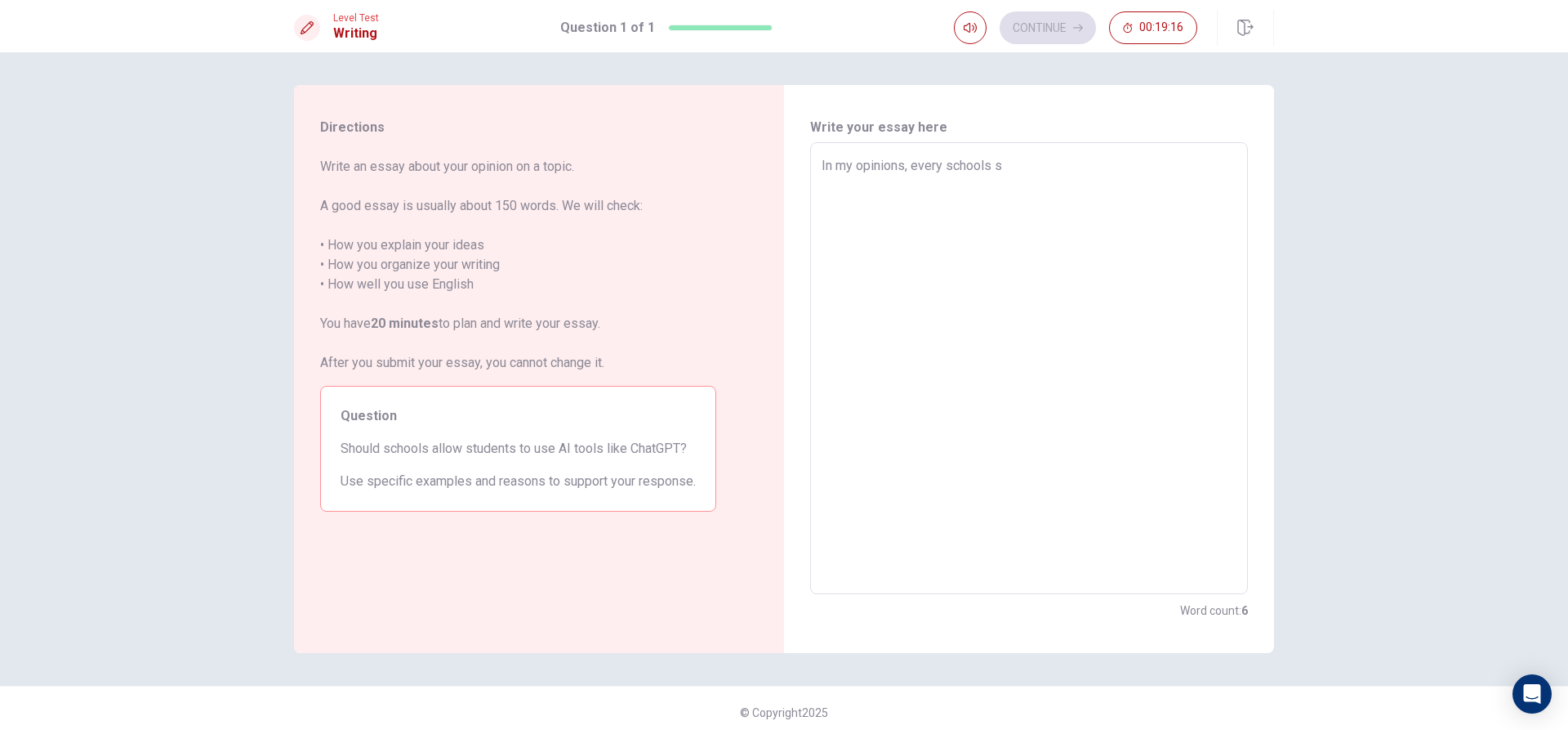
type textarea "In my opinions, every schools sh"
type textarea "x"
type textarea "In my opinions, every schools sho"
type textarea "x"
type textarea "In my opinions, every schools shou"
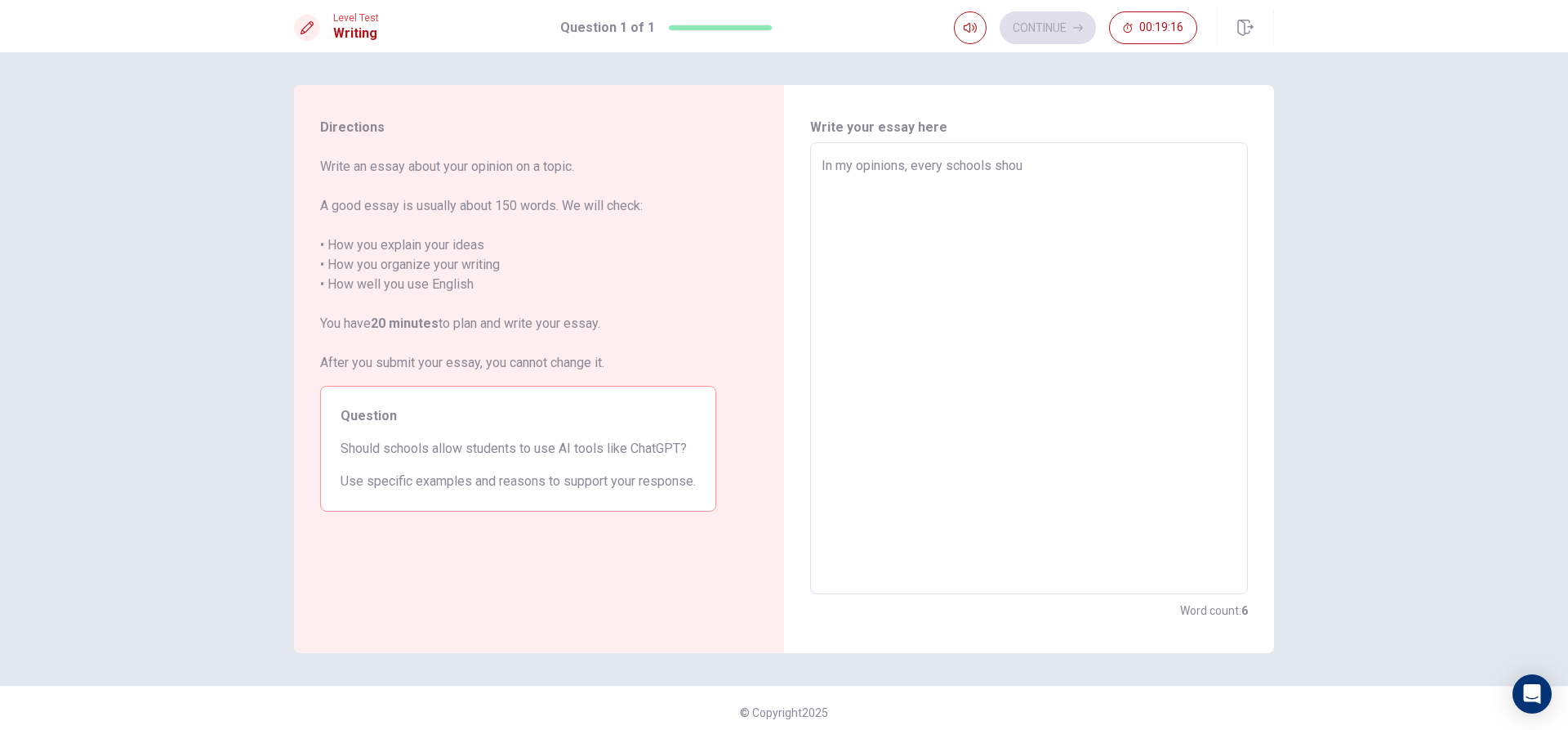
type textarea "x"
type textarea "In my opinions, every schools shoul"
type textarea "x"
type textarea "In my opinions, every schools should"
type textarea "x"
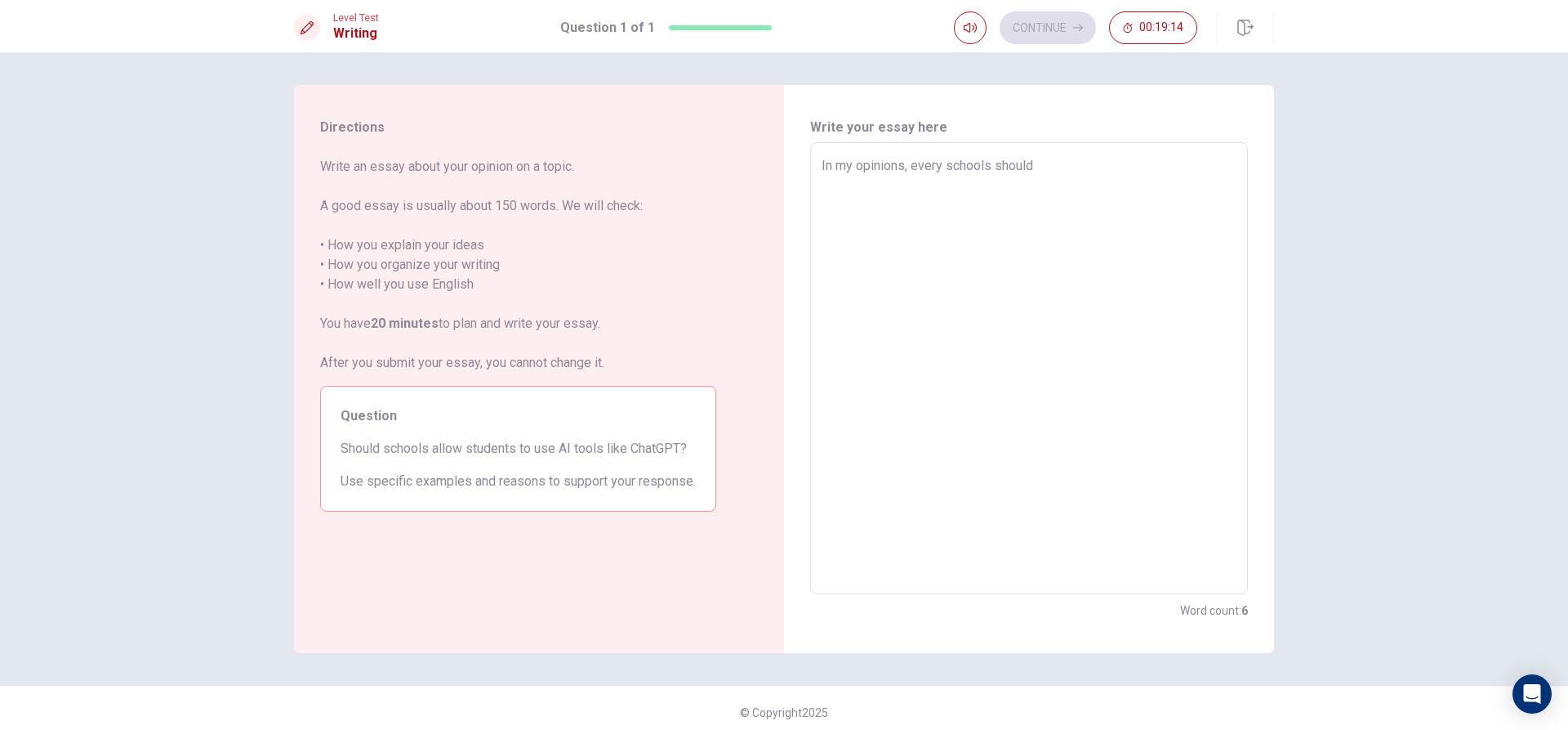
type textarea "In my opinions, every schools should"
type textarea "x"
type textarea "In my opinions, every schools should a"
type textarea "x"
type textarea "In my opinions, every schools should al"
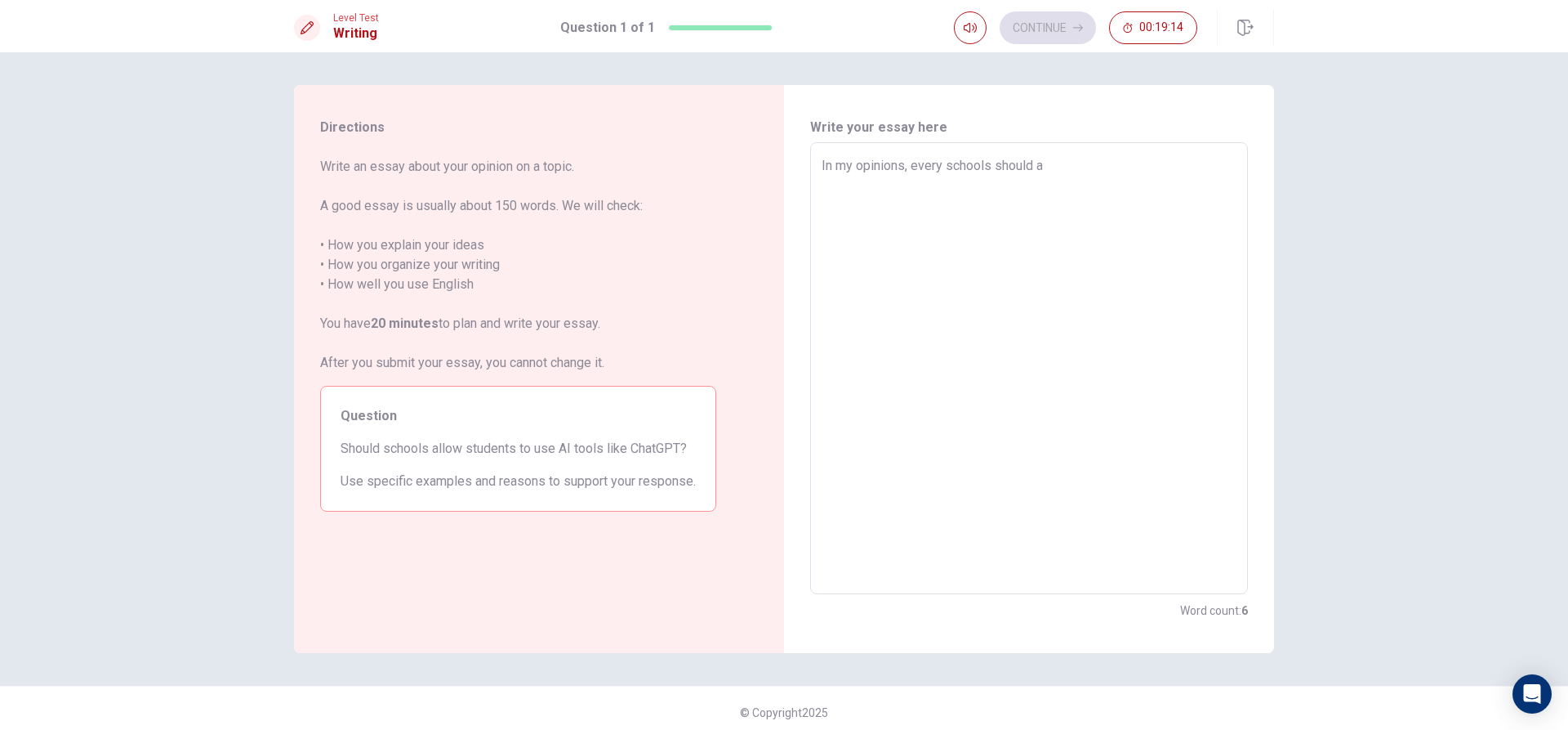
type textarea "x"
type textarea "In my opinions, every schools should all"
type textarea "x"
type textarea "In my opinions, every schools should allo"
type textarea "x"
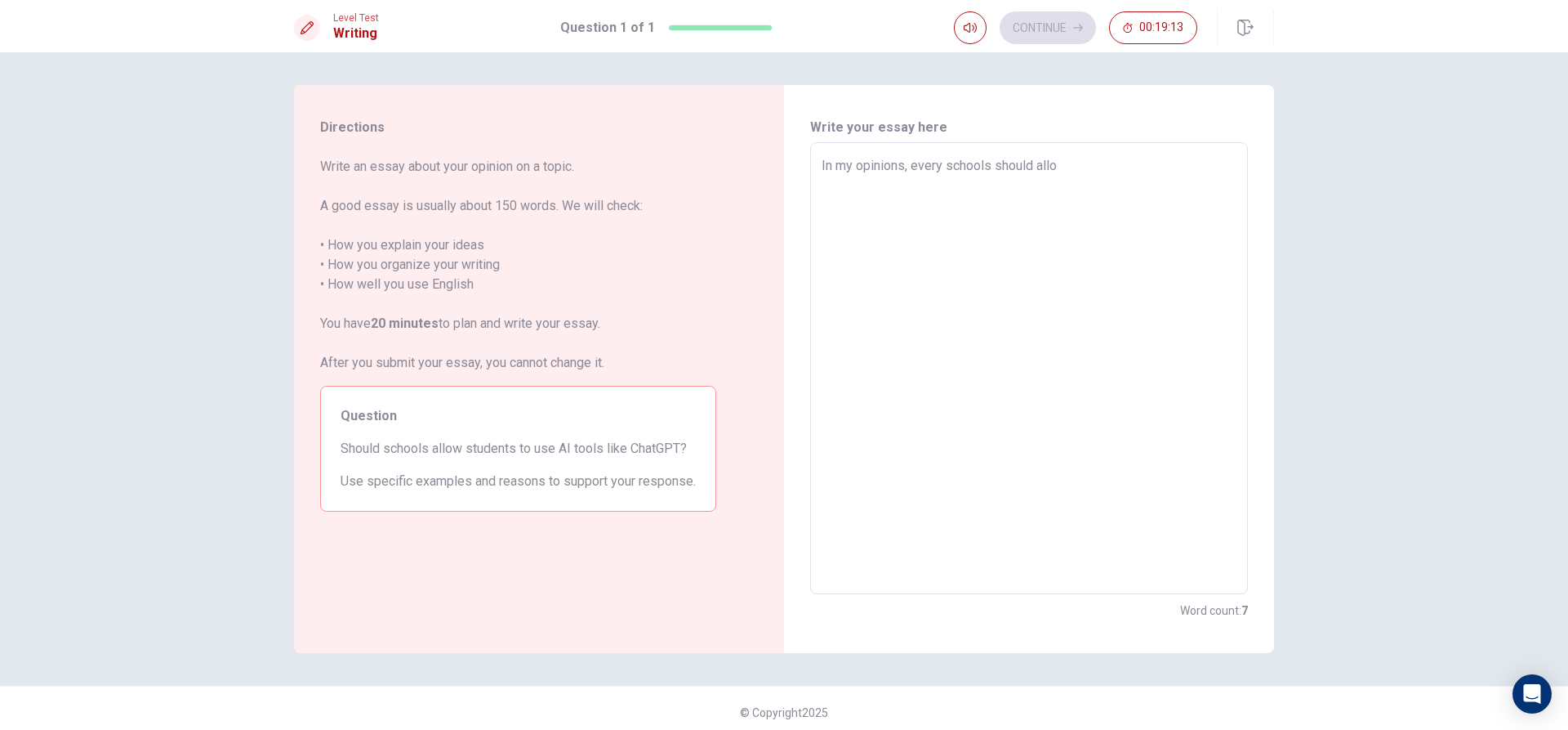
type textarea "In my opinions, every schools should allow"
type textarea "x"
type textarea "In my opinions, every schools should allows"
type textarea "x"
type textarea "In my opinions, every schools should allow"
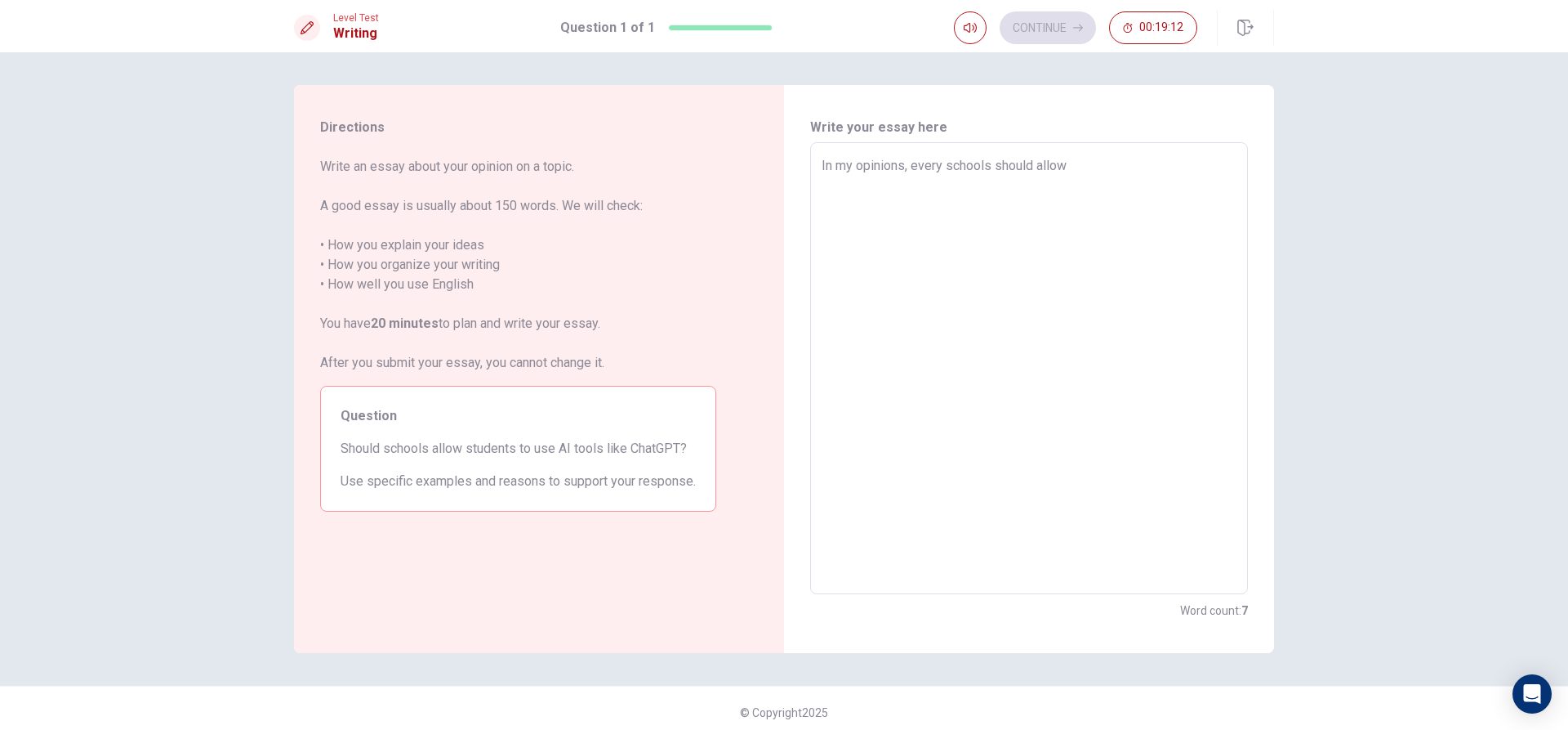
type textarea "x"
type textarea "In my opinions, every schools should allow"
type textarea "x"
type textarea "In my opinions, every schools should allow s"
type textarea "x"
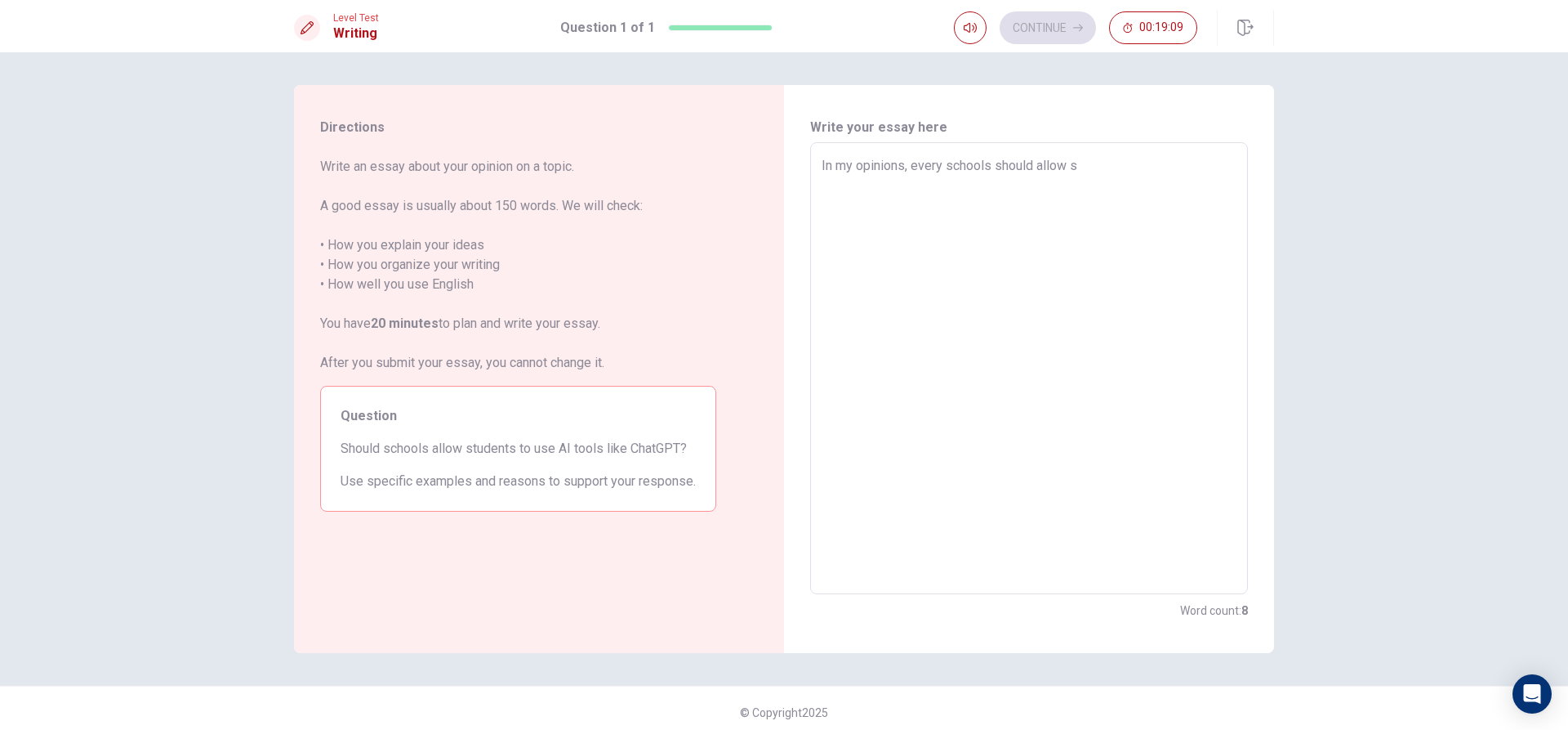
type textarea "In my opinions, every schools should allow st"
type textarea "x"
type textarea "In my opinions, every schools should allow stu"
type textarea "x"
type textarea "In my opinions, every schools should allow stud"
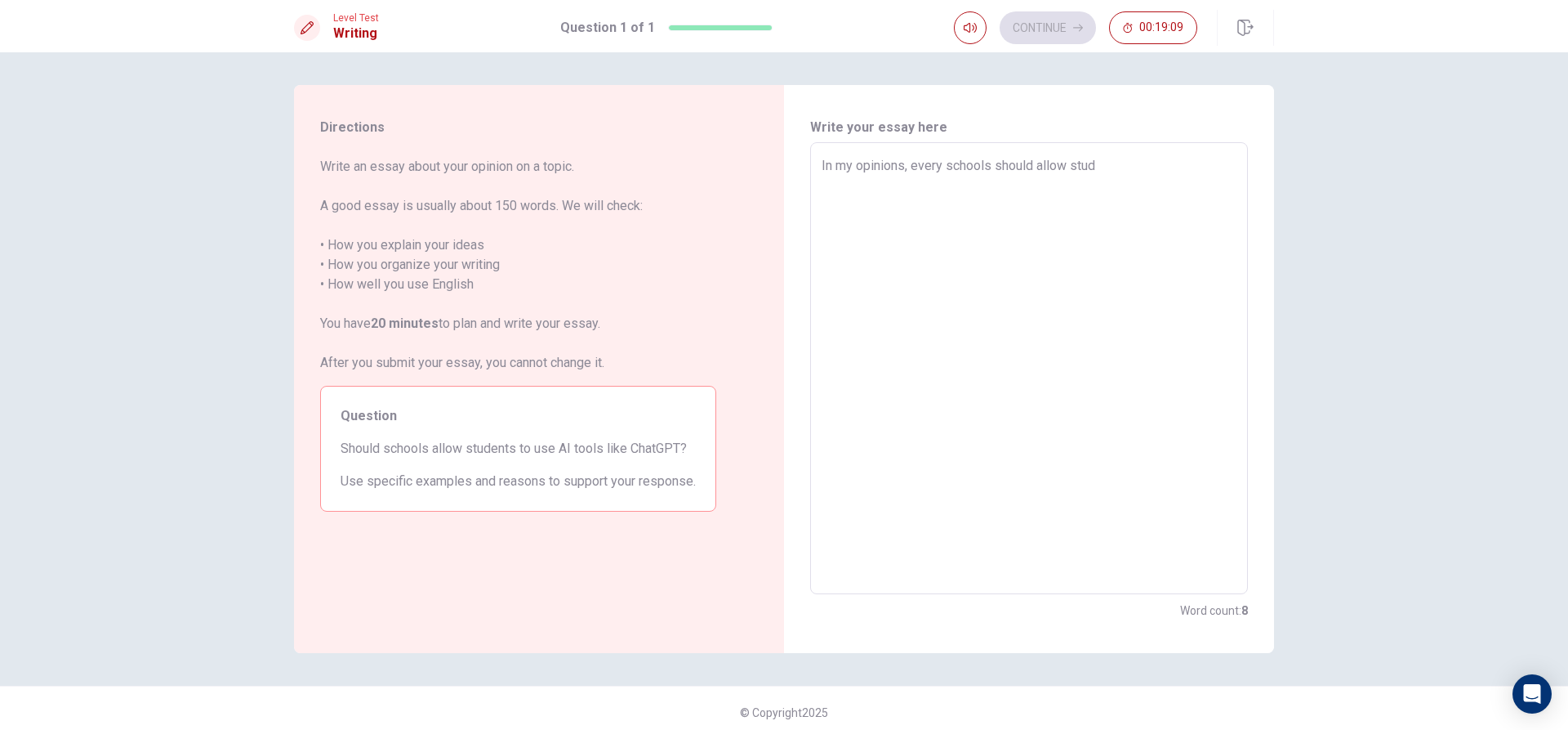
type textarea "x"
type textarea "In my opinions, every schools should allow stude"
type textarea "x"
type textarea "In my opinions, every schools should allow studet"
type textarea "x"
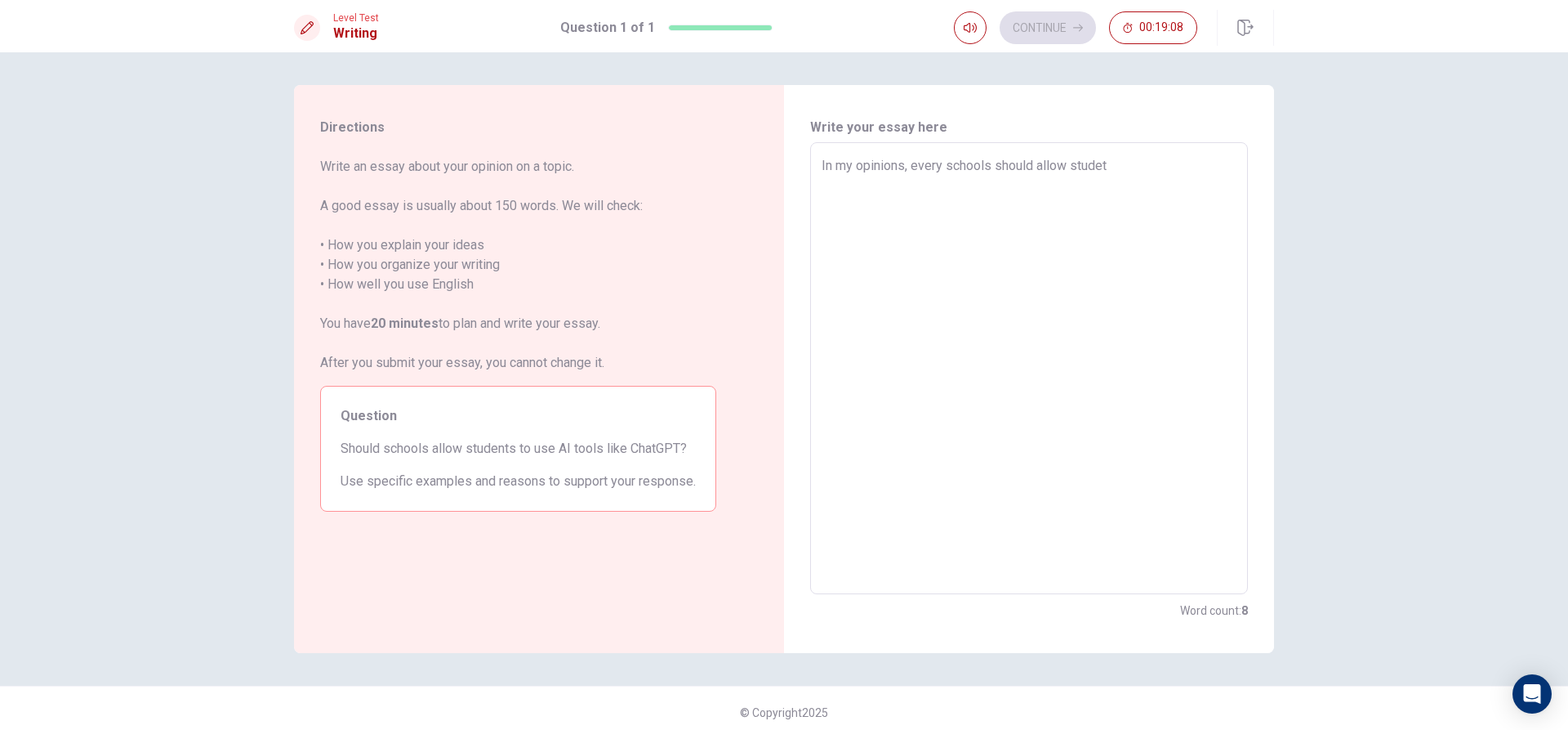
type textarea "In my opinions, every schools should allow stude"
type textarea "x"
type textarea "In my opinions, every schools should allow studen"
type textarea "x"
type textarea "In my opinions, every schools should allow student"
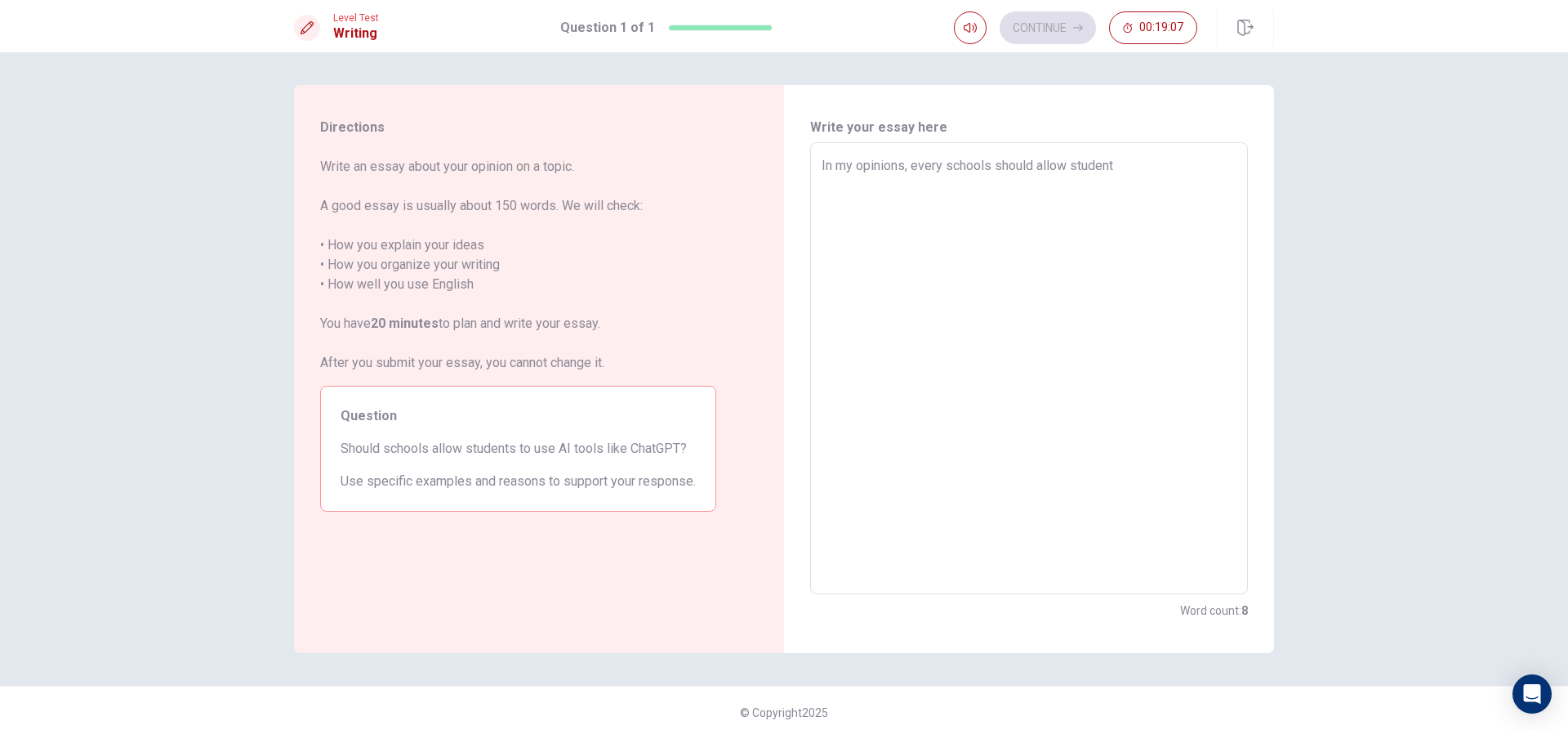
type textarea "x"
type textarea "In my opinions, every schools should allow student"
type textarea "x"
type textarea "In my opinions, every schools should allow student t"
type textarea "x"
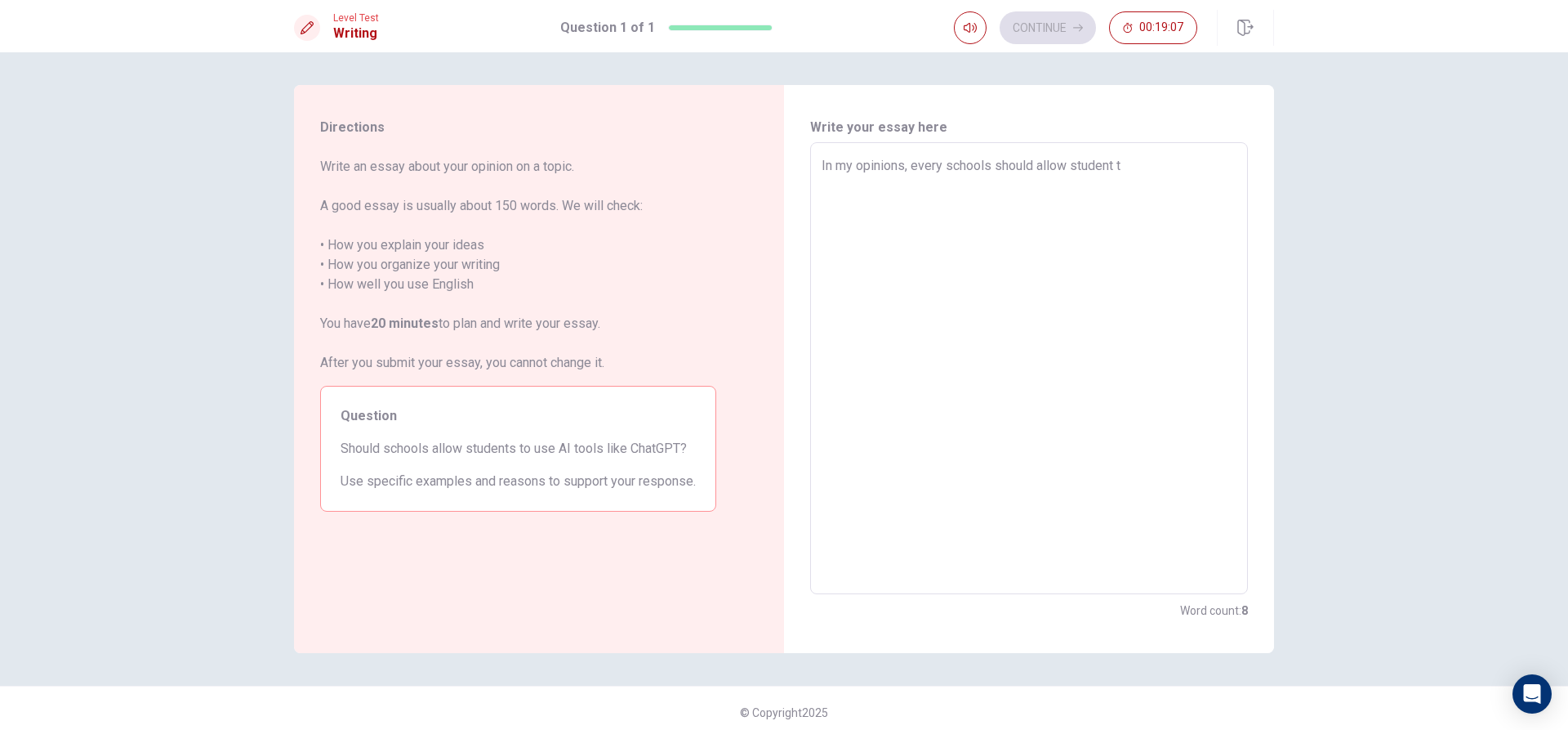
type textarea "In my opinions, every schools should allow student to"
type textarea "x"
type textarea "In my opinions, every schools should allow student to"
type textarea "x"
type textarea "In my opinions, every schools should allow student to i"
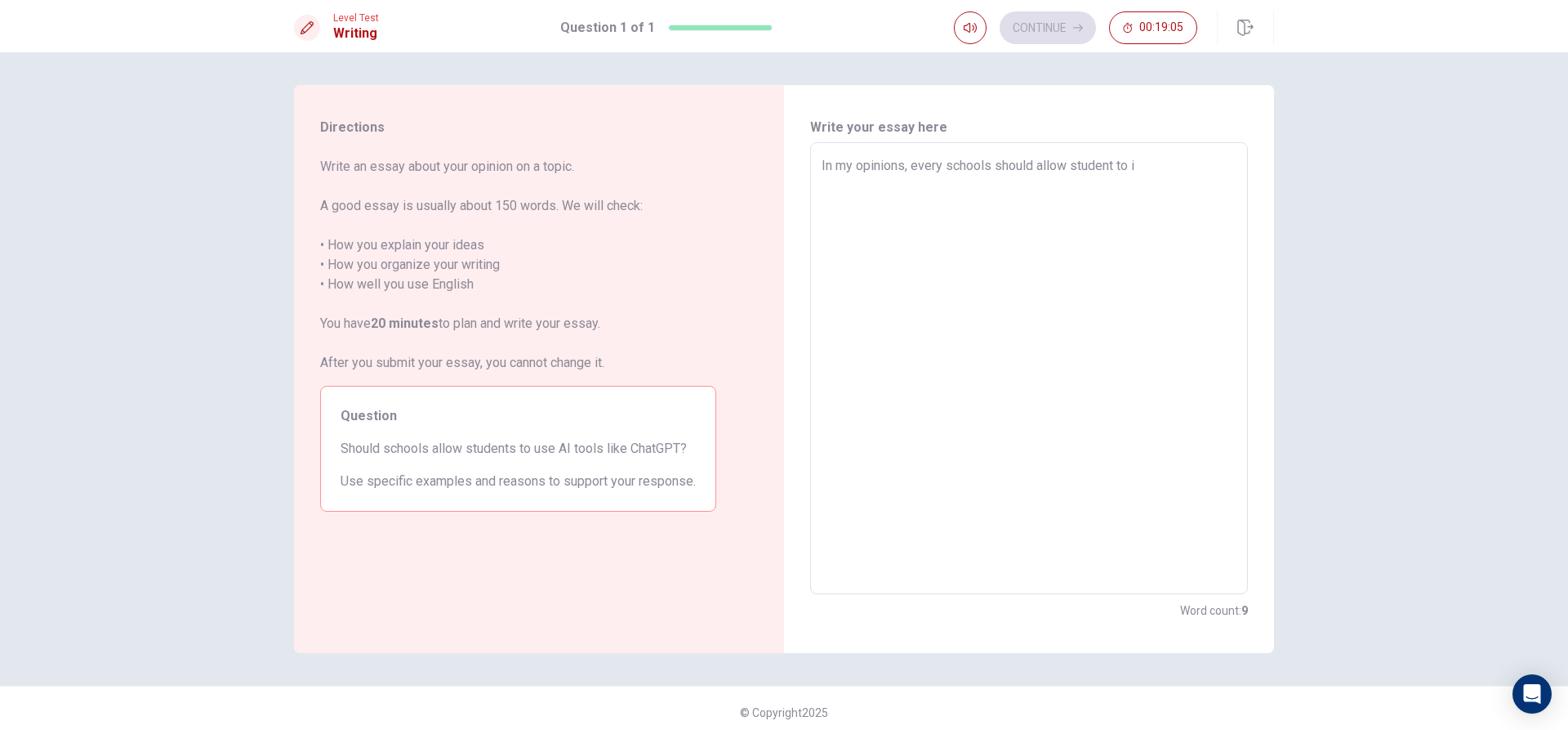
type textarea "x"
type textarea "In my opinions, every schools should allow student to is"
type textarea "x"
type textarea "In my opinions, every schools should allow student to i"
type textarea "x"
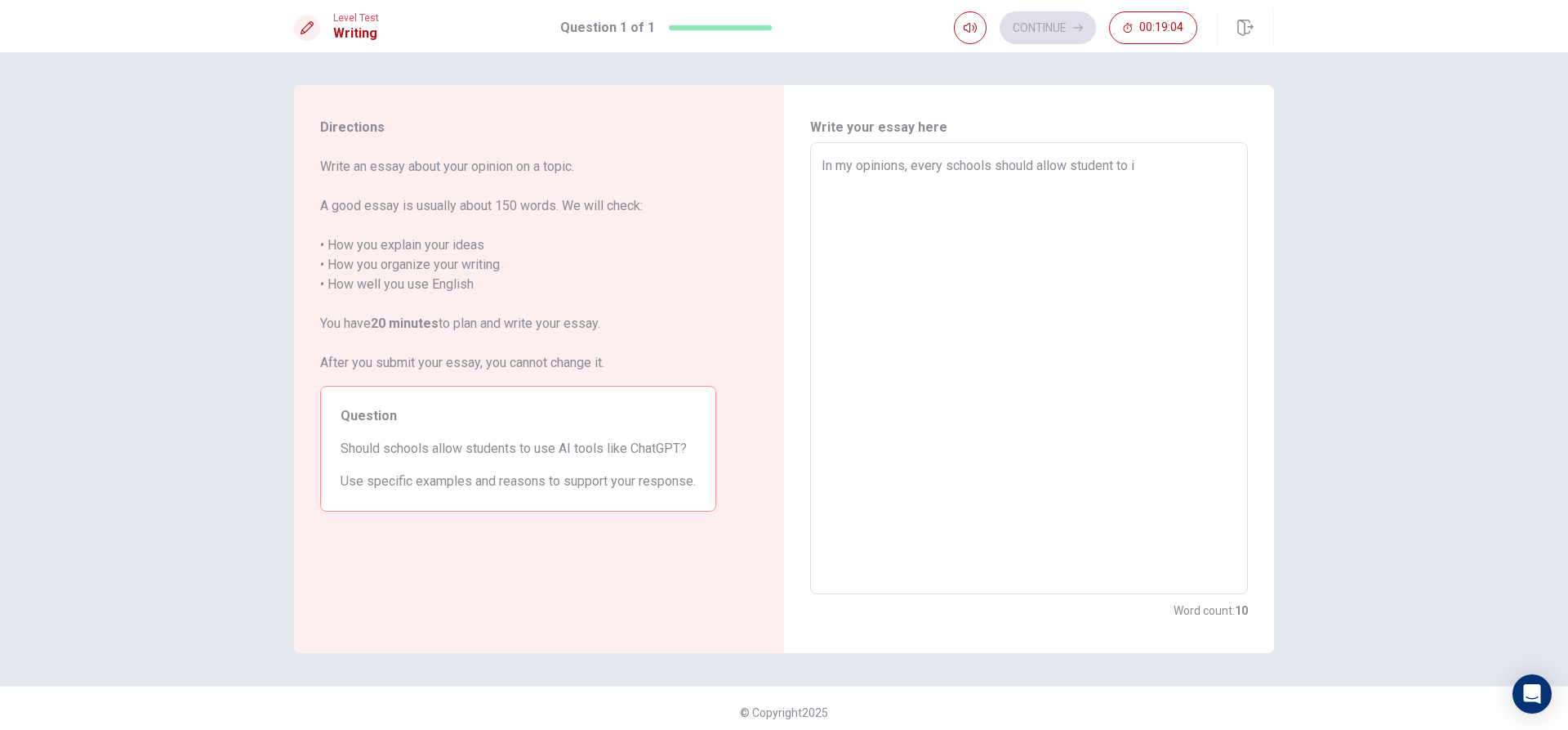
type textarea "In my opinions, every schools should allow student to"
type textarea "x"
type textarea "In my opinions, every schools should allow student to u"
type textarea "x"
type textarea "In my opinions, every schools should allow student to us"
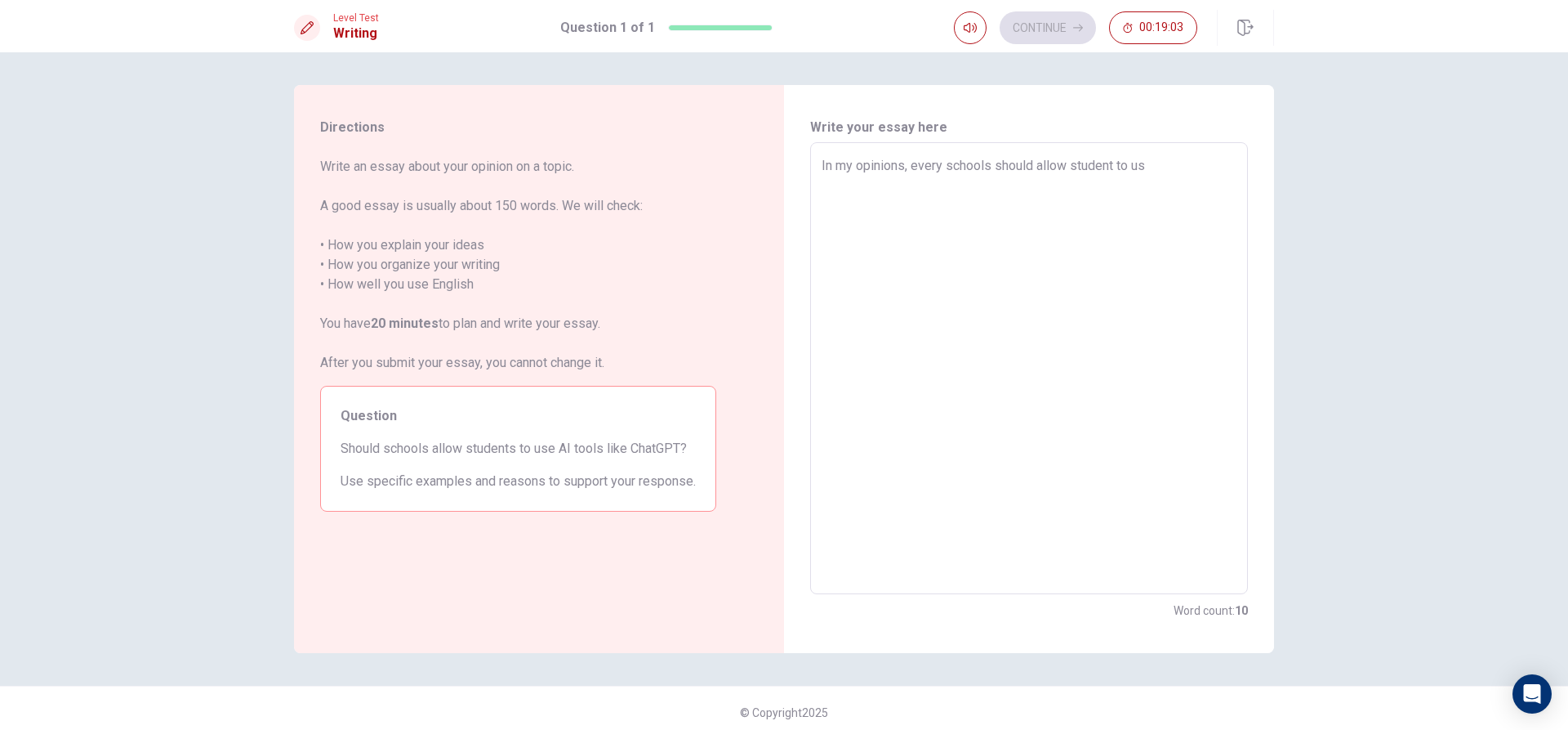
type textarea "x"
type textarea "In my opinions, every schools should allow student to use"
type textarea "x"
type textarea "In my opinions, every schools should allow student to use"
type textarea "x"
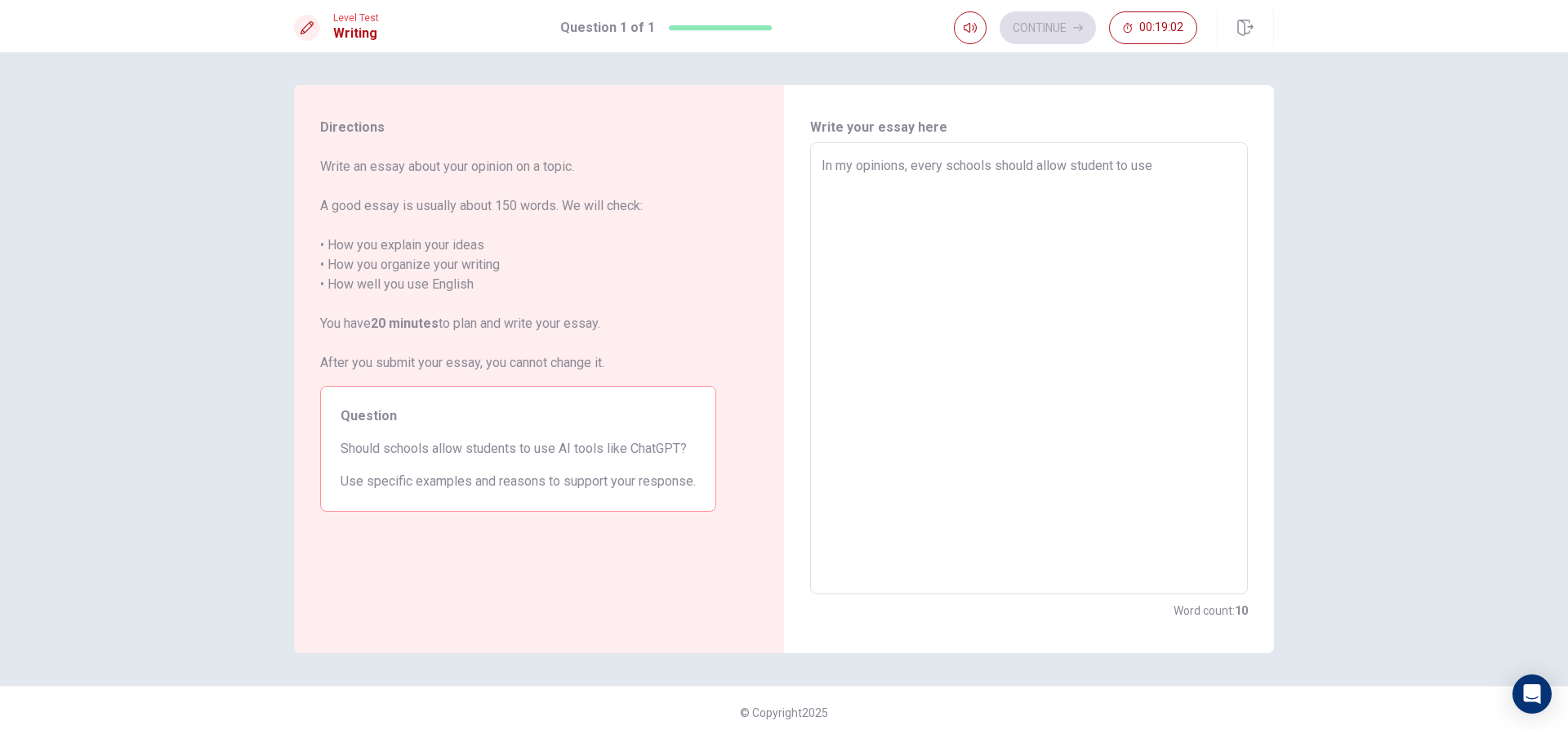
type textarea "In my opinions, every schools should allow student to use A"
type textarea "x"
type textarea "In my opinions, every schools should allow student to use Ai"
type textarea "x"
type textarea "In my opinions, every schools should allow student to use A"
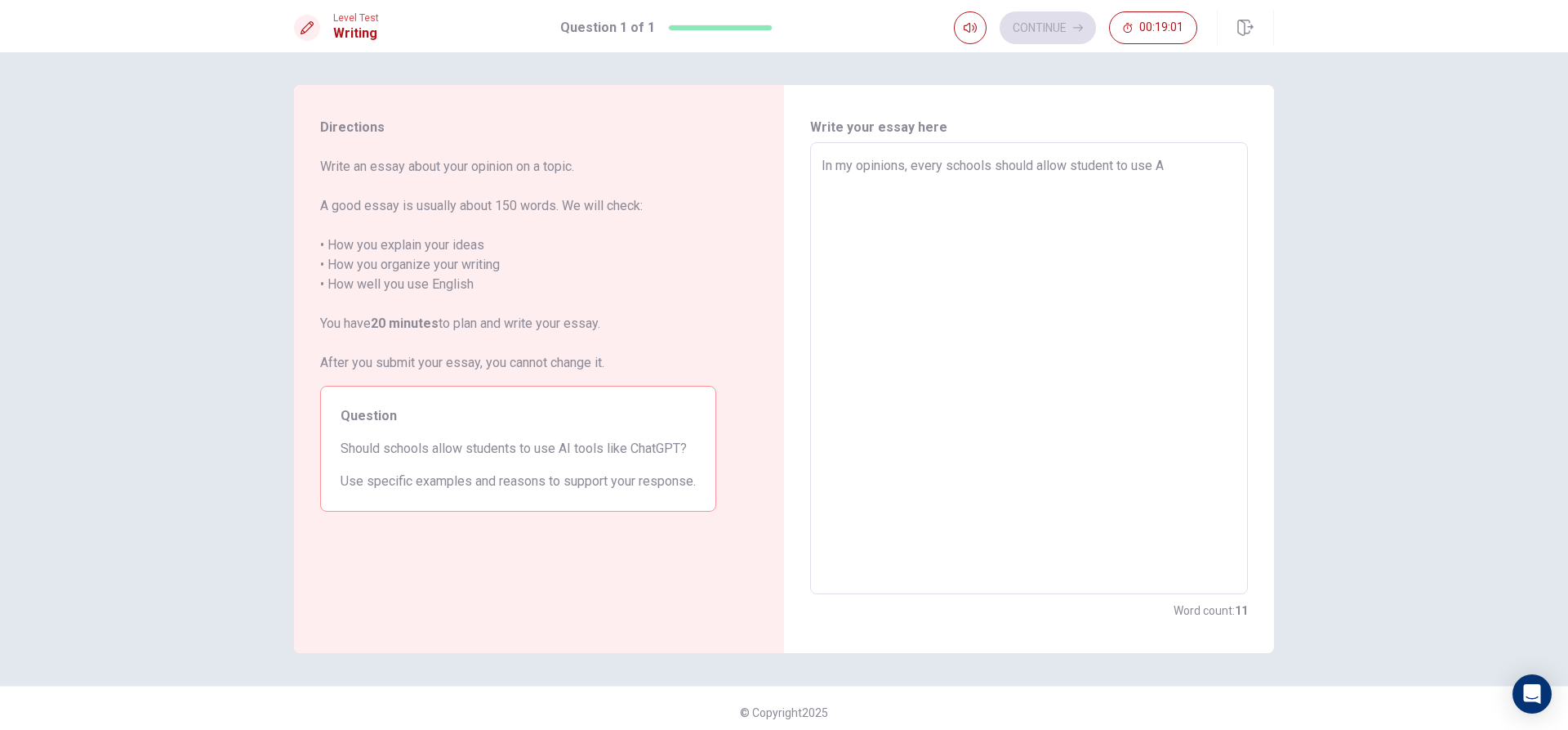
type textarea "x"
type textarea "In my opinions, every schools should allow student to use AO"
type textarea "x"
type textarea "In my opinions, every schools should allow student to use A"
type textarea "x"
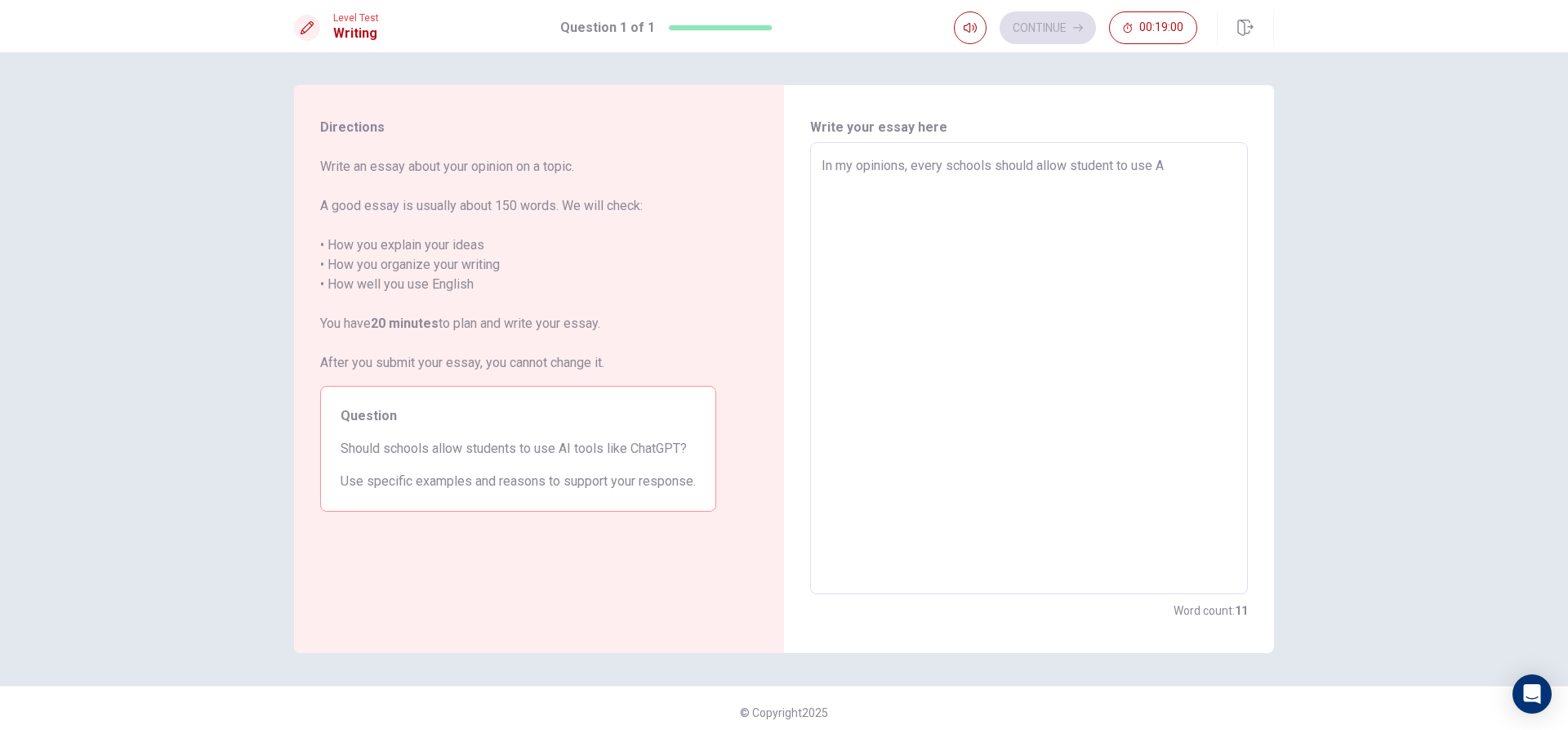
type textarea "In my opinions, every schools should allow student to use AI"
type textarea "x"
type textarea "In my opinions, every schools should allow student to use AI"
type textarea "x"
type textarea "In my opinions, every schools should allow student to use AI t"
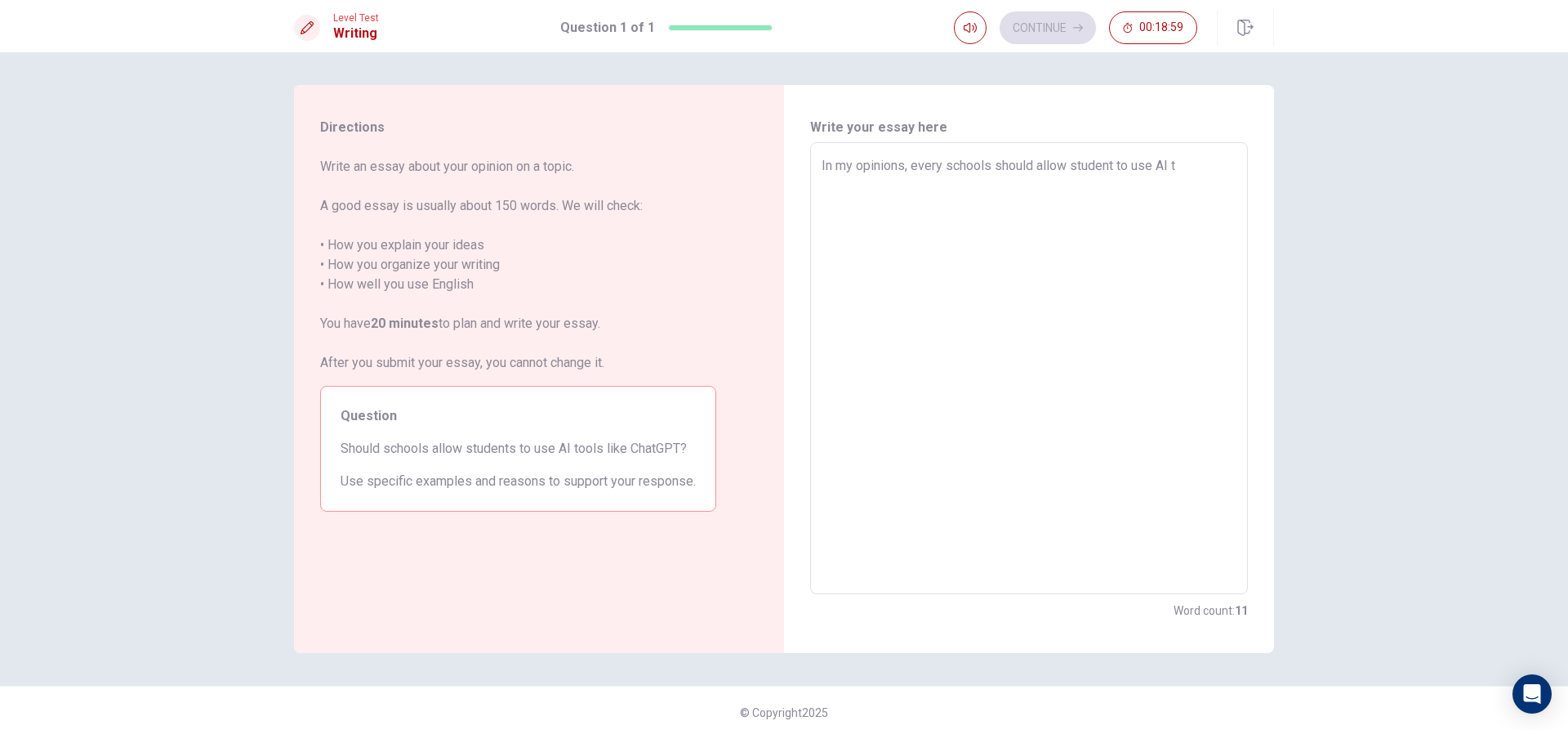
type textarea "x"
type textarea "In my opinions, every schools should allow student to use AI to"
type textarea "x"
type textarea "In my opinions, every schools should allow student to use AI to"
type textarea "x"
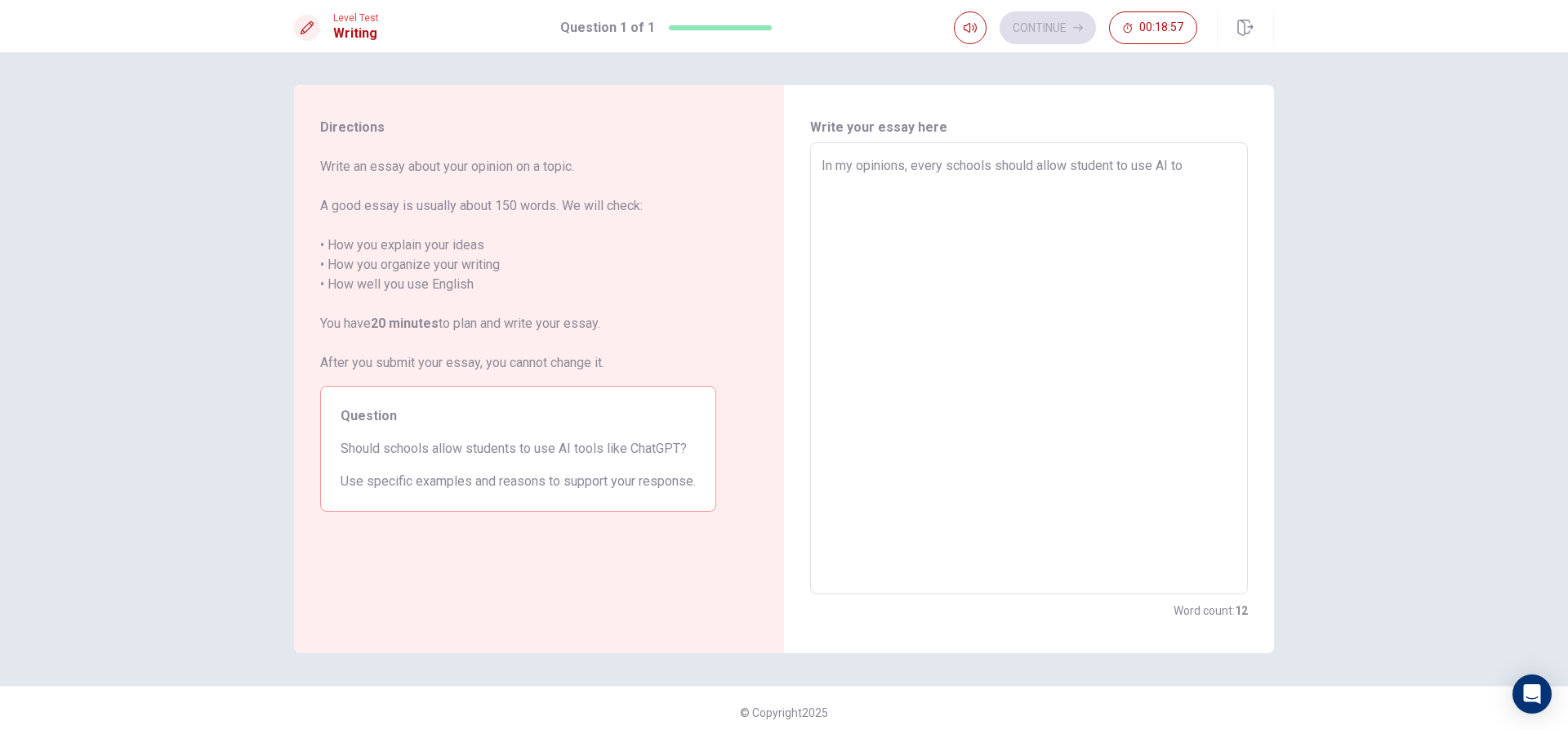
type textarea "In my opinions, every schools should allow student to use AI to c"
type textarea "x"
type textarea "In my opinions, every schools should allow student to use AI to cl"
type textarea "x"
type textarea "In my opinions, every schools should allow student to use AI to cla"
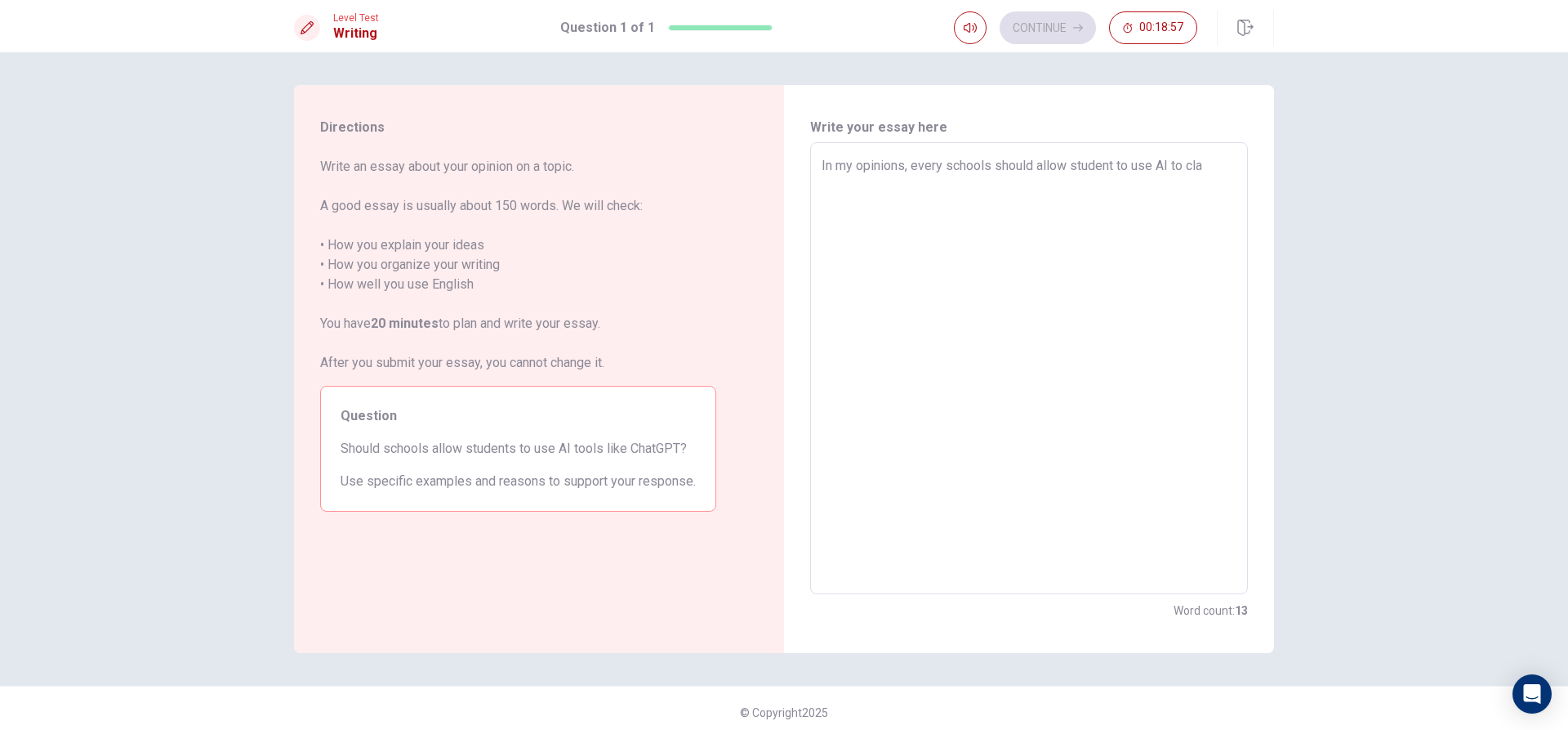
type textarea "x"
type textarea "In my opinions, every schools should allow student to use AI to clar"
type textarea "x"
type textarea "In my opinions, every schools should allow student to use AI to clari"
type textarea "x"
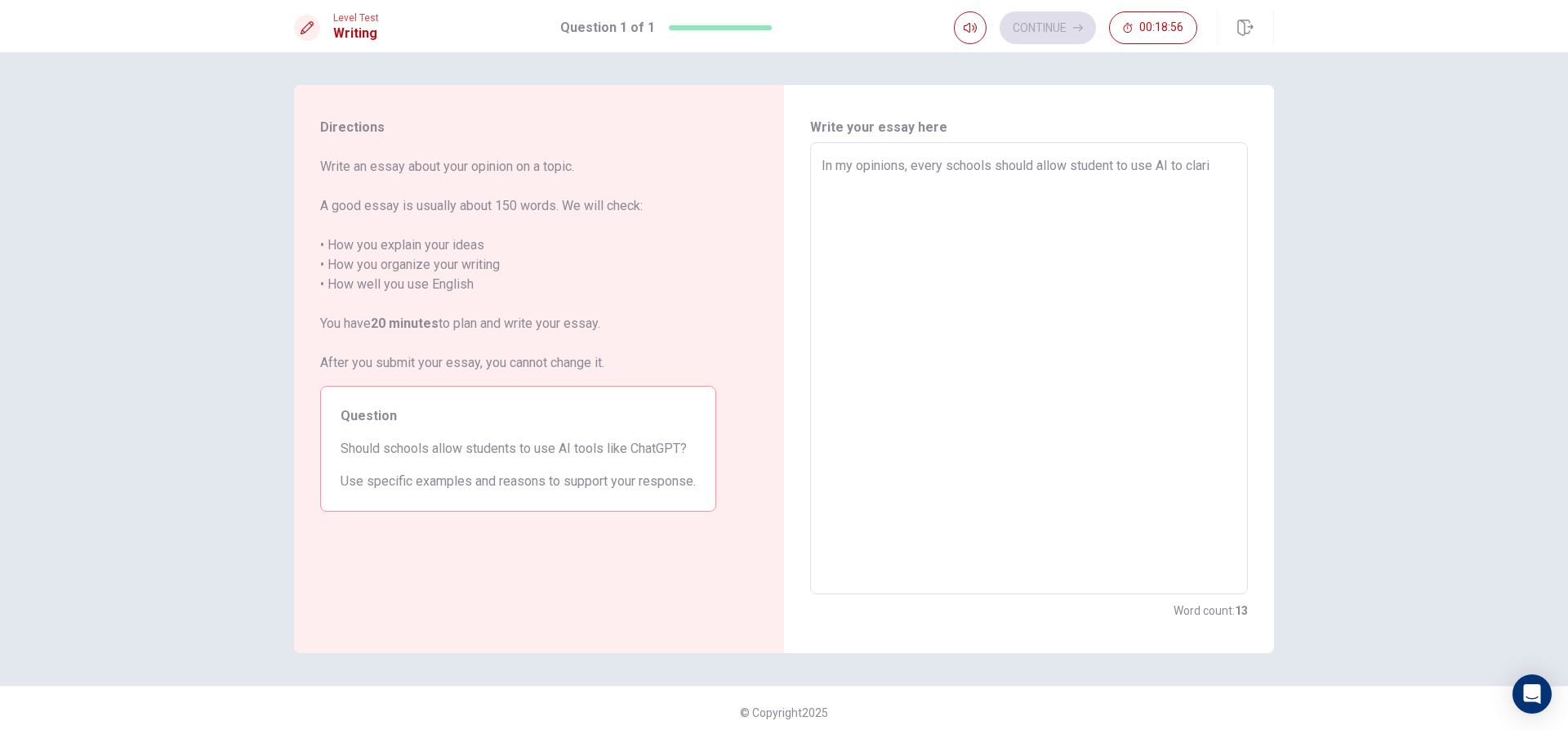
type textarea "In my opinions, every schools should allow student to use AI to clarif"
type textarea "x"
type textarea "In my opinions, every schools should allow student to use AI to clarify"
type textarea "x"
type textarea "In my opinions, every schools should allow student to use AI to clarify"
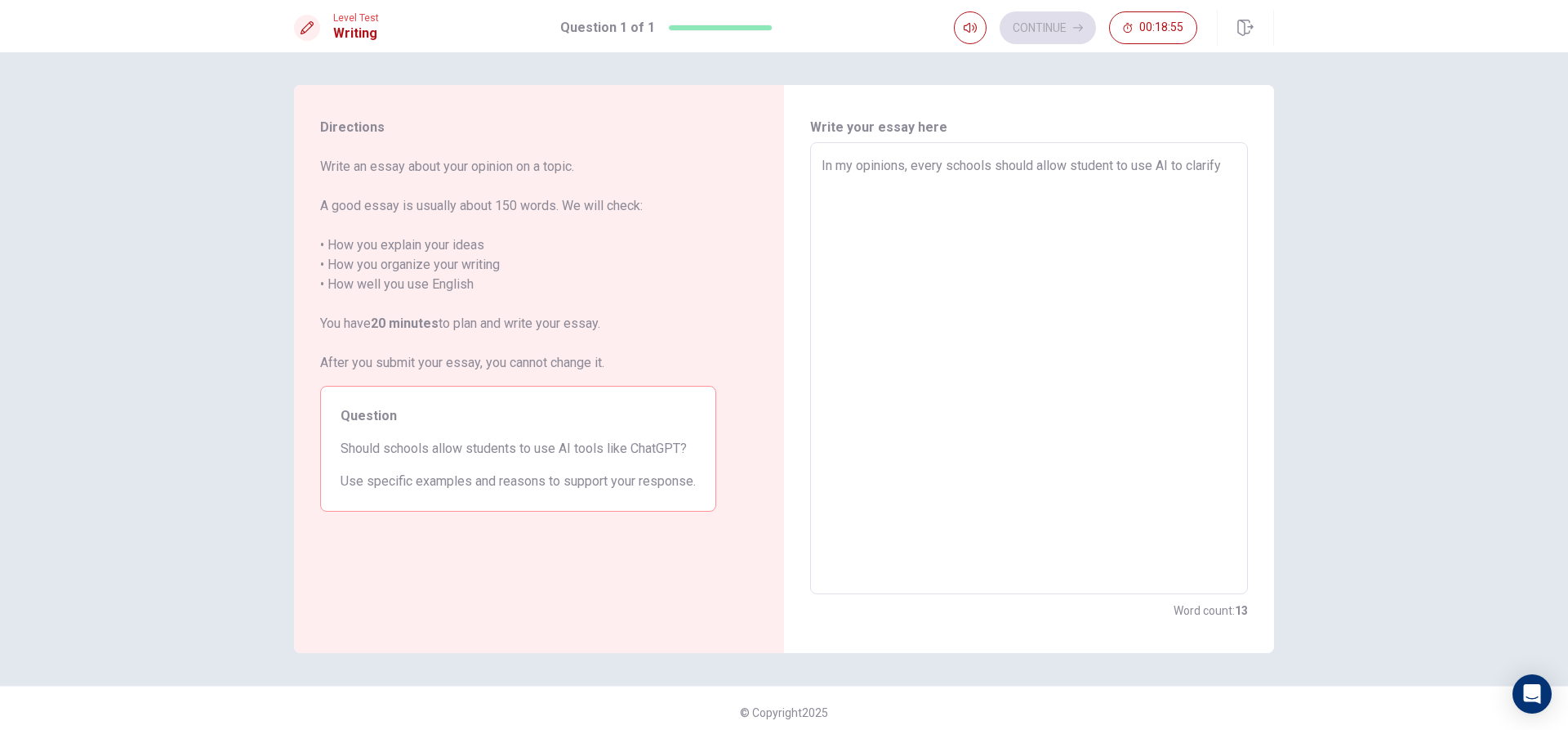
type textarea "x"
type textarea "In my opinions, every schools should allow student to use AI to clarify f"
type textarea "x"
type textarea "In my opinions, every schools should allow student to use AI to clarify fo"
type textarea "x"
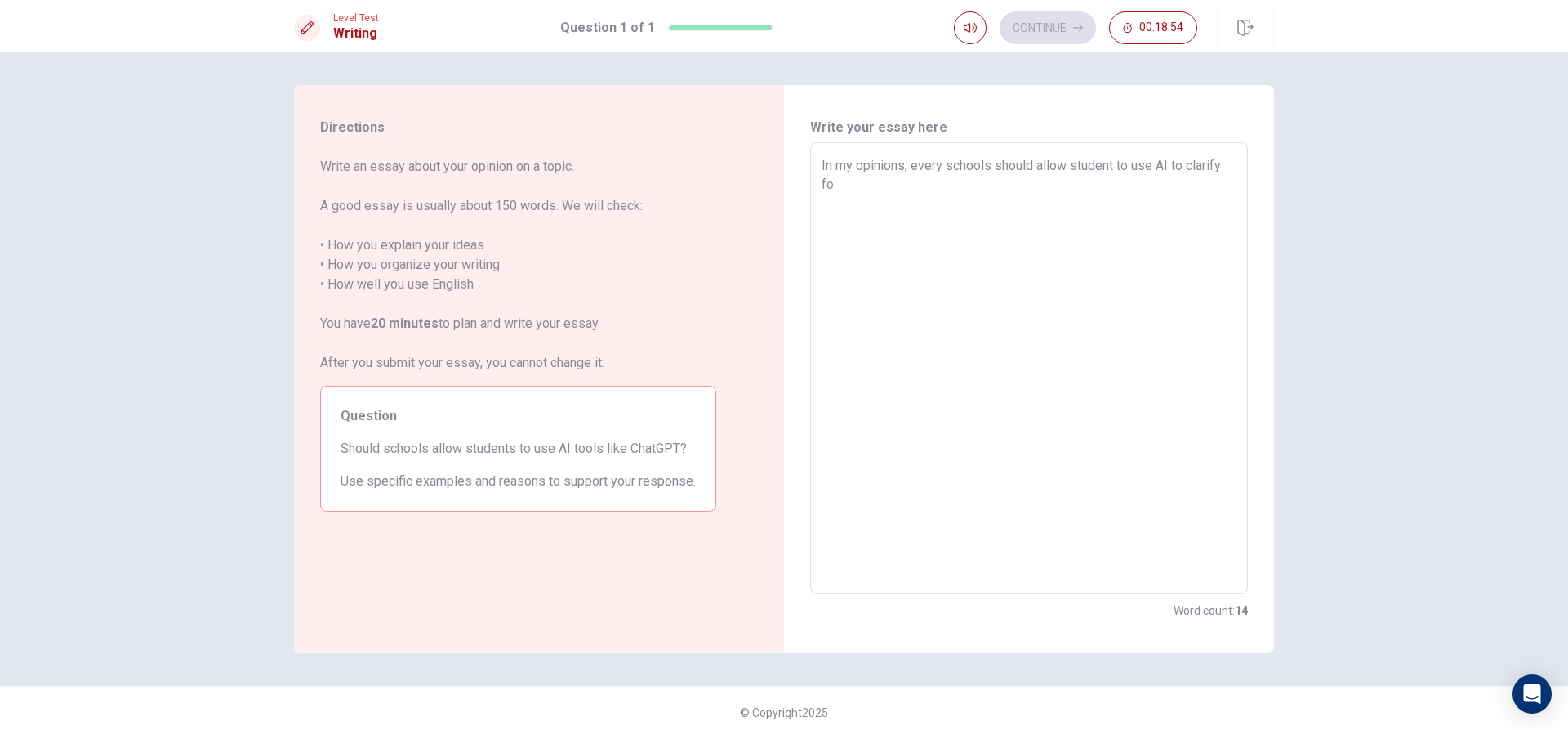
type textarea "In my opinions, every schools should allow student to use AI to clarify for"
type textarea "x"
type textarea "In my opinions, every schools should allow student to use AI to clarify for"
type textarea "x"
type textarea "In my opinions, every schools should allow student to use AI to clarify for s"
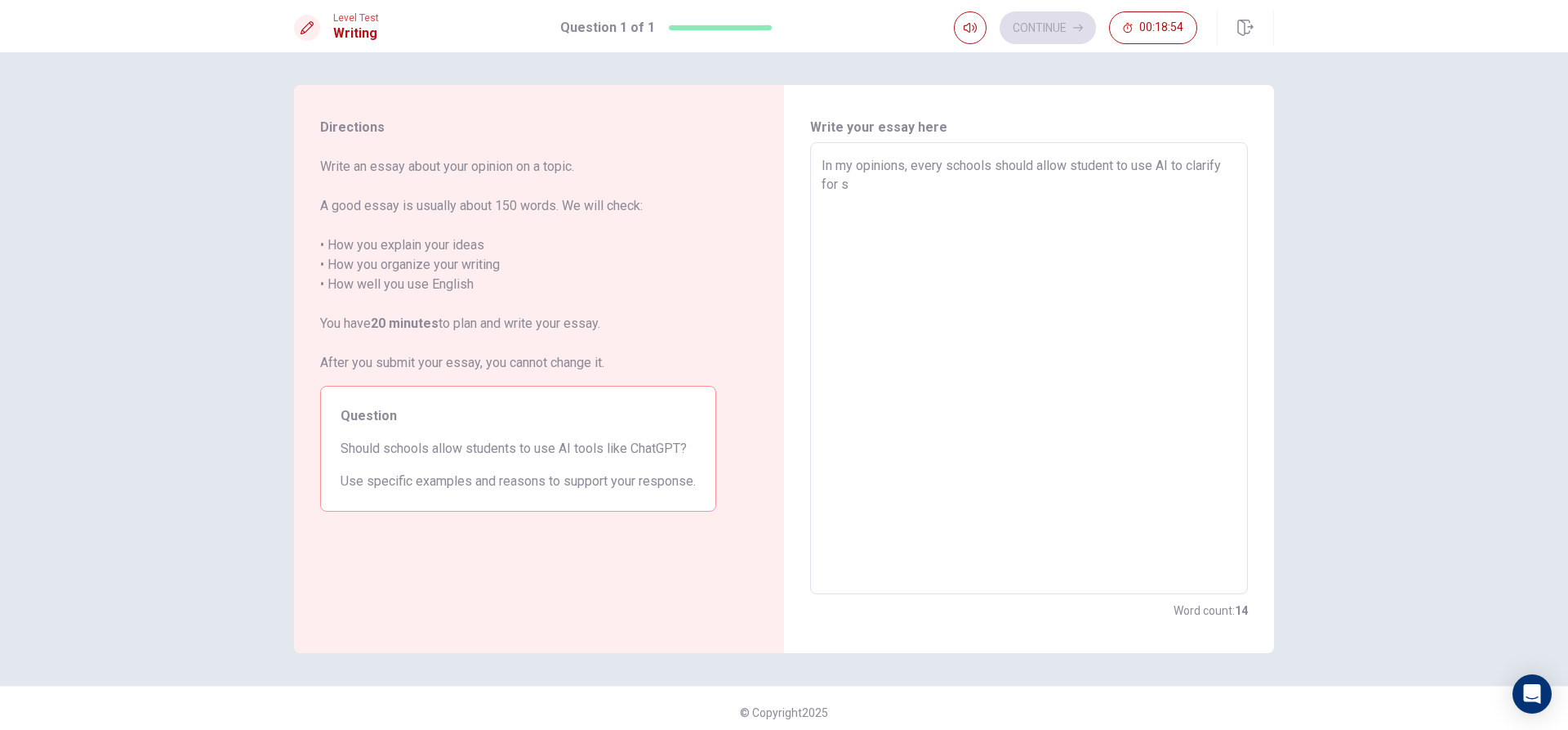
type textarea "x"
type textarea "In my opinions, every schools should allow student to use AI to clarify for sp"
type textarea "x"
type textarea "In my opinions, every schools should allow student to use AI to clarify for spe"
type textarea "x"
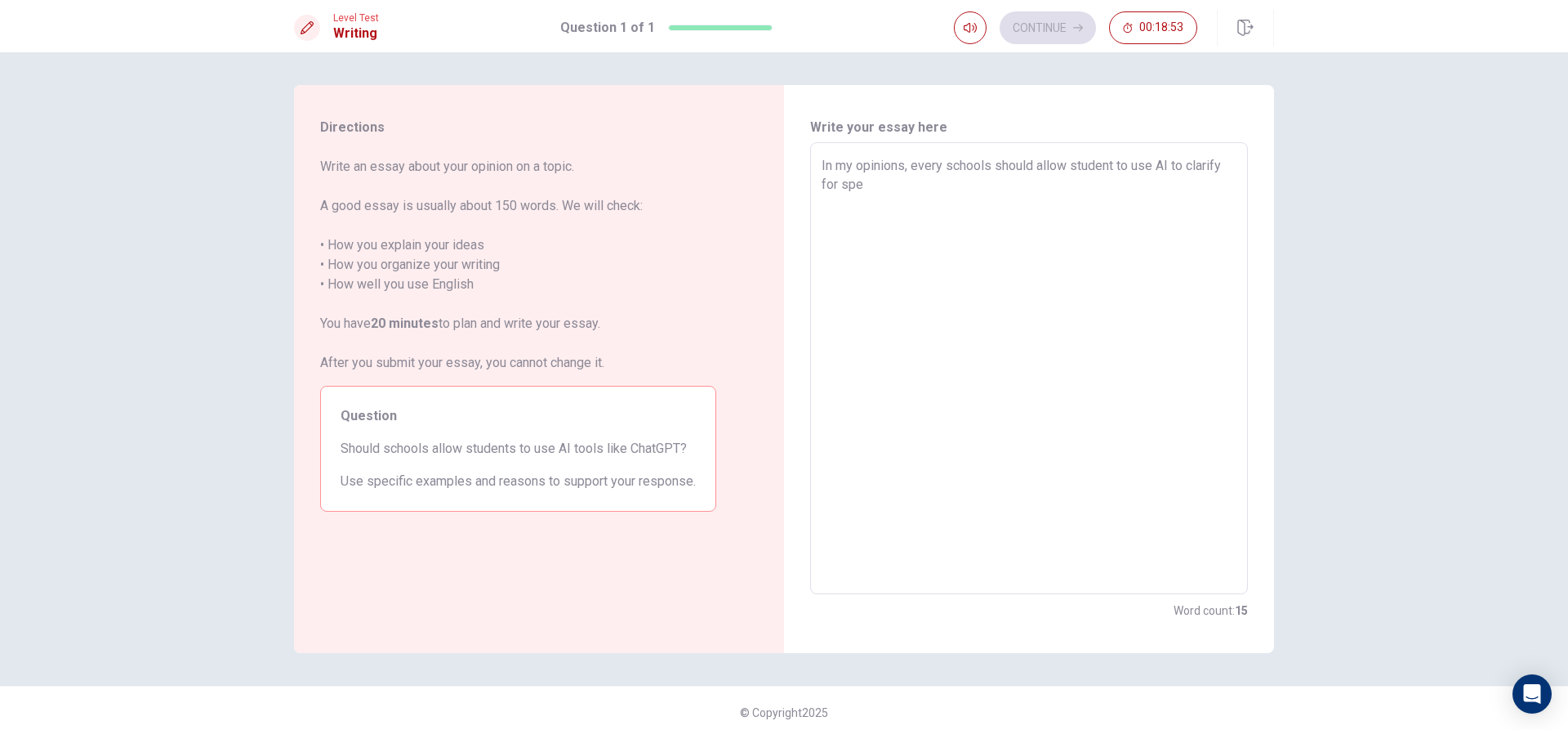
type textarea "In my opinions, every schools should allow student to use AI to clarify for spec"
type textarea "x"
type textarea "In my opinions, every schools should allow student to use AI to clarify for spe…"
type textarea "x"
type textarea "In my opinions, every schools should allow student to use AI to clarify for spe…"
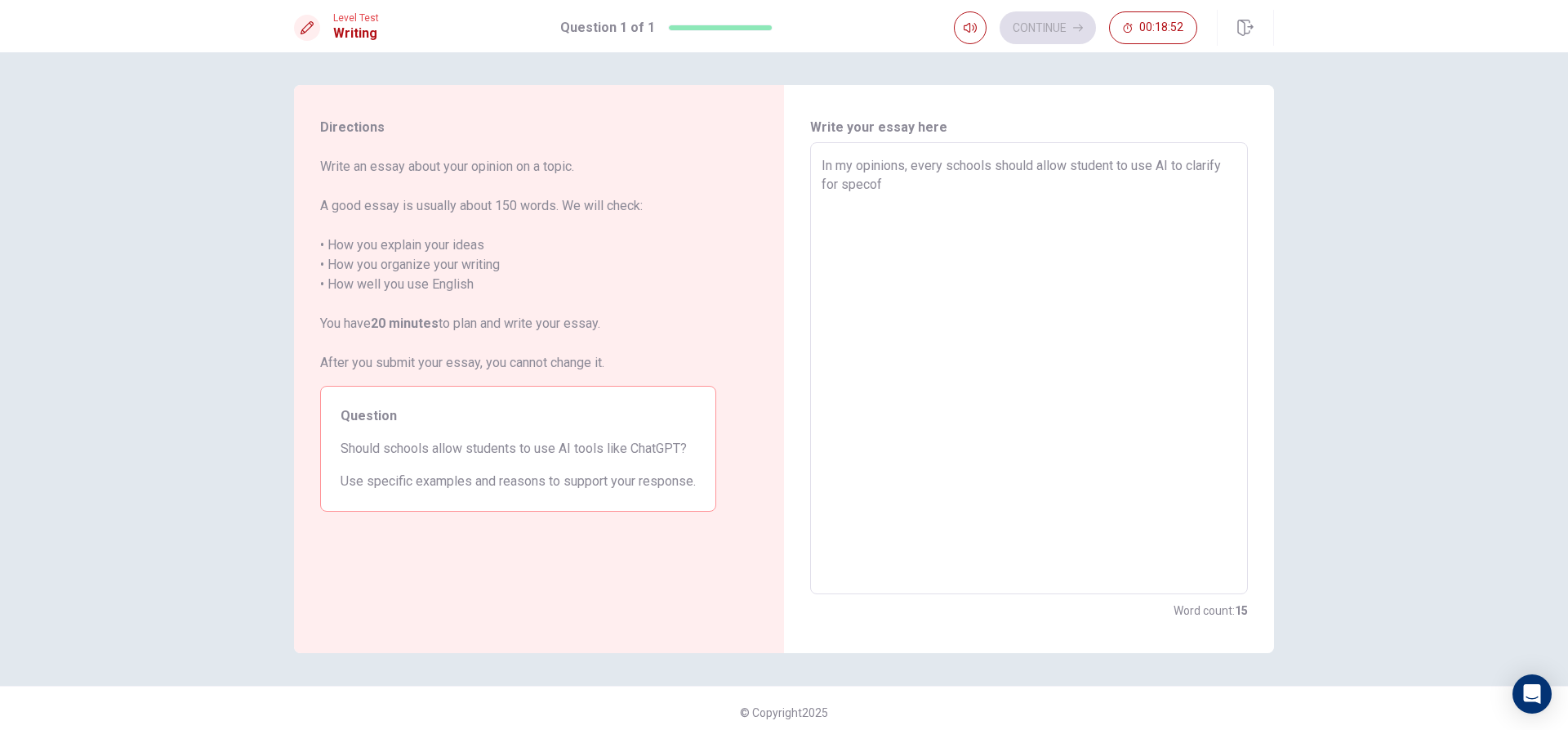
type textarea "x"
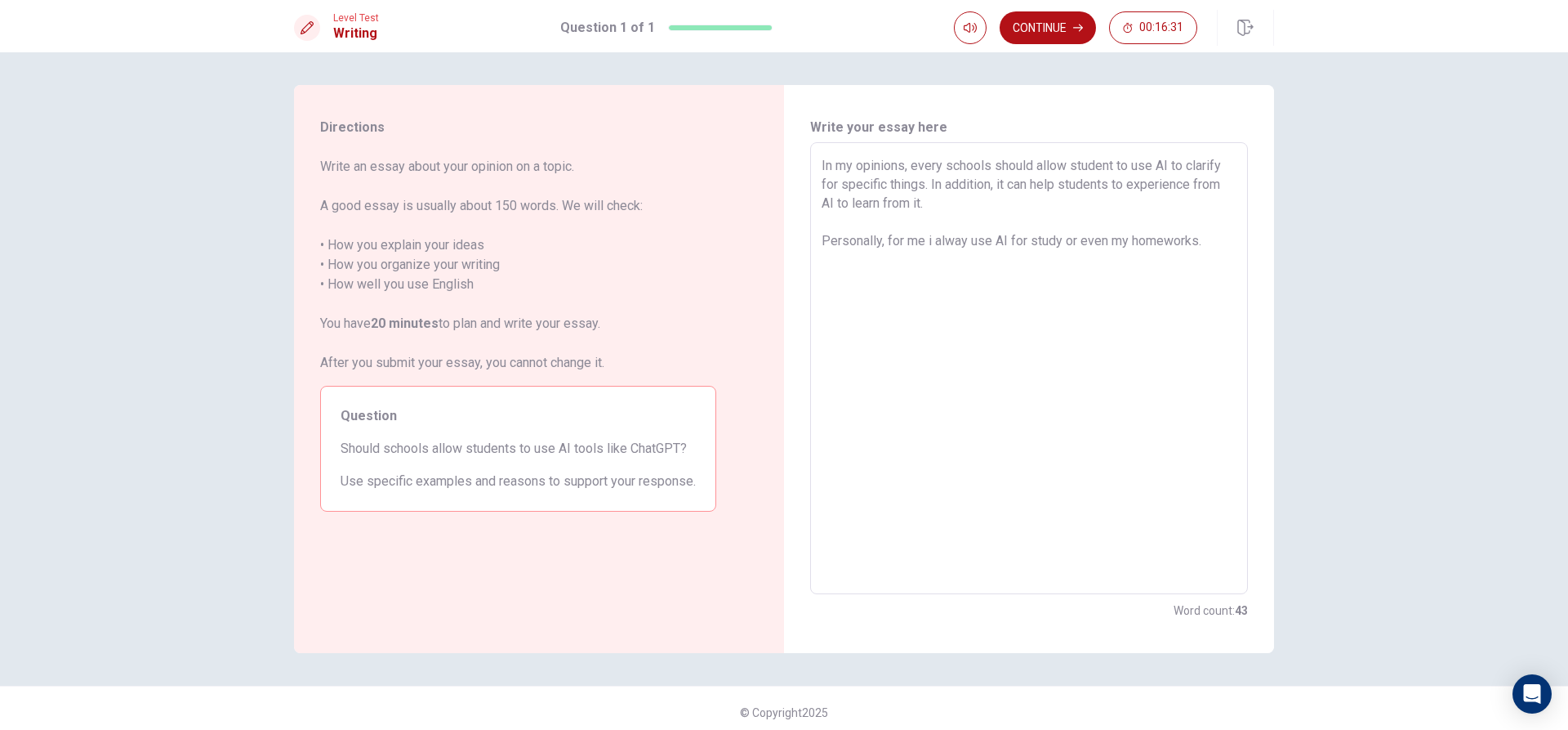
click at [964, 242] on textarea "In my opinions, every schools should allow student to use AI to clarify for spe…" at bounding box center [1029, 368] width 415 height 425
click at [1224, 244] on textarea "In my opinions, every schools should allow student to use AI to clarify for spe…" at bounding box center [1029, 368] width 415 height 425
click at [843, 253] on textarea "In my opinions, every schools should allow student to use AI to clarify for spe…" at bounding box center [1029, 368] width 415 height 425
click at [840, 256] on textarea "In my opinions, every schools should allow student to use AI to clarify for spe…" at bounding box center [1029, 368] width 415 height 425
click at [922, 262] on textarea "In my opinions, every schools should allow student to use AI to clarify for spe…" at bounding box center [1029, 368] width 415 height 425
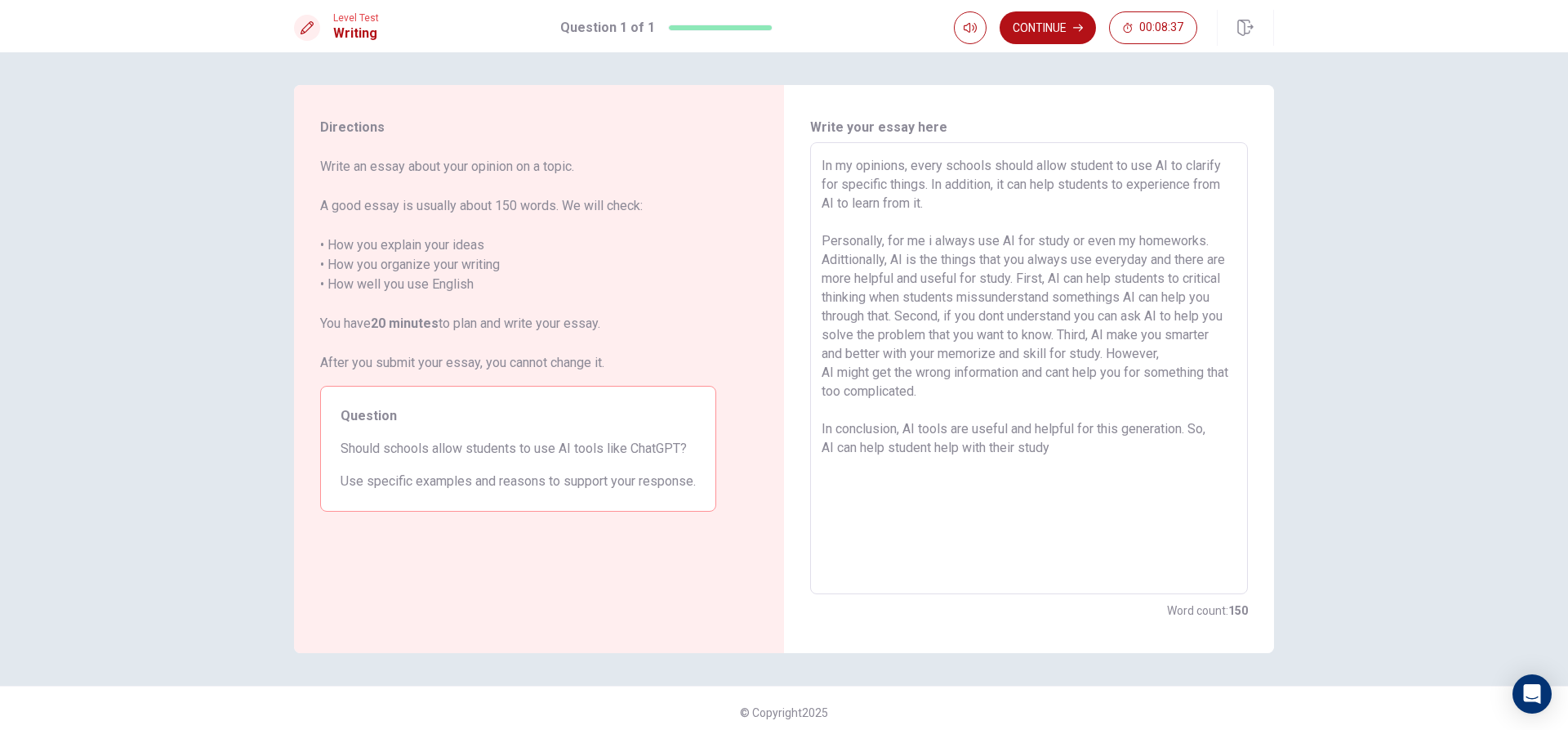
click at [932, 448] on textarea "In my opinions, every schools should allow student to use AI to clarify for spe…" at bounding box center [1029, 368] width 415 height 425
click at [934, 448] on textarea "In my opinions, every schools should allow student to use AI to clarify for spe…" at bounding box center [1029, 368] width 415 height 425
click at [1043, 447] on textarea "In my opinions, every schools should allow student to use AI to clarify for spe…" at bounding box center [1029, 368] width 415 height 425
click at [1066, 24] on button "Continue" at bounding box center [1048, 28] width 97 height 33
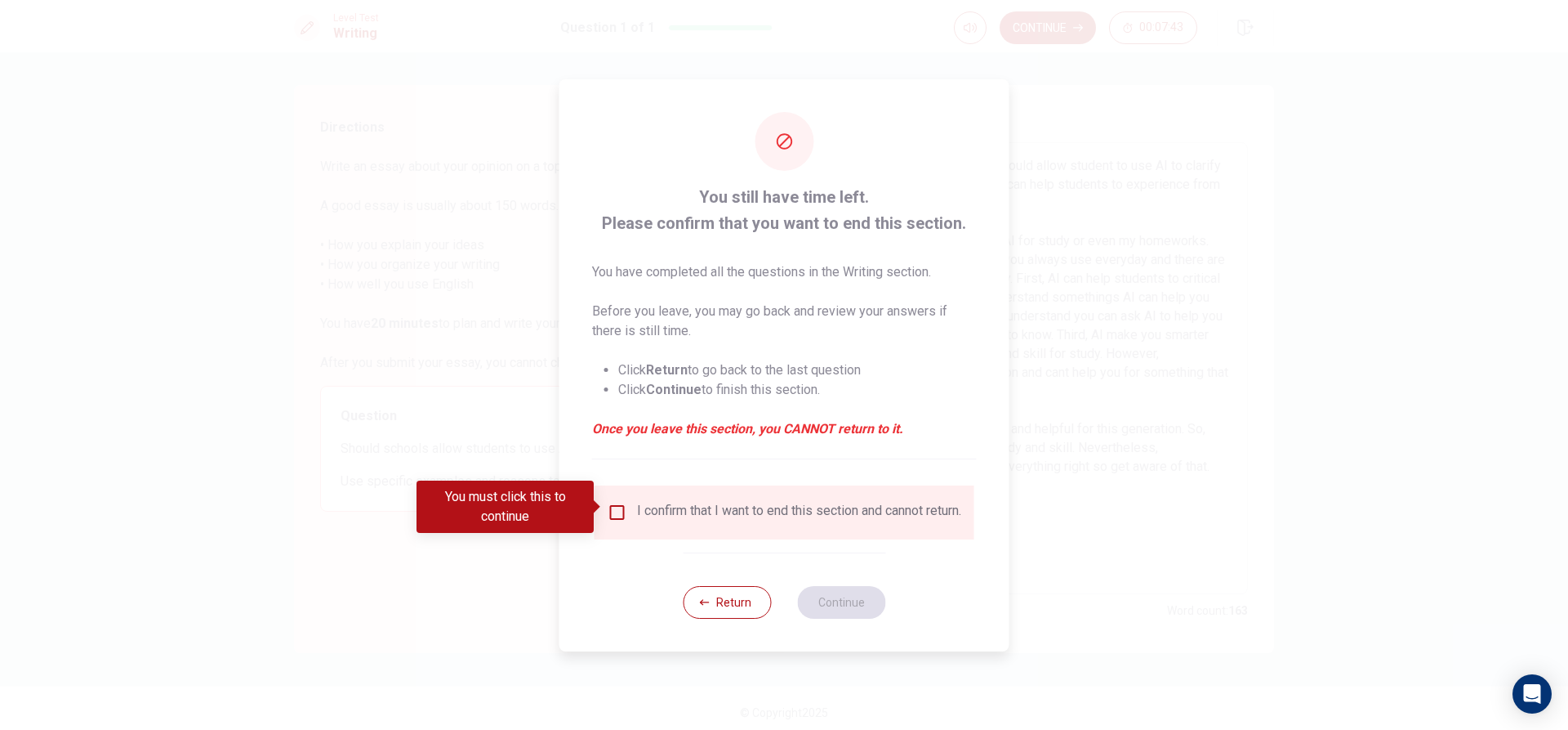
click at [625, 509] on div "I confirm that I want to end this section and cannot return." at bounding box center [784, 511] width 354 height 19
click at [615, 503] on input "You must click this to continue" at bounding box center [617, 511] width 19 height 19
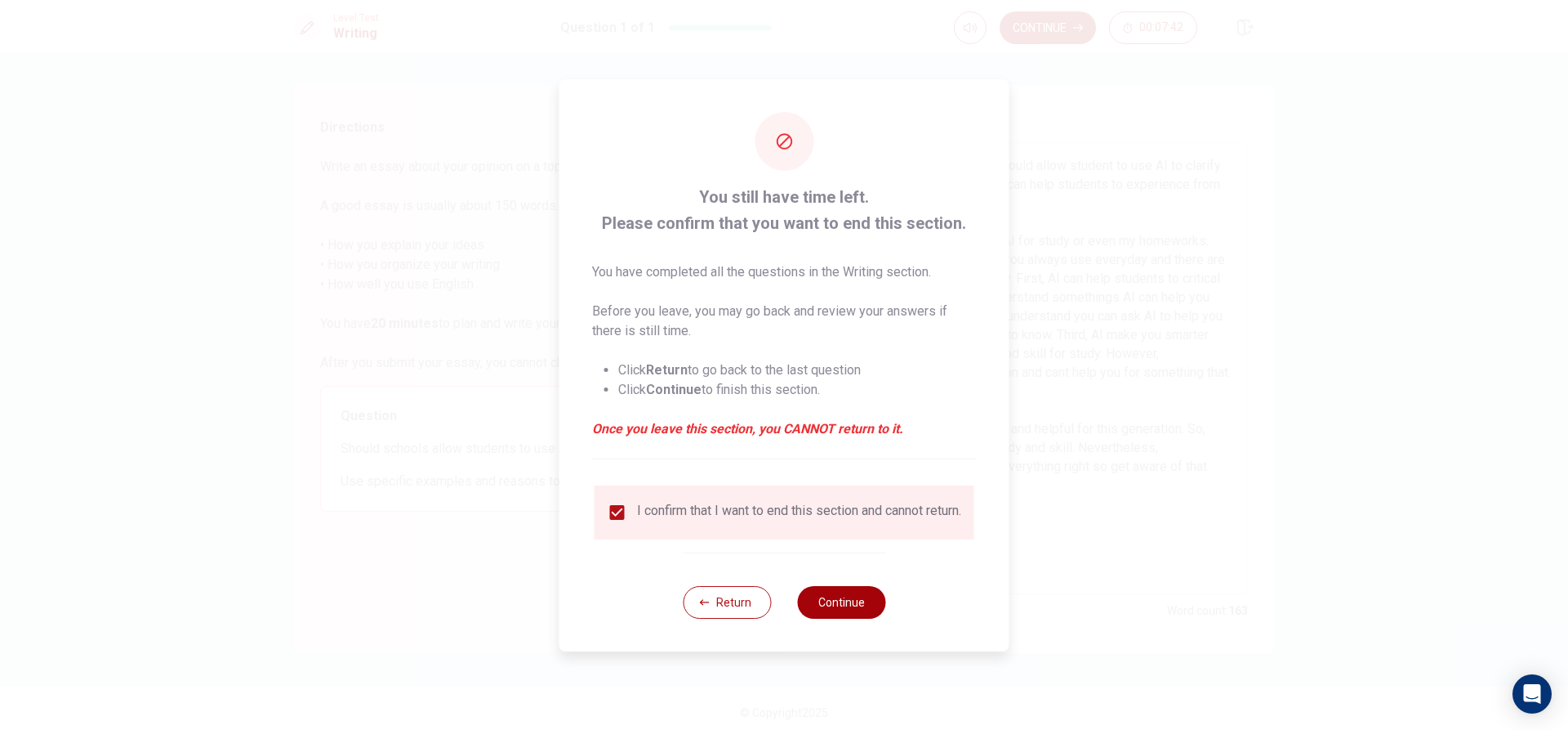
click at [828, 614] on button "Continue" at bounding box center [841, 602] width 88 height 33
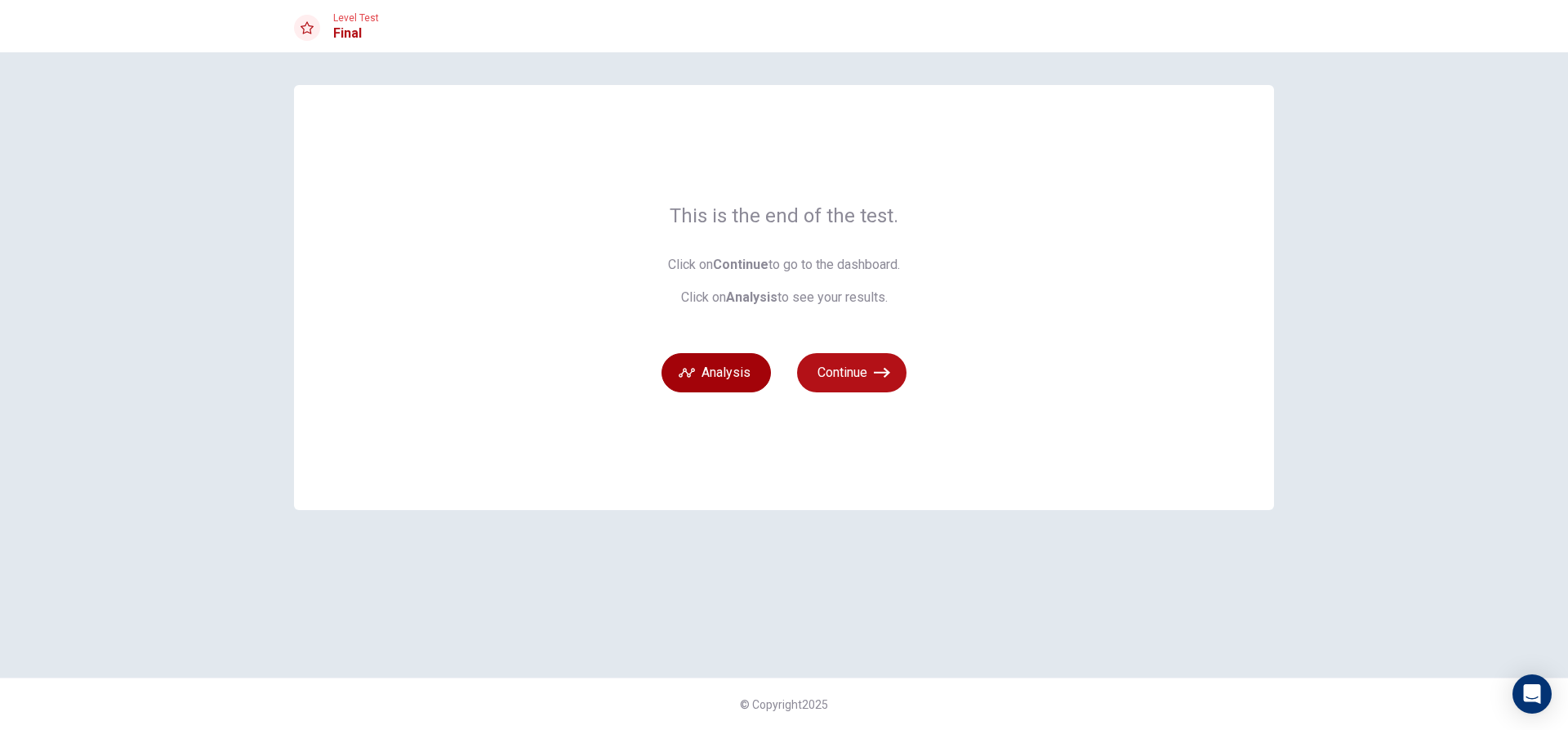
click at [720, 360] on button "Analysis" at bounding box center [716, 373] width 109 height 40
